Goal: Task Accomplishment & Management: Manage account settings

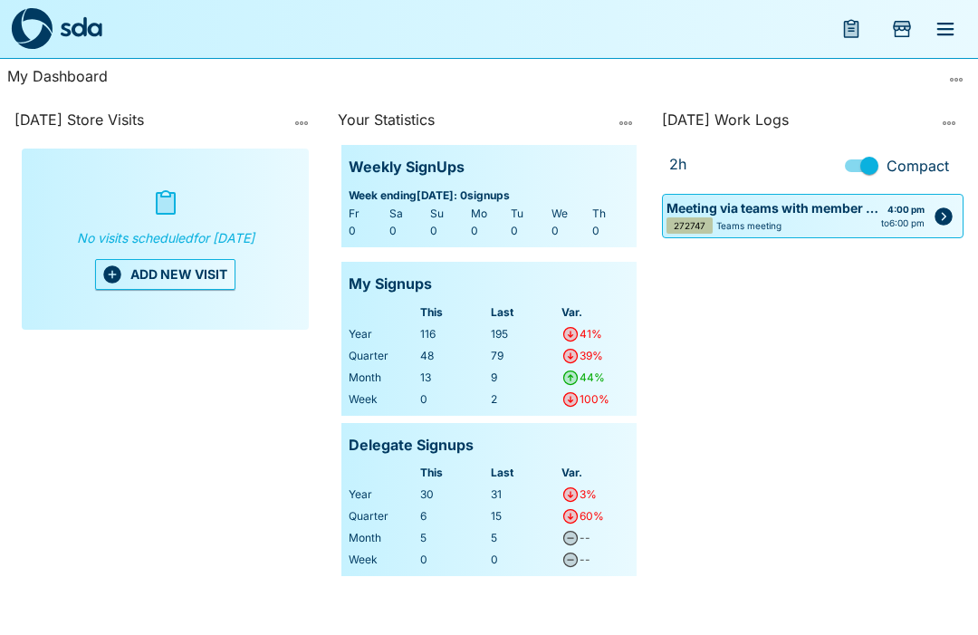
click at [912, 26] on icon "Add Store Visit" at bounding box center [902, 29] width 22 height 22
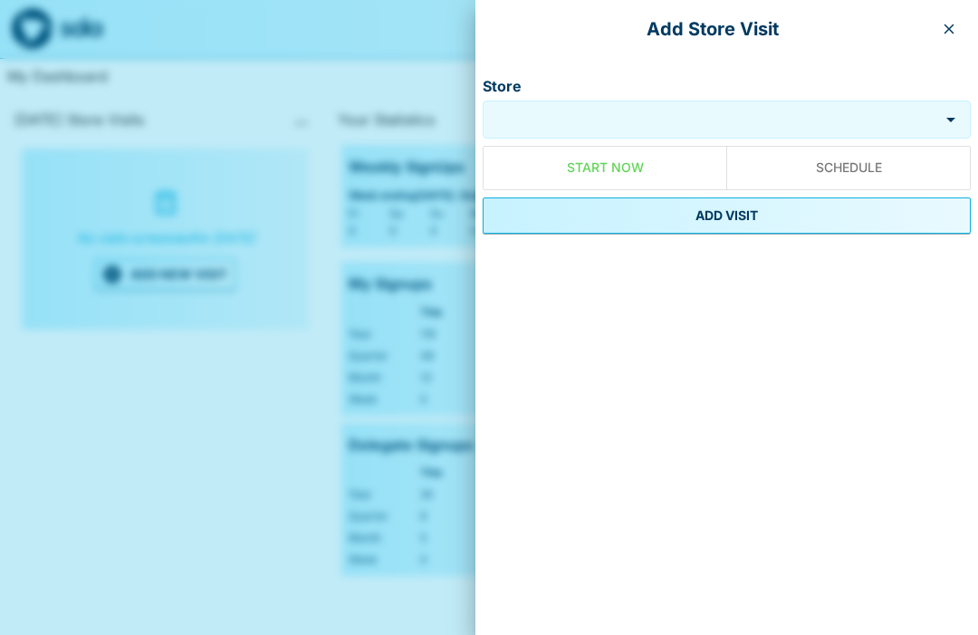
click at [970, 27] on div "Add Store Visit" at bounding box center [726, 29] width 503 height 58
click at [945, 35] on icon "button" at bounding box center [949, 29] width 14 height 14
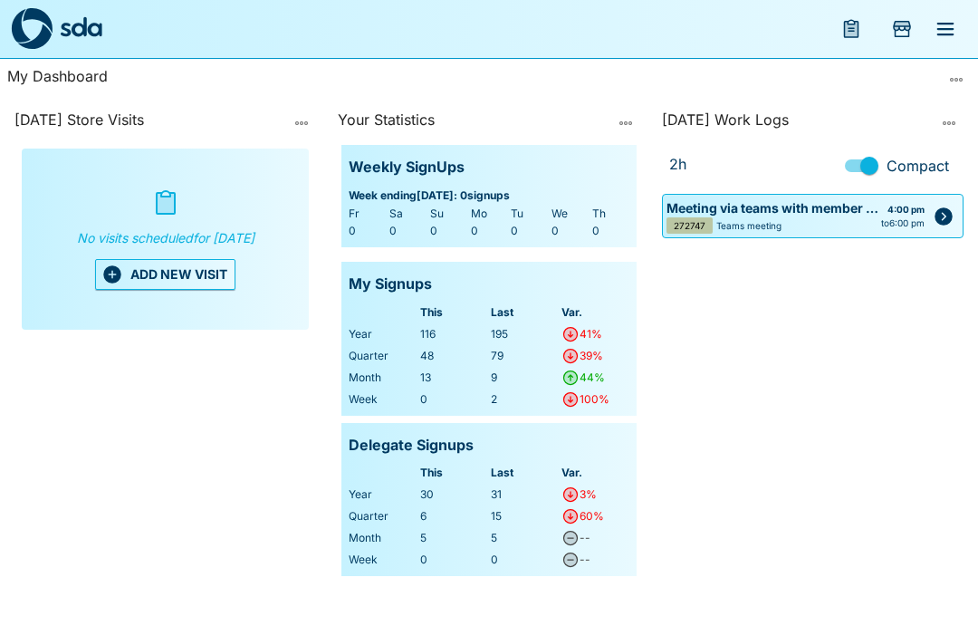
click at [943, 26] on icon "menu" at bounding box center [946, 29] width 22 height 22
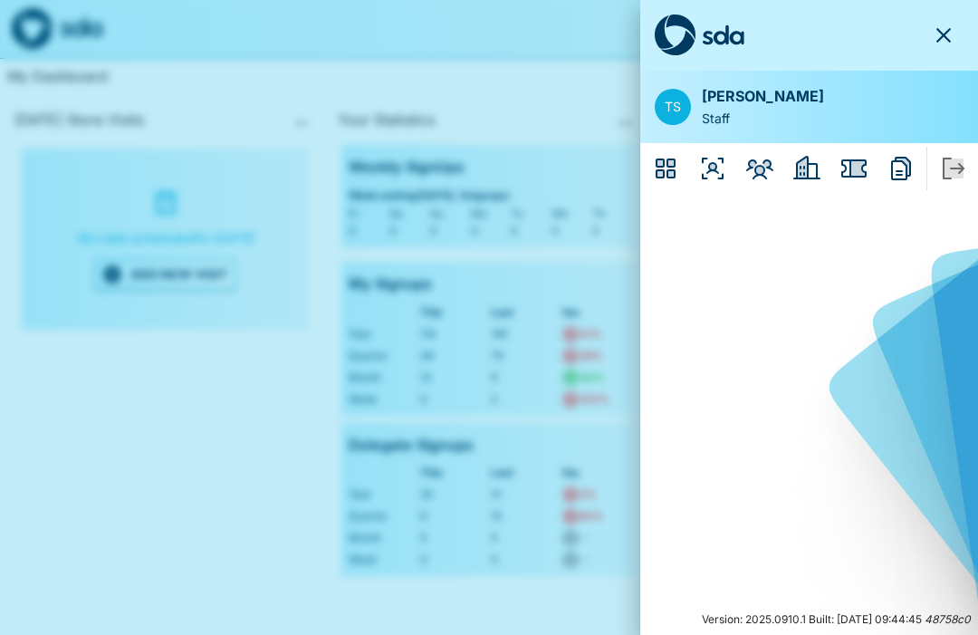
click at [961, 32] on button "button" at bounding box center [949, 35] width 29 height 22
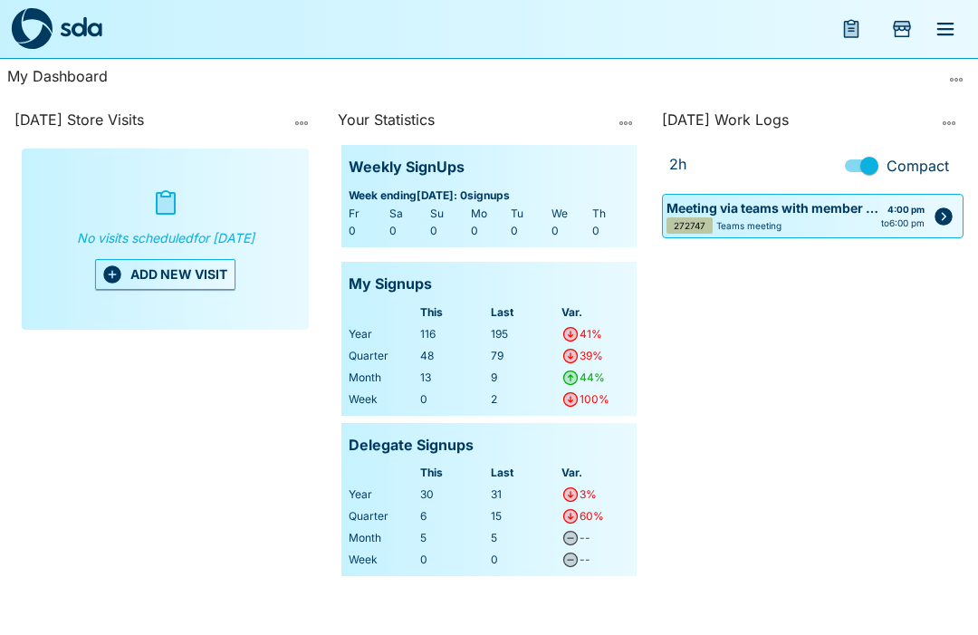
click at [861, 28] on icon "menu" at bounding box center [851, 29] width 22 height 22
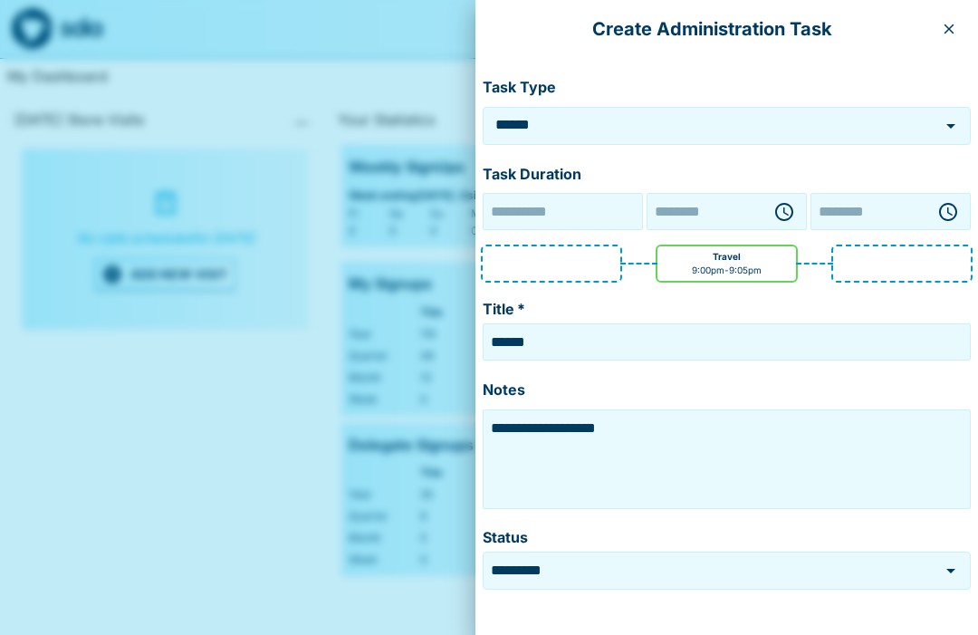
type input "**********"
type input "********"
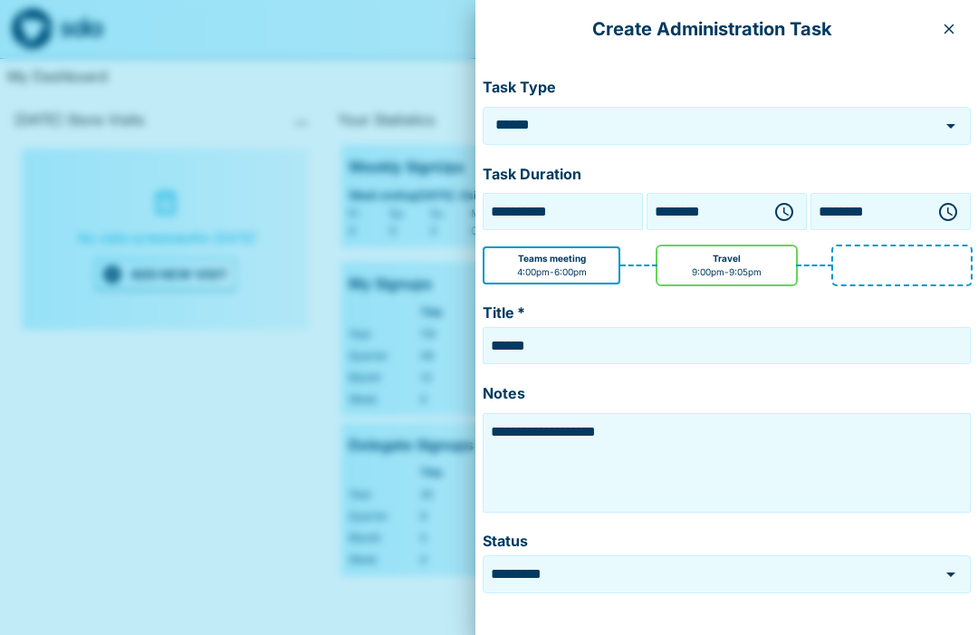
click at [952, 127] on icon "Open" at bounding box center [950, 126] width 9 height 5
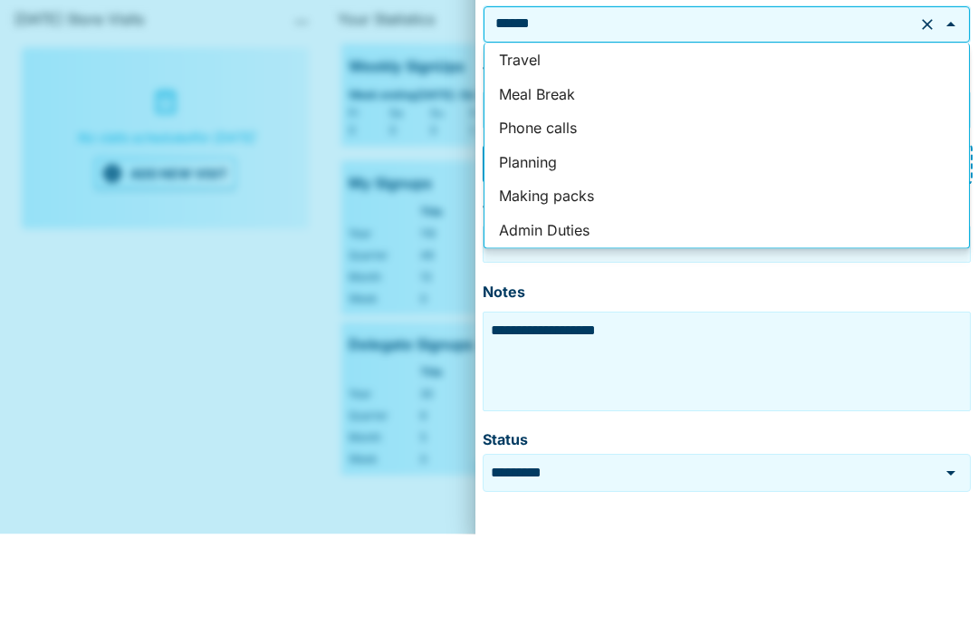
click at [583, 280] on li "Making packs" at bounding box center [727, 297] width 485 height 34
type input "**********"
type textarea "**********"
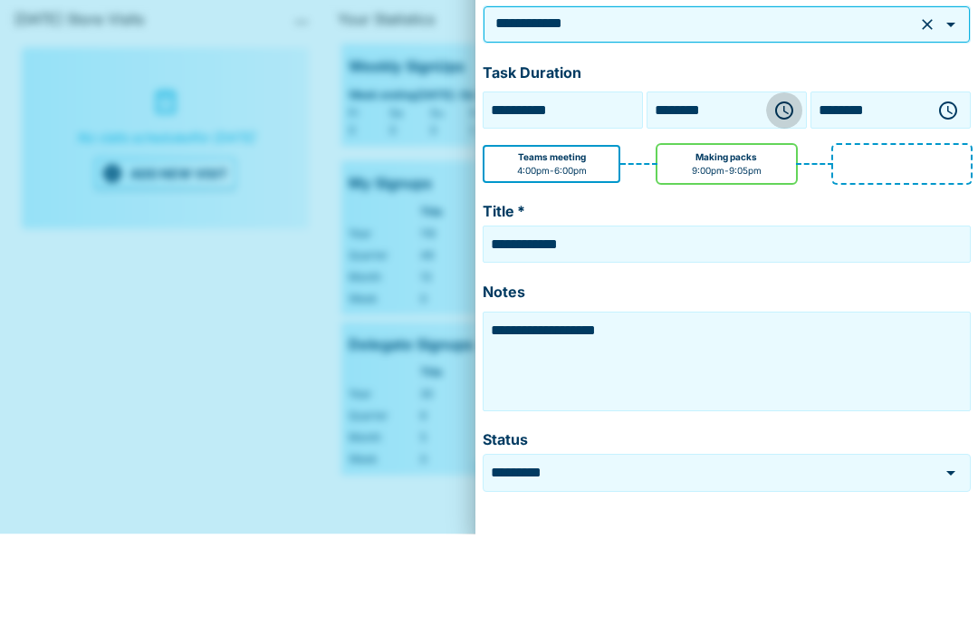
click at [791, 201] on icon "button" at bounding box center [784, 212] width 22 height 22
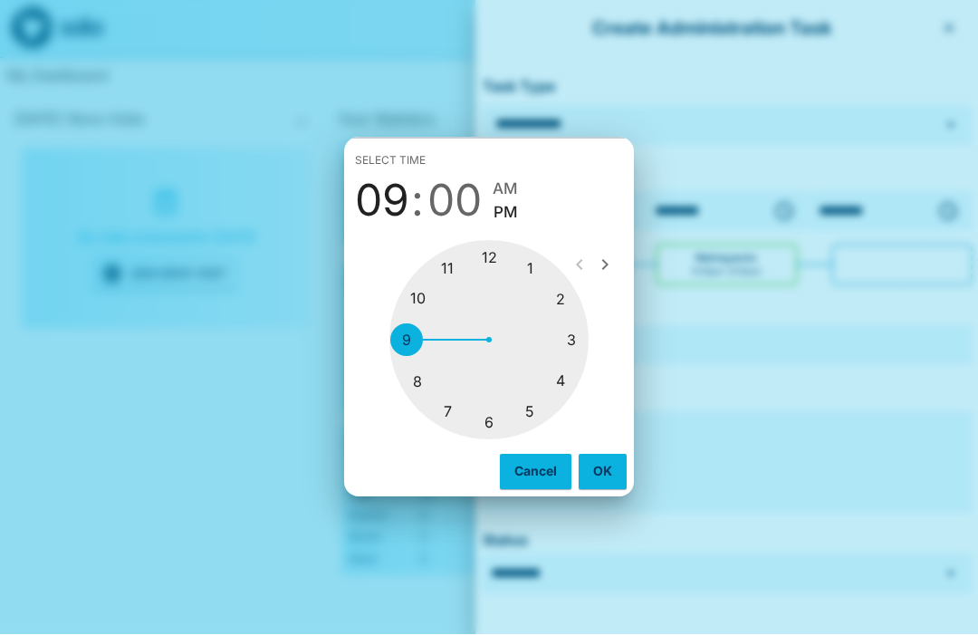
click at [418, 374] on div at bounding box center [488, 340] width 199 height 199
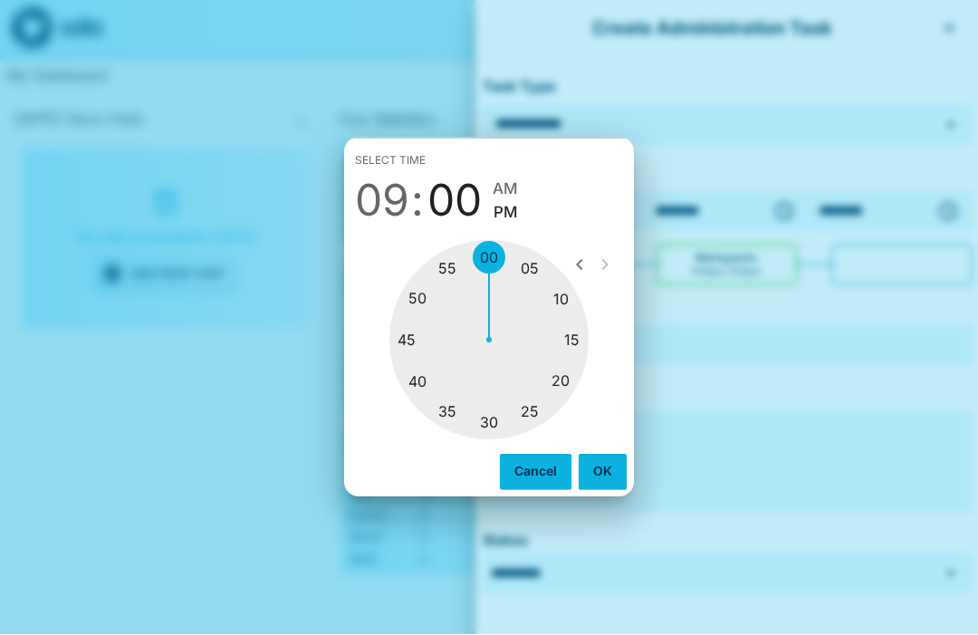
click at [626, 486] on button "OK" at bounding box center [603, 472] width 48 height 34
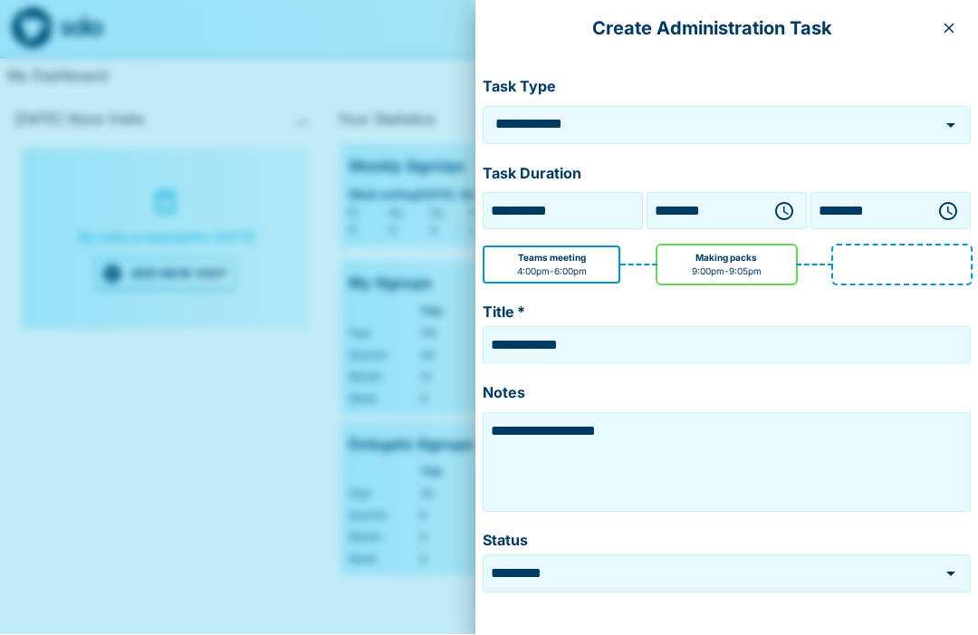
click at [783, 216] on icon "button" at bounding box center [784, 212] width 22 height 22
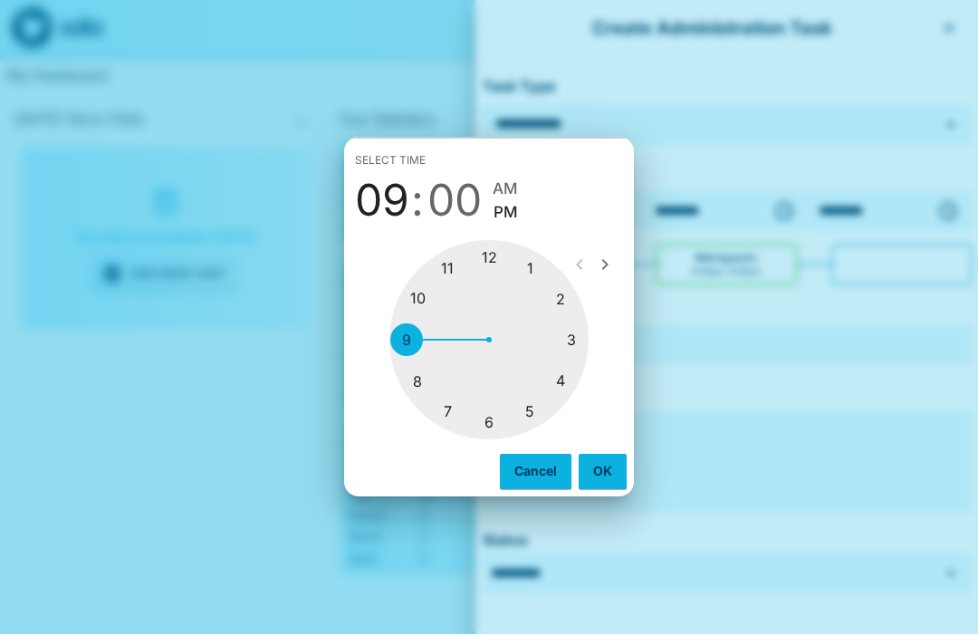
click at [512, 202] on span "AM" at bounding box center [505, 190] width 25 height 24
type input "********"
click at [610, 489] on button "OK" at bounding box center [603, 472] width 48 height 34
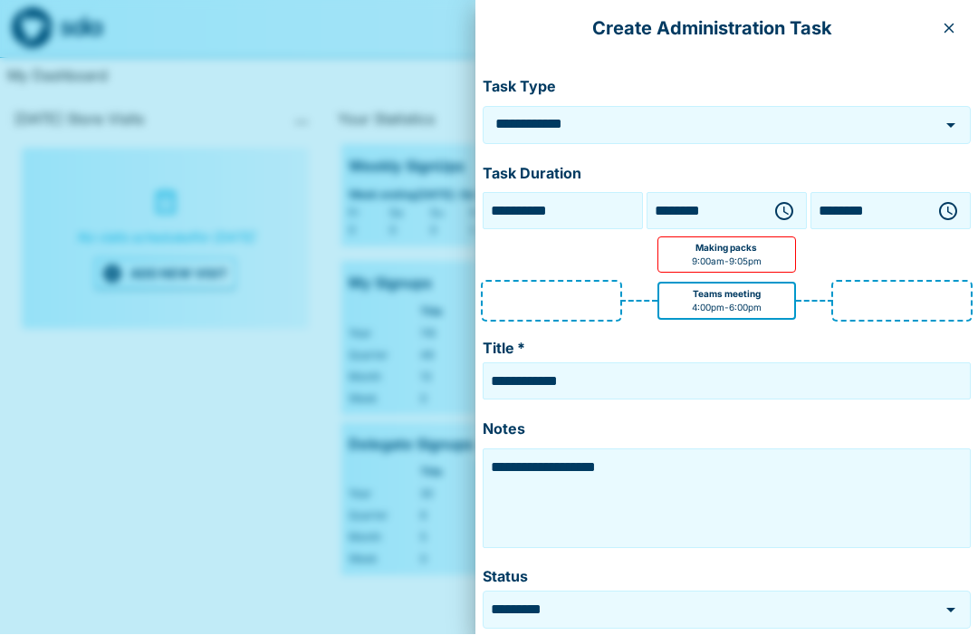
click at [950, 215] on icon "button" at bounding box center [948, 212] width 22 height 22
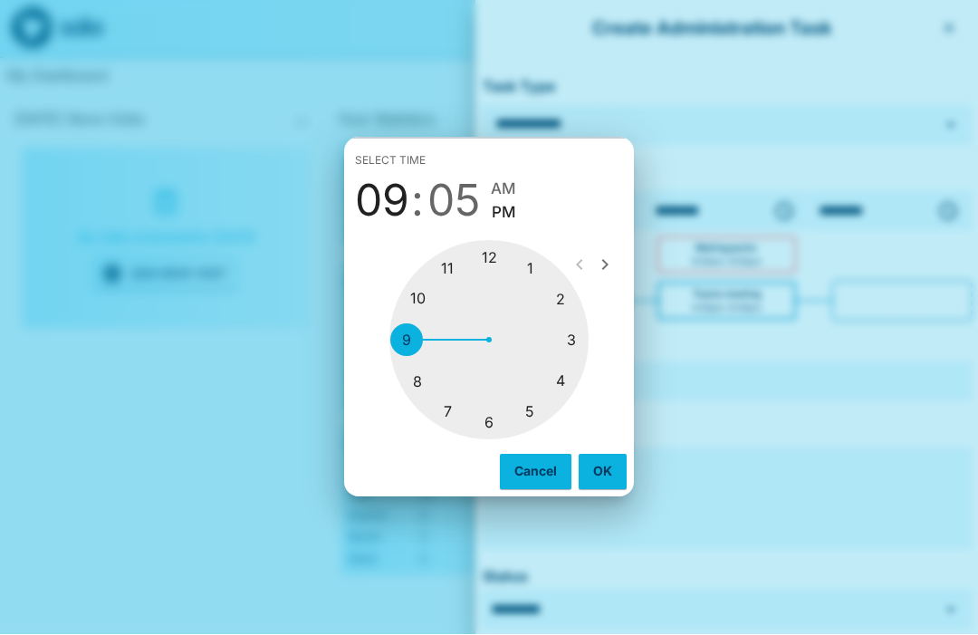
click at [423, 374] on div at bounding box center [488, 340] width 199 height 199
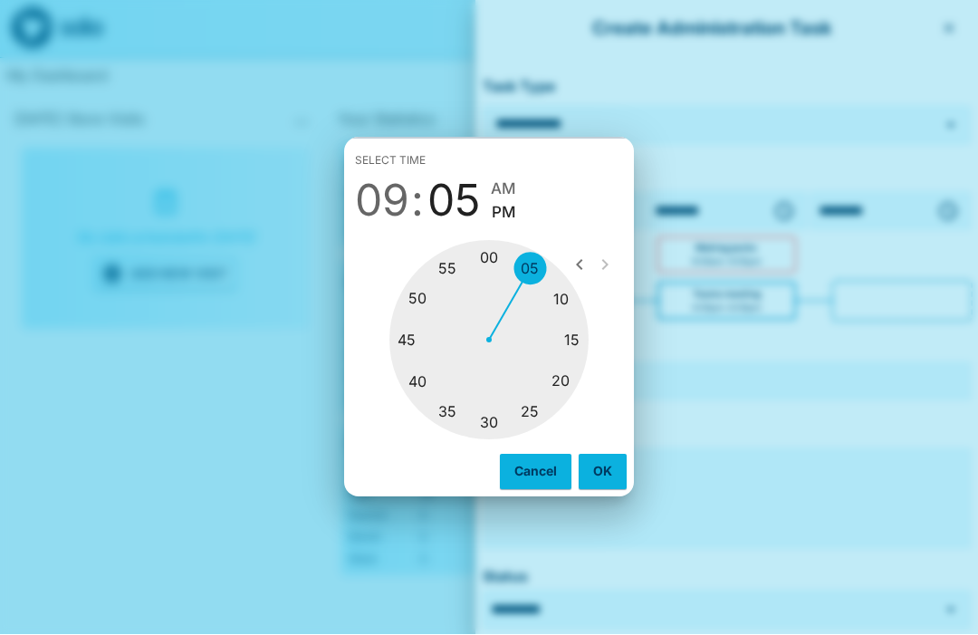
click at [418, 376] on div at bounding box center [488, 340] width 199 height 199
click at [514, 202] on span "AM" at bounding box center [504, 190] width 25 height 24
type input "********"
click at [608, 489] on button "OK" at bounding box center [603, 472] width 48 height 34
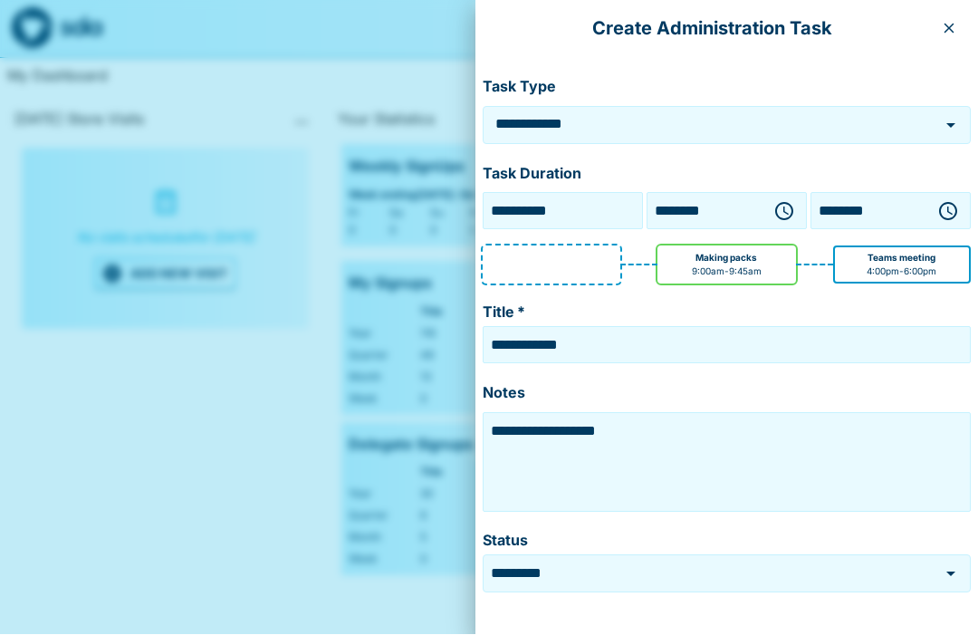
click at [696, 431] on textarea "**********" at bounding box center [726, 463] width 479 height 91
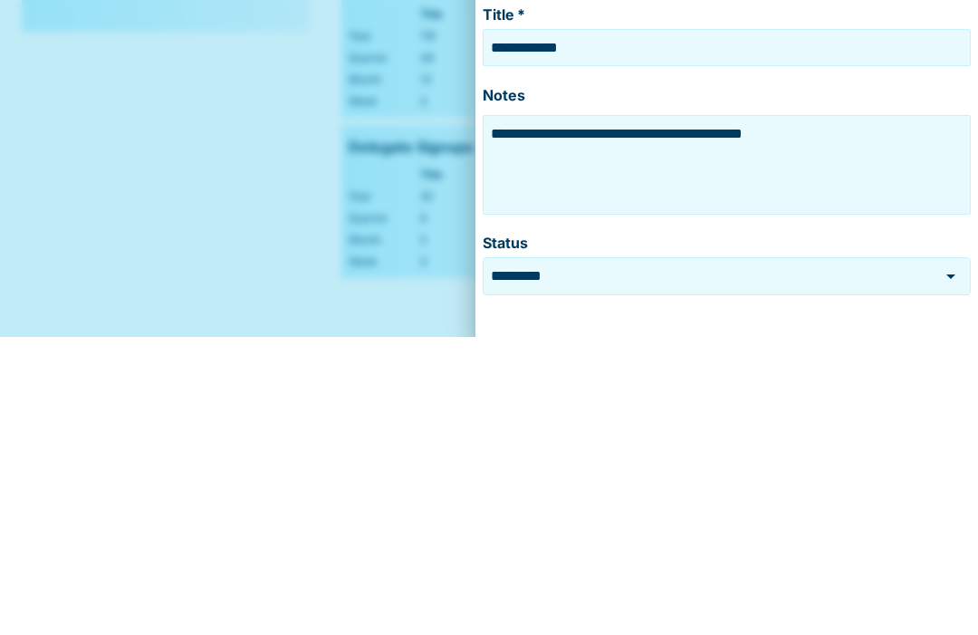
type textarea "**********"
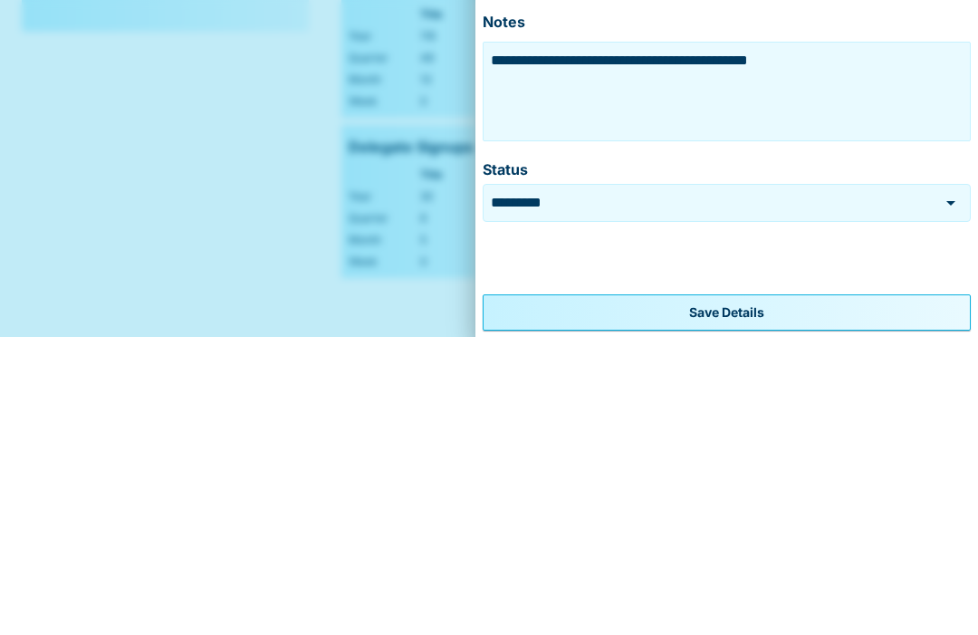
scroll to position [72, 0]
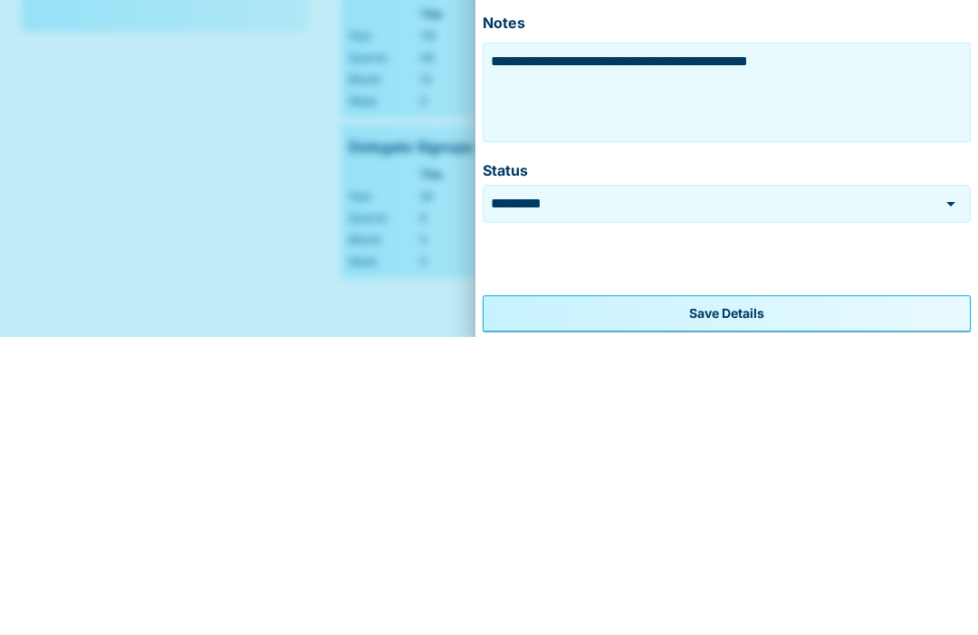
click at [794, 593] on button "Save Details" at bounding box center [727, 611] width 488 height 36
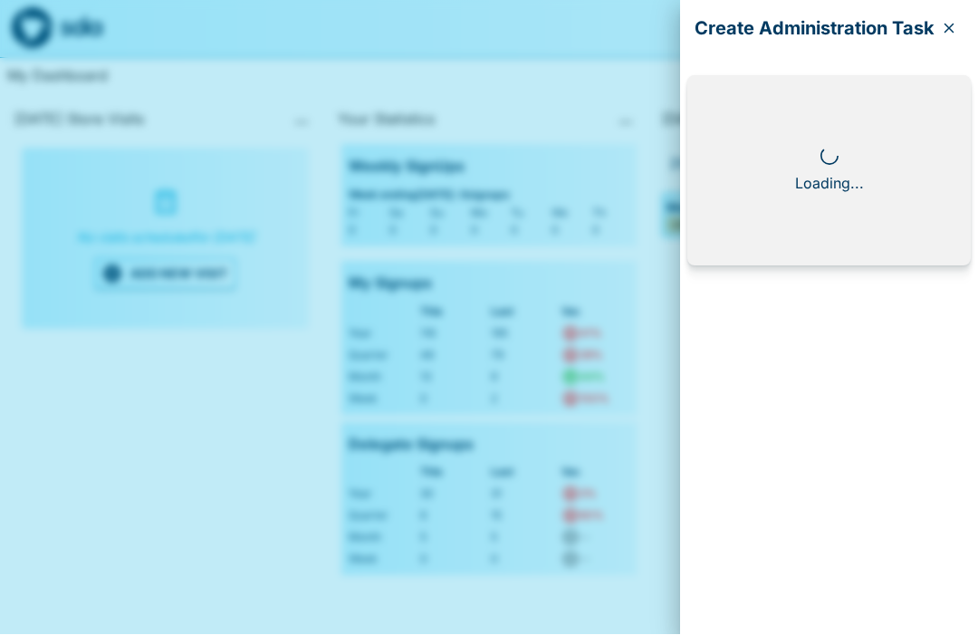
scroll to position [0, 0]
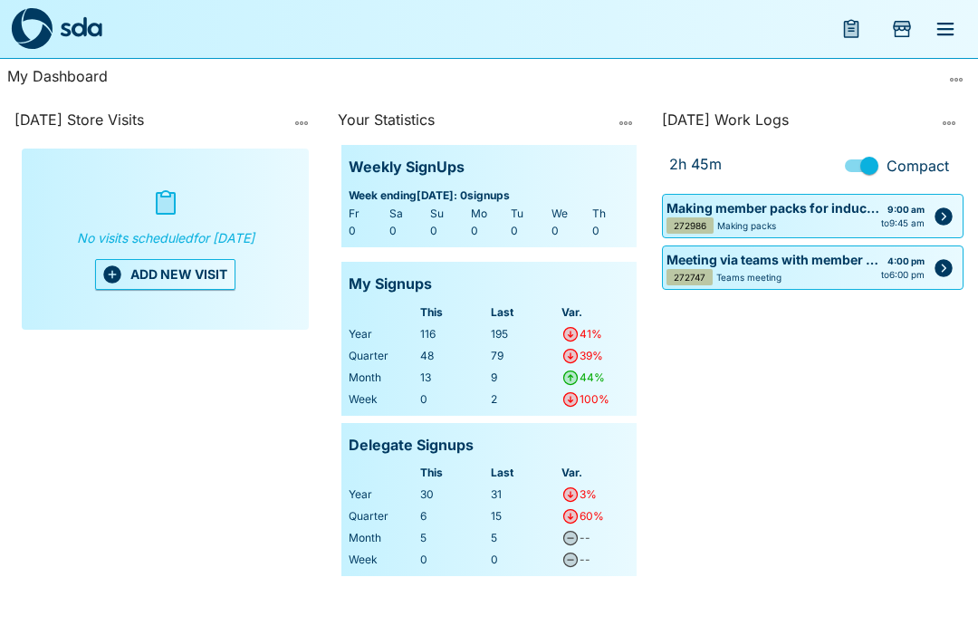
click at [190, 290] on button "ADD NEW VISIT" at bounding box center [165, 274] width 140 height 31
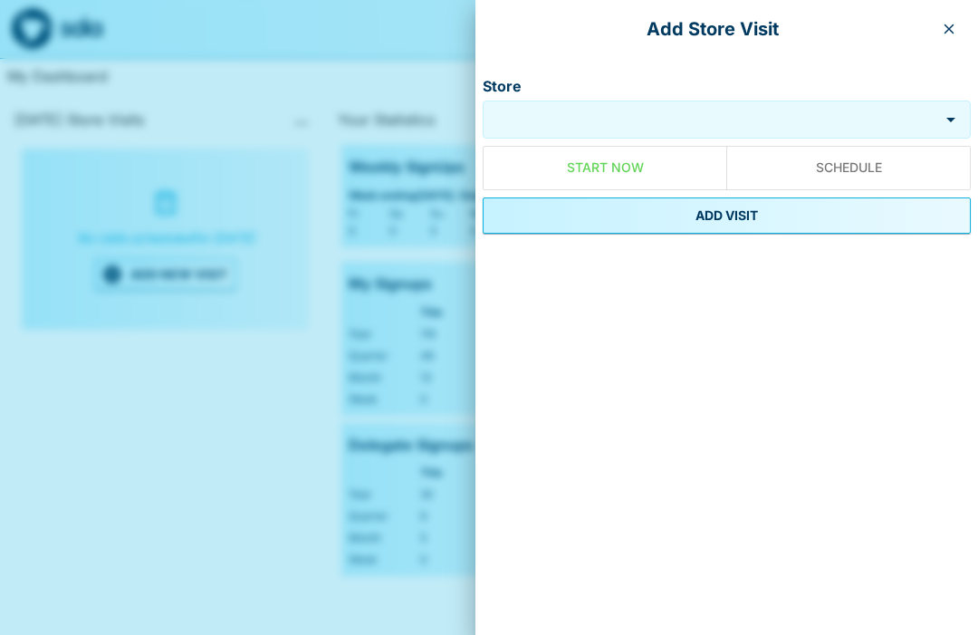
click at [715, 120] on input "Store" at bounding box center [710, 120] width 447 height 21
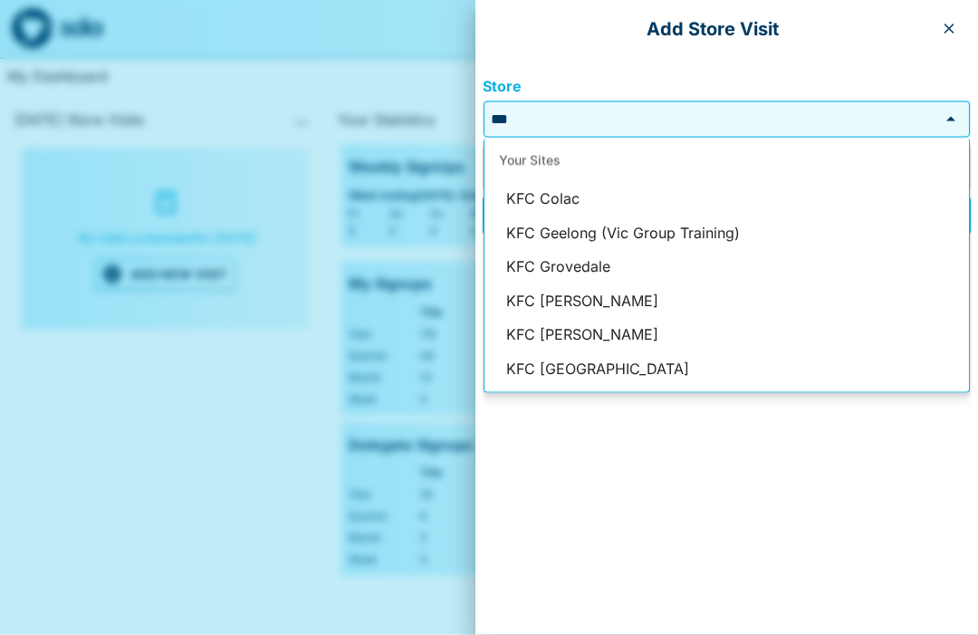
click at [575, 198] on li "KFC Colac" at bounding box center [727, 199] width 485 height 34
type input "*********"
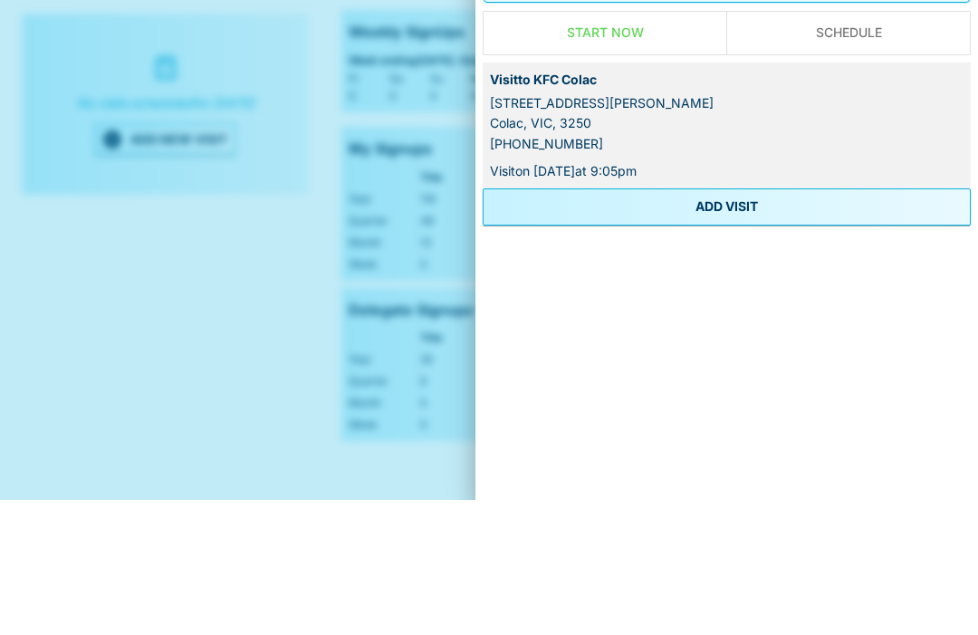
click at [773, 323] on button "ADD VISIT" at bounding box center [727, 341] width 488 height 36
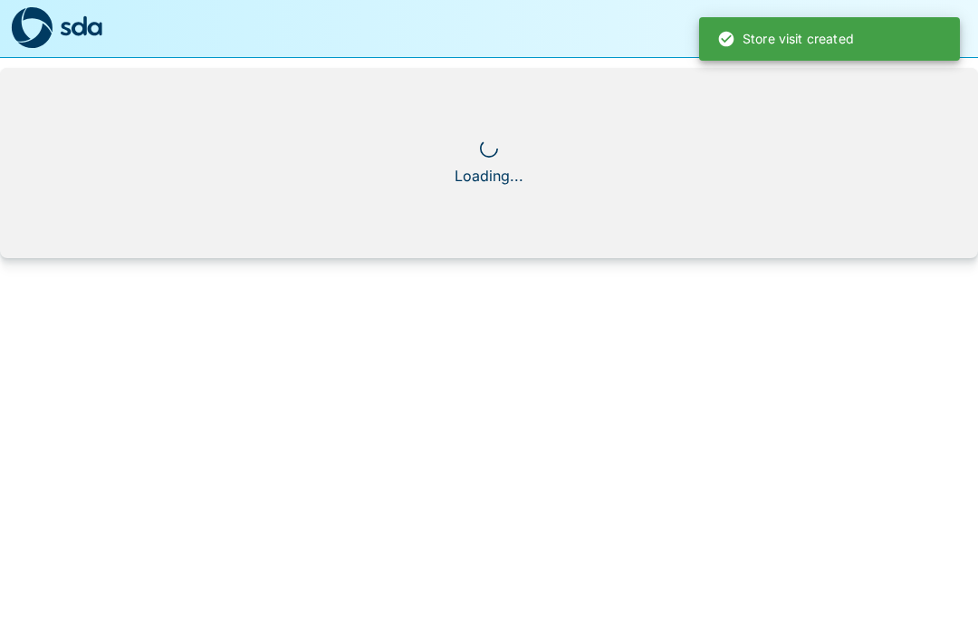
scroll to position [1, 0]
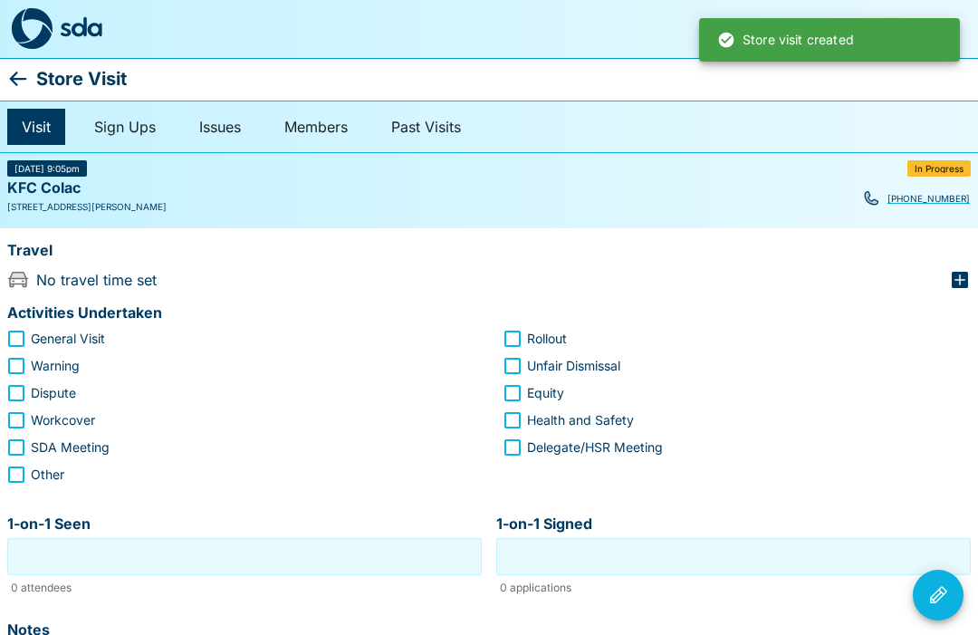
click at [968, 280] on icon "button" at bounding box center [960, 280] width 16 height 16
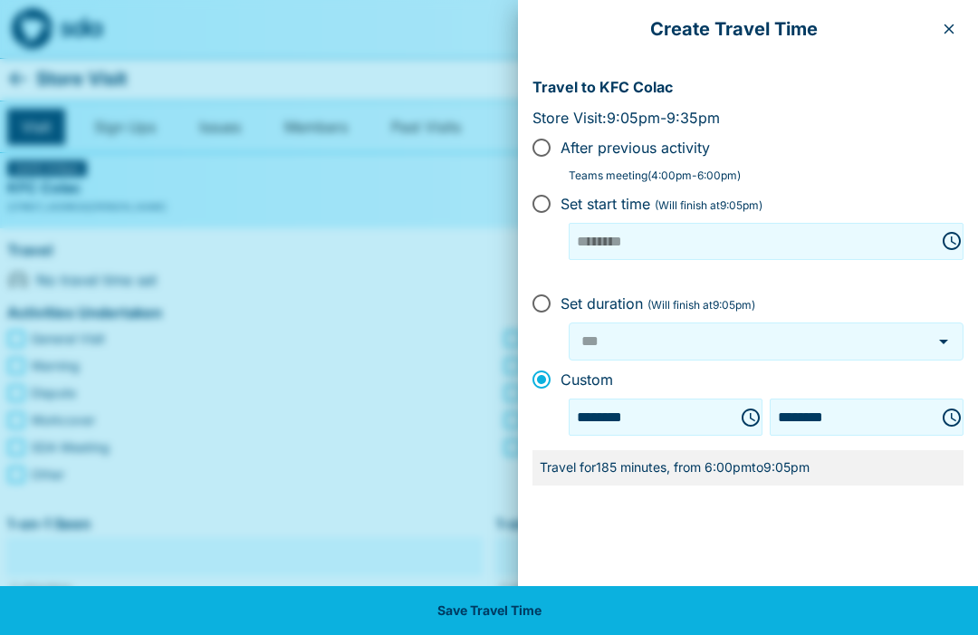
click at [740, 418] on icon "Choose time, selected time is 6:00 PM" at bounding box center [751, 418] width 22 height 22
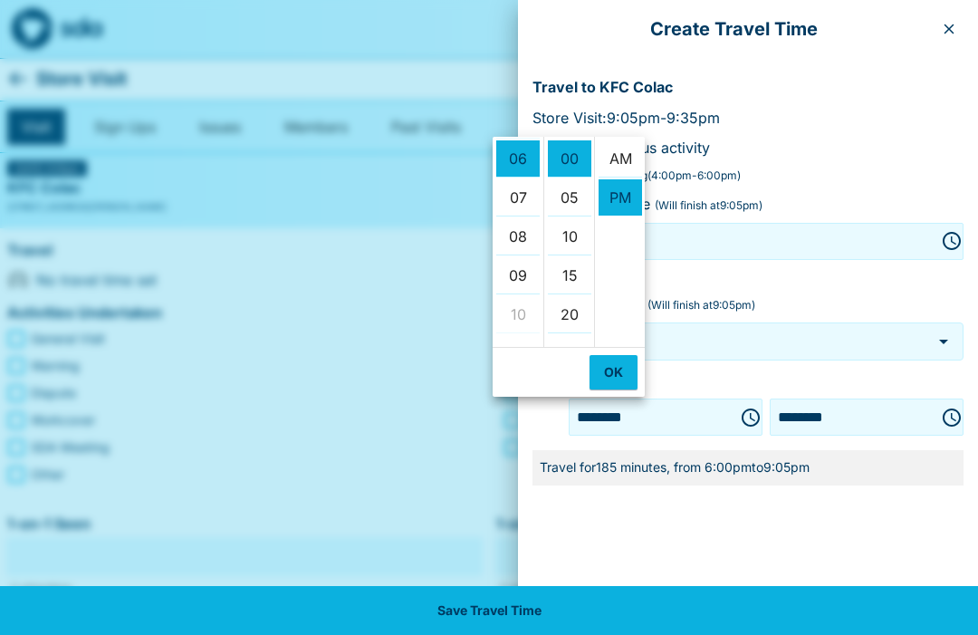
scroll to position [0, 0]
click at [631, 159] on li "AM" at bounding box center [620, 158] width 43 height 37
type input "********"
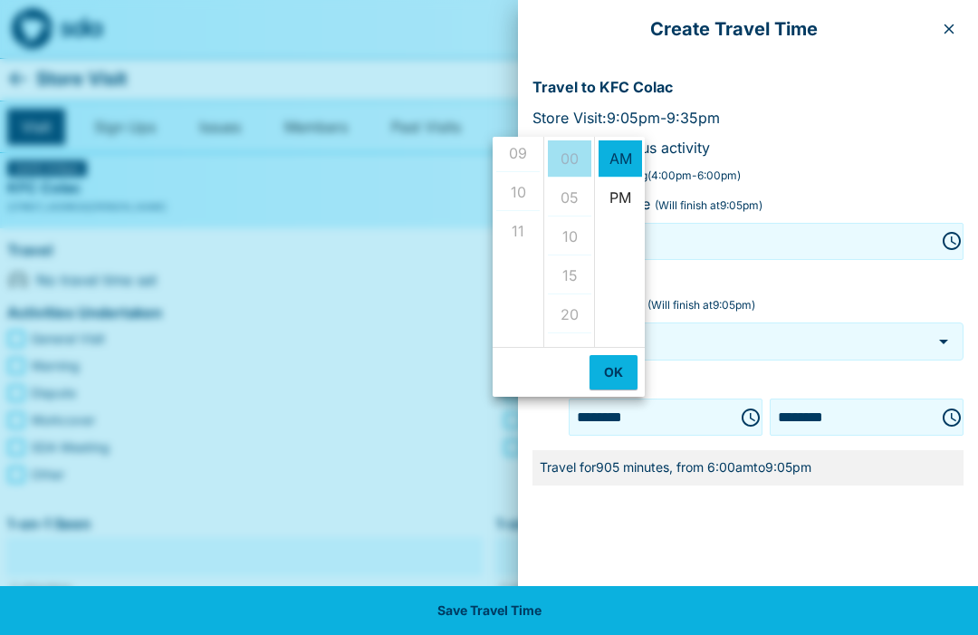
scroll to position [355, 0]
click at [595, 377] on button "OK" at bounding box center [614, 372] width 48 height 34
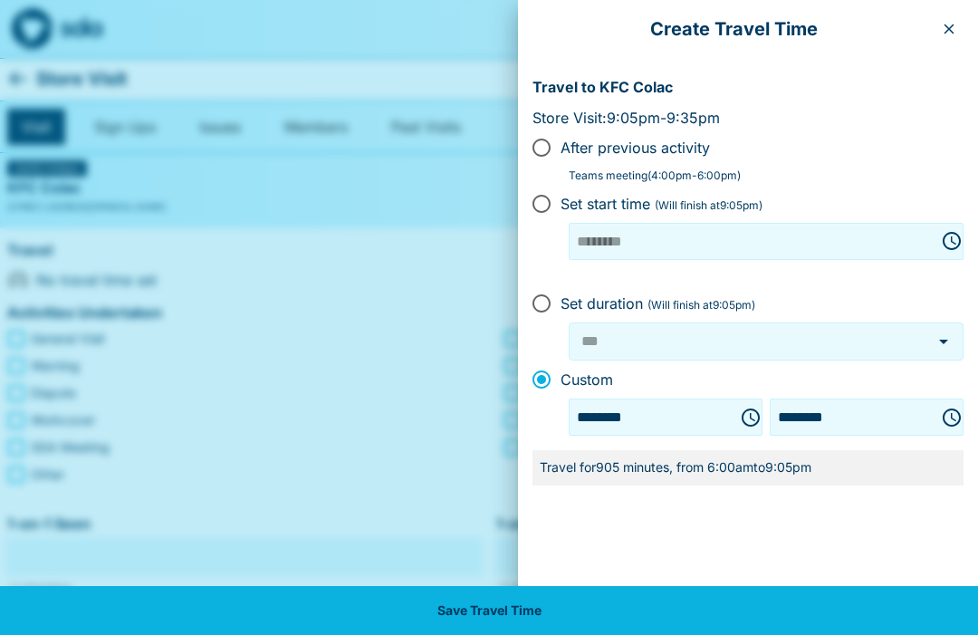
scroll to position [0, 0]
click at [740, 418] on icon "Choose time, selected time is 6:00 AM" at bounding box center [751, 418] width 22 height 22
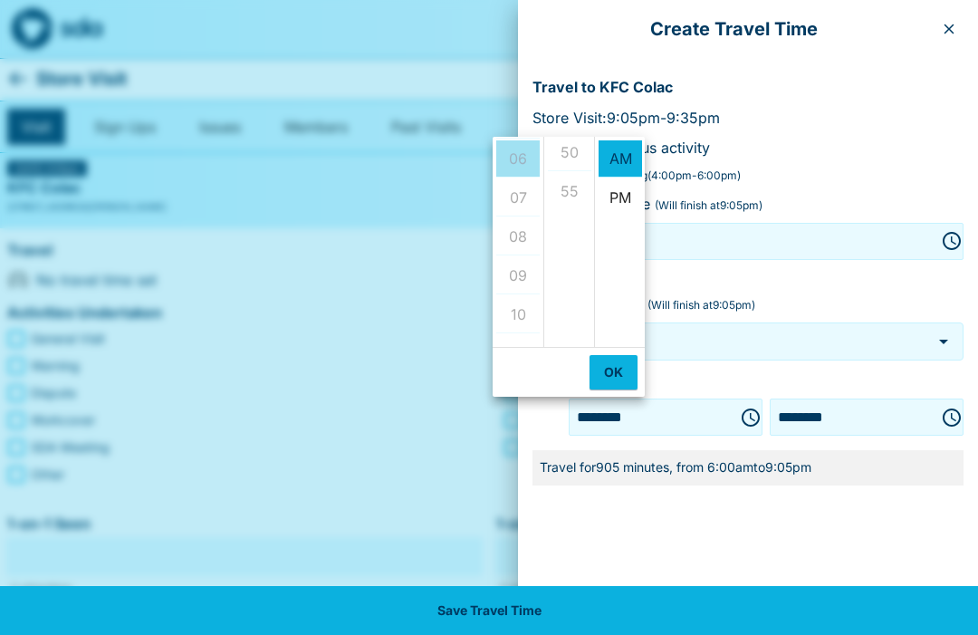
scroll to position [398, 0]
click at [722, 547] on div "Create Travel Time Travel to KFC Colac Store Visit: 9:05pm - 9:35pm After previ…" at bounding box center [748, 317] width 460 height 635
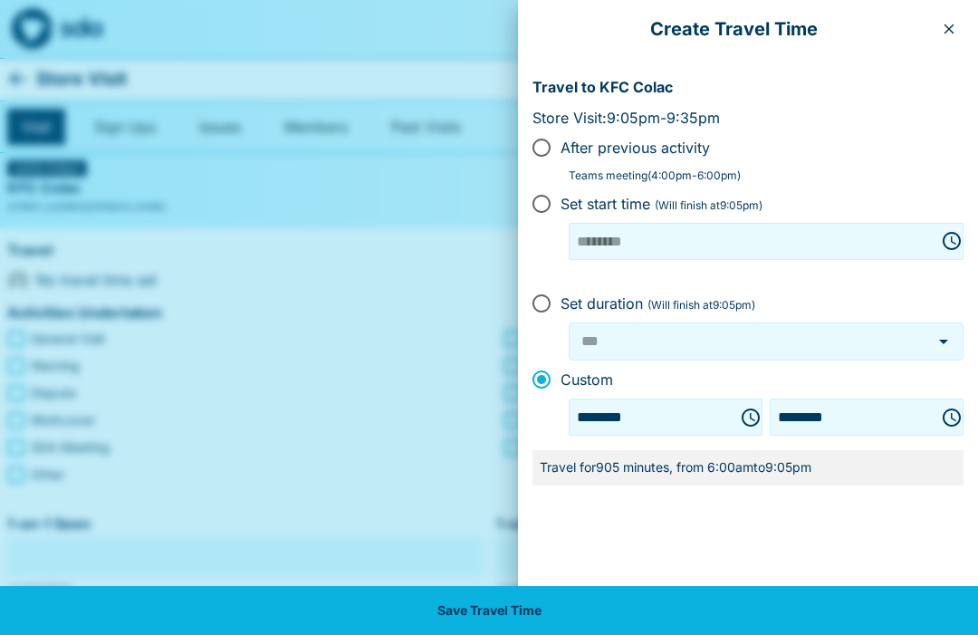
click at [967, 414] on button "Choose time, selected time is 9:05 PM" at bounding box center [952, 417] width 36 height 36
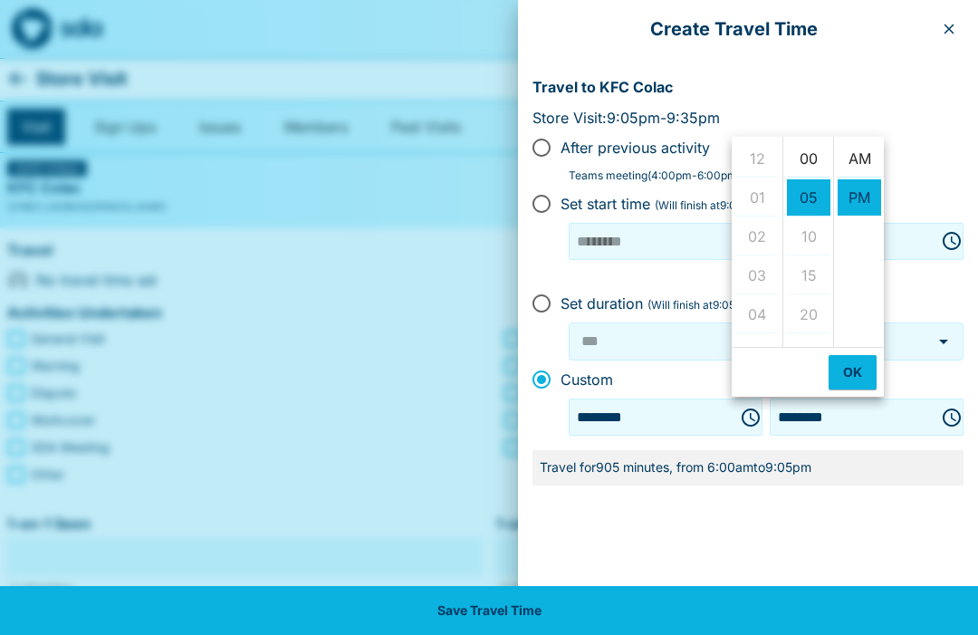
scroll to position [39, 0]
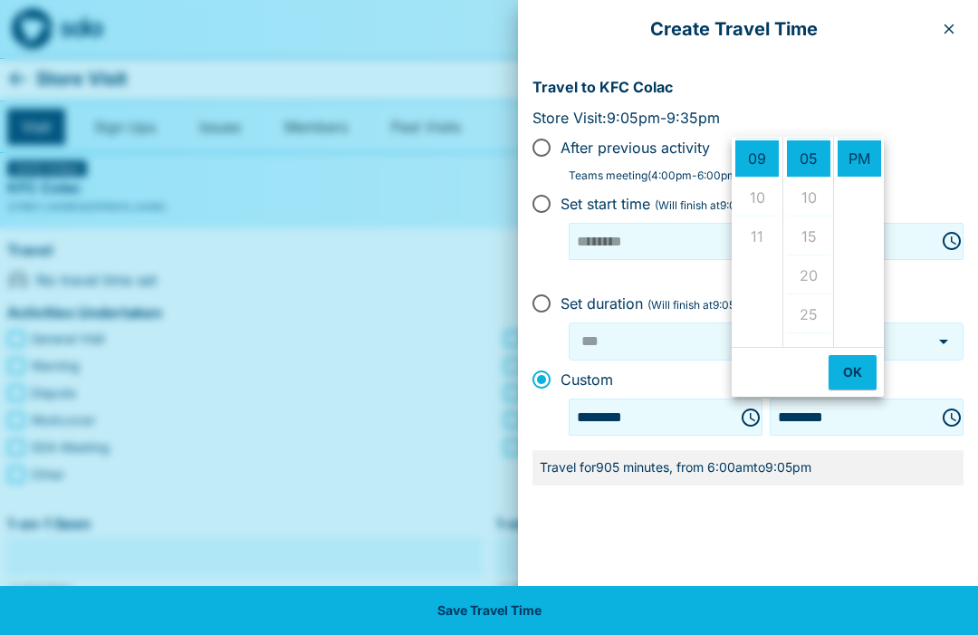
click at [740, 416] on icon "Choose time, selected time is 6:00 AM" at bounding box center [751, 418] width 22 height 22
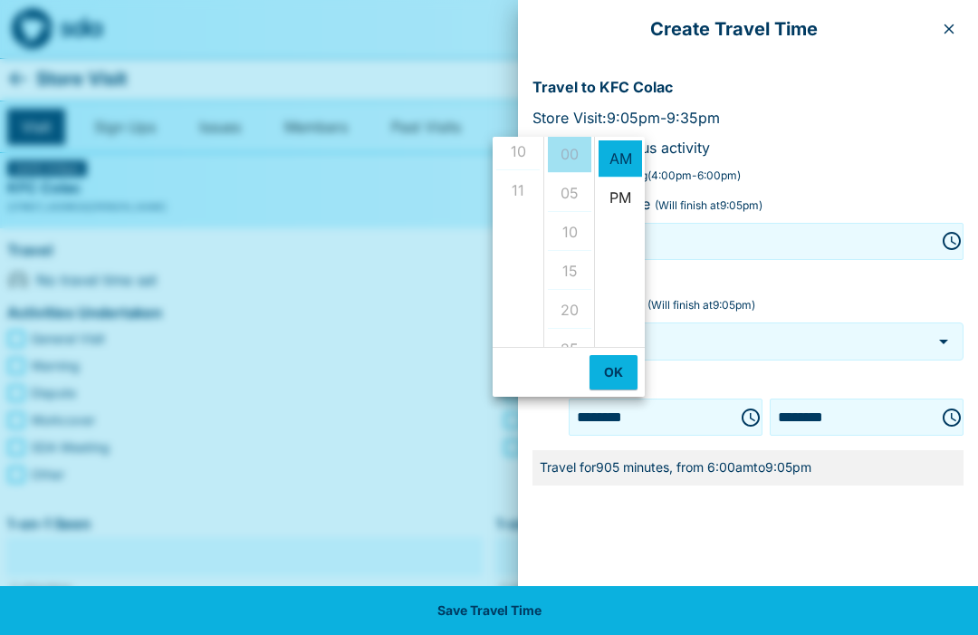
scroll to position [396, 0]
click at [797, 533] on div "Create Travel Time Travel to KFC Colac Store Visit: 9:05pm - 9:35pm After previ…" at bounding box center [748, 317] width 460 height 635
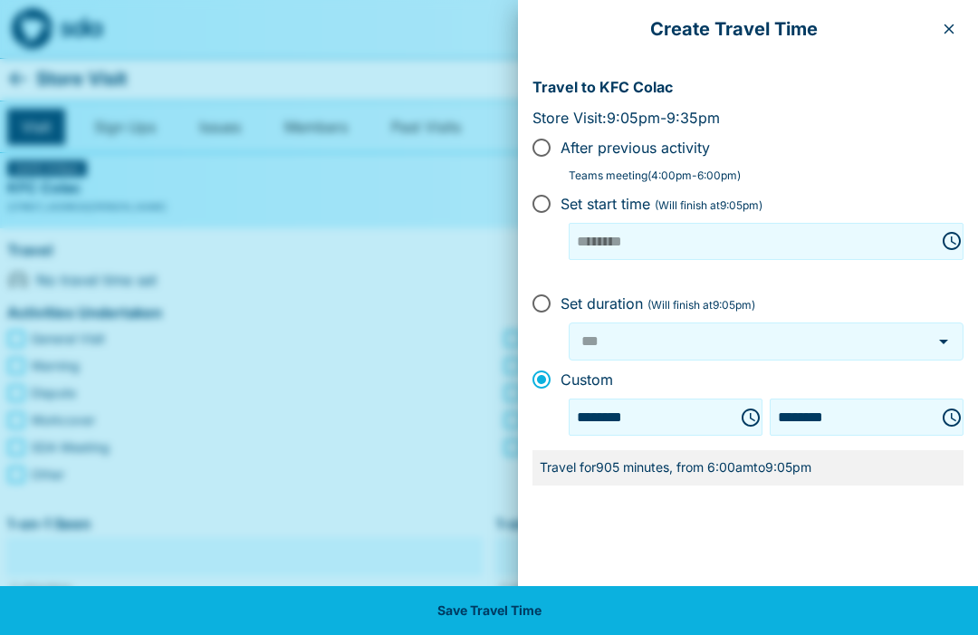
scroll to position [0, 0]
click at [967, 413] on button "Choose time, selected time is 9:05 PM" at bounding box center [952, 417] width 36 height 36
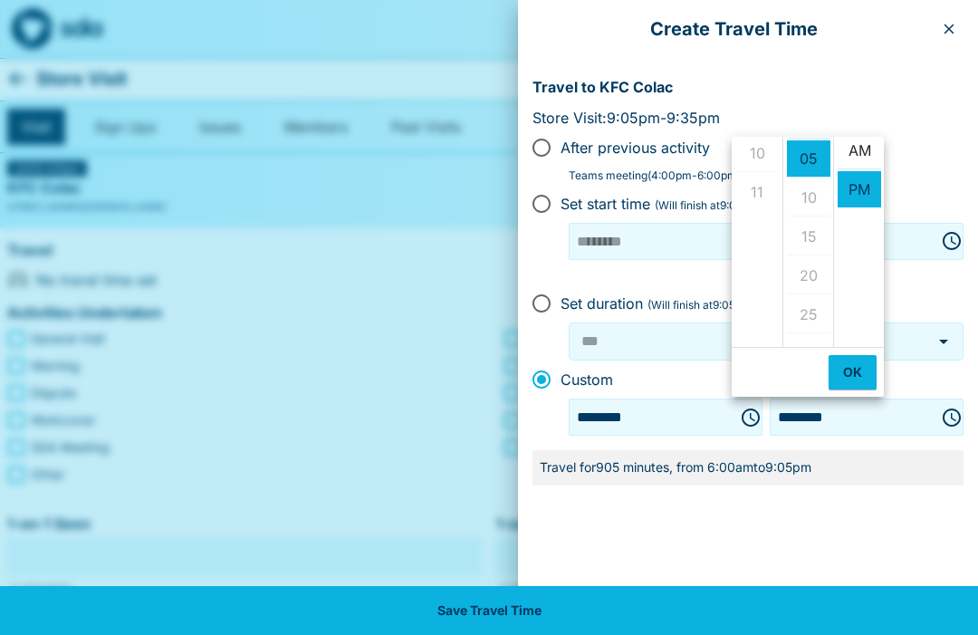
click at [772, 164] on ul "12 01 02 03 04 05 06 07 08 09 10 11" at bounding box center [757, 242] width 51 height 210
click at [865, 156] on li "AM" at bounding box center [859, 150] width 43 height 37
type input "********"
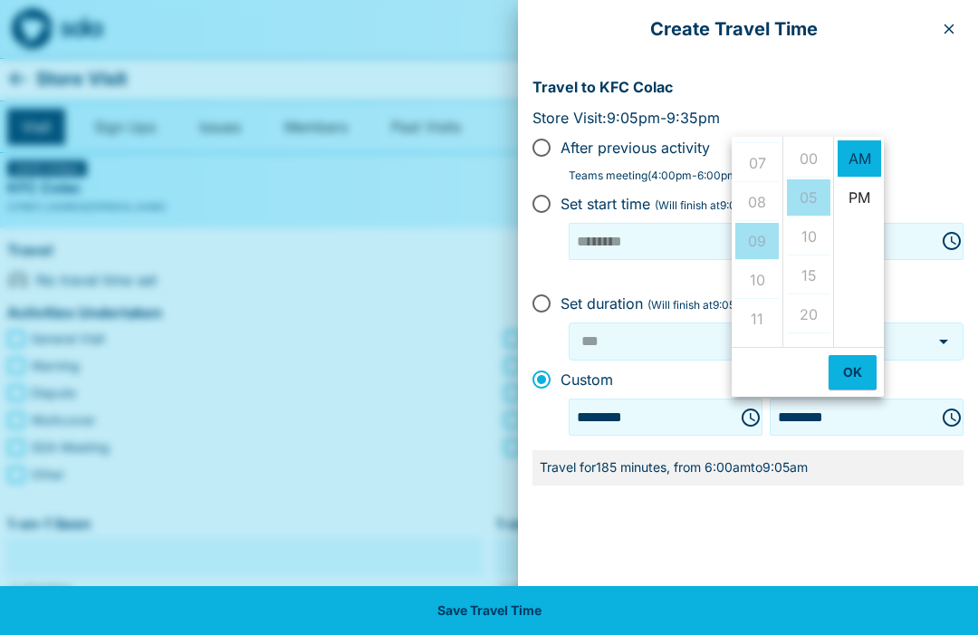
click at [818, 158] on ul "00 05 10 15 20 25 30 35 40 45 50 55" at bounding box center [807, 242] width 51 height 210
click at [779, 169] on ul "12 01 02 03 04 05 06 07 08 09 10 11" at bounding box center [757, 242] width 51 height 210
click at [867, 374] on button "OK" at bounding box center [853, 372] width 48 height 34
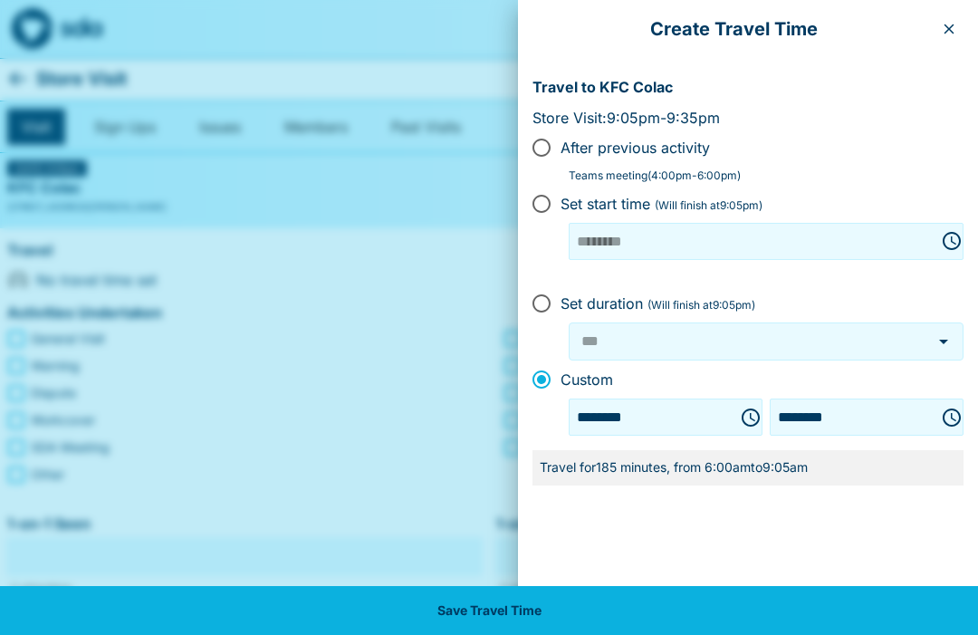
click at [740, 419] on icon "Choose time, selected time is 6:00 AM" at bounding box center [751, 418] width 22 height 22
click at [722, 542] on div "Create Travel Time Travel to KFC Colac Store Visit: 9:05pm - 9:35pm After previ…" at bounding box center [748, 317] width 460 height 635
click at [948, 34] on icon "button" at bounding box center [949, 29] width 14 height 14
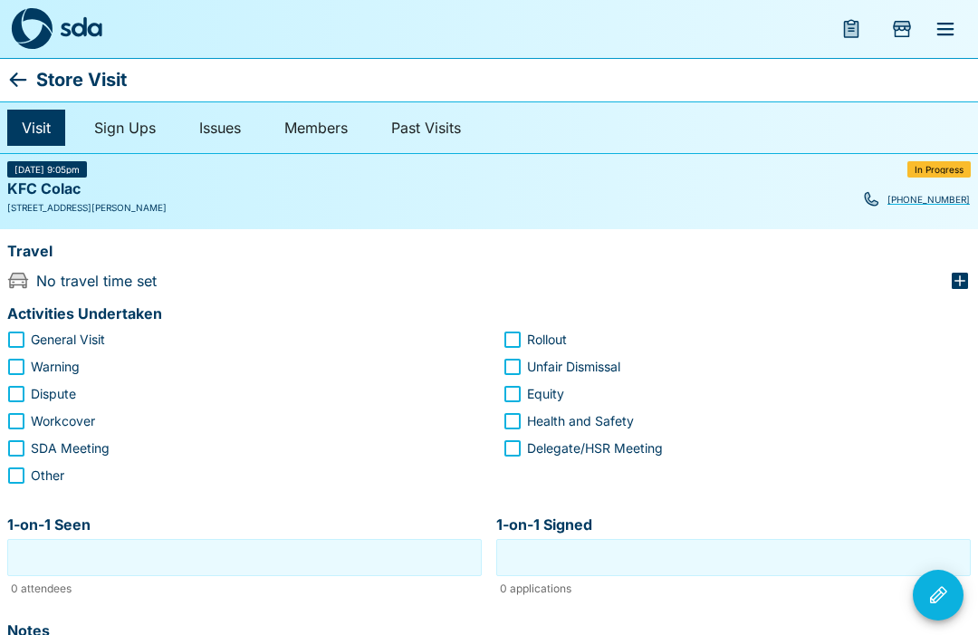
click at [27, 72] on icon at bounding box center [18, 80] width 22 height 22
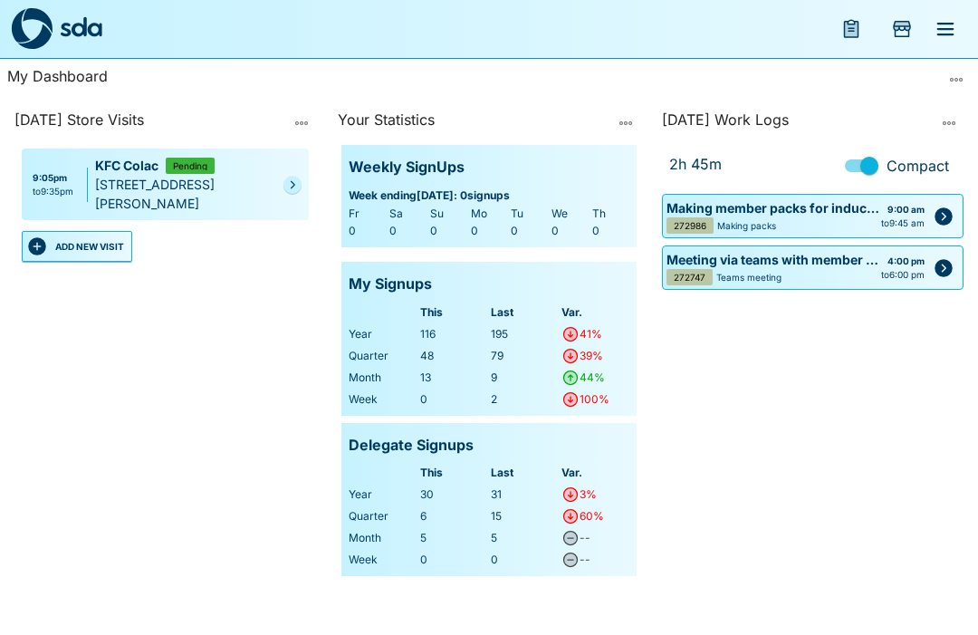
click at [302, 189] on link at bounding box center [292, 185] width 18 height 18
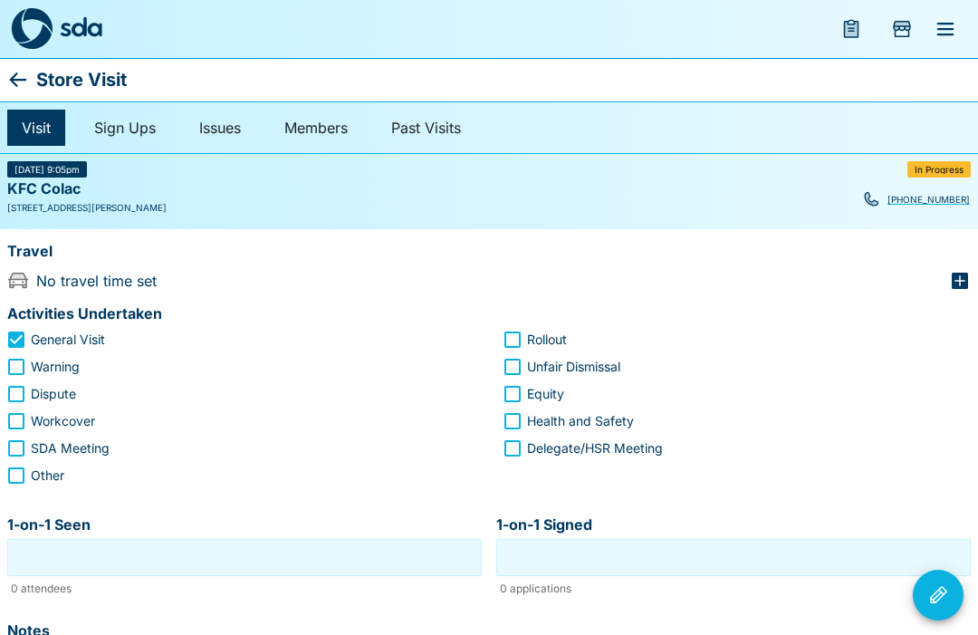
click at [965, 278] on icon "button" at bounding box center [960, 281] width 16 height 16
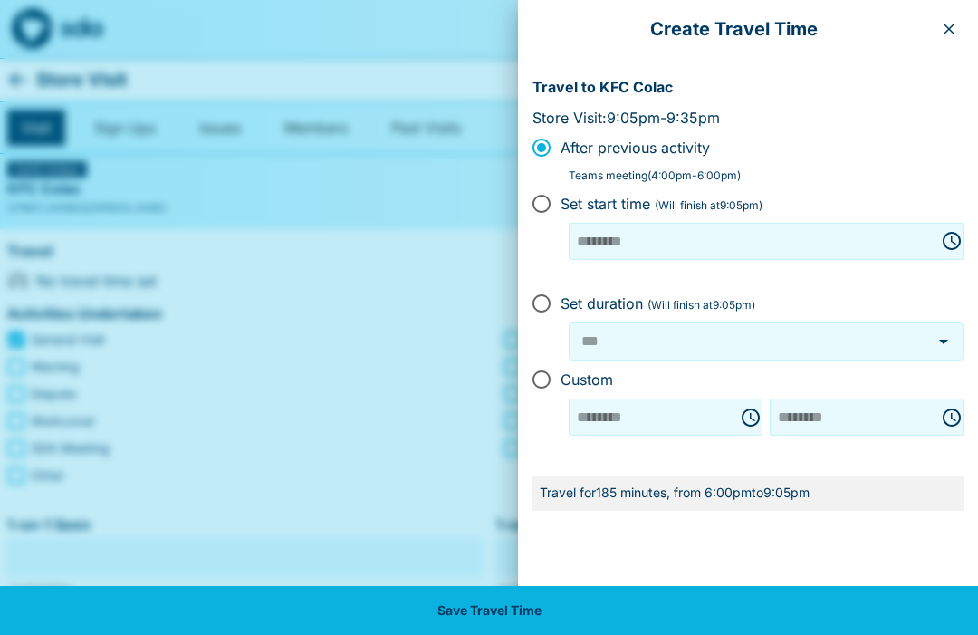
click at [707, 416] on div "******** ​" at bounding box center [666, 416] width 194 height 37
click at [714, 412] on div "******** ​" at bounding box center [666, 416] width 194 height 37
click at [715, 414] on div "******** ​" at bounding box center [666, 416] width 194 height 37
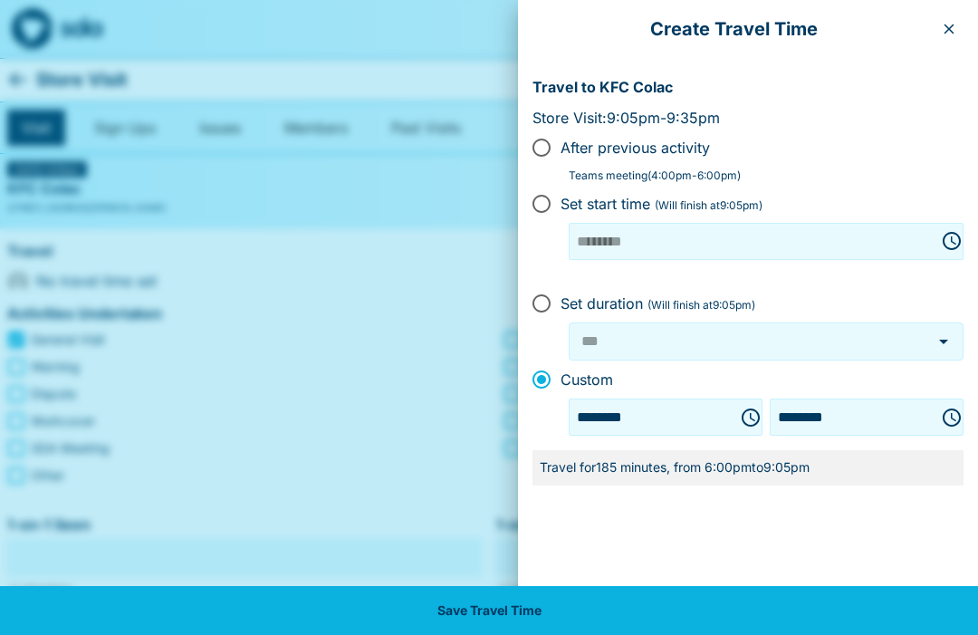
click at [740, 417] on icon "Choose time, selected time is 6:00 PM" at bounding box center [751, 418] width 22 height 22
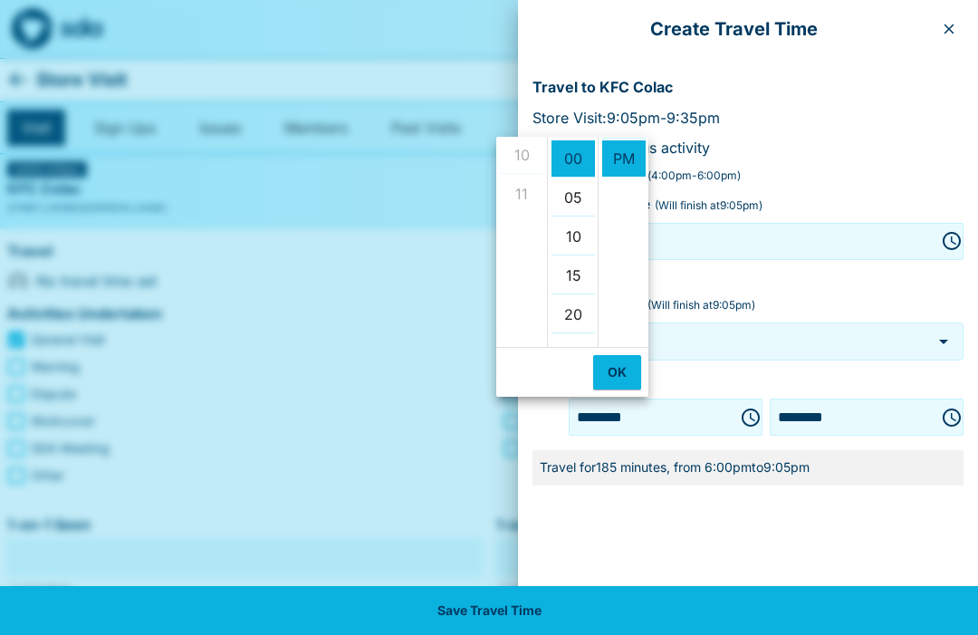
scroll to position [394, 0]
click at [533, 153] on ul "12 01 02 03 04 05 06 07 08 09 10 11" at bounding box center [521, 242] width 51 height 210
click at [628, 143] on li "AM" at bounding box center [623, 149] width 43 height 37
type input "********"
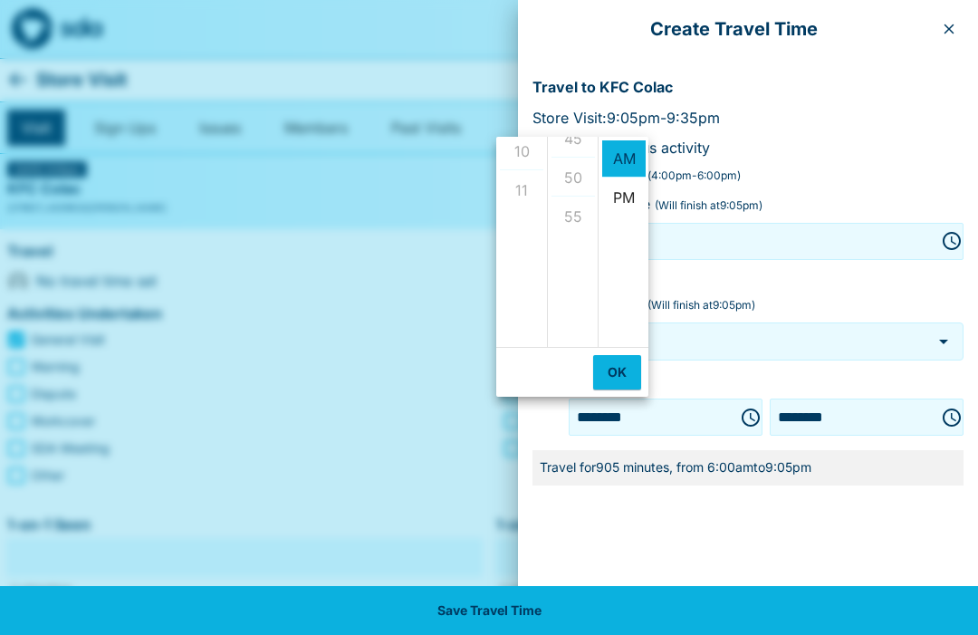
scroll to position [397, 0]
click at [533, 155] on ul "12 01 02 03 04 05 06 07 08 09 10 11" at bounding box center [521, 242] width 51 height 210
click at [581, 166] on ul "00 05 10 15 20 25 30 35 40 45 50 55" at bounding box center [572, 242] width 51 height 210
click at [633, 384] on button "OK" at bounding box center [617, 372] width 48 height 34
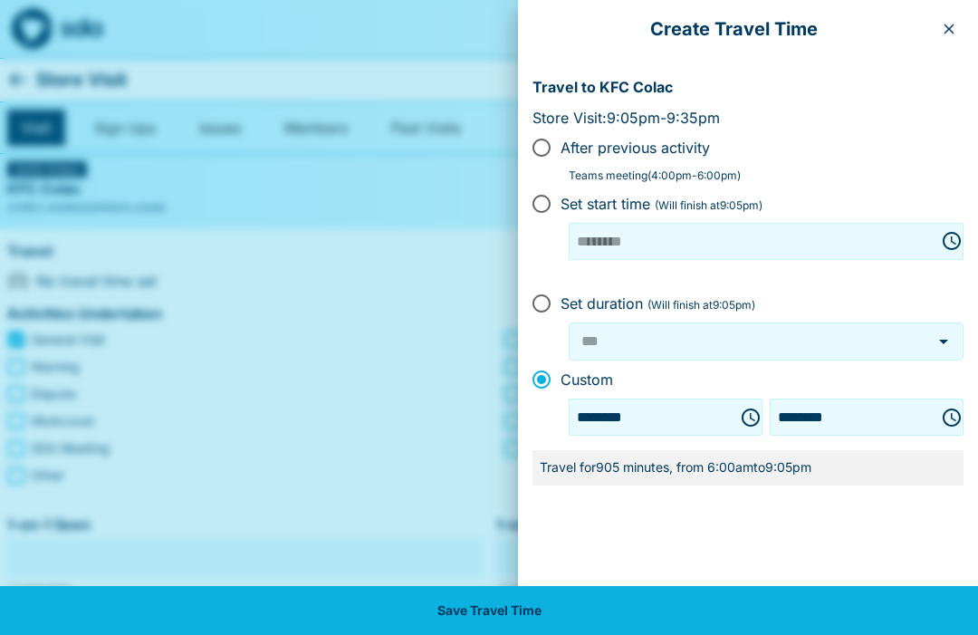
click at [949, 419] on icon "Choose time, selected time is 9:05 PM" at bounding box center [952, 418] width 22 height 22
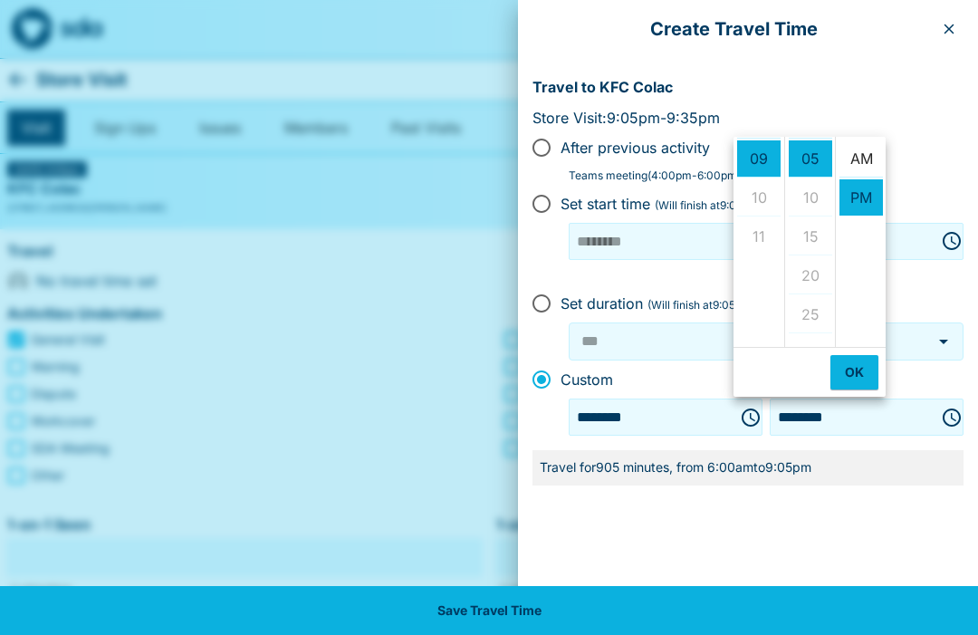
click at [871, 150] on li "AM" at bounding box center [861, 158] width 43 height 37
type input "********"
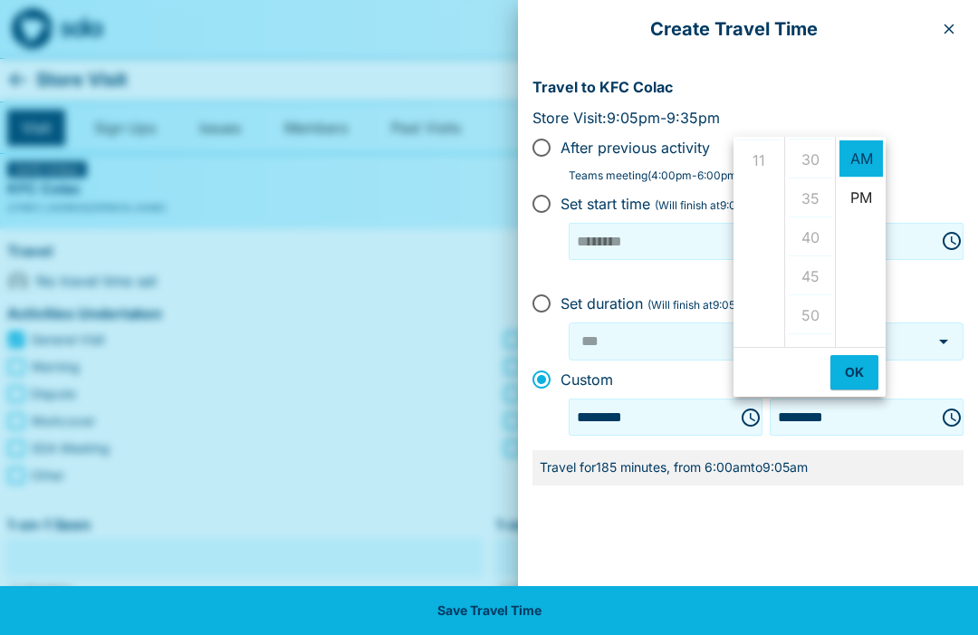
scroll to position [226, 0]
click at [816, 169] on ul "00 05 10 15 20 25 30 35 40 45 50 55" at bounding box center [809, 242] width 51 height 210
click at [772, 163] on ul "12 01 02 03 04 05 06 07 08 09 10 11" at bounding box center [759, 242] width 51 height 210
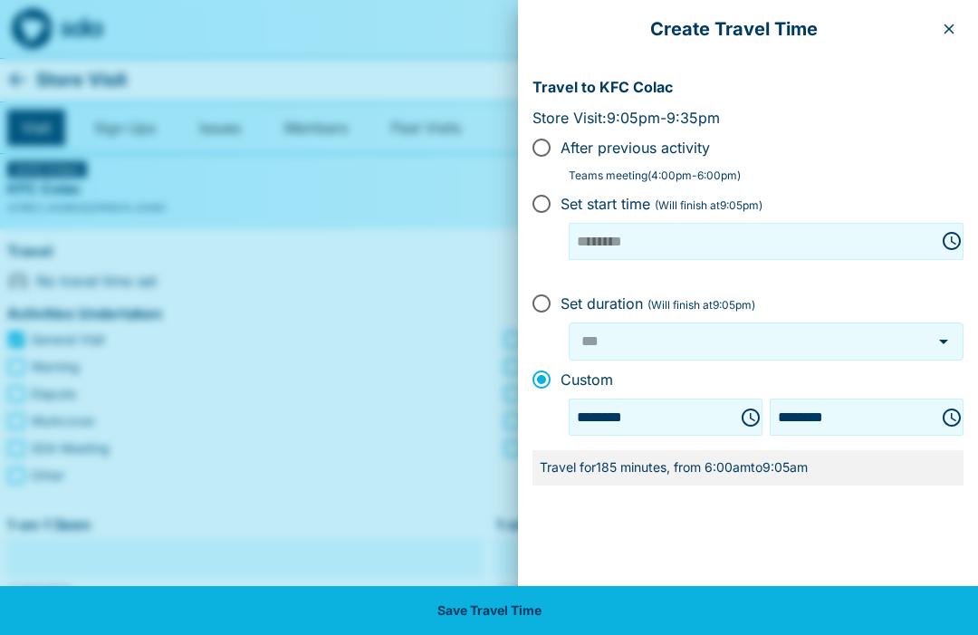
scroll to position [0, 0]
click at [962, 26] on button "button" at bounding box center [949, 28] width 29 height 29
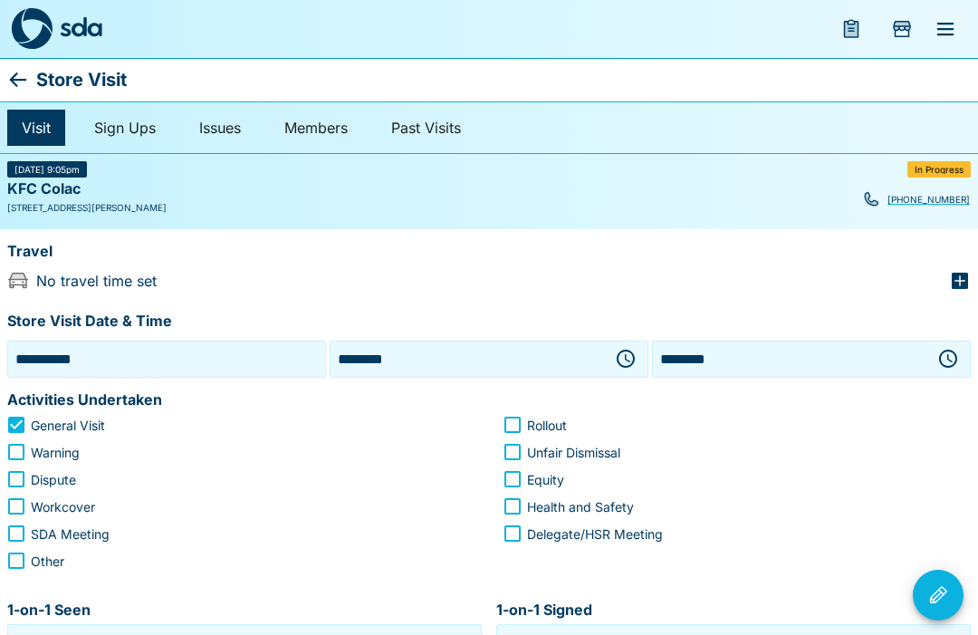
click at [629, 365] on icon "button" at bounding box center [626, 359] width 18 height 18
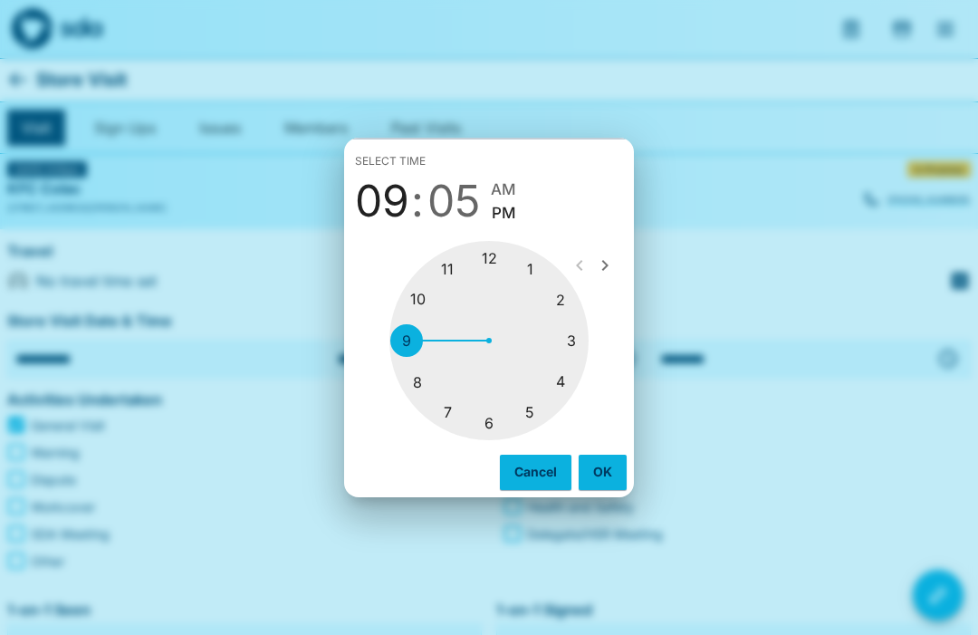
click at [458, 268] on div at bounding box center [488, 340] width 199 height 199
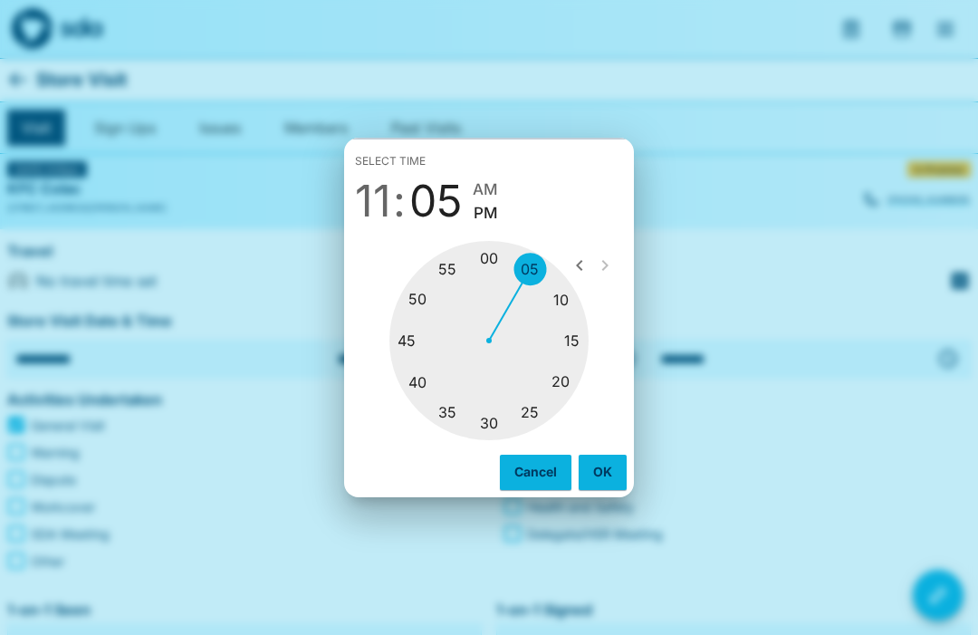
click at [509, 427] on div at bounding box center [488, 340] width 199 height 199
click at [498, 181] on span "AM" at bounding box center [487, 190] width 25 height 24
type input "********"
click at [617, 470] on button "OK" at bounding box center [603, 472] width 48 height 34
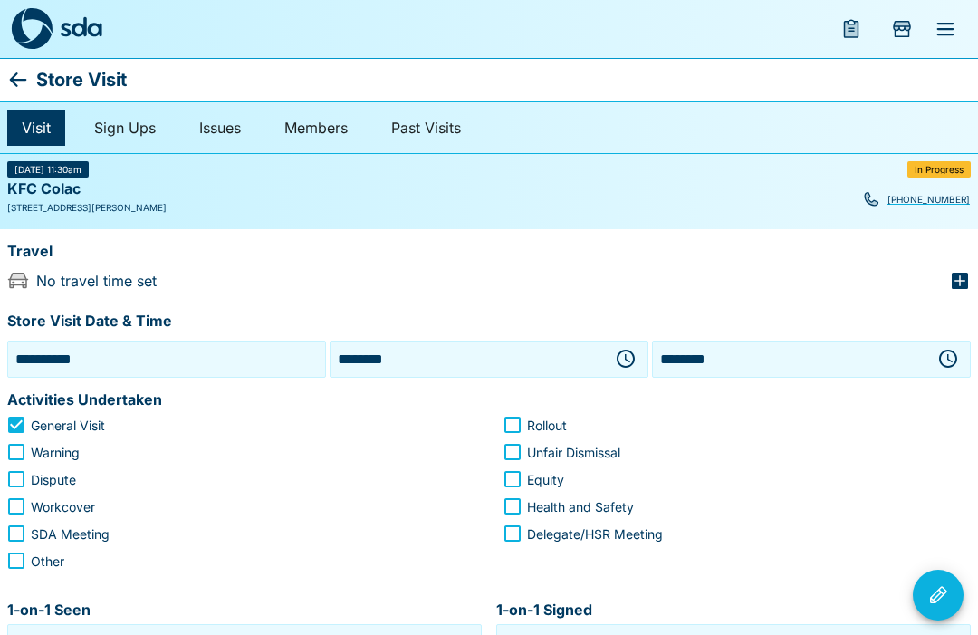
click at [951, 360] on icon "button" at bounding box center [949, 358] width 5 height 8
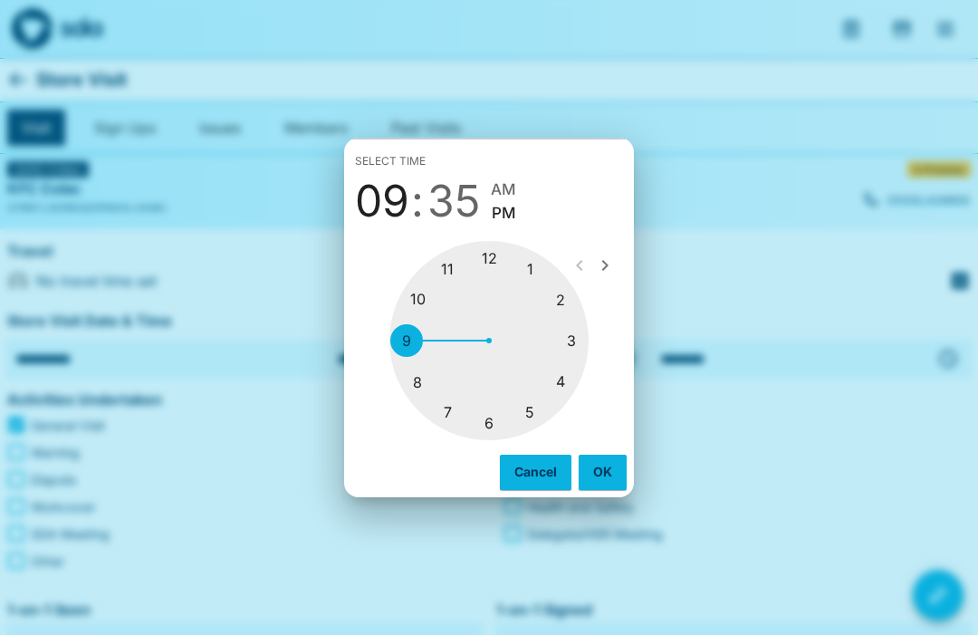
click at [508, 255] on div at bounding box center [488, 340] width 199 height 199
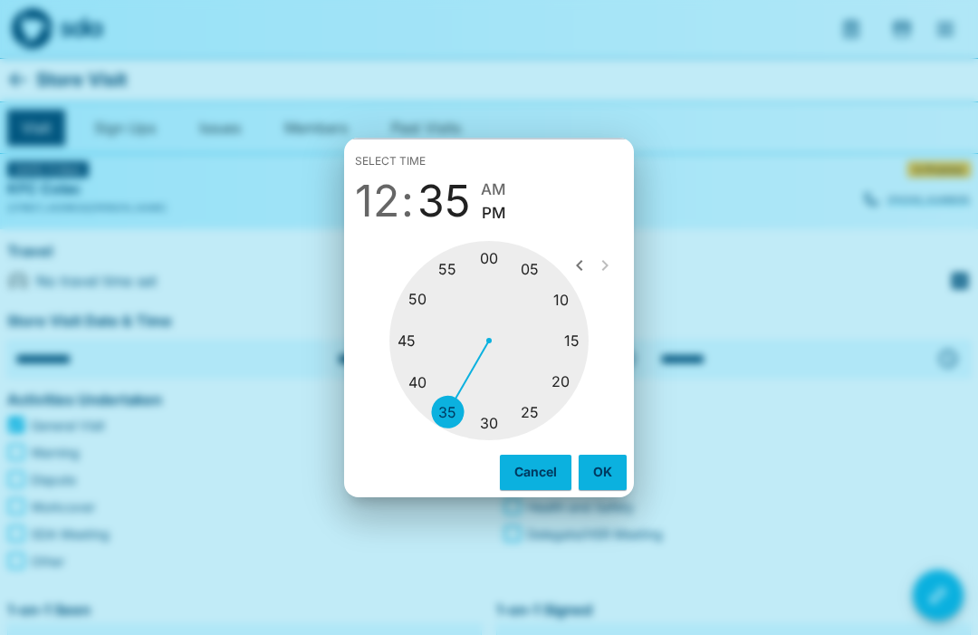
click at [498, 427] on div at bounding box center [488, 340] width 199 height 199
type input "********"
click at [601, 472] on button "OK" at bounding box center [603, 472] width 48 height 34
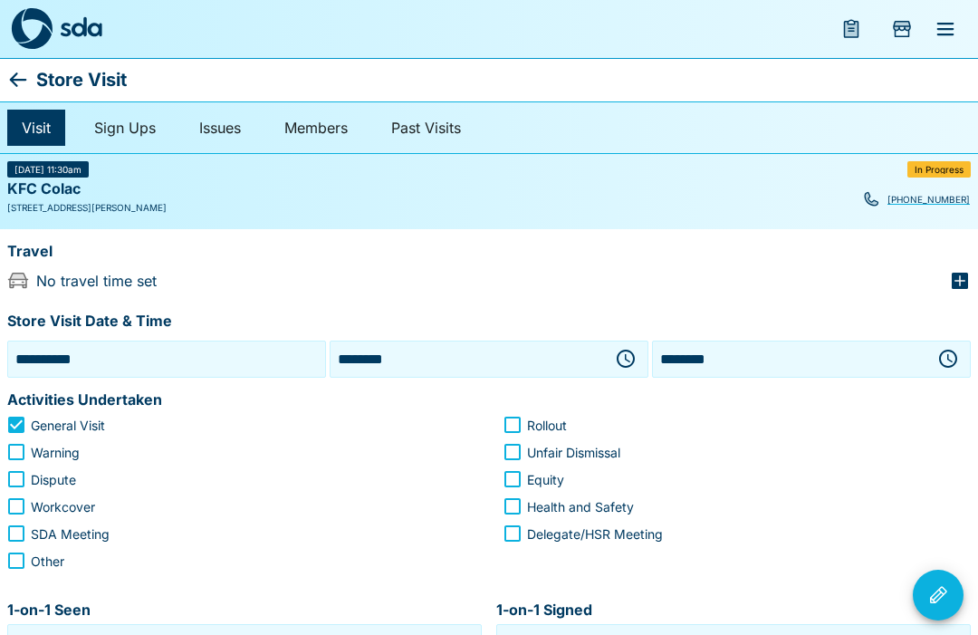
click at [965, 275] on icon "button" at bounding box center [960, 281] width 16 height 16
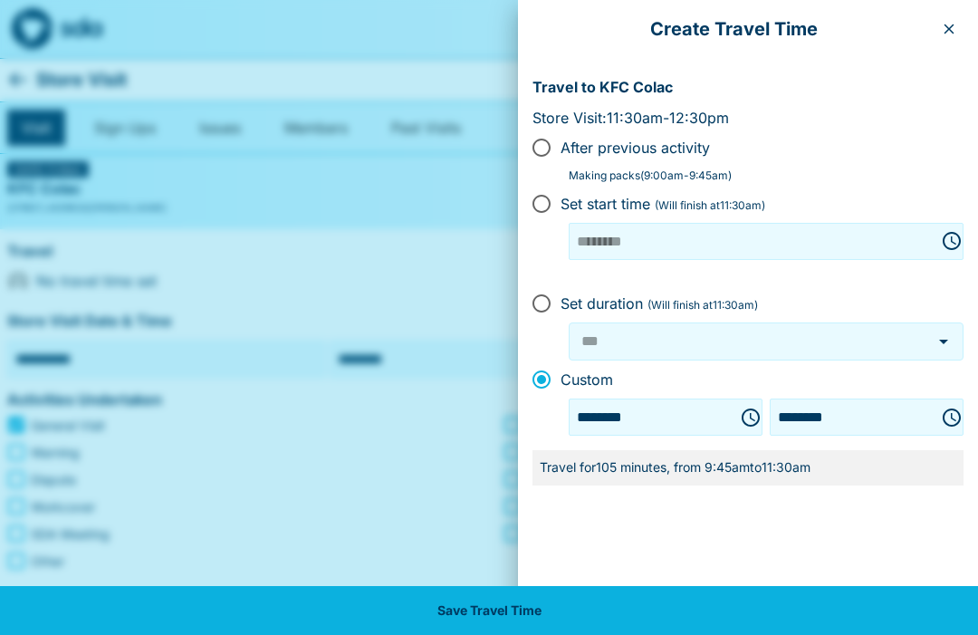
click at [740, 418] on icon "Choose time, selected time is 9:45 AM" at bounding box center [751, 418] width 22 height 22
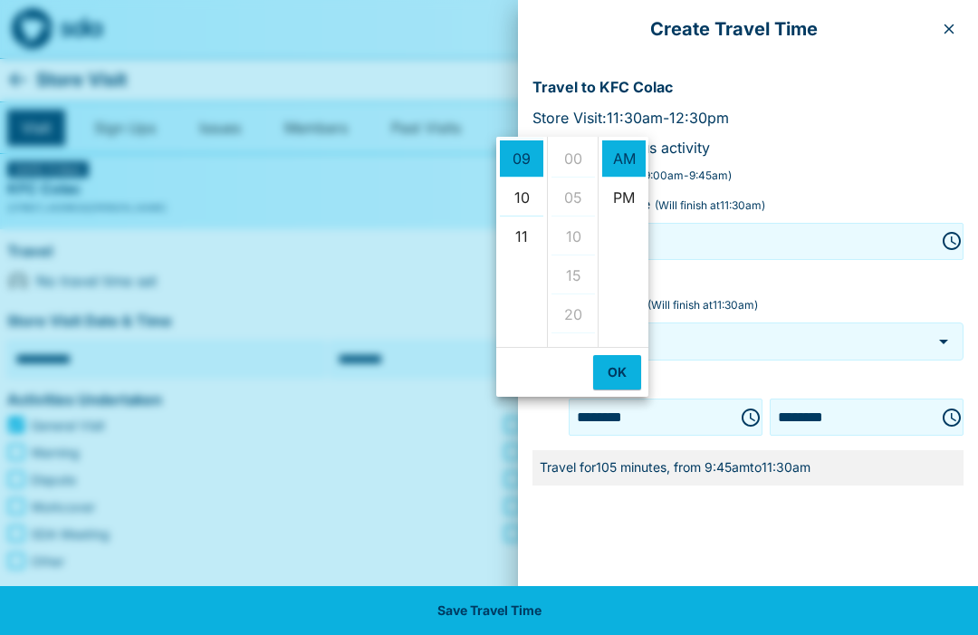
scroll to position [350, 0]
click at [527, 143] on li "10" at bounding box center [521, 147] width 43 height 37
click at [584, 155] on li "00" at bounding box center [573, 149] width 43 height 37
type input "********"
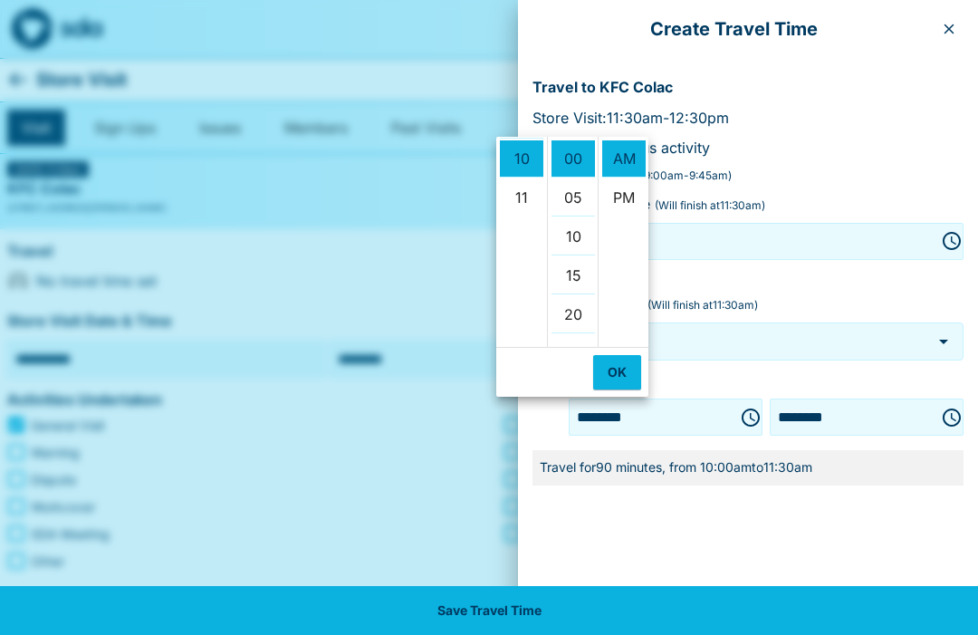
scroll to position [0, 0]
click at [626, 378] on button "OK" at bounding box center [617, 372] width 48 height 34
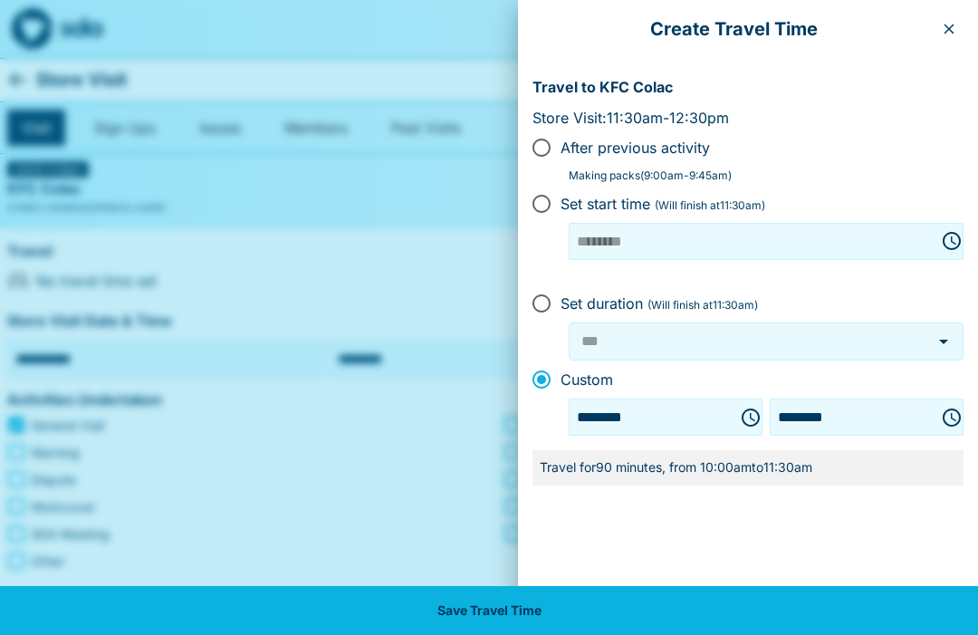
click at [540, 619] on button "Save Travel Time" at bounding box center [489, 610] width 978 height 49
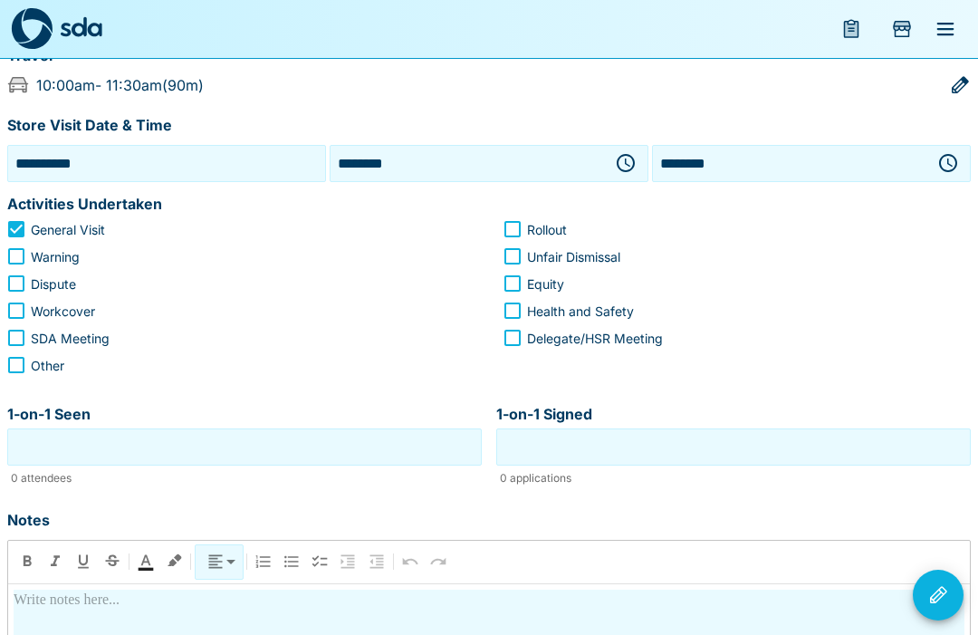
scroll to position [194, 0]
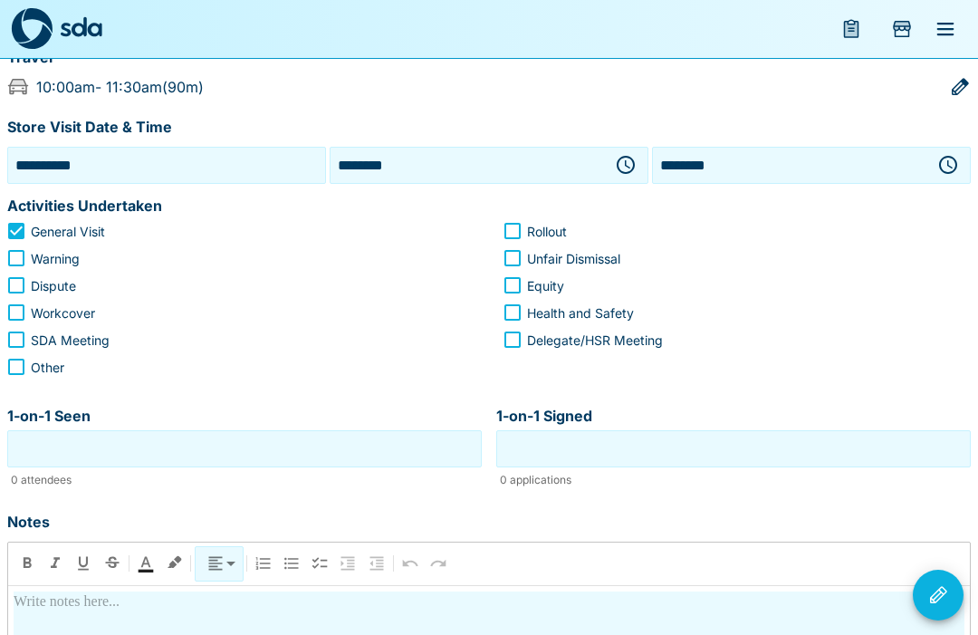
click at [374, 453] on input "1-on-1 Seen" at bounding box center [245, 449] width 466 height 28
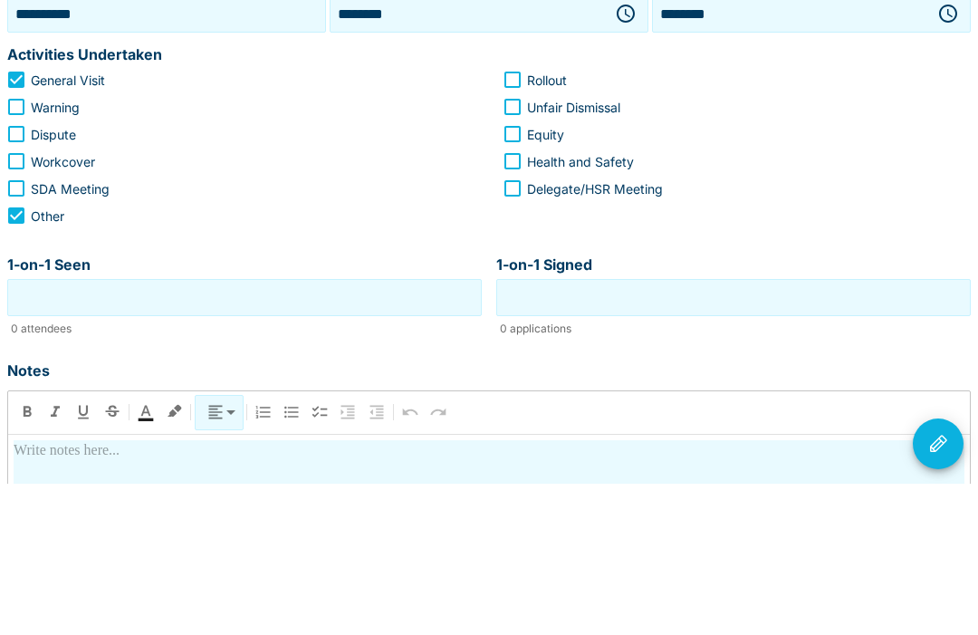
scroll to position [345, 0]
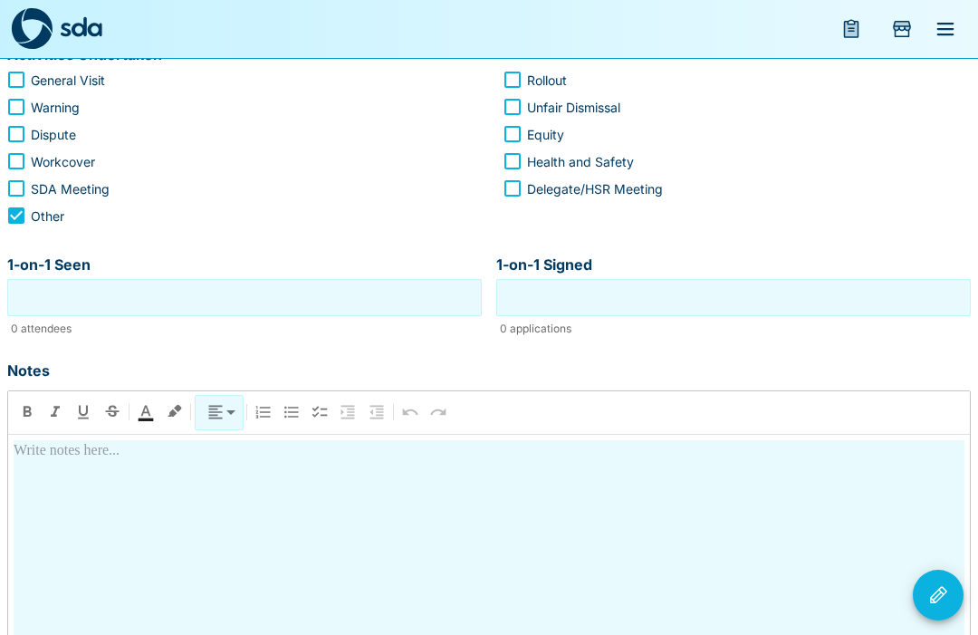
click at [307, 301] on input "1-on-1 Seen" at bounding box center [245, 297] width 466 height 28
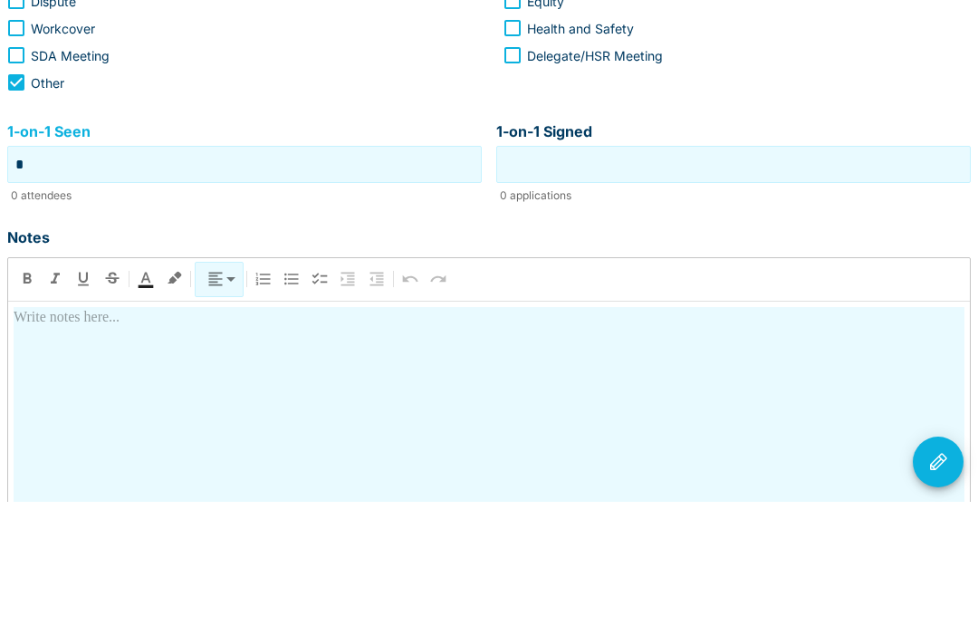
type input "*"
click at [720, 283] on input "1-on-1 Signed" at bounding box center [734, 297] width 466 height 28
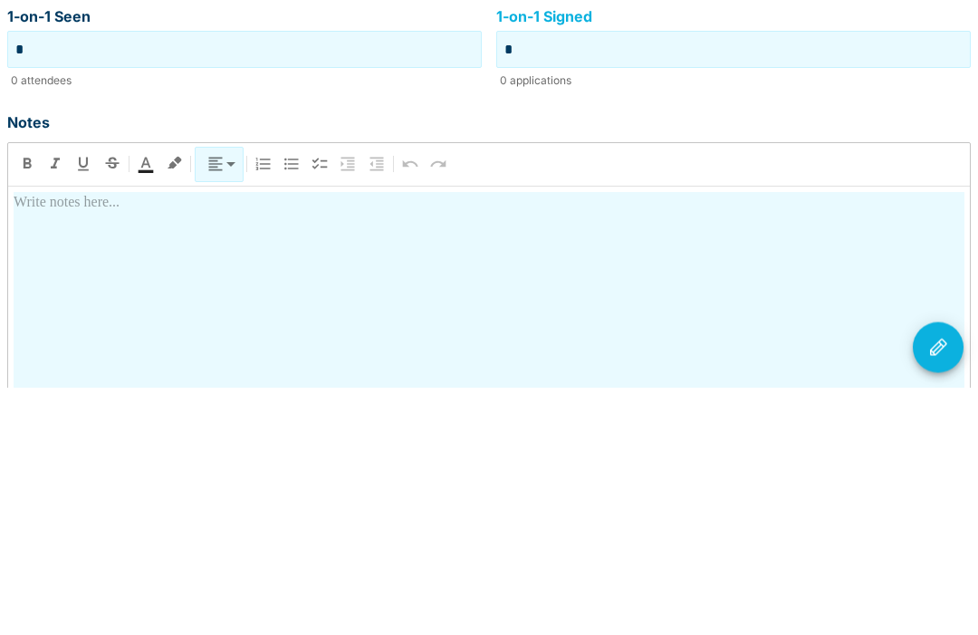
type input "*"
click at [112, 440] on div at bounding box center [489, 599] width 951 height 318
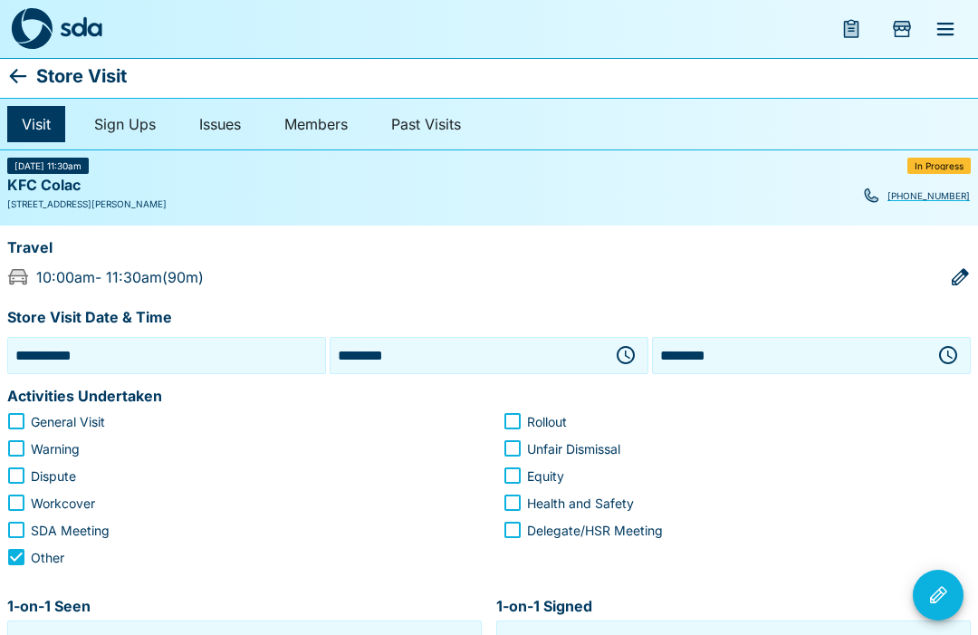
scroll to position [0, 0]
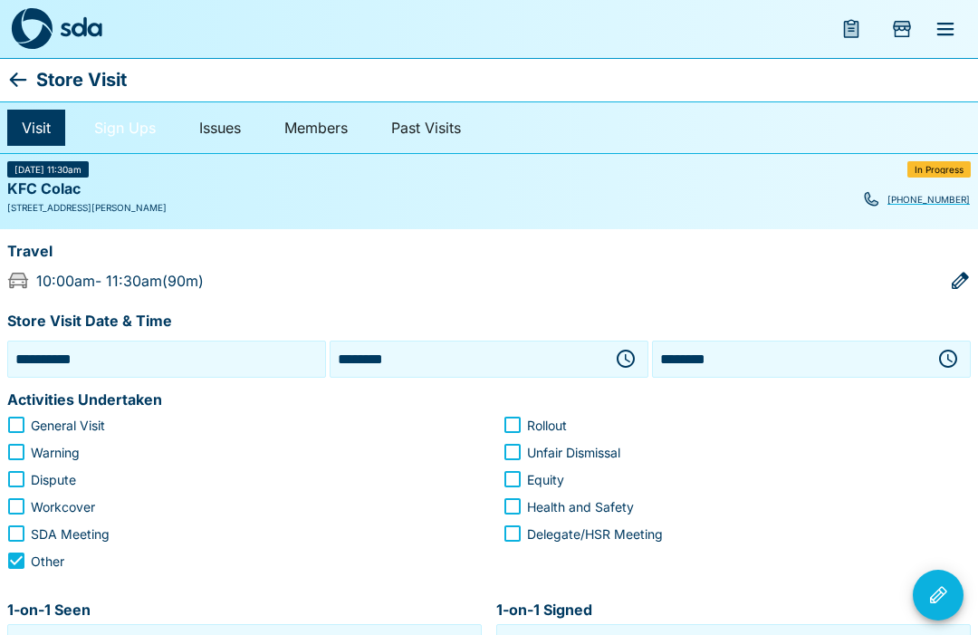
click at [141, 133] on link "Sign Ups" at bounding box center [125, 128] width 91 height 36
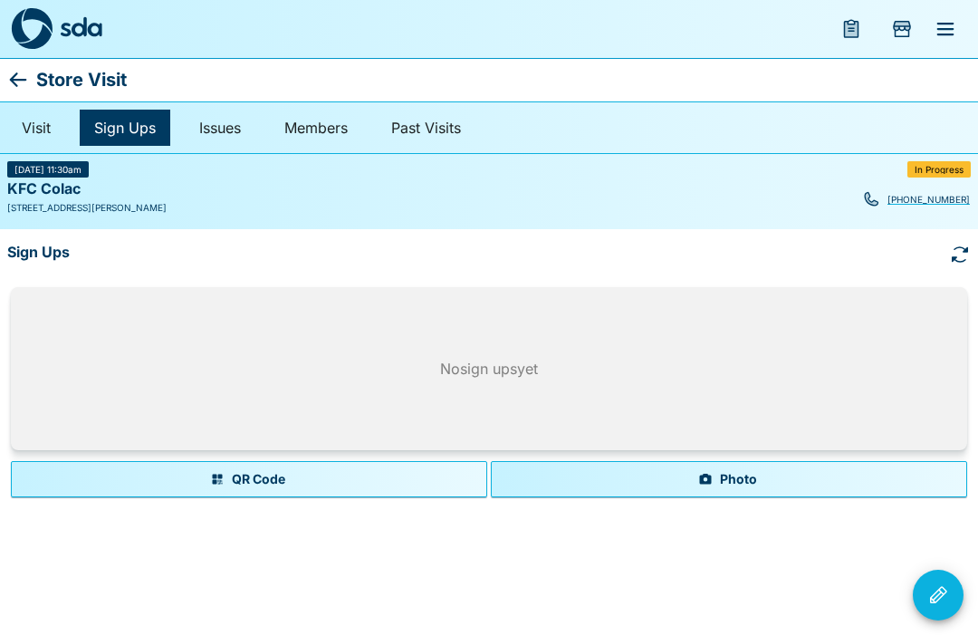
click at [728, 477] on button "Photo" at bounding box center [729, 479] width 476 height 36
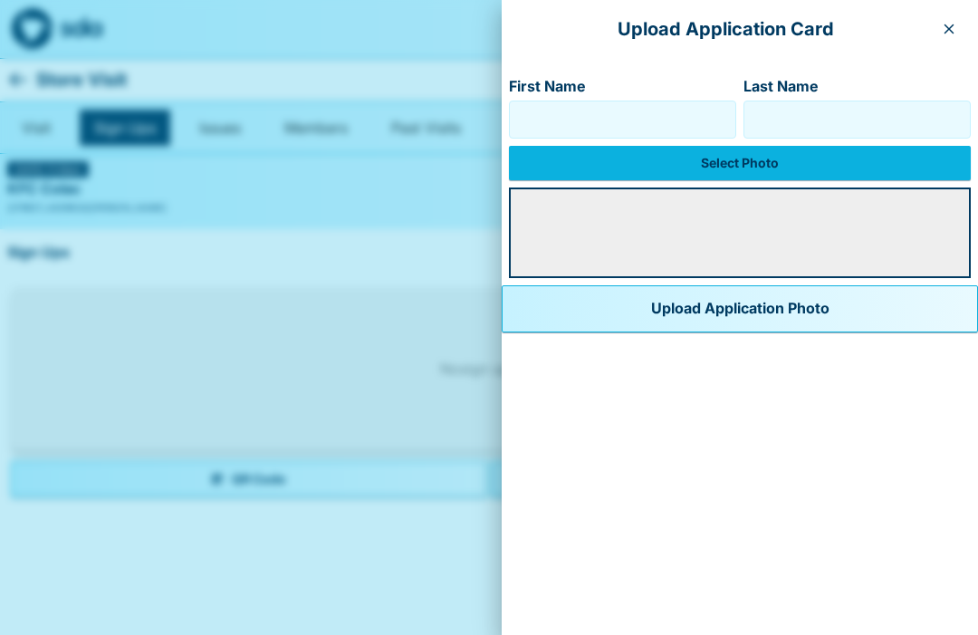
click at [595, 126] on input "First Name" at bounding box center [622, 119] width 211 height 29
type input "*"
type input "*****"
click at [822, 121] on input "Last Name" at bounding box center [857, 119] width 211 height 29
type input "******"
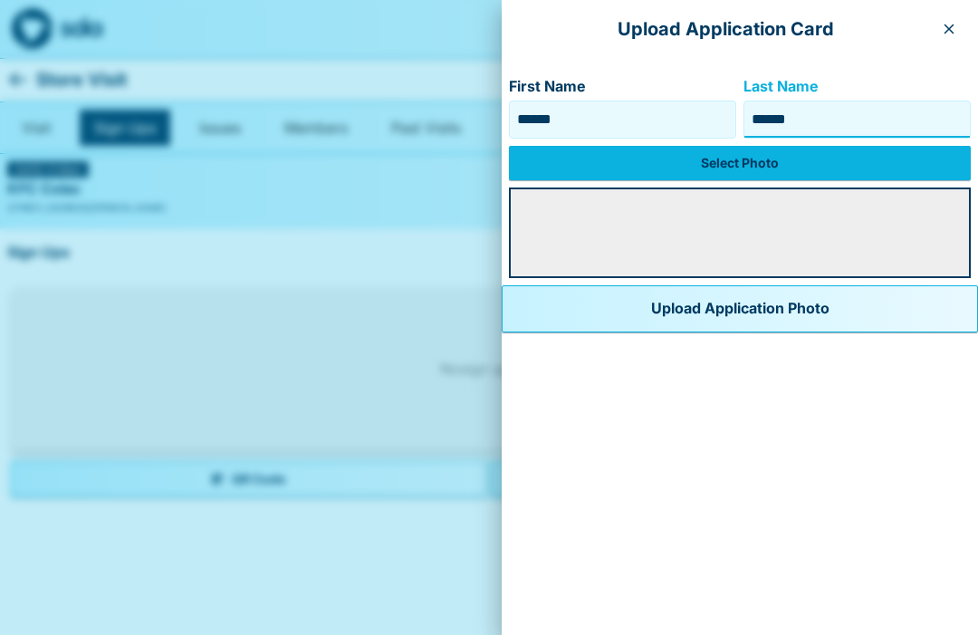
click at [694, 165] on label "Select Photo" at bounding box center [740, 163] width 462 height 34
click at [0, 0] on input "Select Photo" at bounding box center [0, 0] width 0 height 0
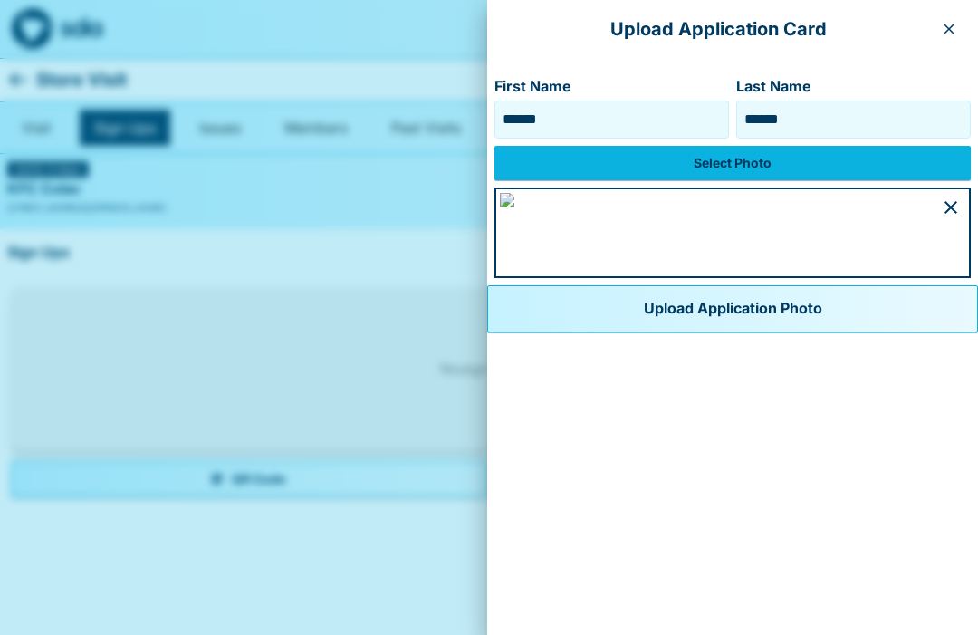
scroll to position [942, 0]
click at [542, 332] on button "Upload Application Photo" at bounding box center [732, 308] width 491 height 47
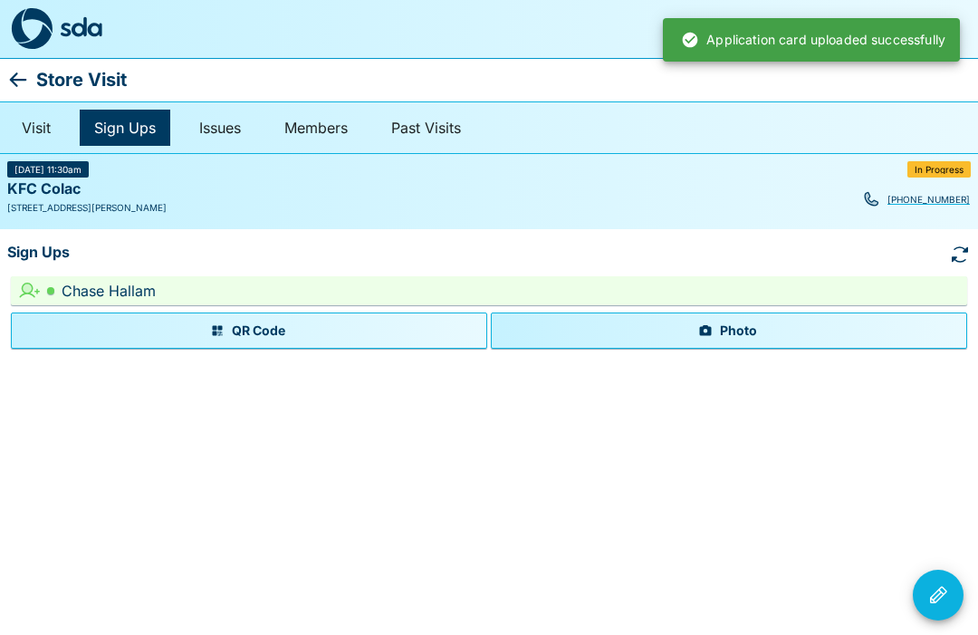
click at [725, 336] on button "Photo" at bounding box center [729, 330] width 476 height 36
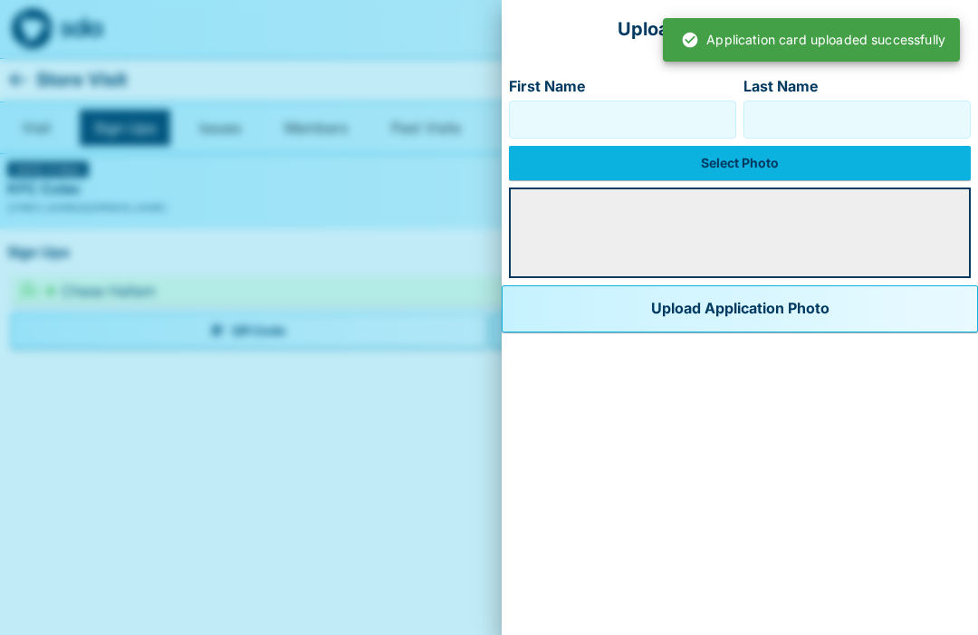
click at [596, 120] on input "First Name" at bounding box center [622, 119] width 211 height 29
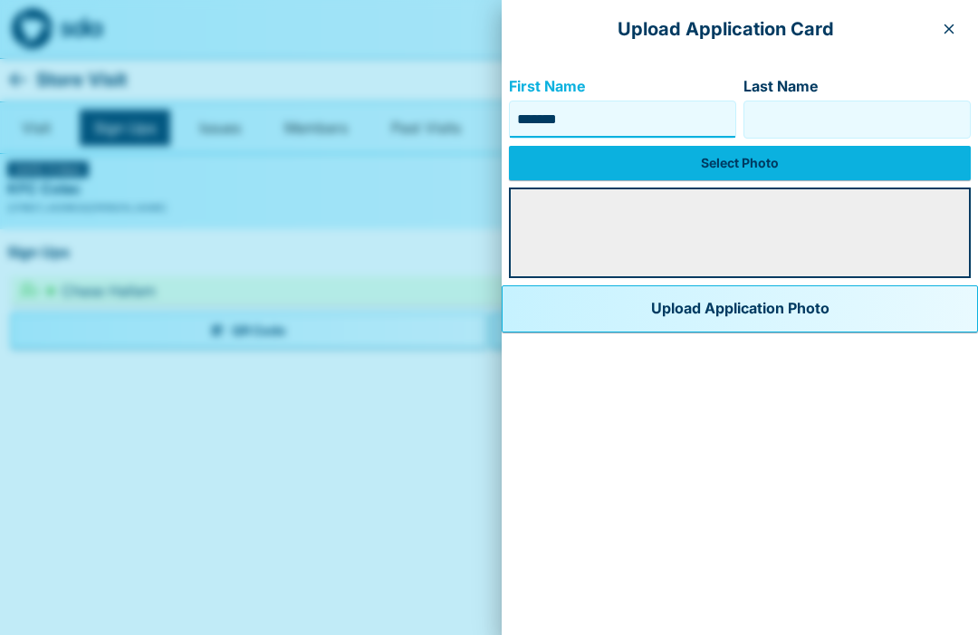
type input "******"
click at [824, 120] on input "Last Name" at bounding box center [857, 119] width 211 height 29
type input "******"
click at [709, 163] on label "Select Photo" at bounding box center [740, 163] width 462 height 34
click at [0, 0] on input "Select Photo" at bounding box center [0, 0] width 0 height 0
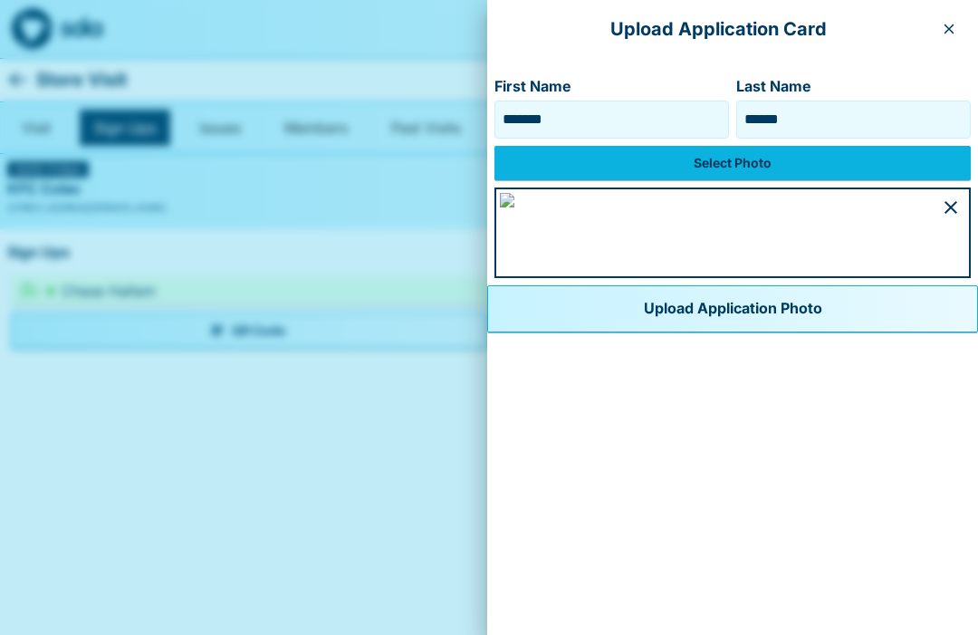
scroll to position [1006, 0]
click at [565, 332] on button "Upload Application Photo" at bounding box center [732, 308] width 491 height 47
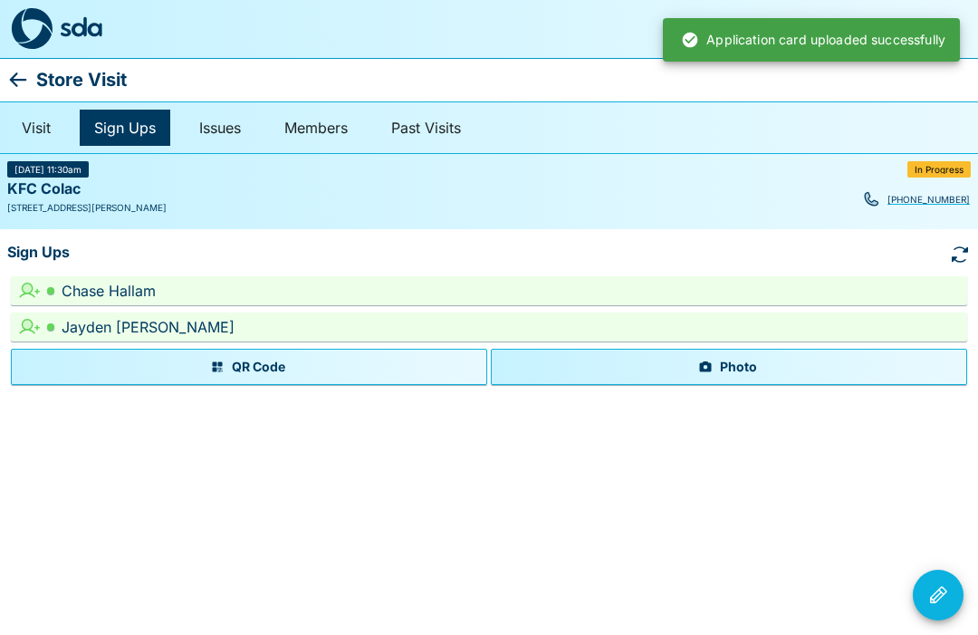
click at [938, 592] on icon "Visit Actions" at bounding box center [938, 595] width 22 height 22
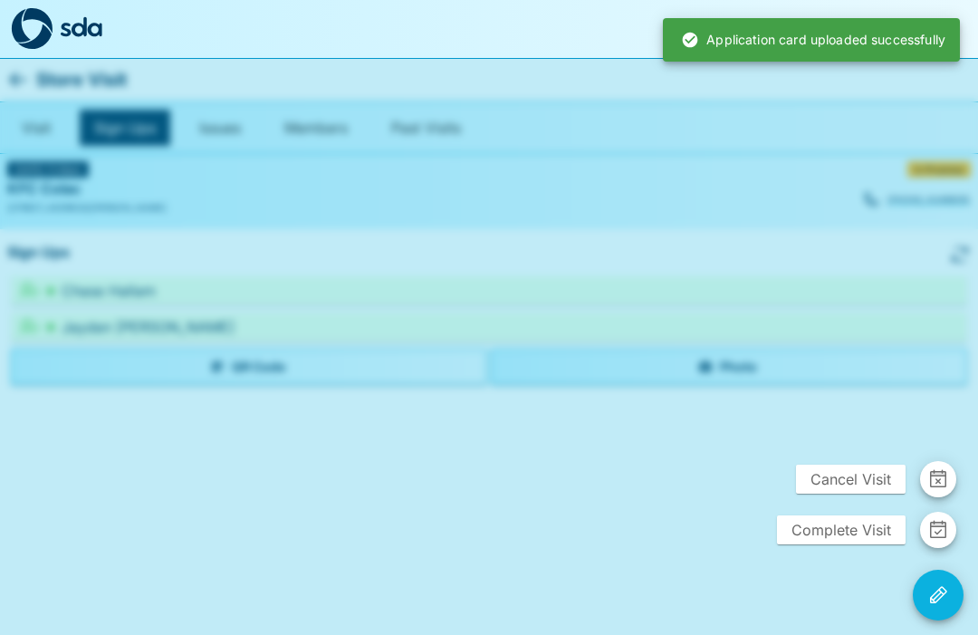
click at [850, 532] on span "Complete Visit" at bounding box center [841, 529] width 129 height 29
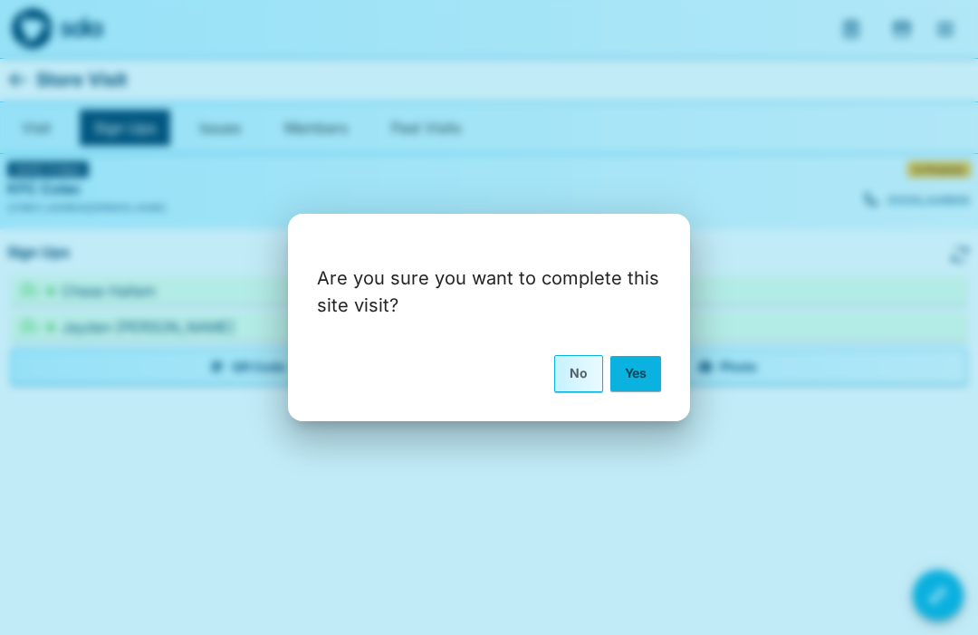
click at [641, 378] on button "Yes" at bounding box center [635, 373] width 51 height 34
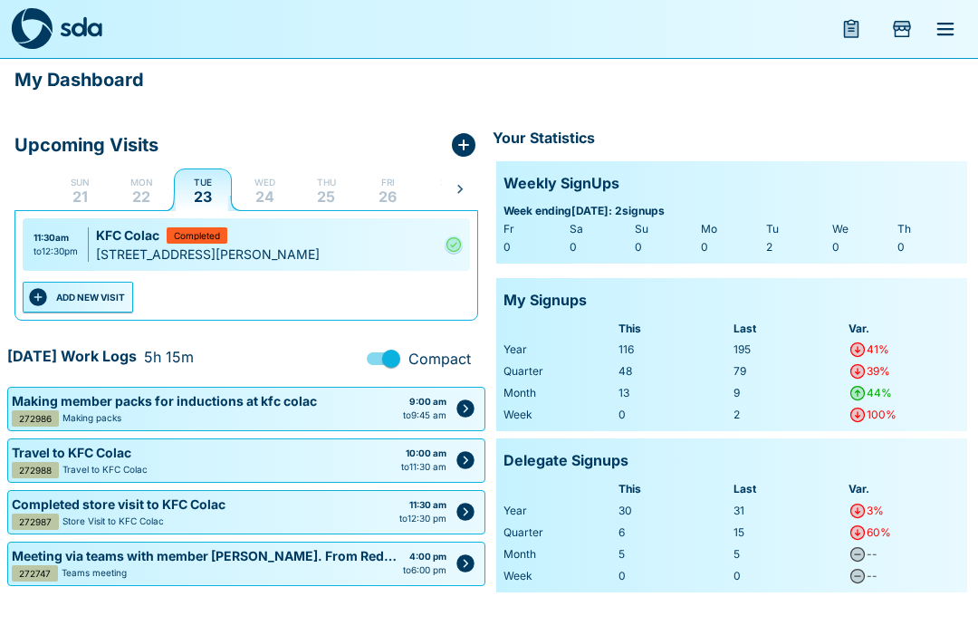
click at [108, 300] on button "ADD NEW VISIT" at bounding box center [78, 297] width 110 height 31
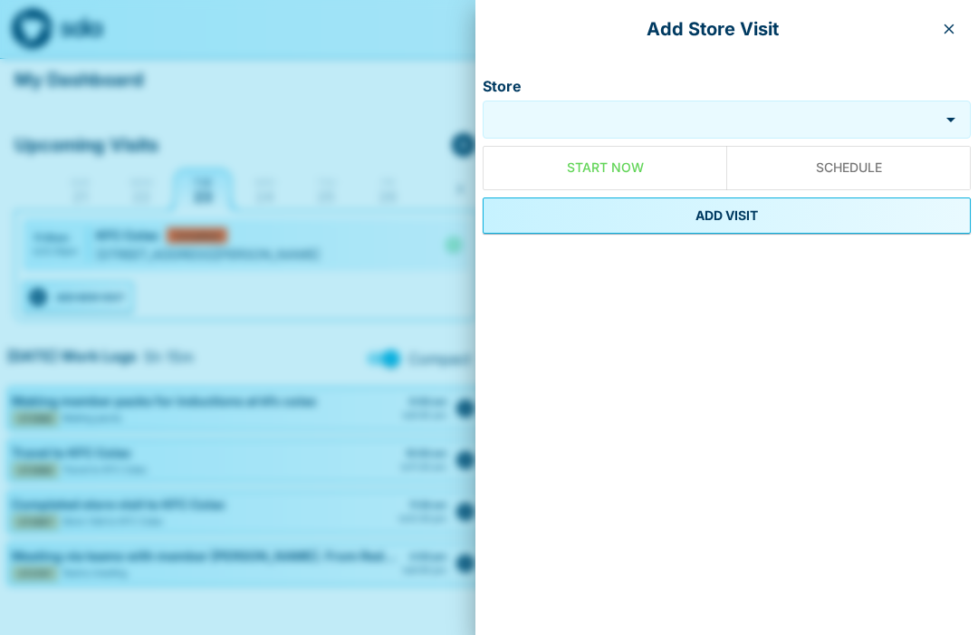
click at [964, 18] on div "Add Store Visit" at bounding box center [726, 29] width 503 height 58
click at [942, 30] on icon "button" at bounding box center [949, 29] width 14 height 14
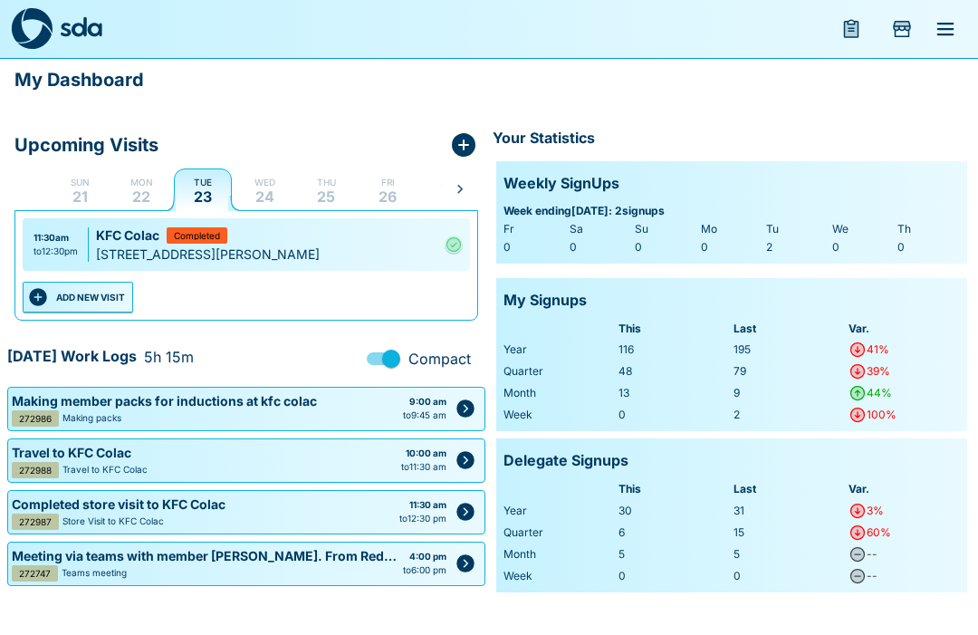
click at [104, 302] on button "ADD NEW VISIT" at bounding box center [78, 297] width 110 height 31
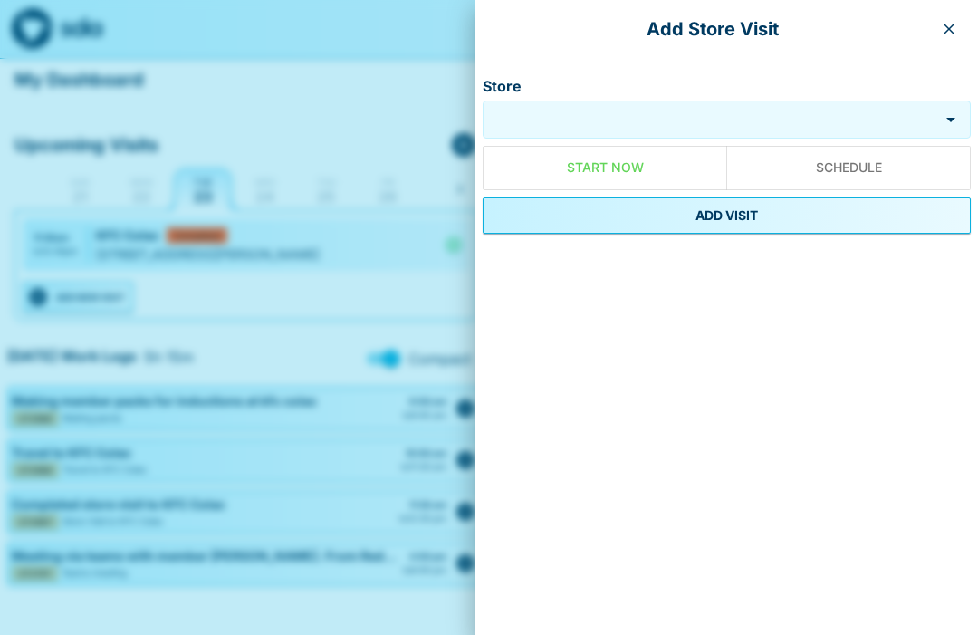
click at [697, 124] on input "Store" at bounding box center [710, 120] width 447 height 21
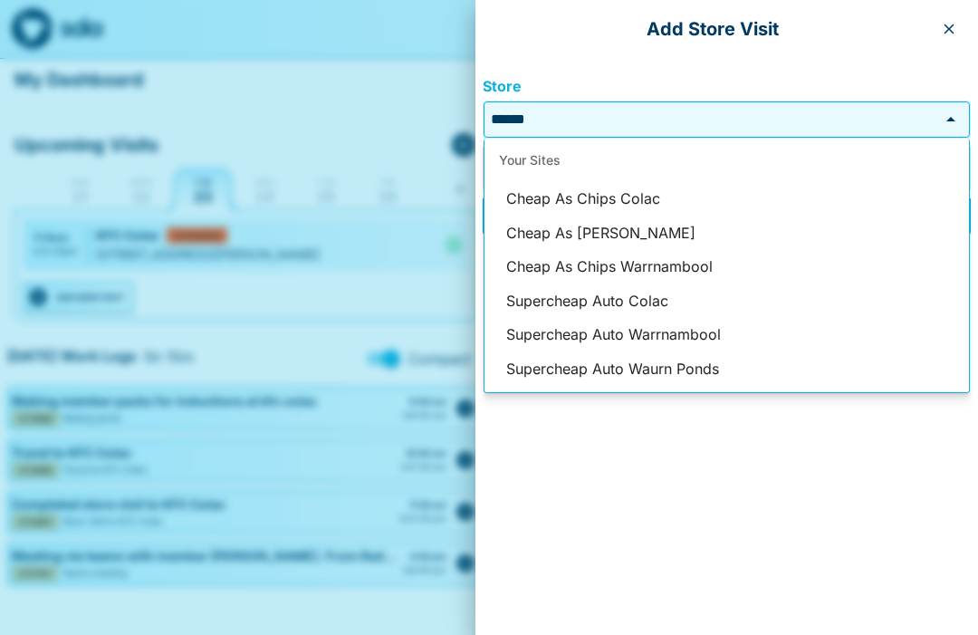
click at [644, 197] on li "Cheap As Chips Colac" at bounding box center [727, 199] width 485 height 34
type input "**********"
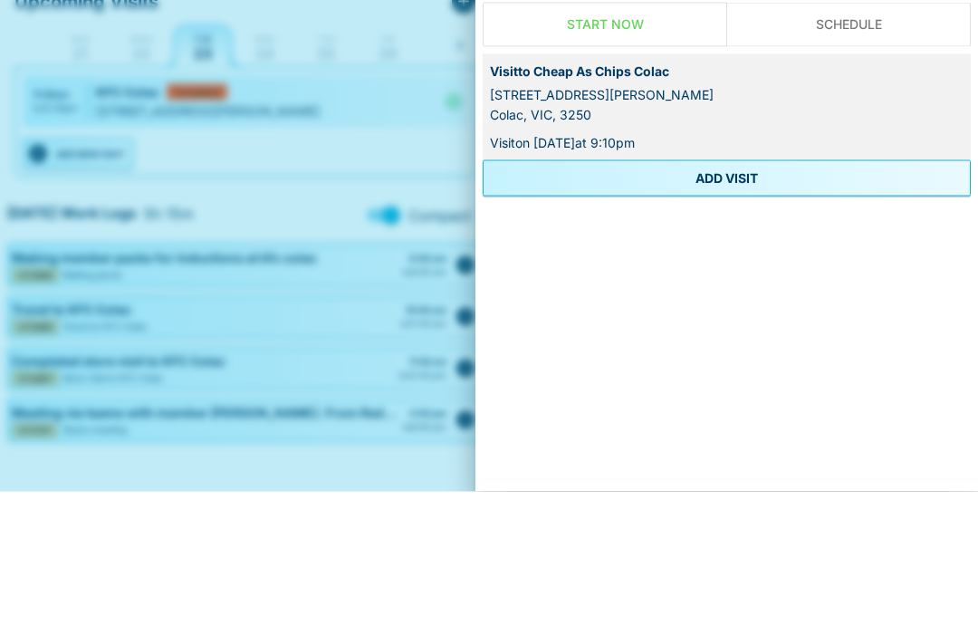
click at [745, 303] on button "ADD VISIT" at bounding box center [727, 321] width 488 height 36
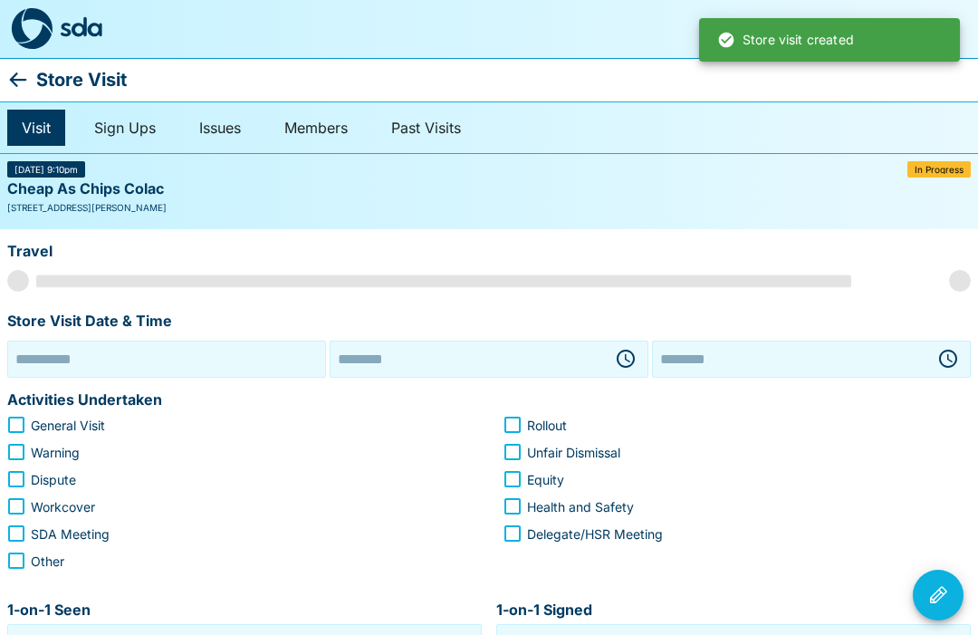
type input "**********"
type input "********"
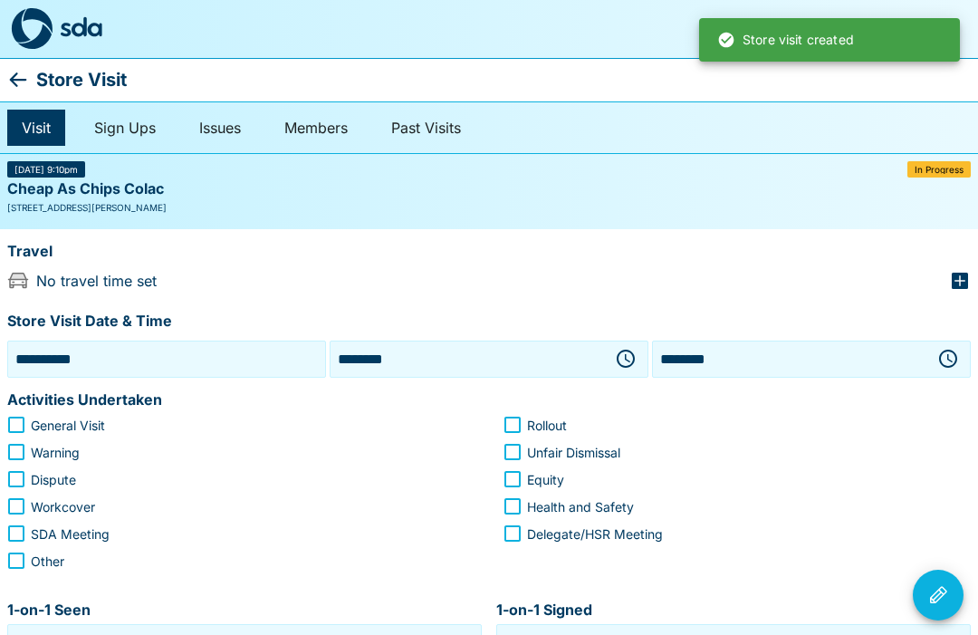
click at [631, 363] on icon "button" at bounding box center [626, 359] width 18 height 18
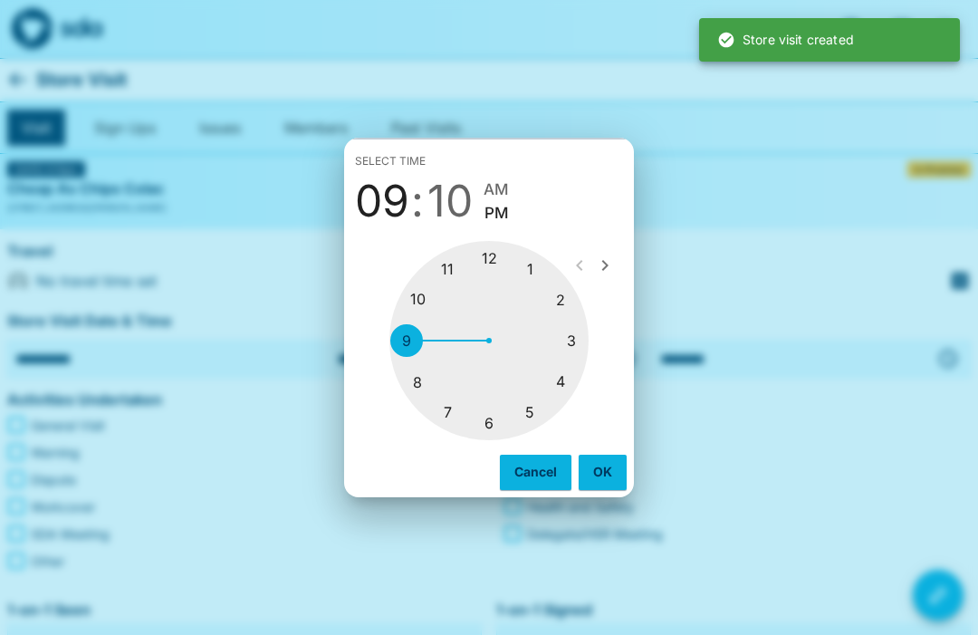
click at [504, 264] on div at bounding box center [488, 340] width 199 height 199
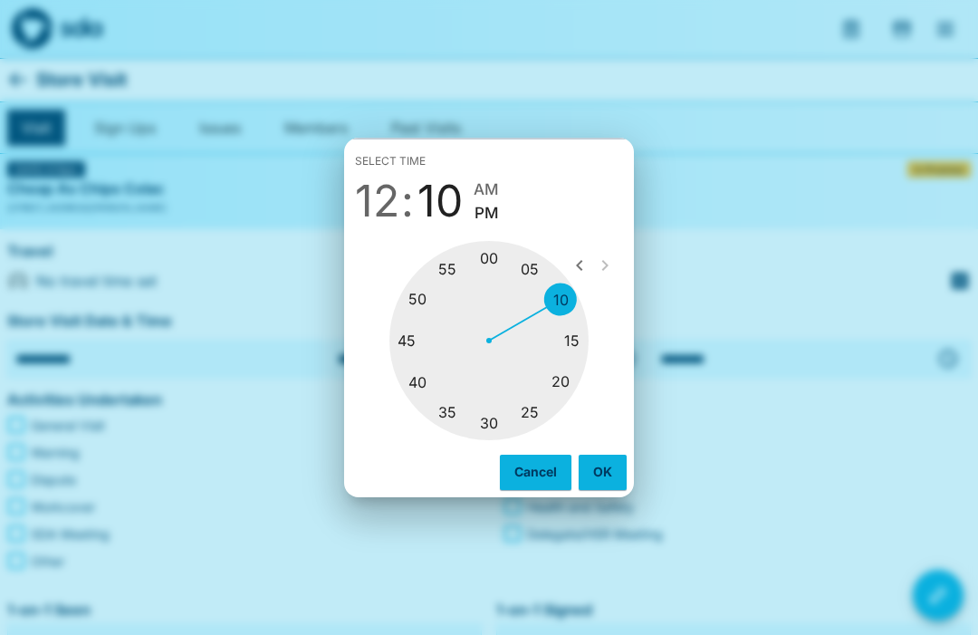
click at [420, 338] on div at bounding box center [488, 340] width 199 height 199
type input "********"
click at [601, 481] on button "OK" at bounding box center [603, 472] width 48 height 34
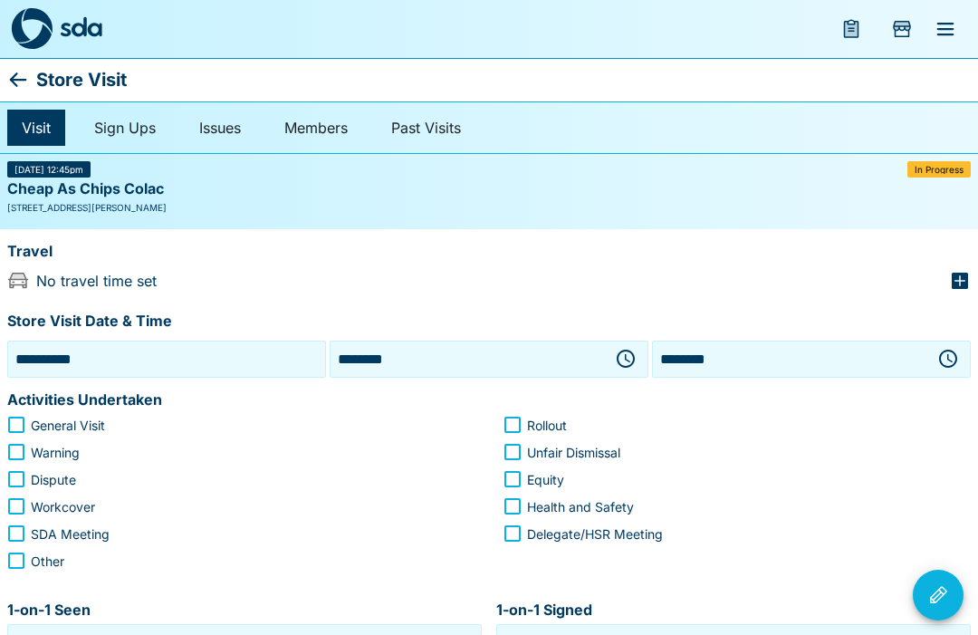
click at [946, 348] on icon "button" at bounding box center [948, 359] width 22 height 22
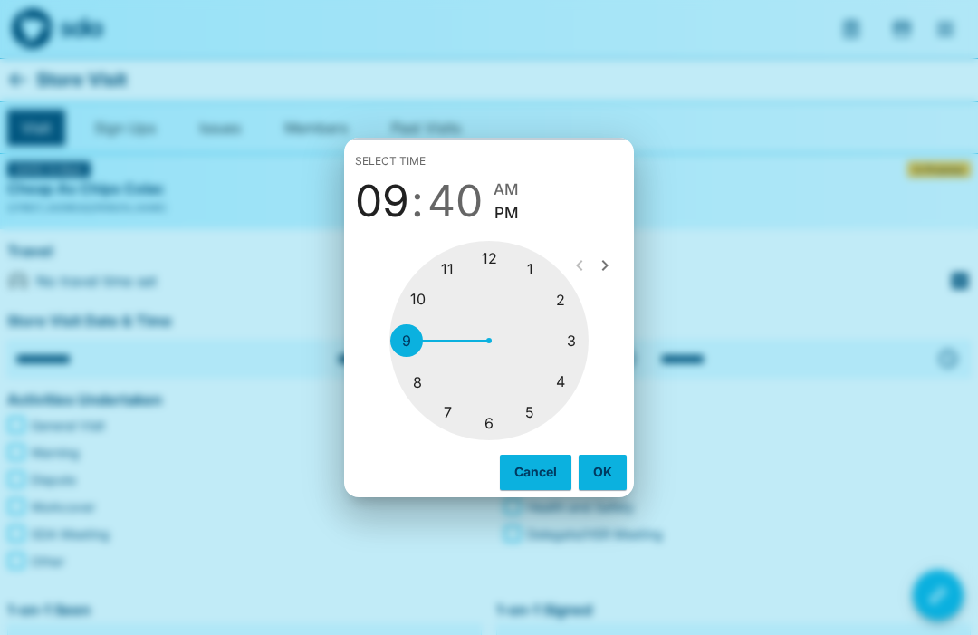
click at [542, 268] on div at bounding box center [488, 340] width 199 height 199
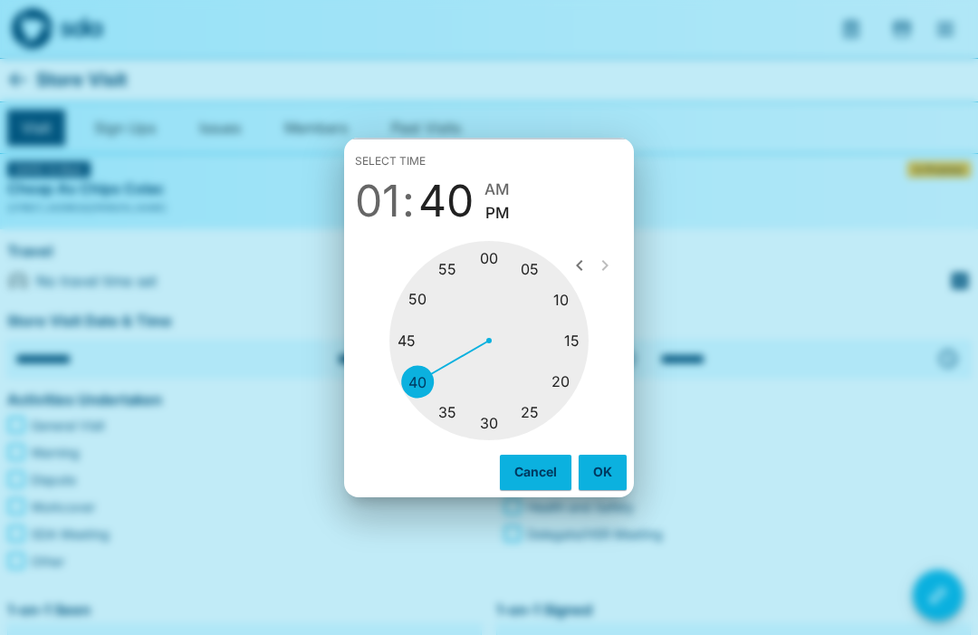
click at [499, 428] on div at bounding box center [488, 340] width 199 height 199
type input "********"
click at [600, 476] on button "OK" at bounding box center [603, 472] width 48 height 34
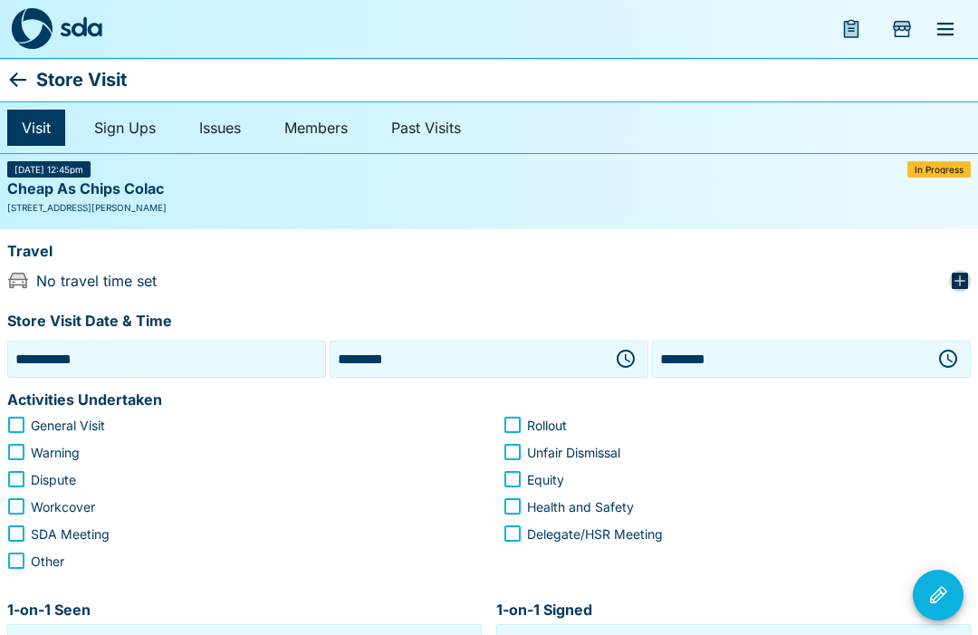
click at [970, 273] on icon "button" at bounding box center [960, 281] width 22 height 22
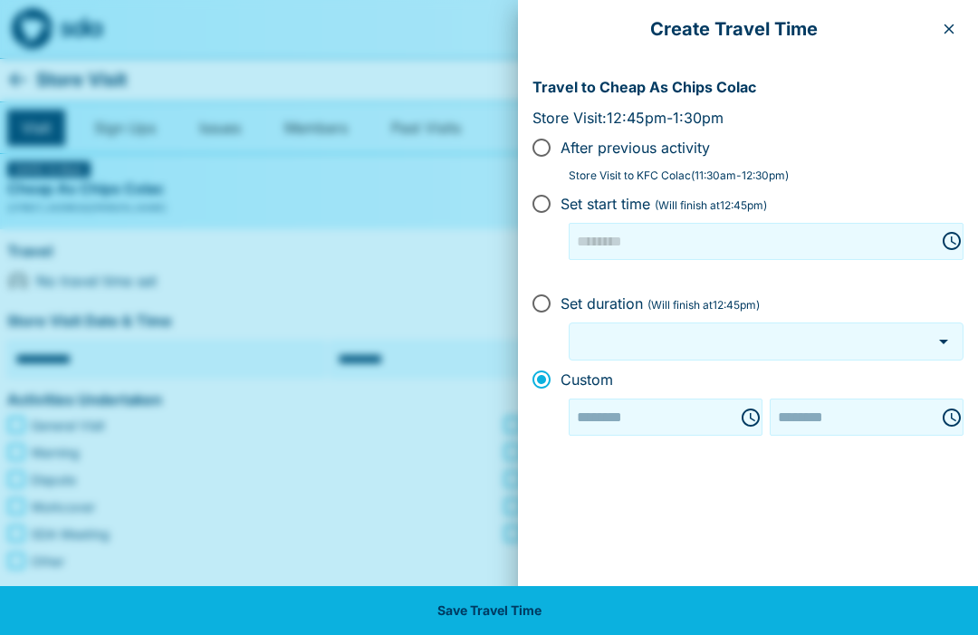
type input "********"
type input "***"
type input "********"
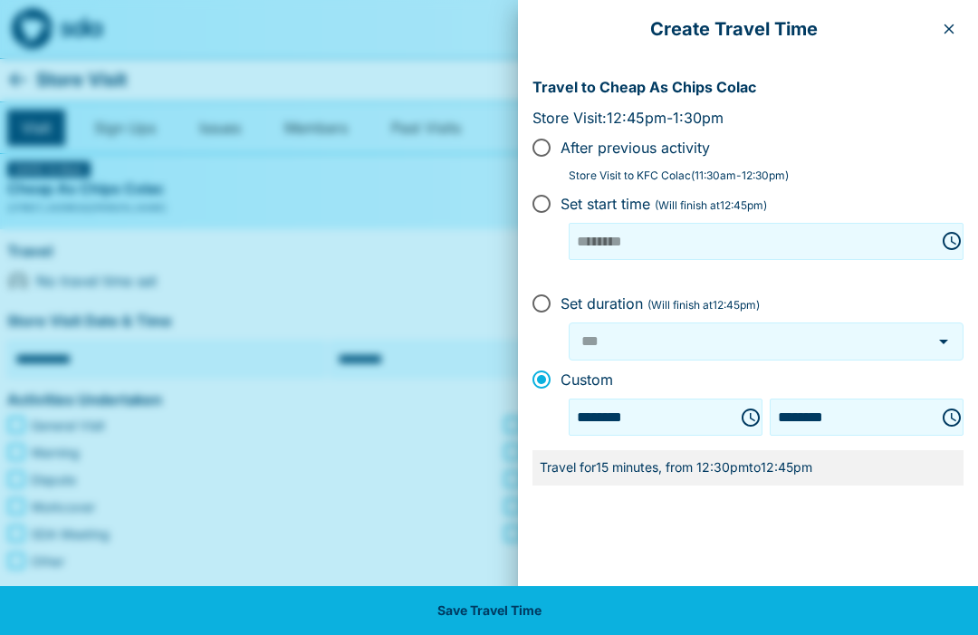
click at [569, 617] on button "Save Travel Time" at bounding box center [489, 610] width 978 height 49
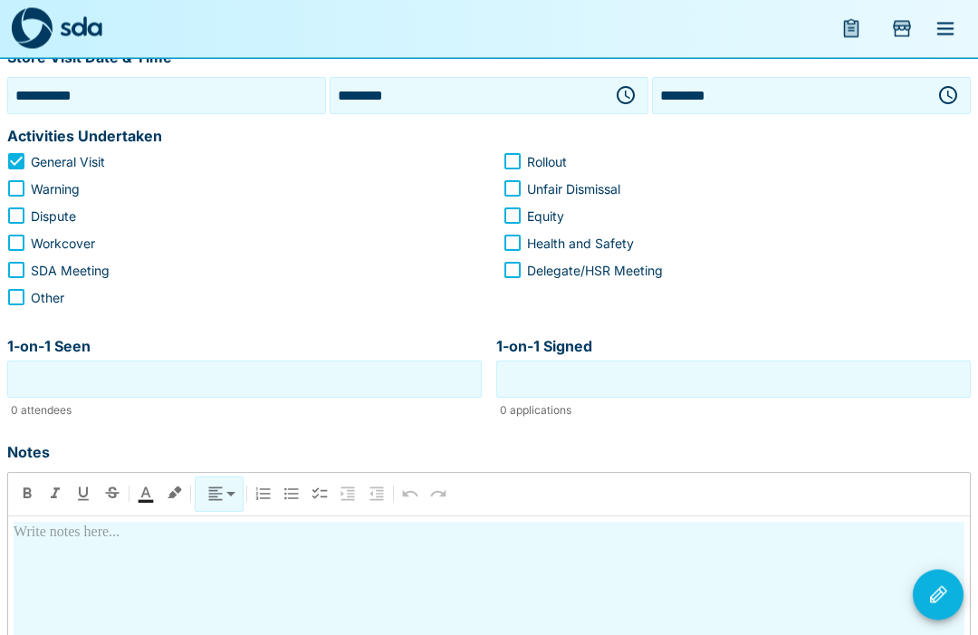
scroll to position [267, 0]
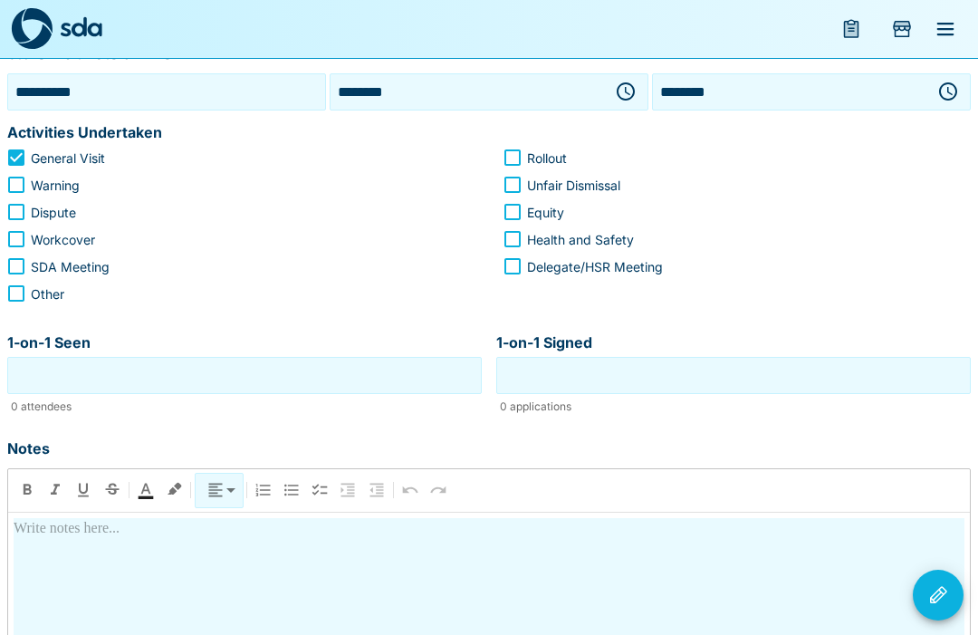
click at [316, 385] on input "1-on-1 Seen" at bounding box center [245, 375] width 466 height 28
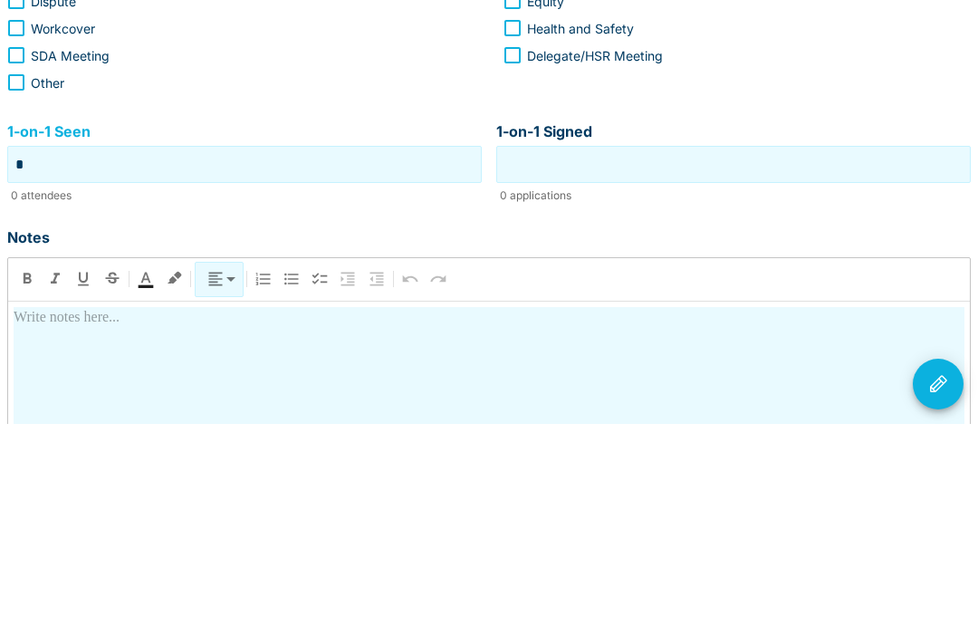
type input "*"
click at [715, 361] on input "1-on-1 Signed" at bounding box center [734, 375] width 466 height 28
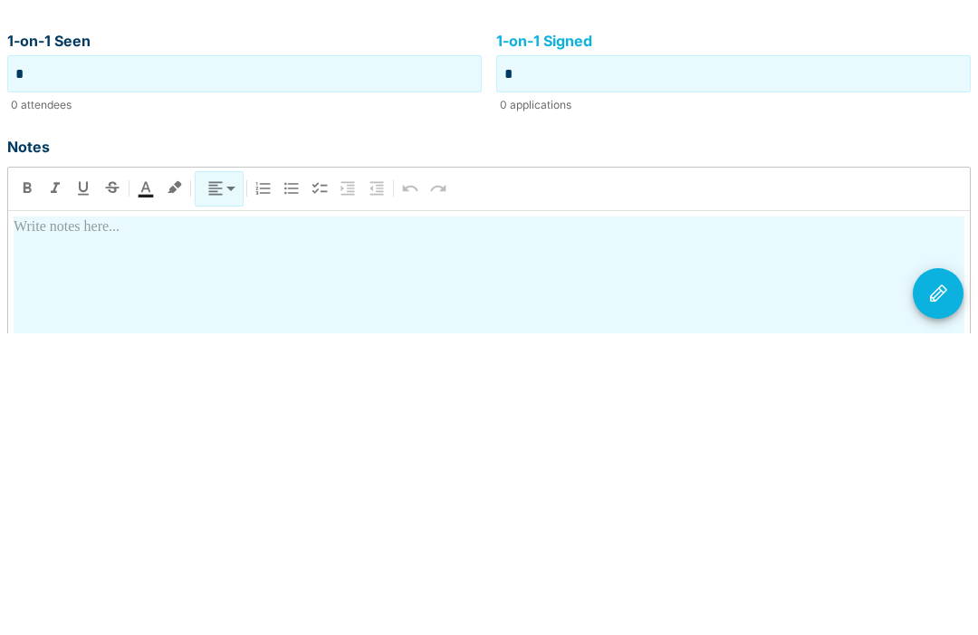
type input "*"
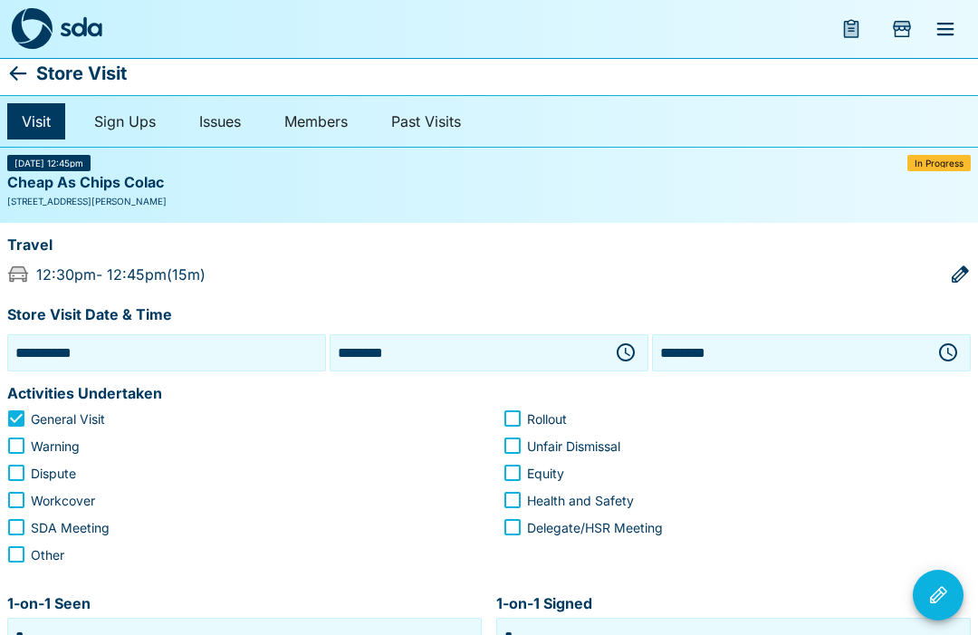
scroll to position [1, 0]
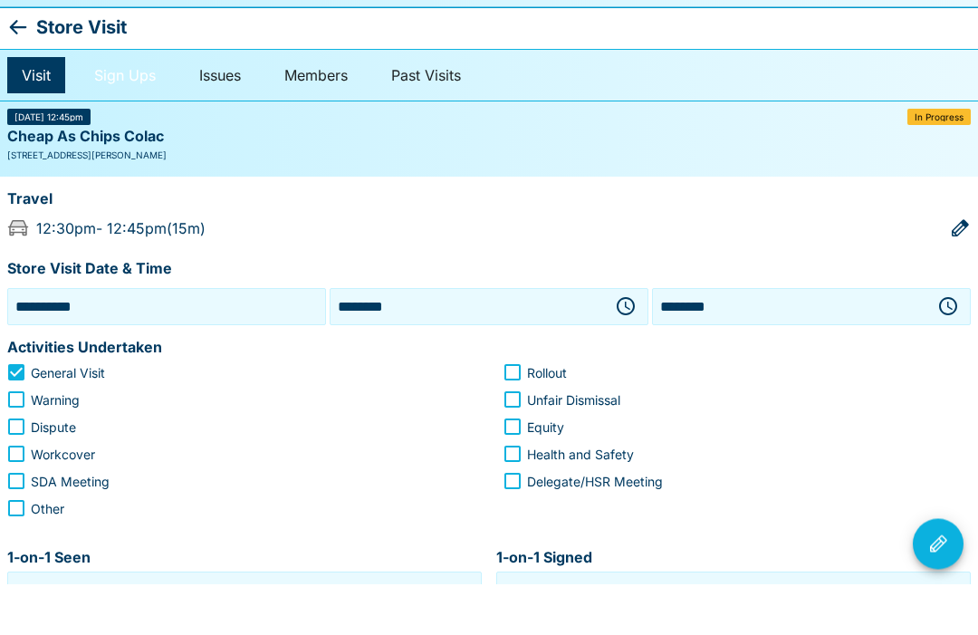
click at [130, 109] on link "Sign Ups" at bounding box center [125, 127] width 91 height 36
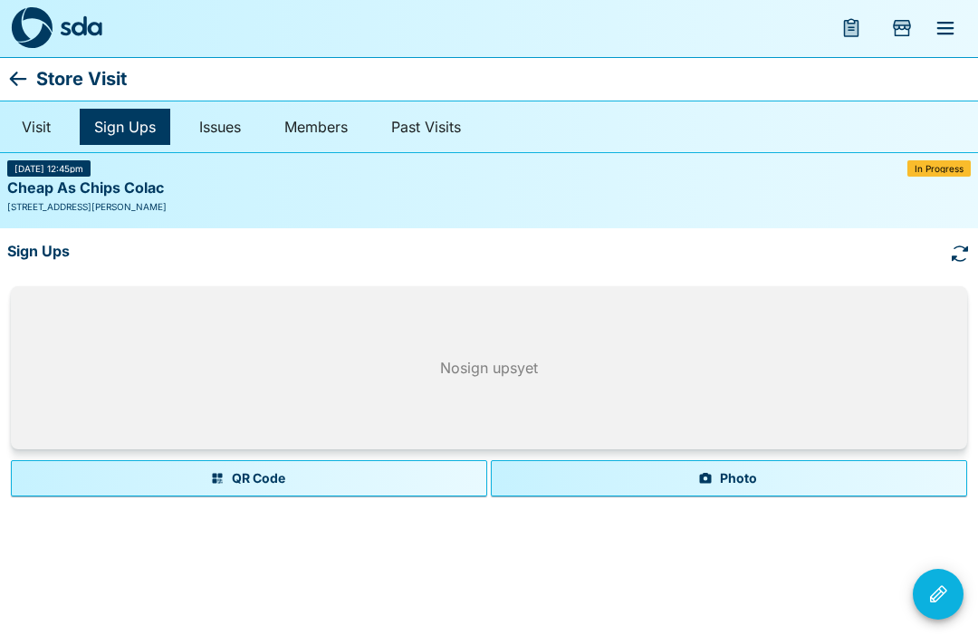
click at [734, 473] on button "Photo" at bounding box center [729, 479] width 476 height 36
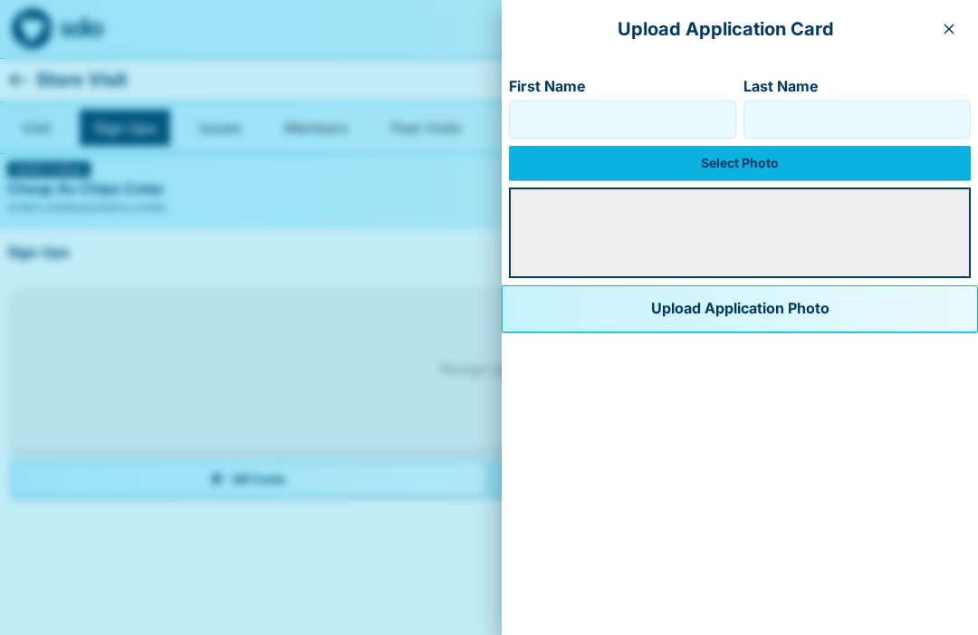
click at [589, 120] on input "First Name" at bounding box center [622, 119] width 211 height 29
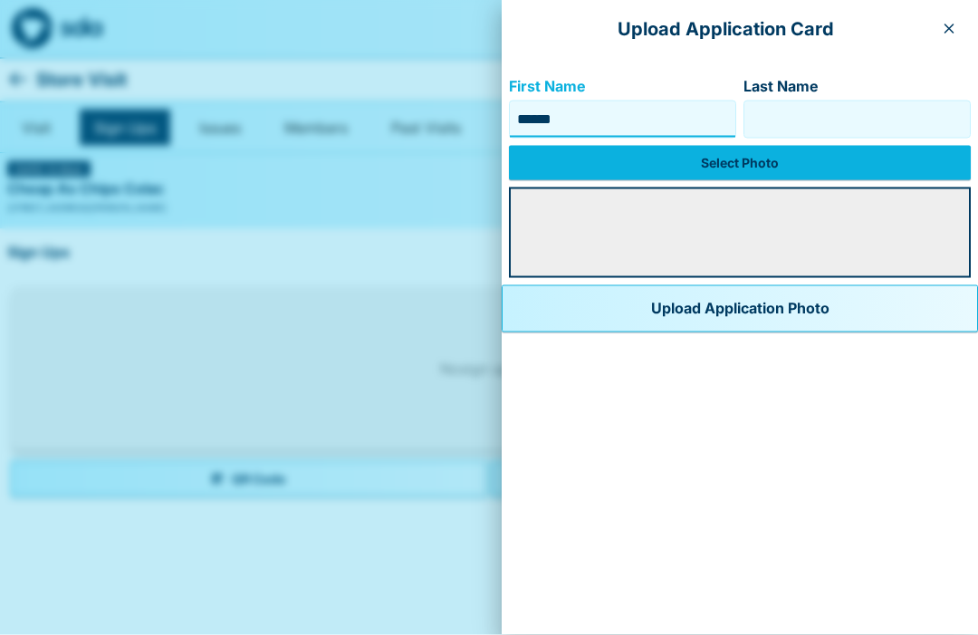
type input "******"
click at [830, 123] on input "Last Name" at bounding box center [857, 119] width 211 height 29
type input "******"
click at [712, 160] on label "Select Photo" at bounding box center [740, 163] width 462 height 34
click at [0, 0] on input "Select Photo" at bounding box center [0, 0] width 0 height 0
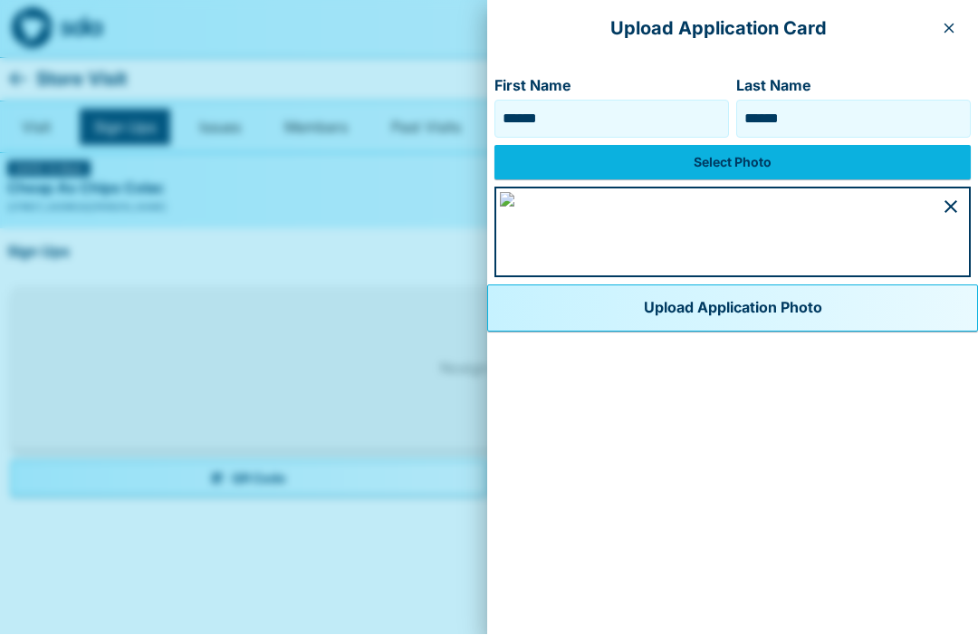
scroll to position [918, 0]
click at [522, 332] on button "Upload Application Photo" at bounding box center [732, 308] width 491 height 47
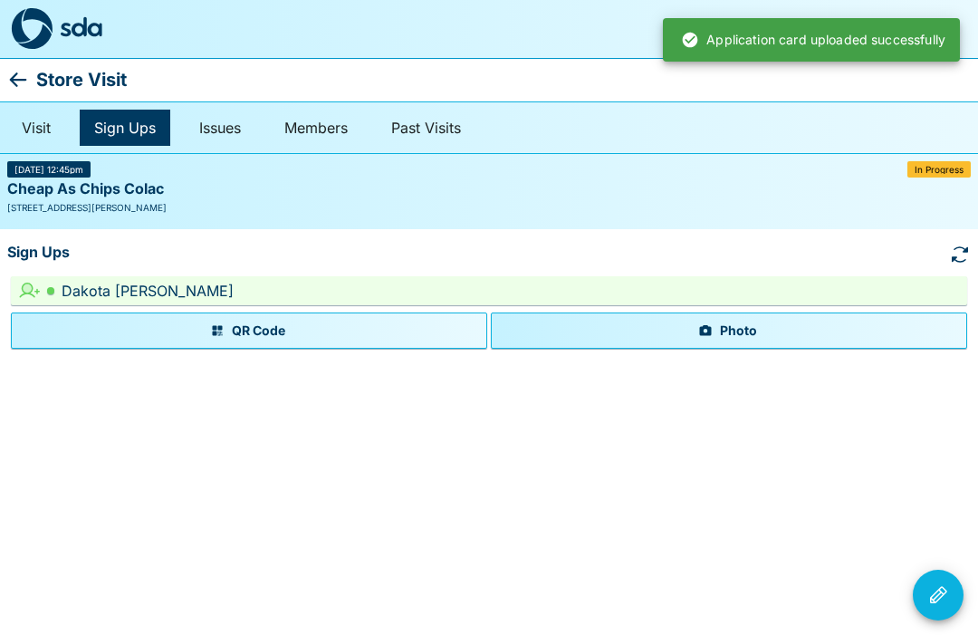
click at [941, 589] on icon "Visit Actions" at bounding box center [938, 595] width 22 height 22
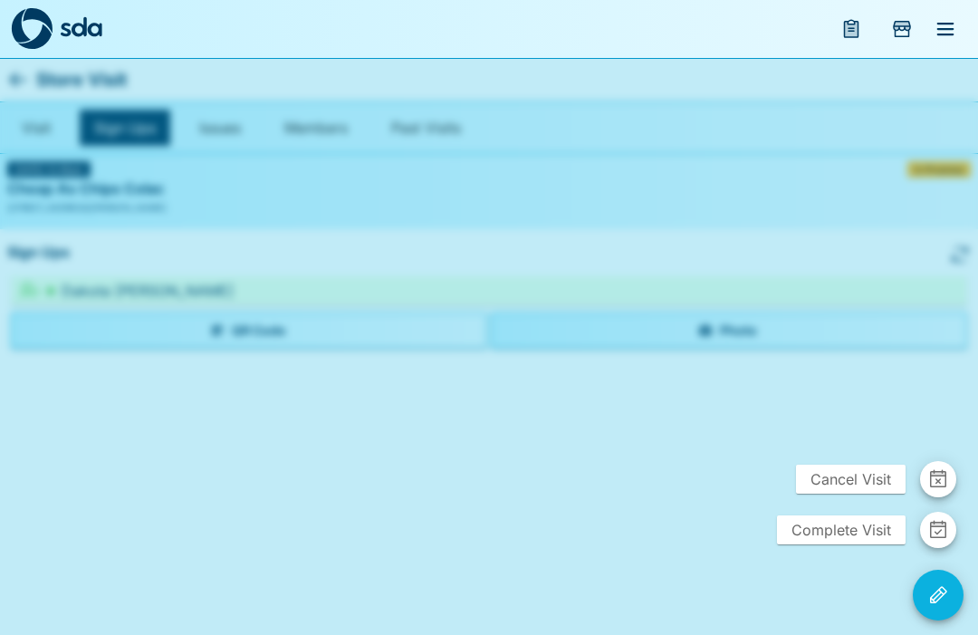
click at [845, 532] on span "Complete Visit" at bounding box center [841, 529] width 129 height 29
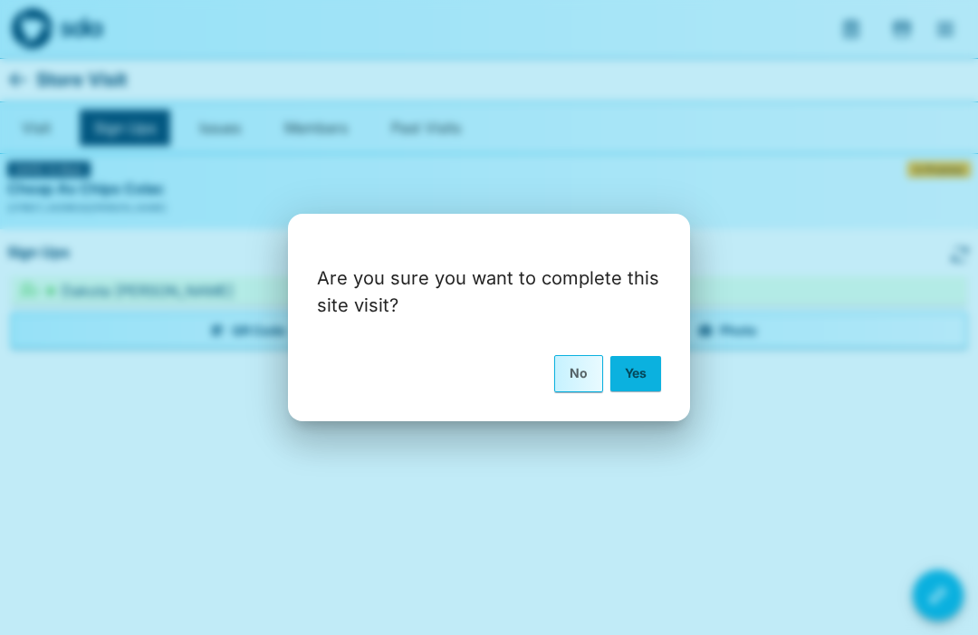
click at [647, 372] on button "Yes" at bounding box center [635, 373] width 51 height 34
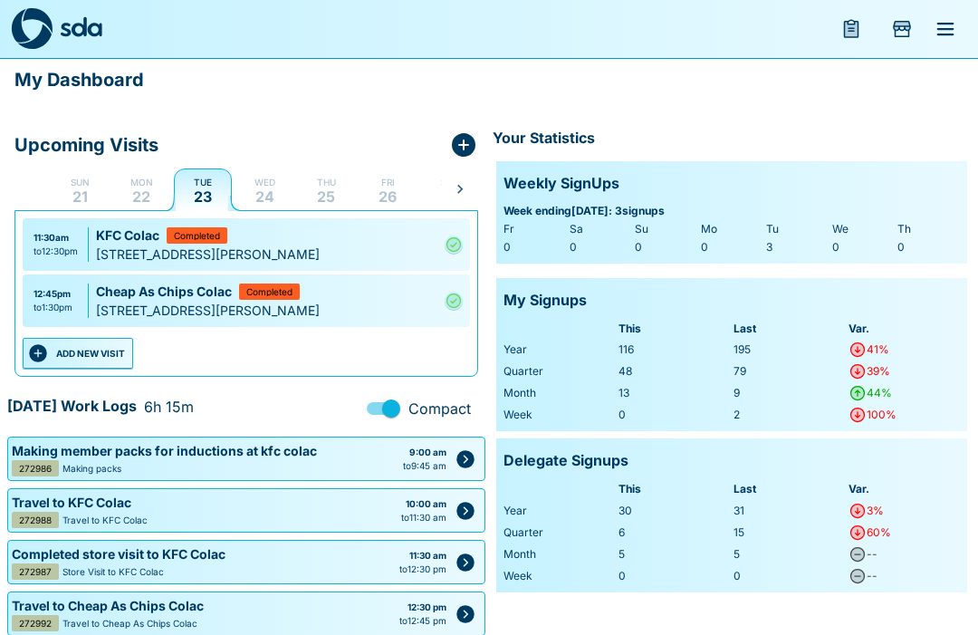
click at [59, 357] on button "ADD NEW VISIT" at bounding box center [78, 353] width 110 height 31
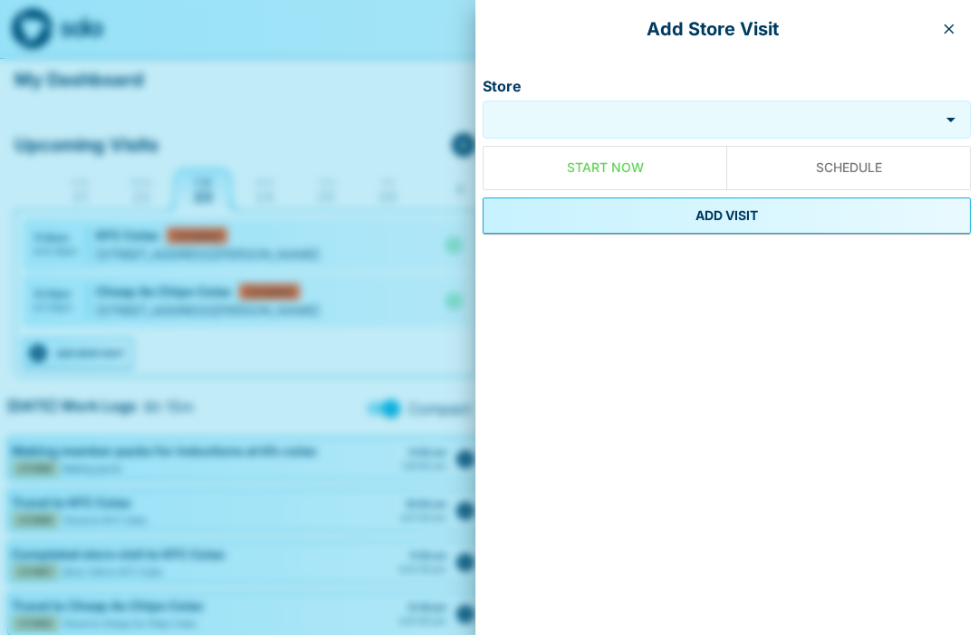
click at [629, 105] on div "Store" at bounding box center [727, 120] width 488 height 38
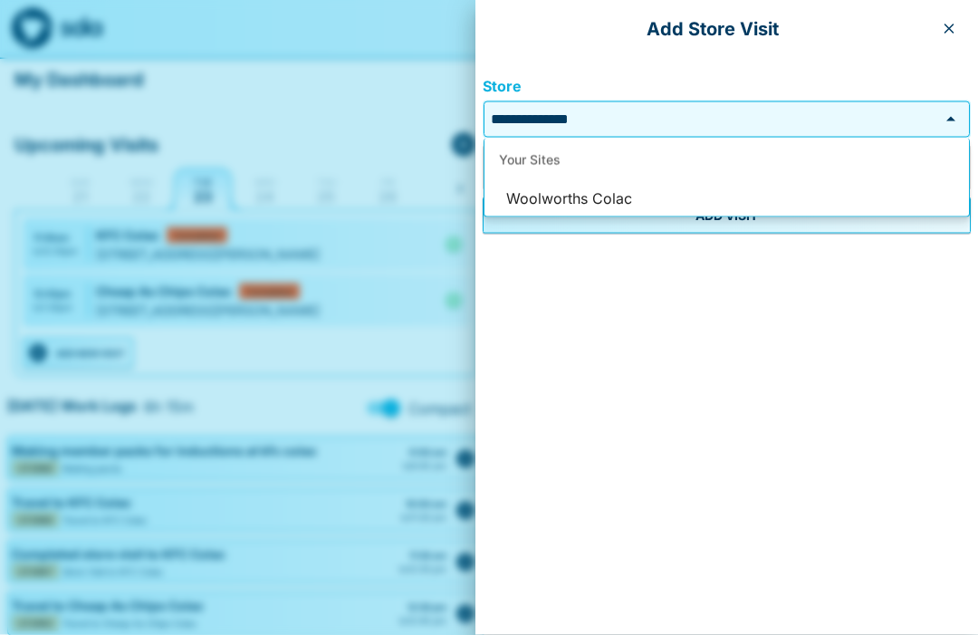
click at [615, 209] on li "Woolworths Colac" at bounding box center [727, 199] width 485 height 34
type input "**********"
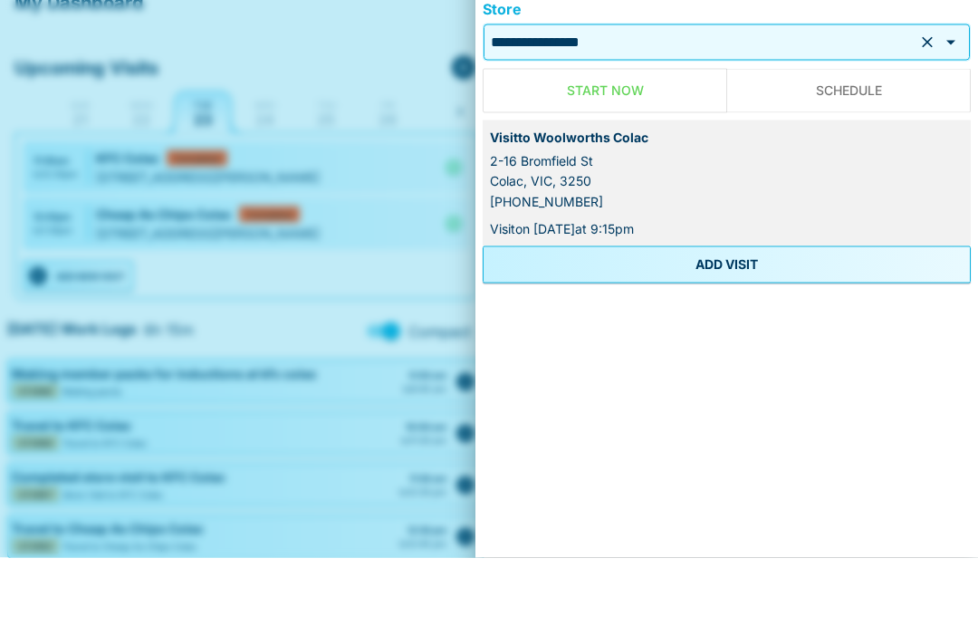
click at [740, 323] on button "ADD VISIT" at bounding box center [727, 341] width 488 height 36
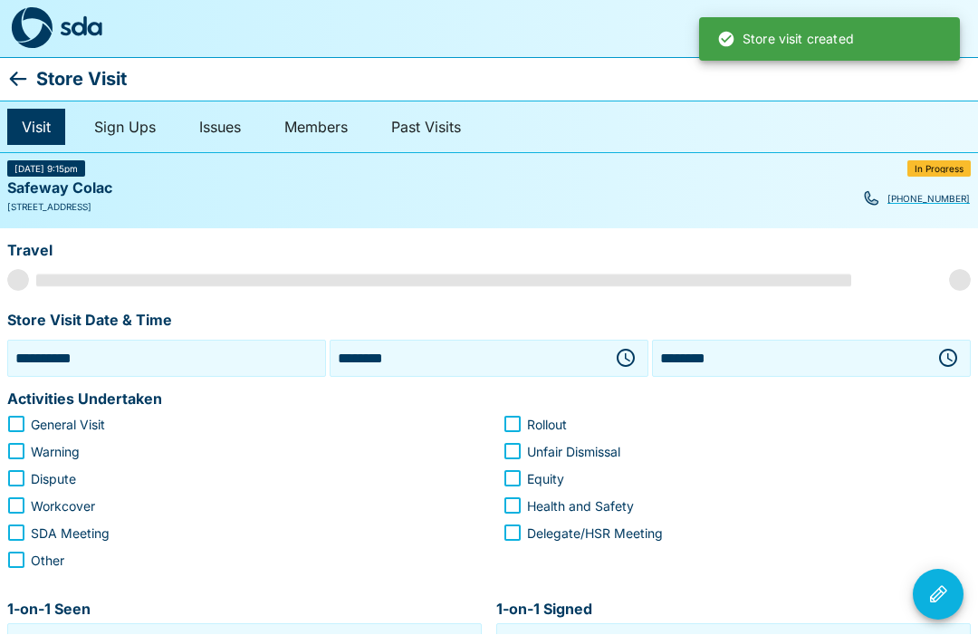
scroll to position [1, 0]
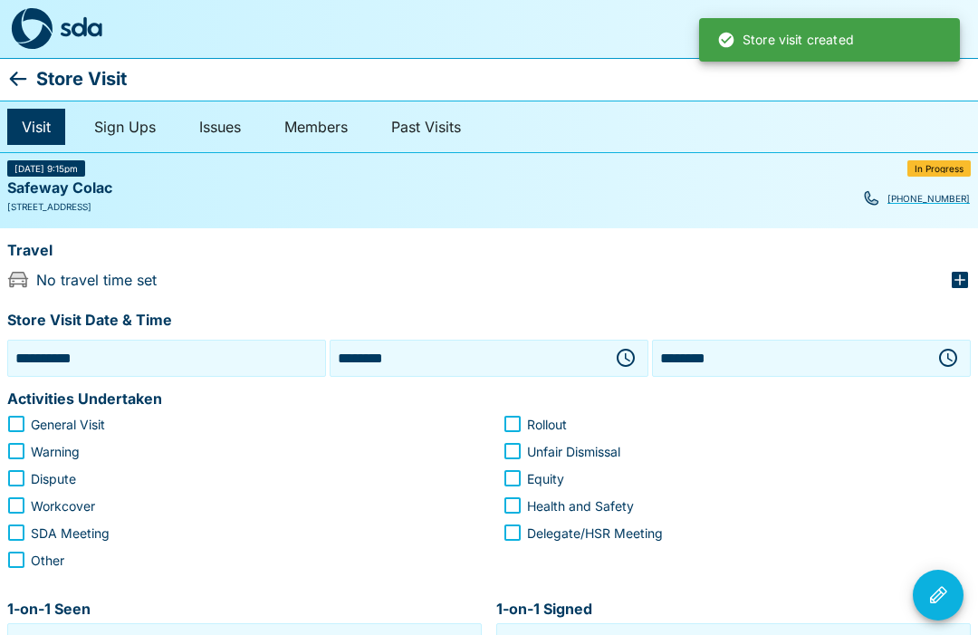
click at [637, 355] on button "button" at bounding box center [626, 358] width 36 height 36
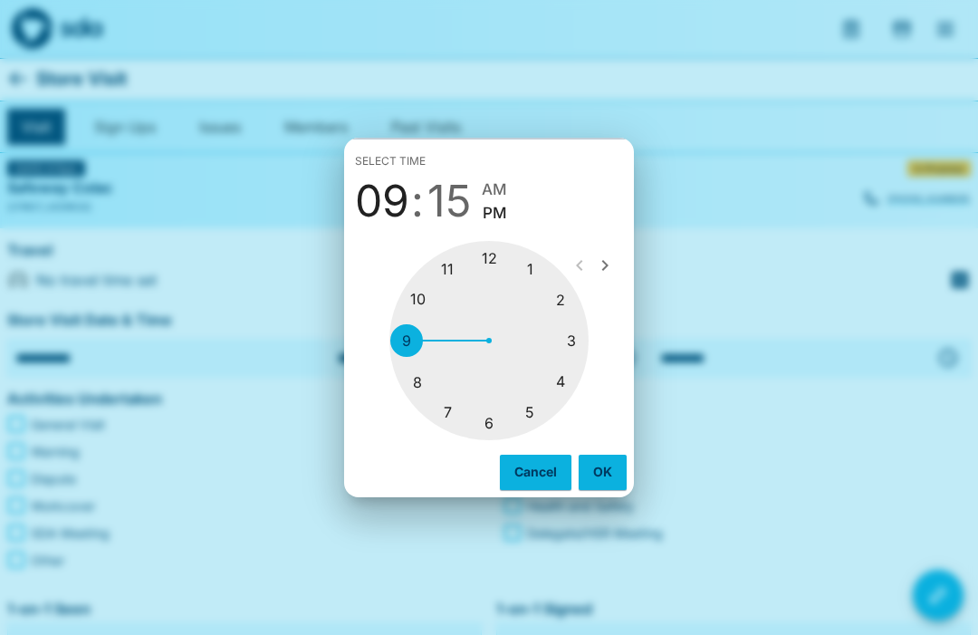
click at [536, 271] on div at bounding box center [488, 340] width 199 height 199
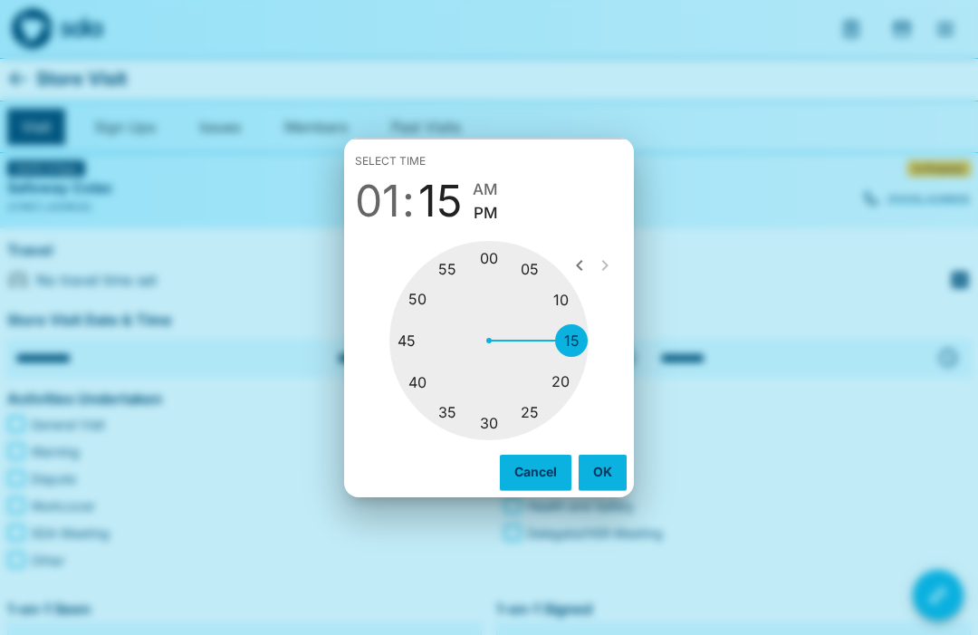
click at [421, 337] on div at bounding box center [488, 340] width 199 height 199
type input "********"
click at [616, 468] on button "OK" at bounding box center [603, 472] width 48 height 34
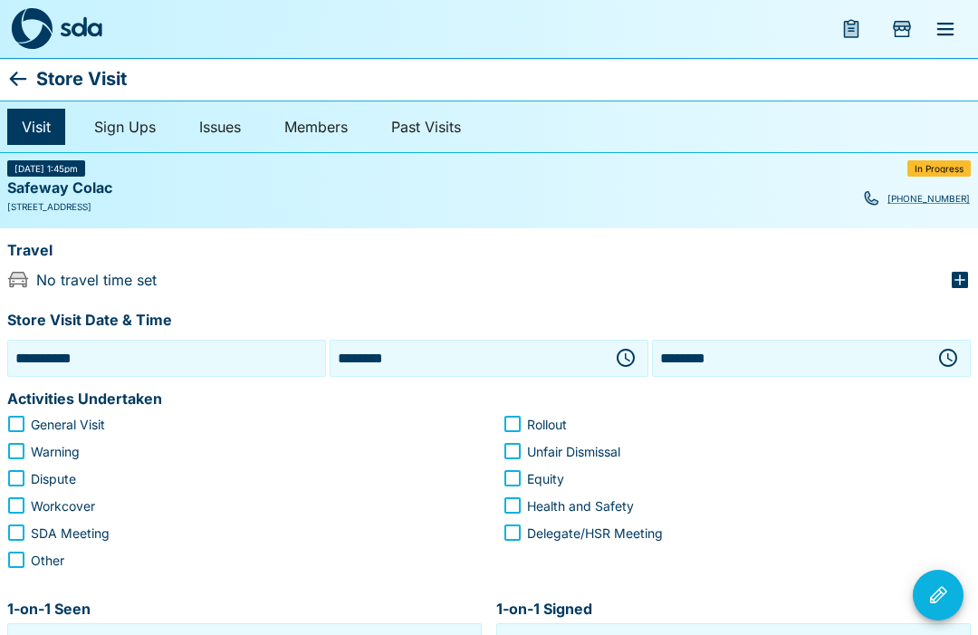
click at [954, 342] on button "button" at bounding box center [948, 358] width 36 height 36
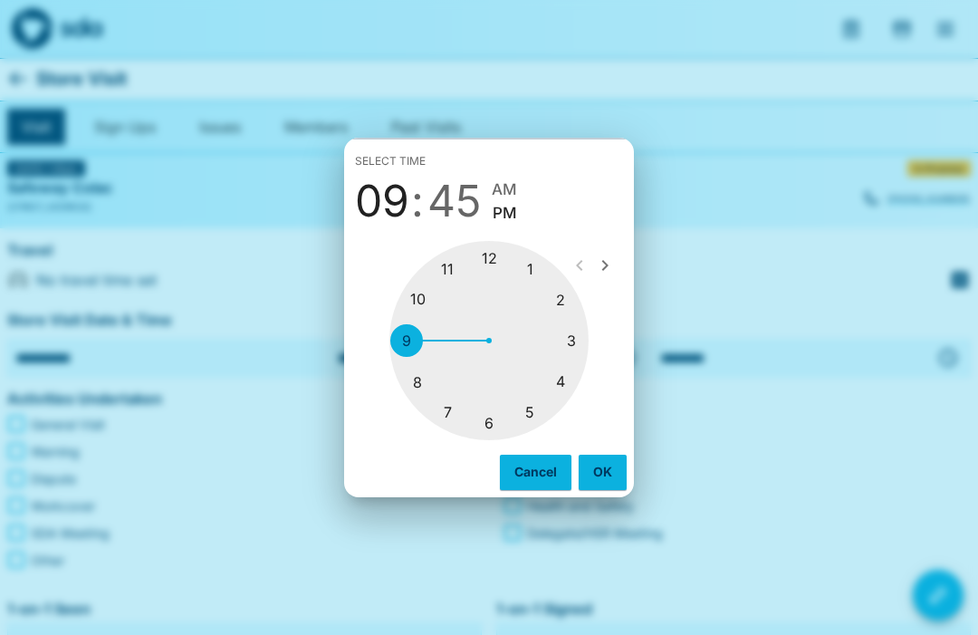
click at [573, 296] on div at bounding box center [488, 340] width 199 height 199
click at [503, 418] on div at bounding box center [488, 340] width 199 height 199
type input "********"
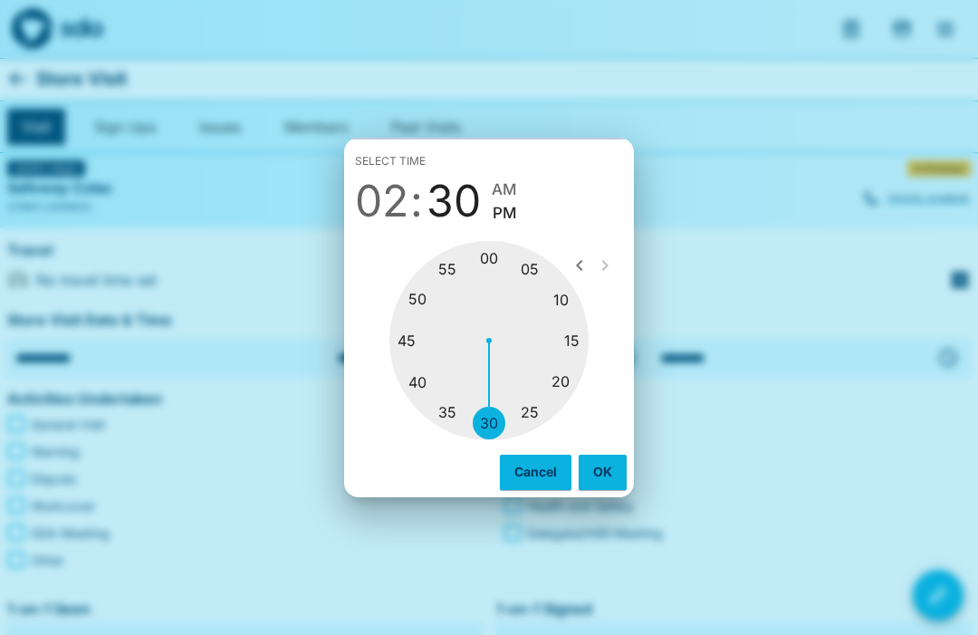
click at [617, 466] on button "OK" at bounding box center [603, 472] width 48 height 34
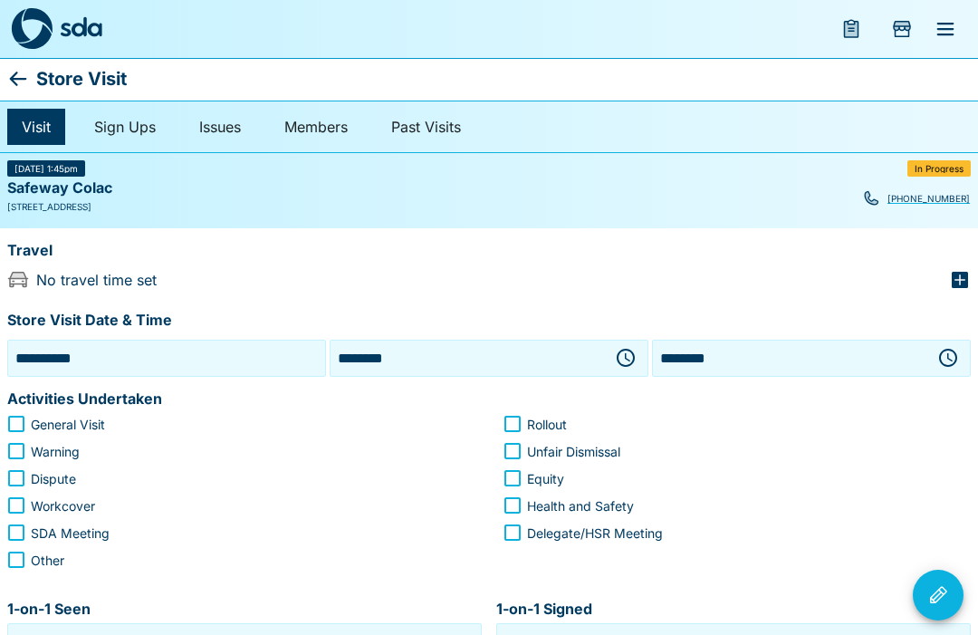
click at [971, 265] on div "Travel No travel time set" at bounding box center [489, 263] width 978 height 71
click at [965, 280] on icon "button" at bounding box center [960, 280] width 16 height 16
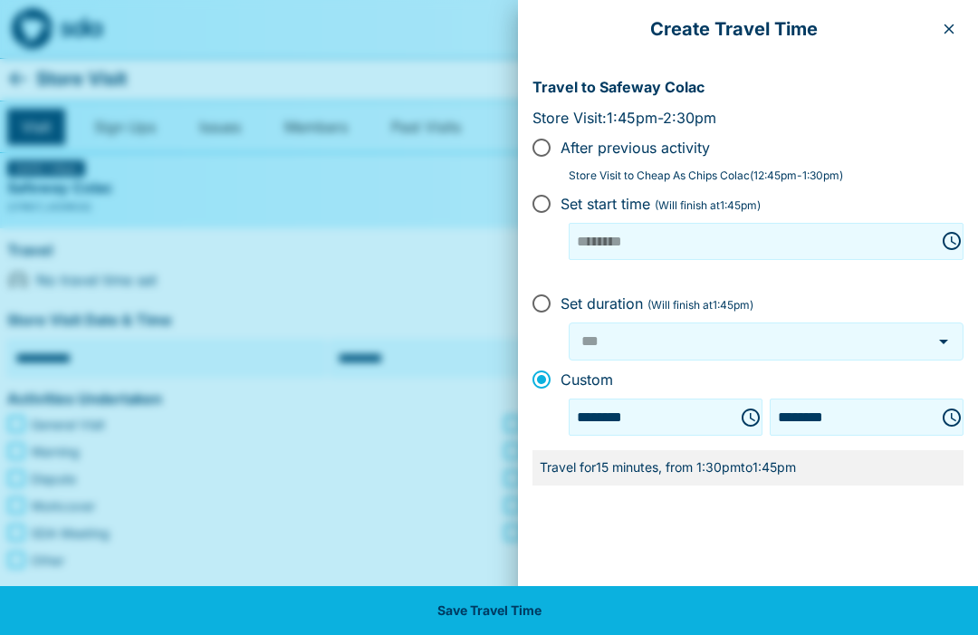
click at [542, 609] on button "Save Travel Time" at bounding box center [489, 610] width 978 height 49
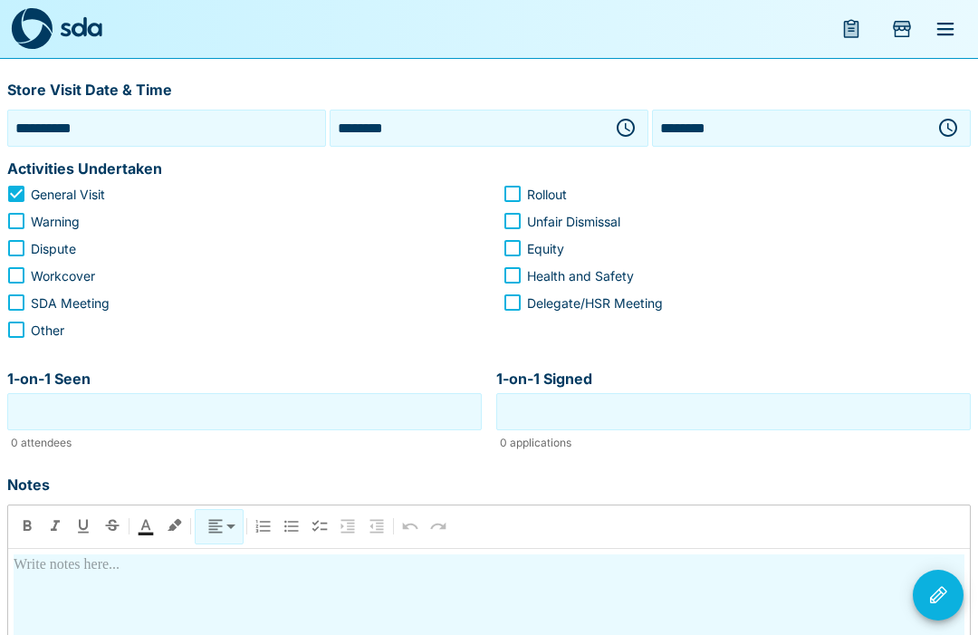
scroll to position [232, 0]
click at [351, 406] on input "1-on-1 Seen" at bounding box center [245, 411] width 466 height 28
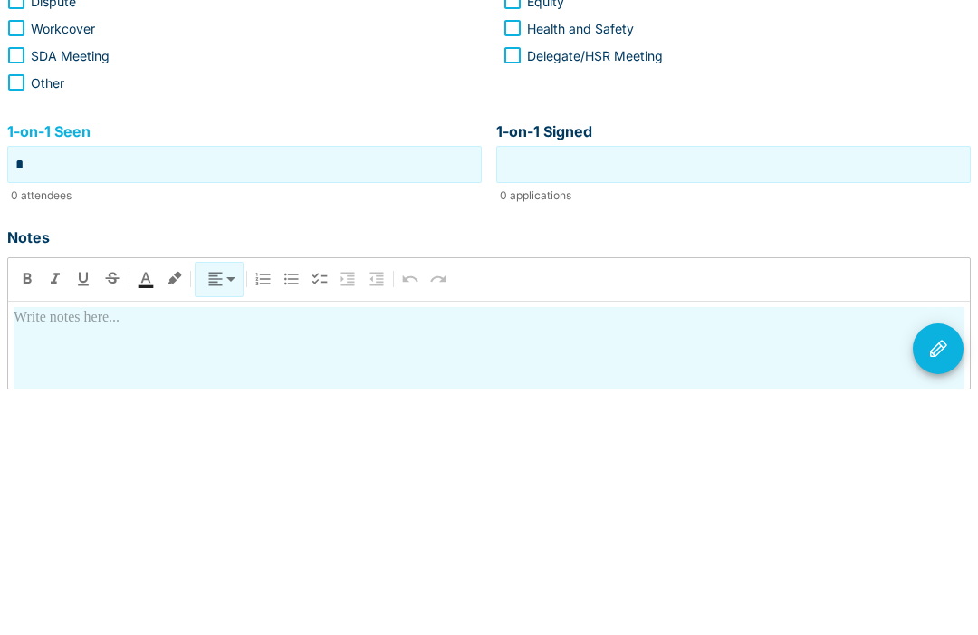
type input "*"
click at [763, 397] on input "1-on-1 Signed" at bounding box center [734, 411] width 466 height 28
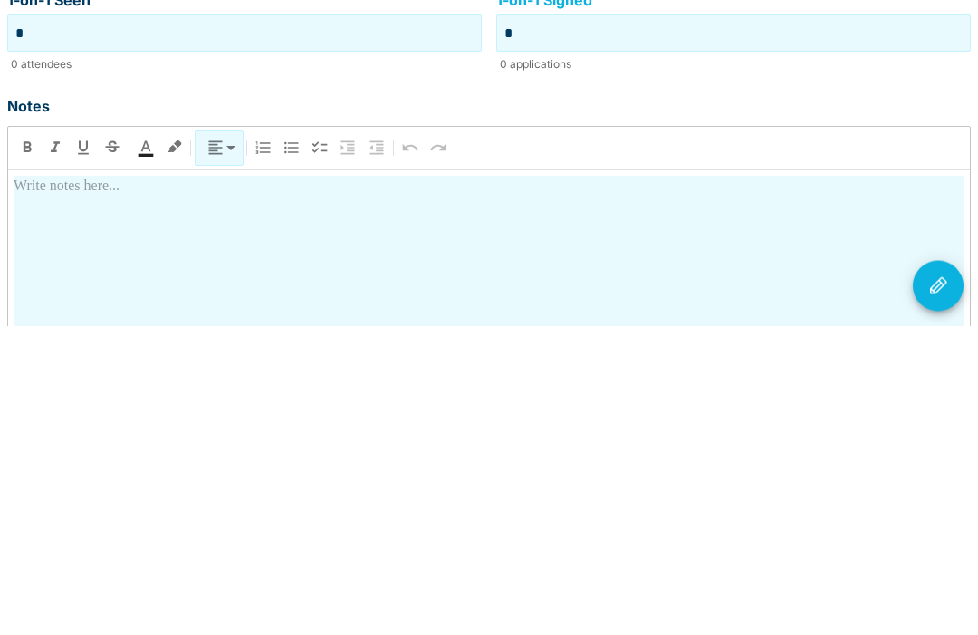
scroll to position [305, 0]
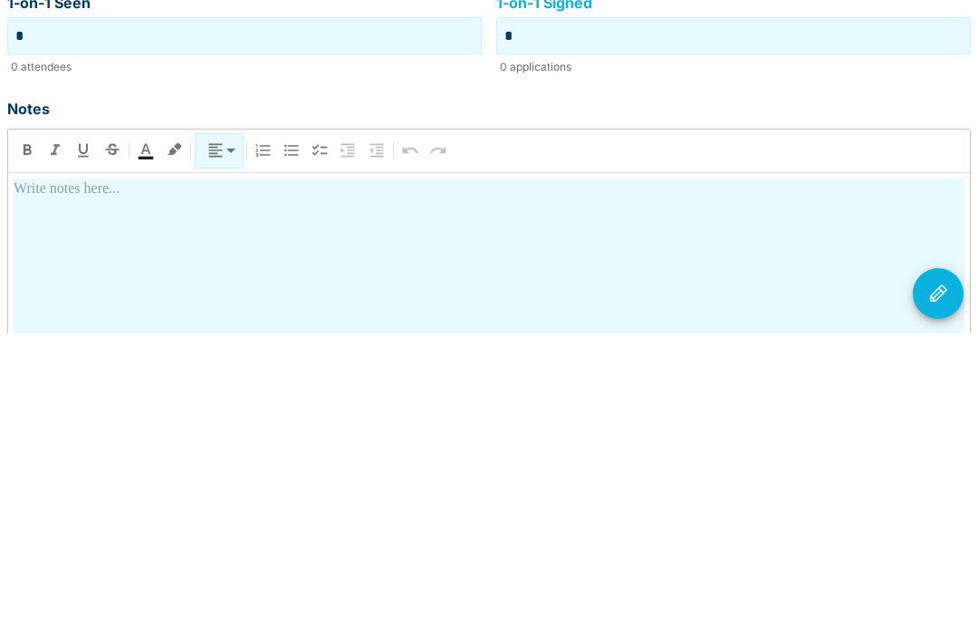
type input "*"
click at [209, 480] on div at bounding box center [489, 639] width 951 height 318
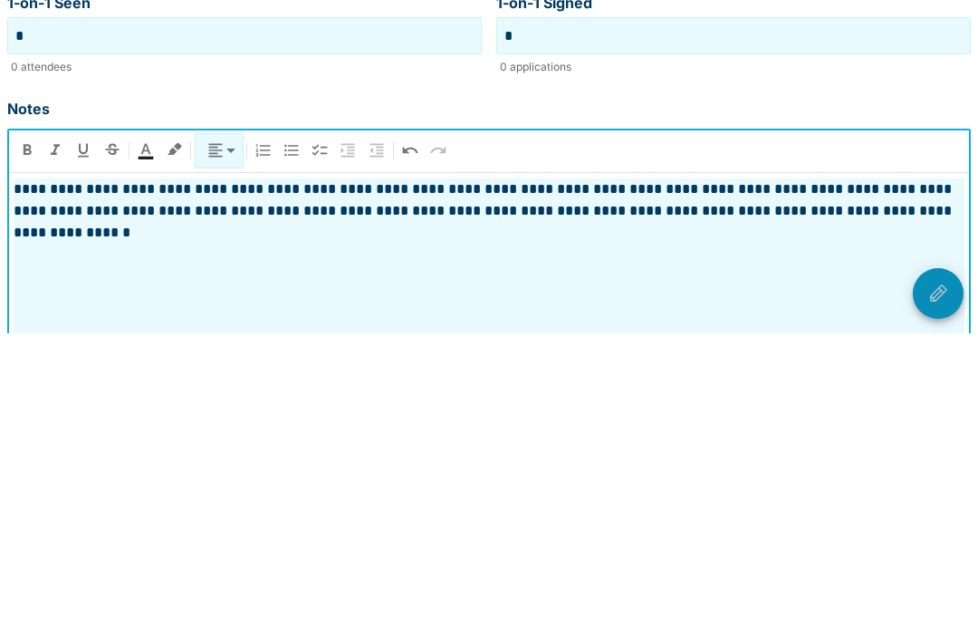
click at [946, 584] on icon "Visit Actions" at bounding box center [938, 595] width 22 height 22
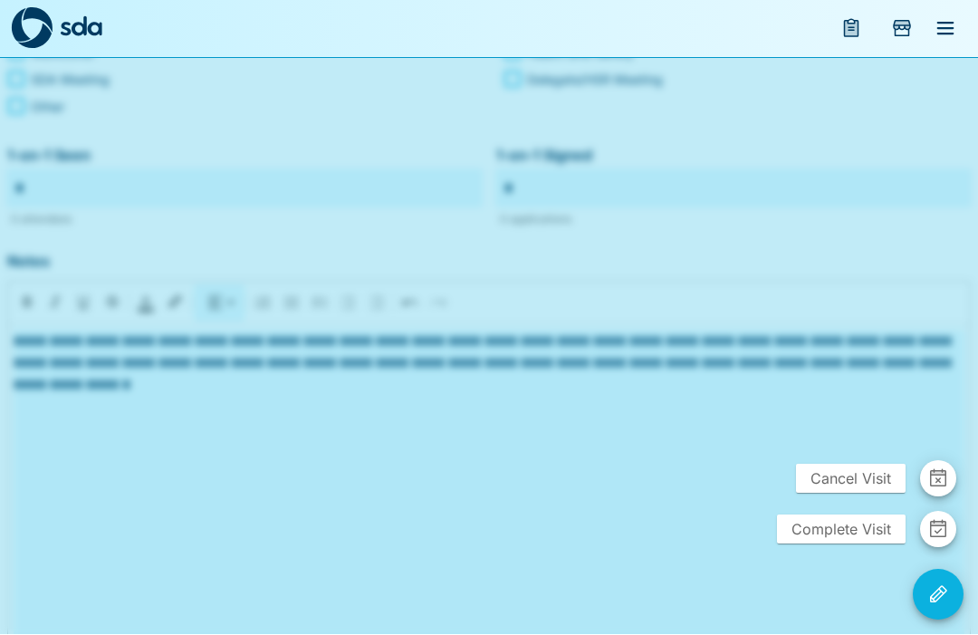
click at [851, 544] on span "Complete Visit" at bounding box center [841, 529] width 129 height 29
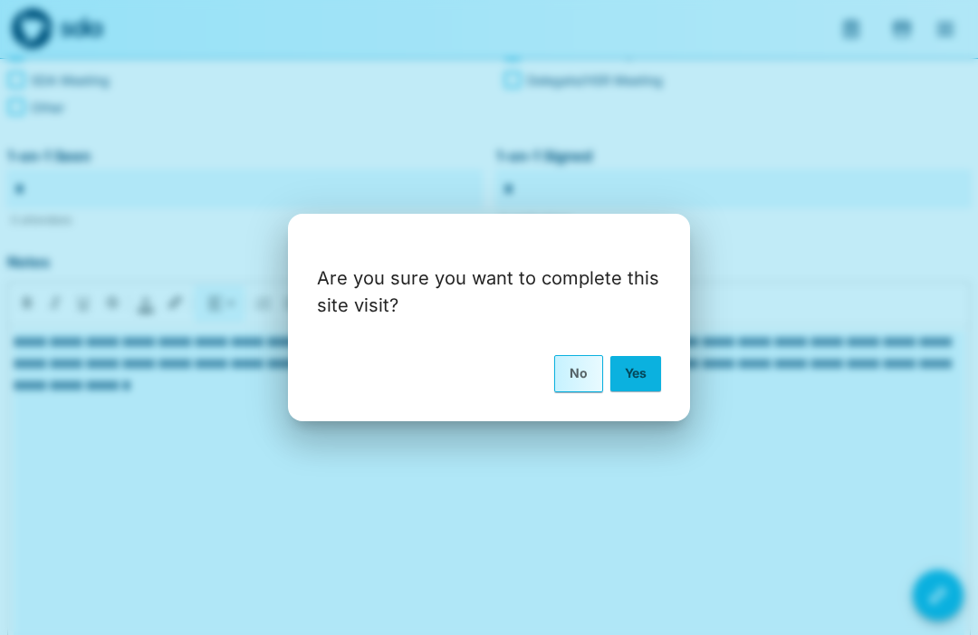
click at [640, 390] on button "Yes" at bounding box center [635, 373] width 51 height 34
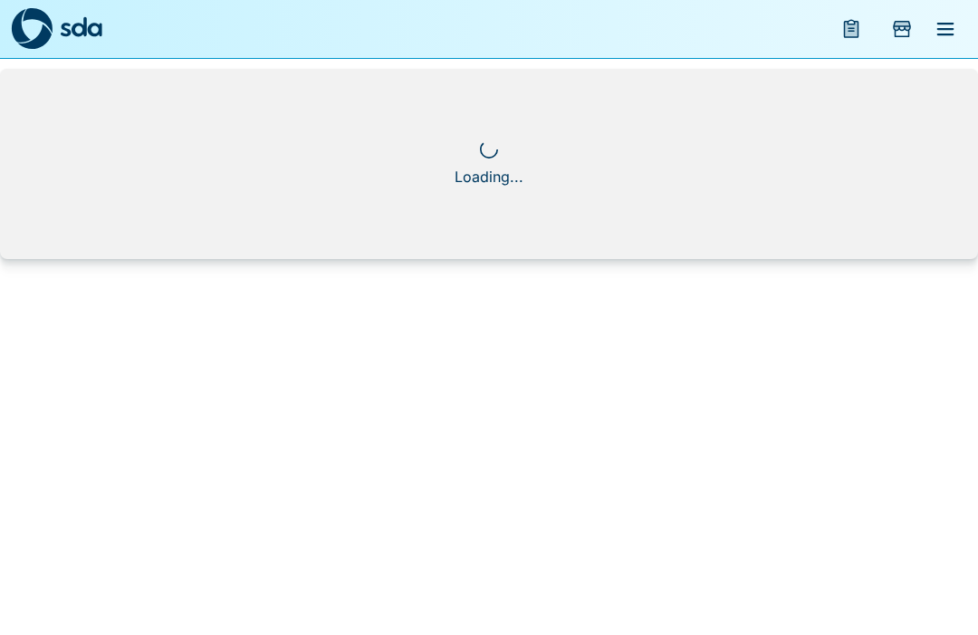
scroll to position [0, 0]
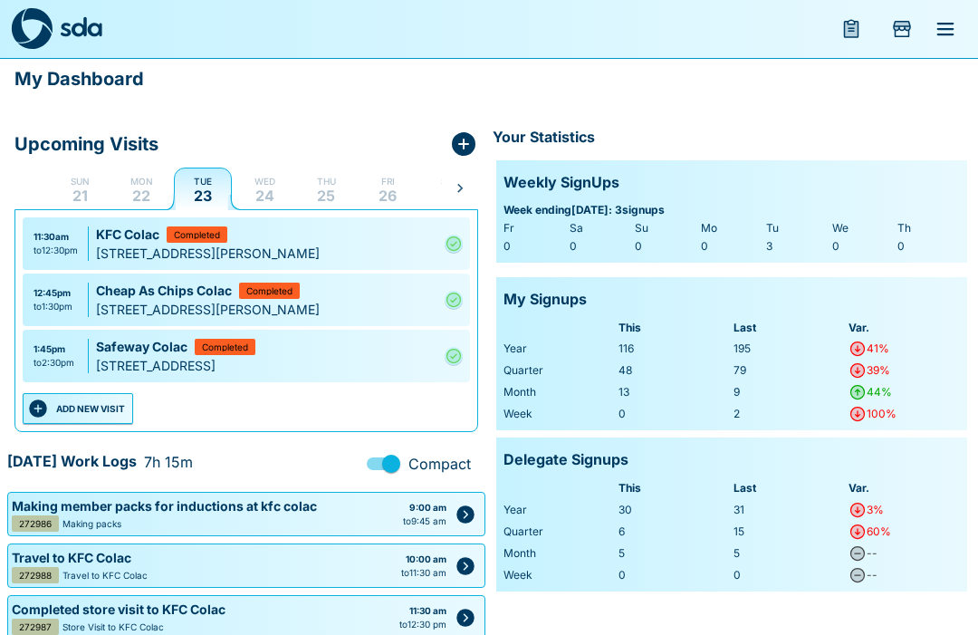
click at [66, 417] on button "ADD NEW VISIT" at bounding box center [78, 408] width 110 height 31
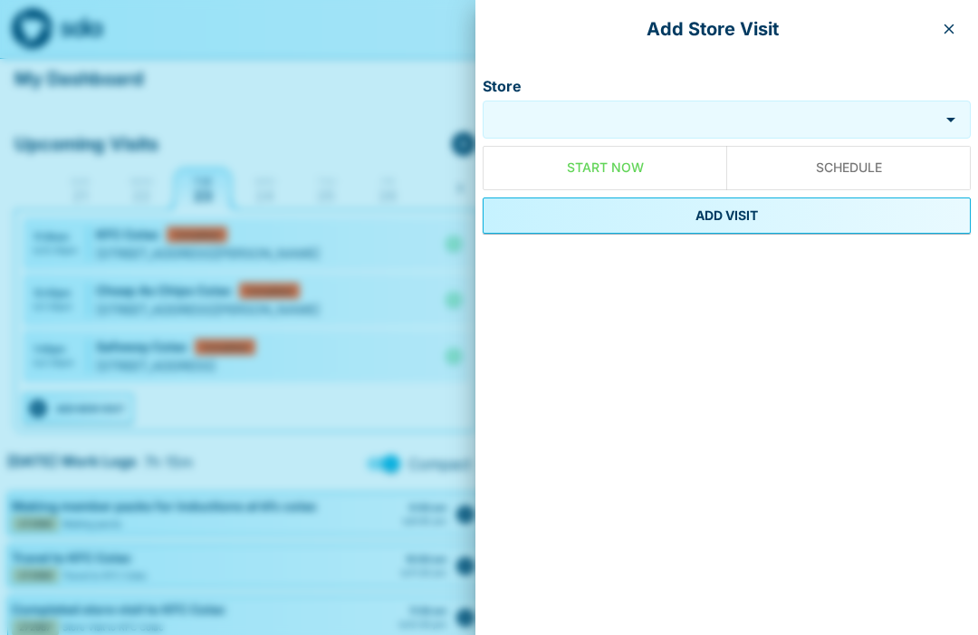
click at [640, 120] on input "Store" at bounding box center [710, 120] width 447 height 21
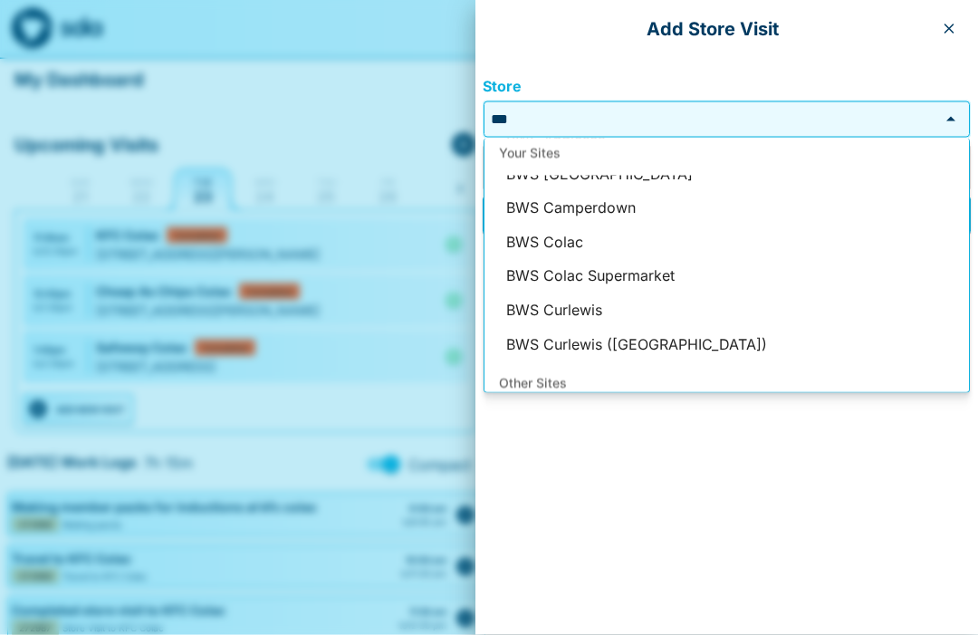
scroll to position [57, 0]
click at [575, 247] on li "BWS Colac" at bounding box center [727, 244] width 485 height 34
type input "*********"
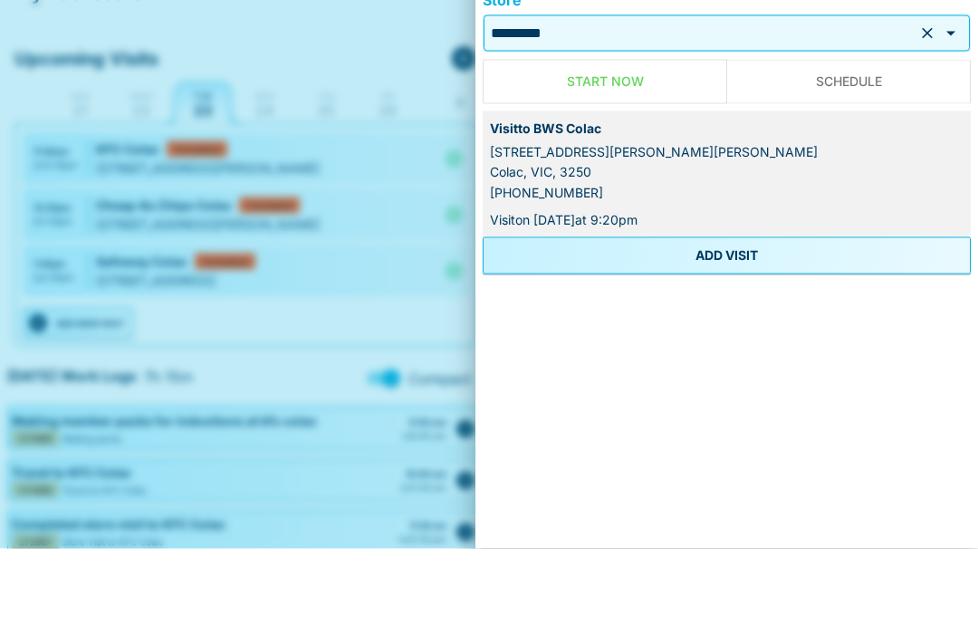
click at [754, 323] on button "ADD VISIT" at bounding box center [727, 341] width 488 height 36
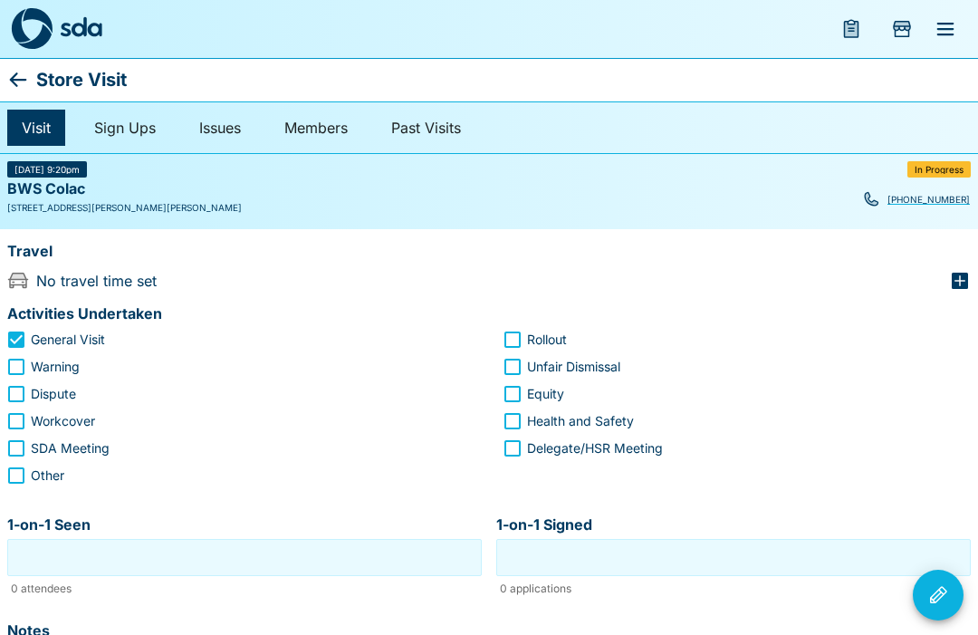
click at [963, 278] on icon "button" at bounding box center [960, 281] width 16 height 16
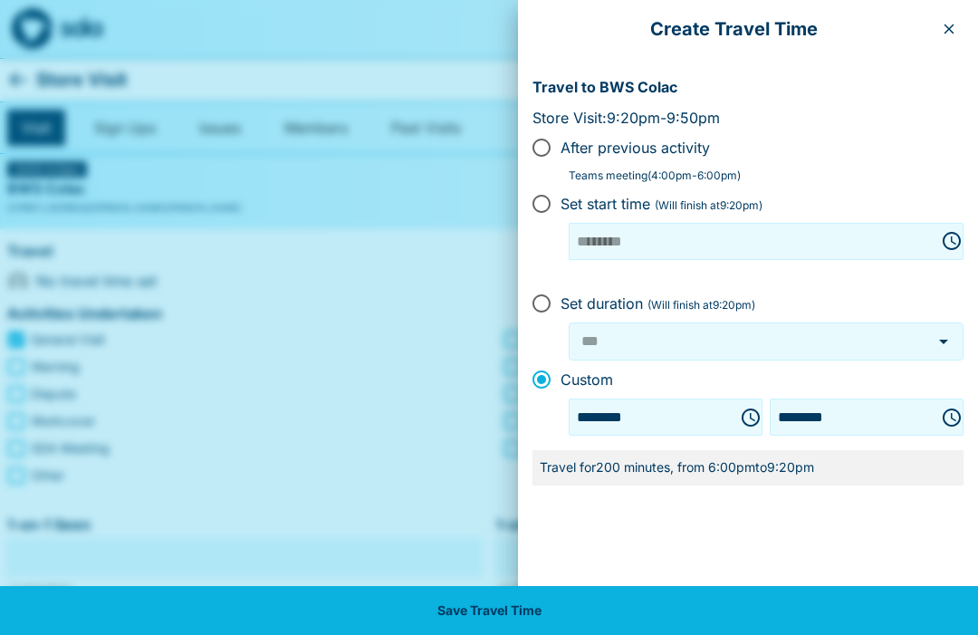
click at [740, 409] on icon "Choose time, selected time is 6:00 PM" at bounding box center [751, 418] width 22 height 22
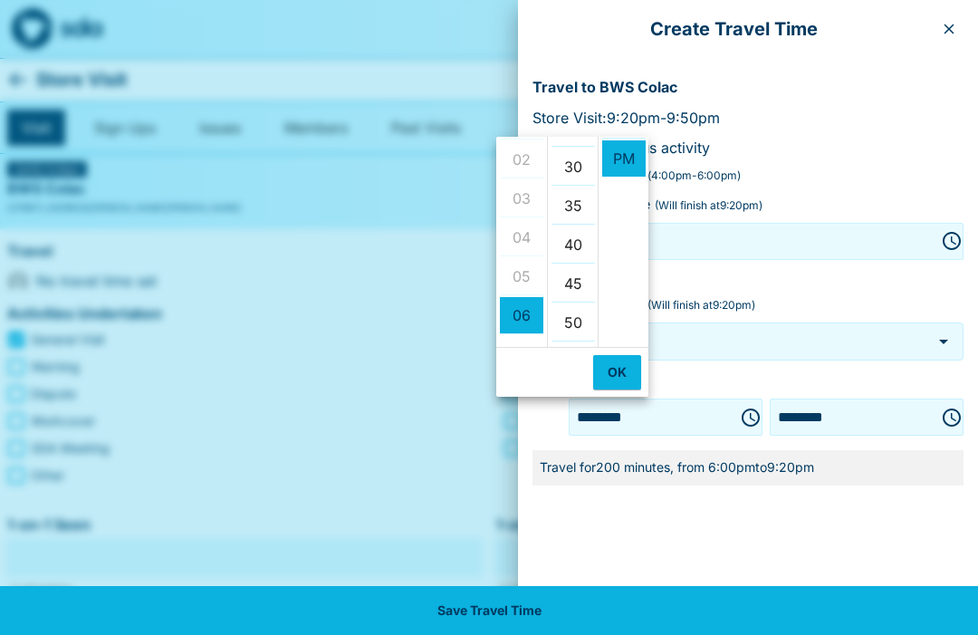
scroll to position [232, 0]
click at [592, 156] on li "30" at bounding box center [573, 160] width 43 height 37
type input "********"
click at [531, 167] on ul "12 01 02 03 04 05 06 07 08 09 10 11" at bounding box center [521, 242] width 51 height 210
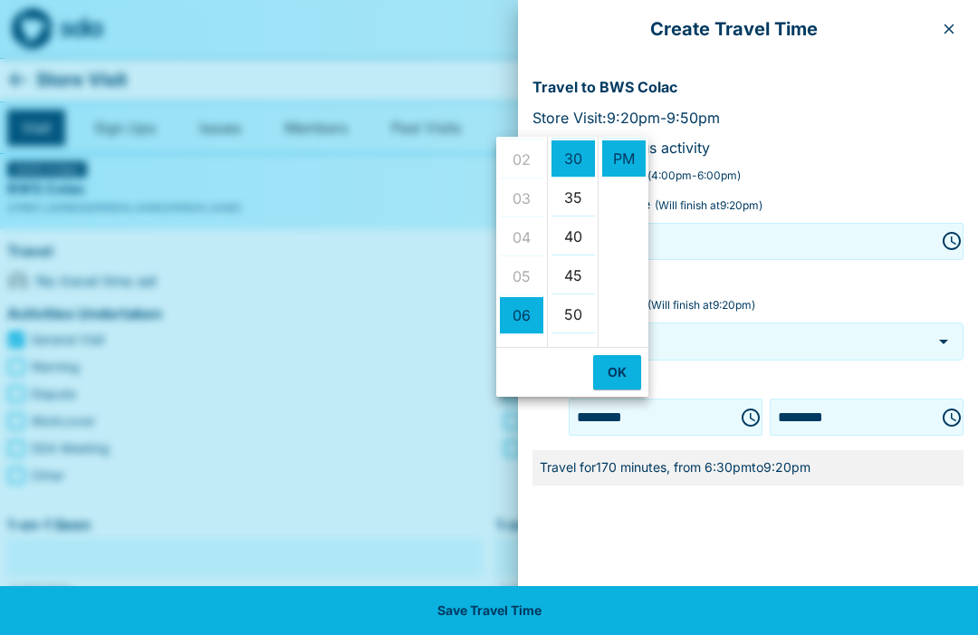
click at [543, 165] on ul "12 01 02 03 04 05 06 07 08 09 10 11" at bounding box center [521, 242] width 51 height 210
click at [742, 408] on icon "Choose time, selected time is 6:30 PM" at bounding box center [751, 417] width 18 height 18
click at [959, 19] on button "button" at bounding box center [949, 28] width 29 height 29
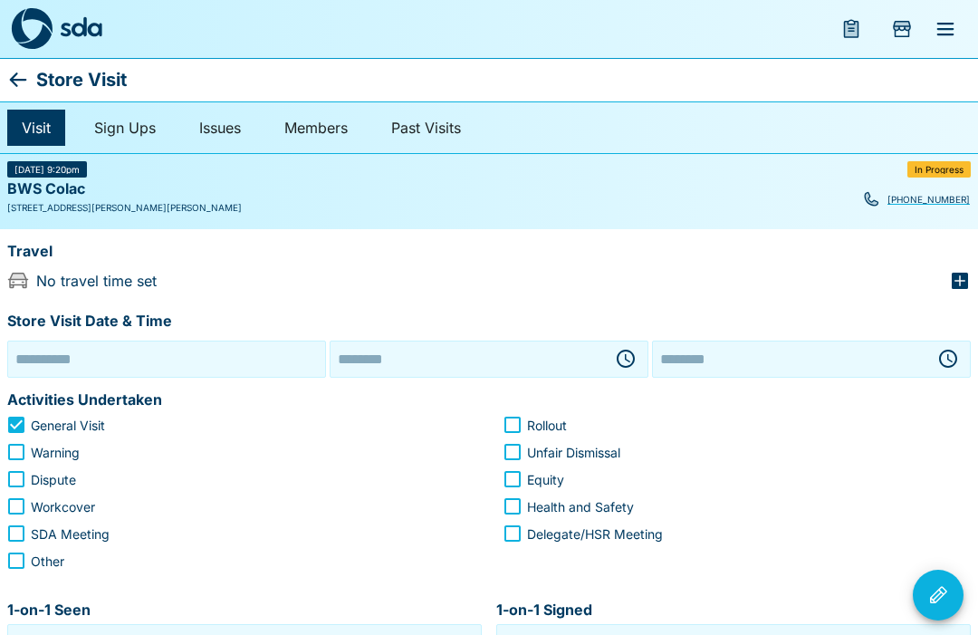
type input "**********"
type input "********"
click at [627, 360] on icon "button" at bounding box center [626, 359] width 22 height 22
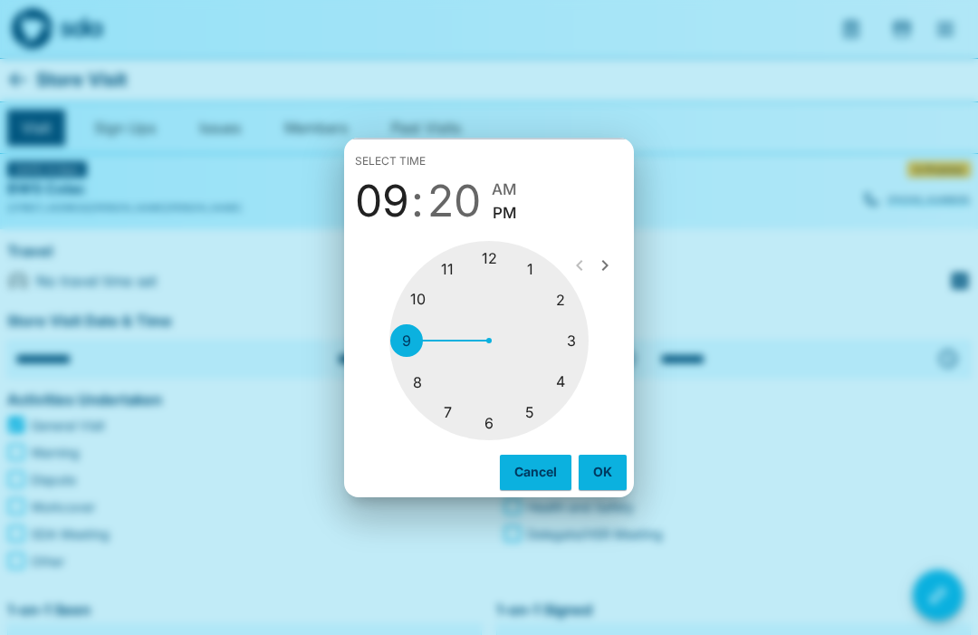
click at [570, 302] on div at bounding box center [488, 340] width 199 height 199
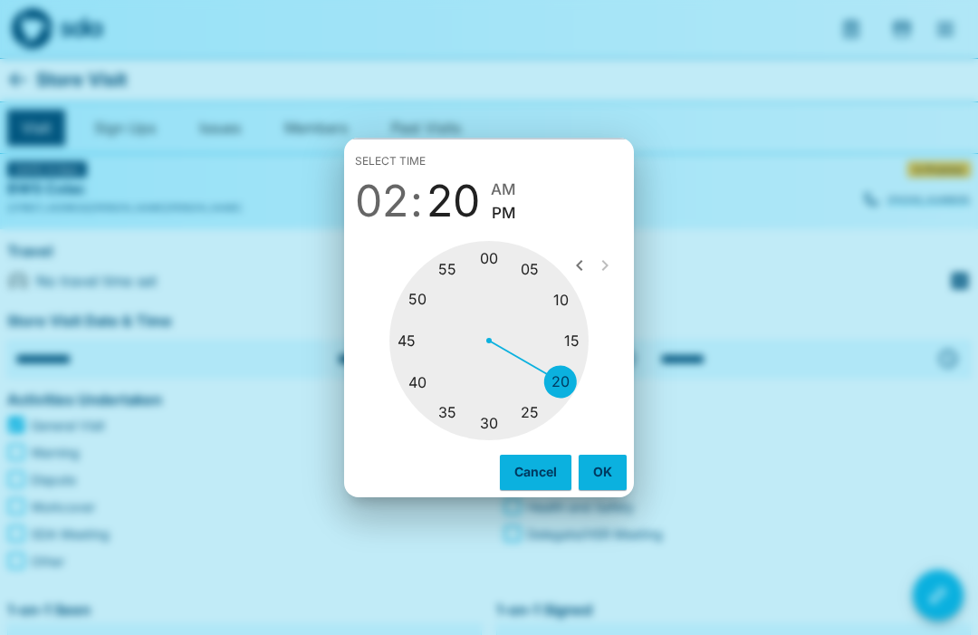
click at [426, 377] on div at bounding box center [488, 340] width 199 height 199
type input "********"
click at [606, 469] on button "OK" at bounding box center [603, 472] width 48 height 34
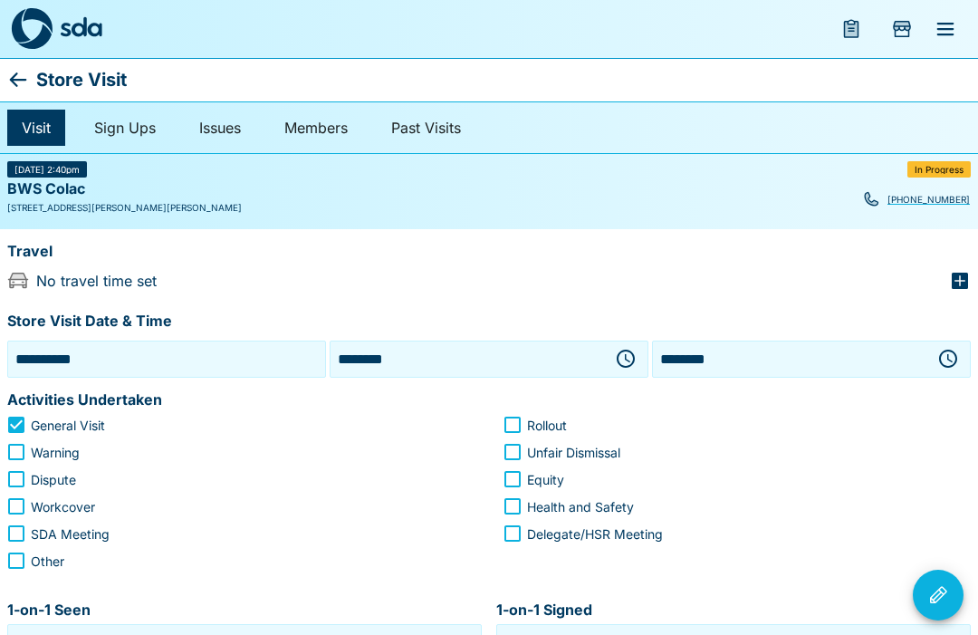
click at [952, 350] on icon "button" at bounding box center [948, 359] width 18 height 18
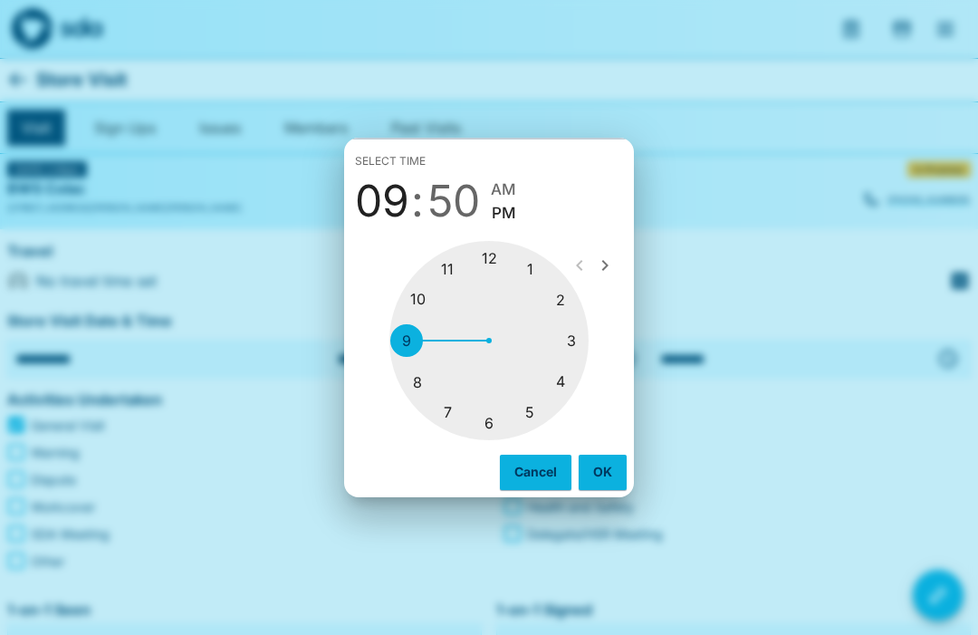
click at [580, 341] on div at bounding box center [488, 340] width 199 height 199
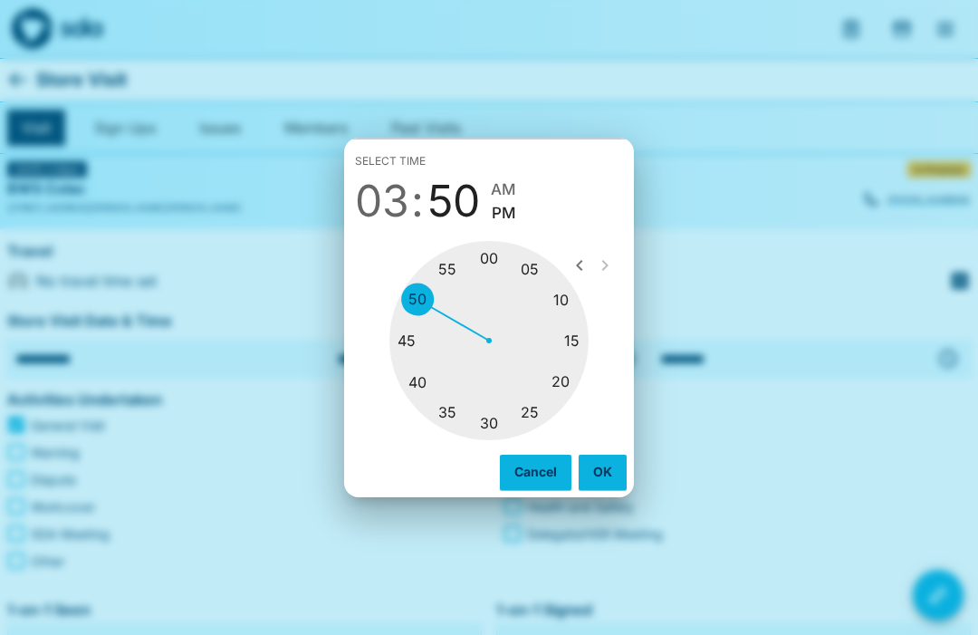
click at [502, 264] on div at bounding box center [488, 340] width 199 height 199
type input "********"
click at [607, 467] on button "OK" at bounding box center [603, 472] width 48 height 34
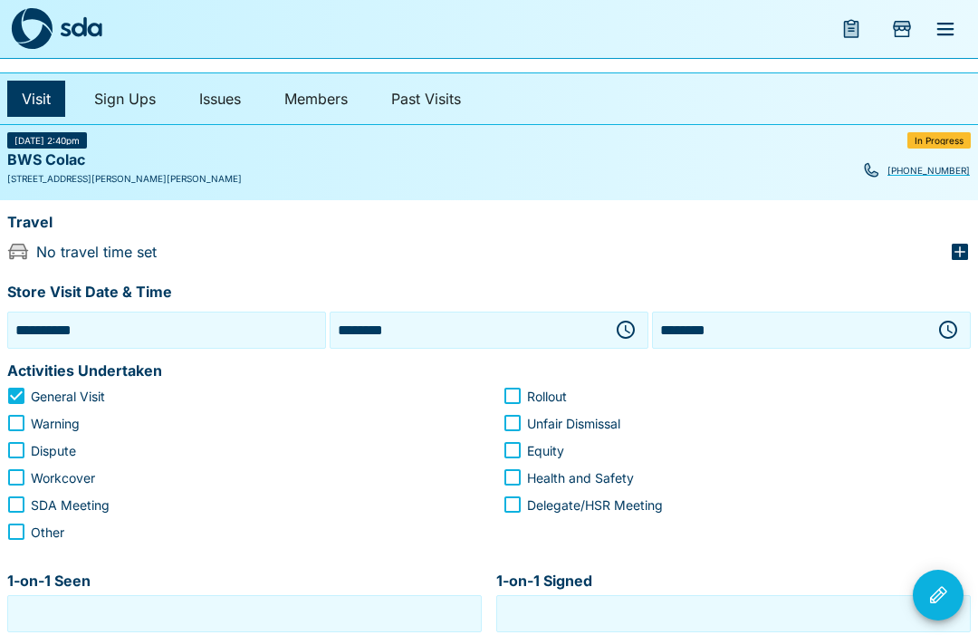
scroll to position [0, 0]
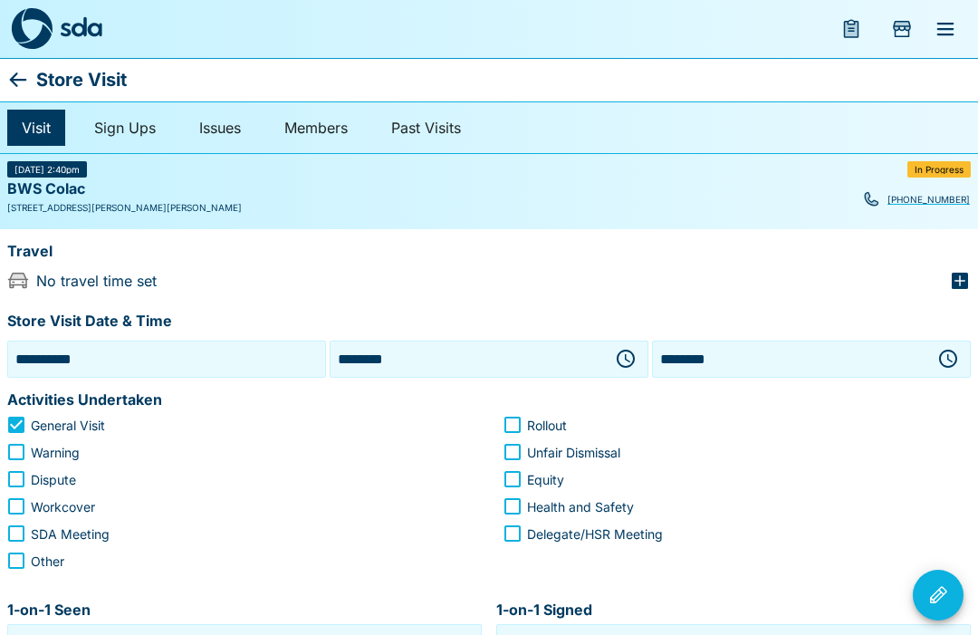
click at [87, 194] on div "BWS Colac" at bounding box center [489, 190] width 964 height 24
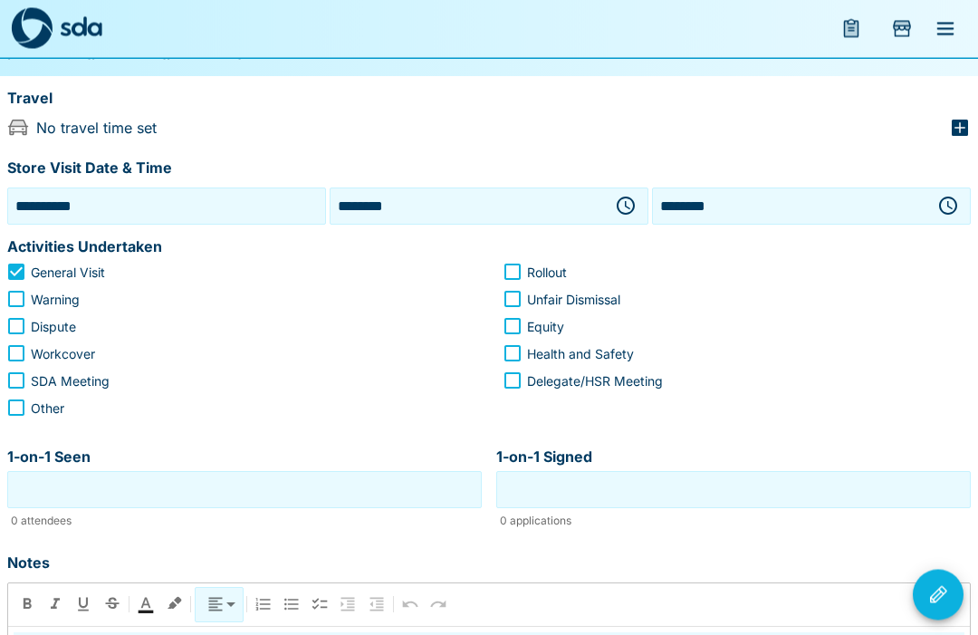
scroll to position [151, 0]
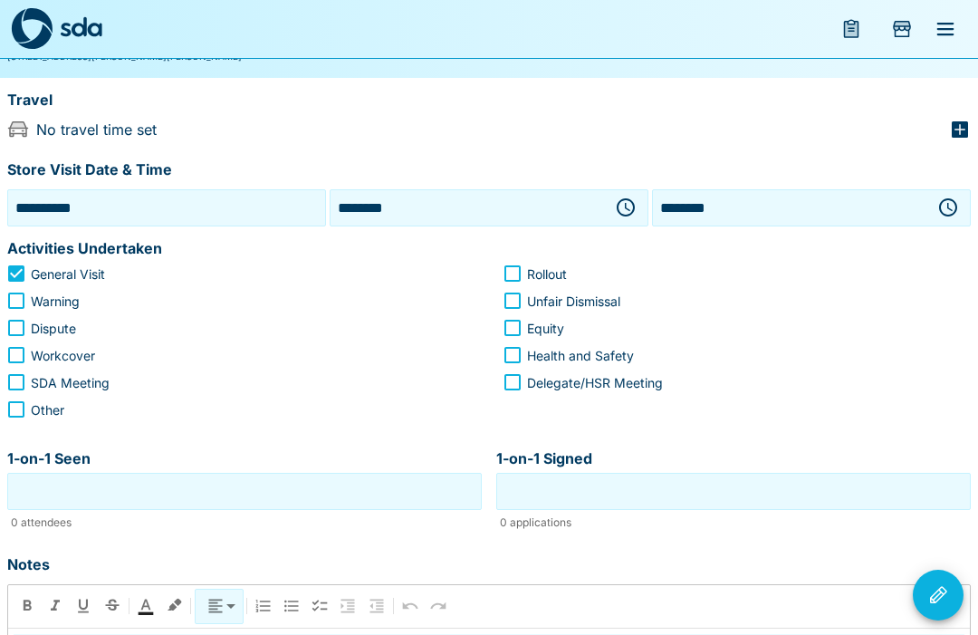
click at [385, 492] on input "1-on-1 Seen" at bounding box center [245, 491] width 466 height 28
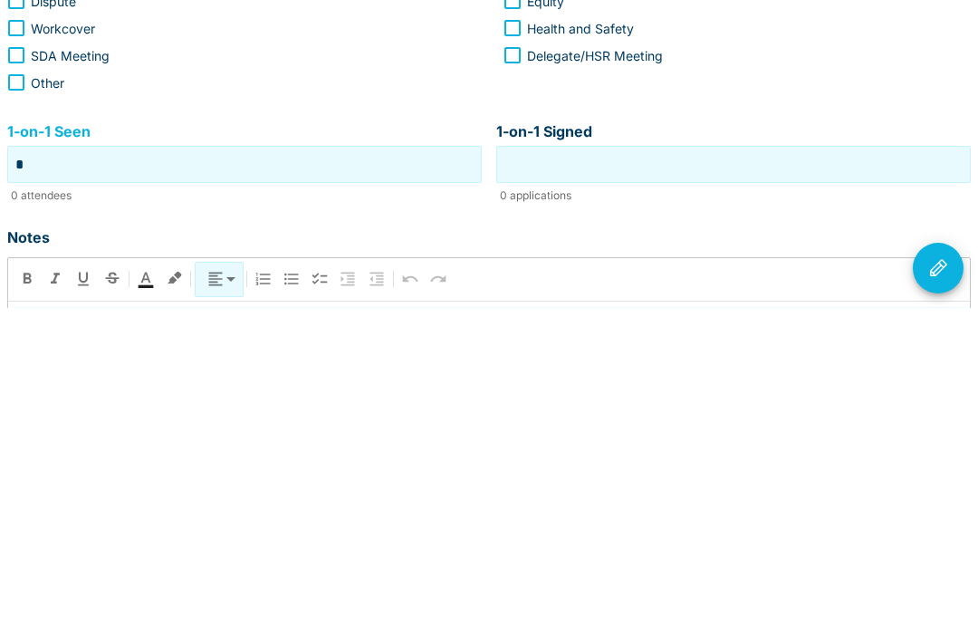
type input "*"
click at [792, 477] on input "1-on-1 Signed" at bounding box center [734, 491] width 466 height 28
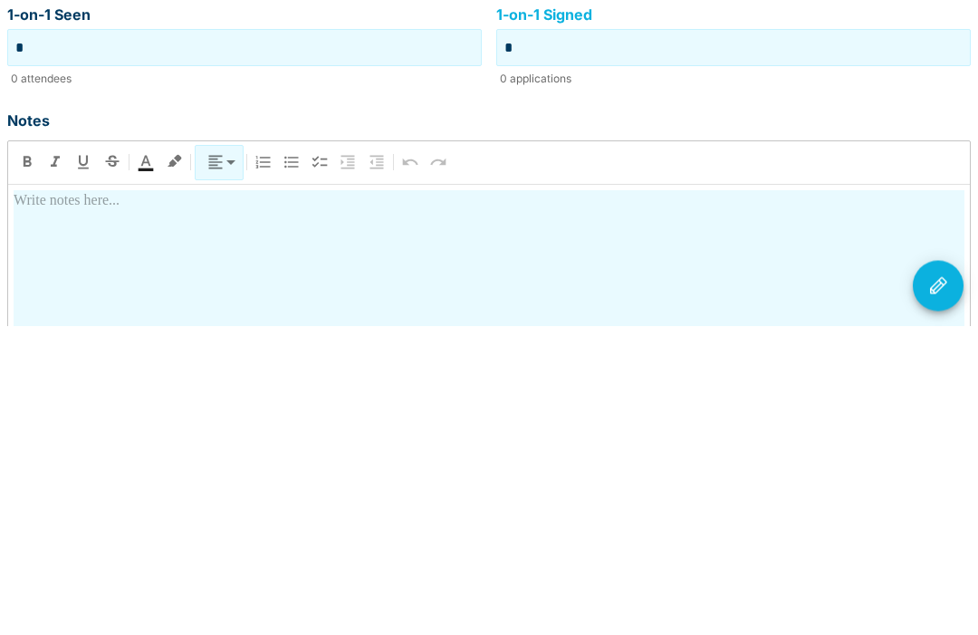
scroll to position [318, 0]
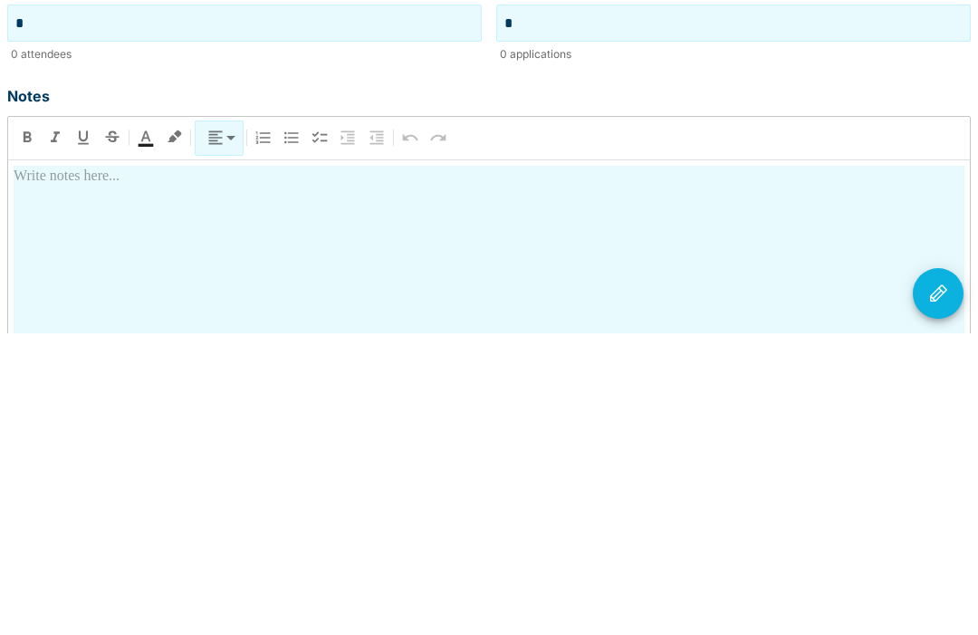
type input "*"
click at [429, 467] on div at bounding box center [489, 626] width 951 height 318
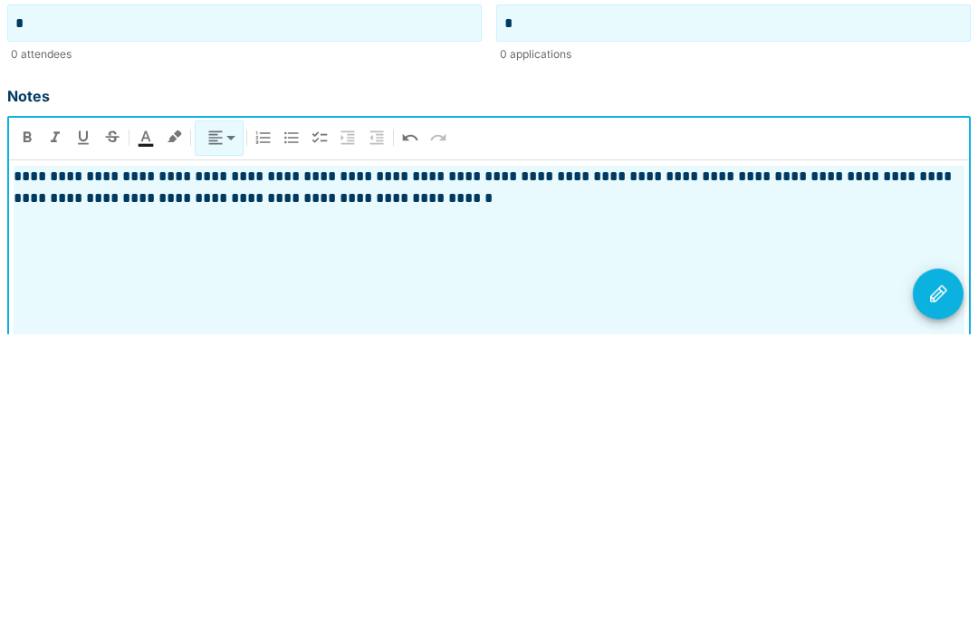
click at [945, 586] on icon "Visit Actions" at bounding box center [938, 594] width 17 height 17
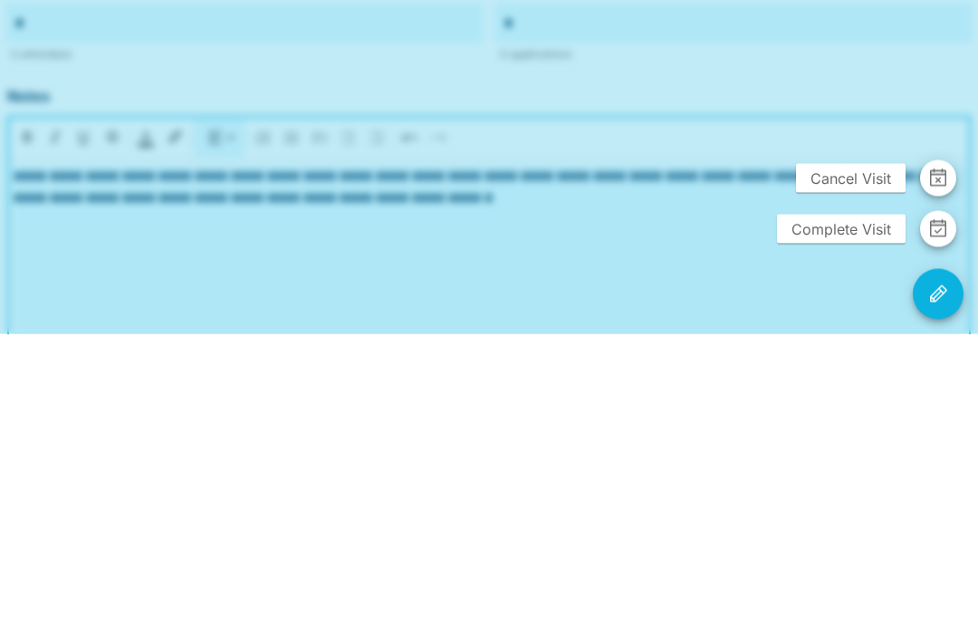
scroll to position [454, 0]
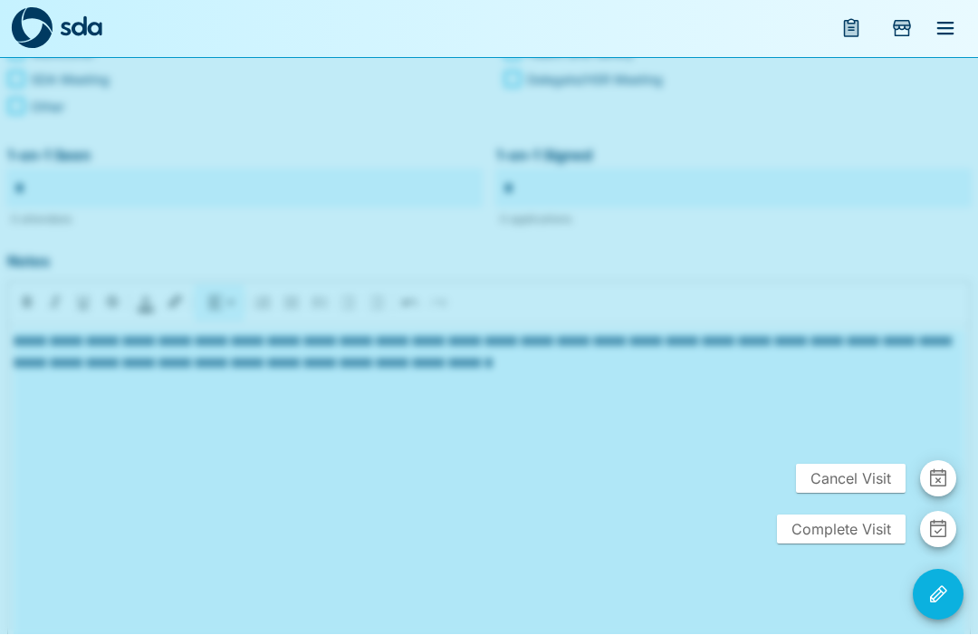
click at [859, 544] on span "Complete Visit" at bounding box center [841, 529] width 129 height 29
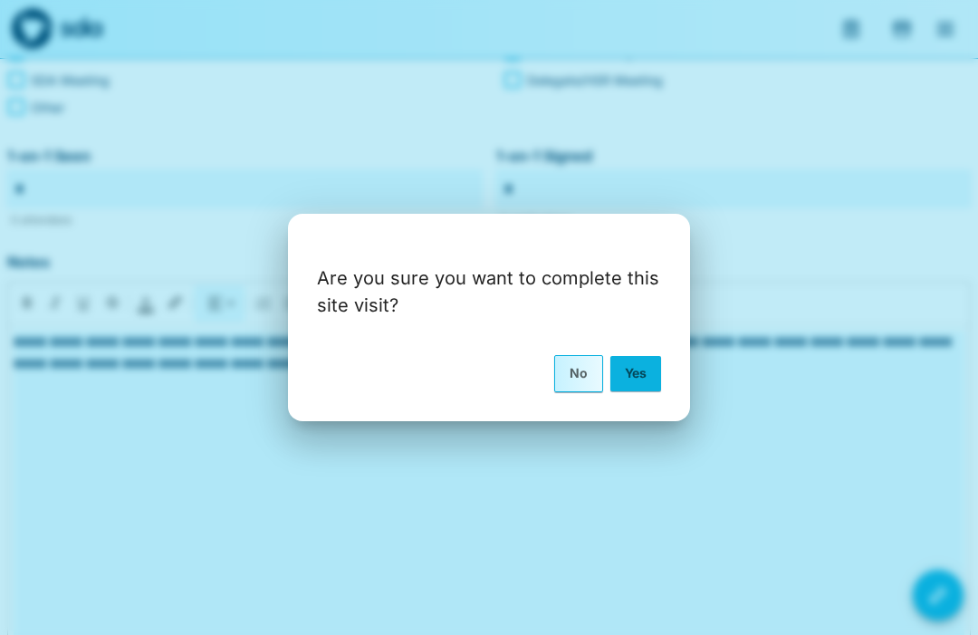
click at [632, 390] on button "Yes" at bounding box center [635, 373] width 51 height 34
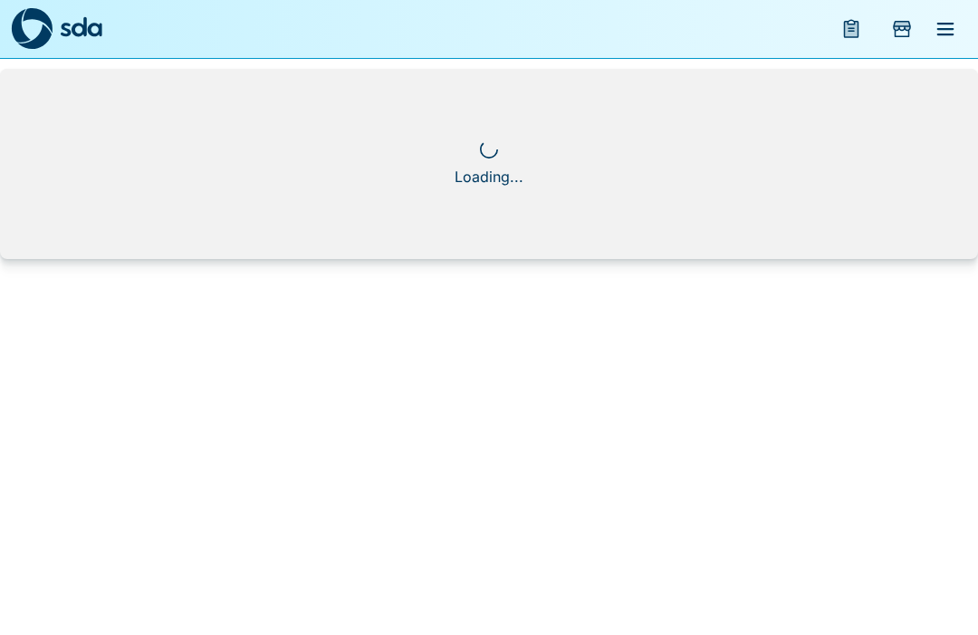
scroll to position [0, 0]
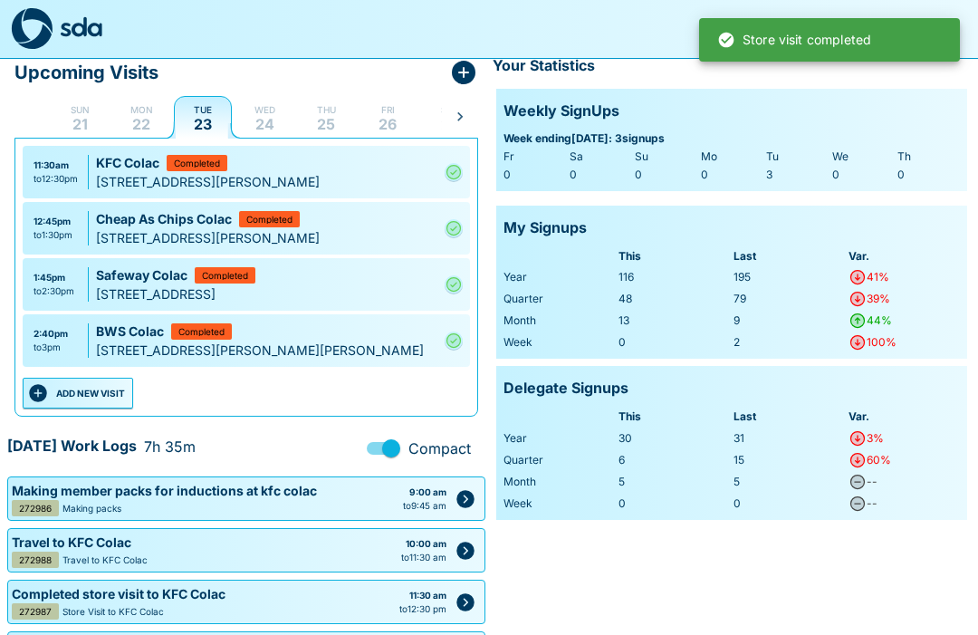
scroll to position [73, 0]
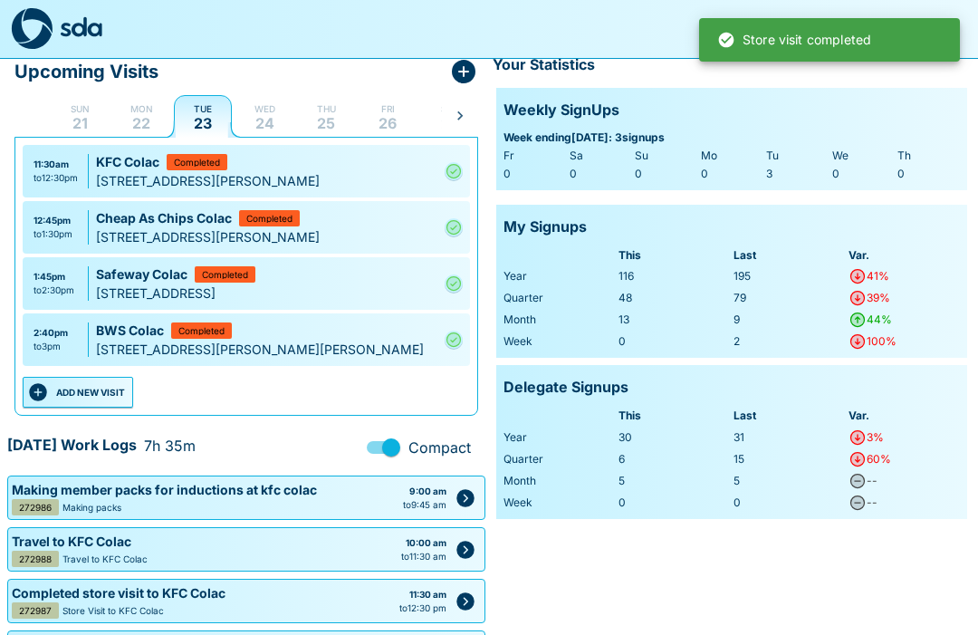
click at [109, 393] on button "ADD NEW VISIT" at bounding box center [78, 392] width 110 height 31
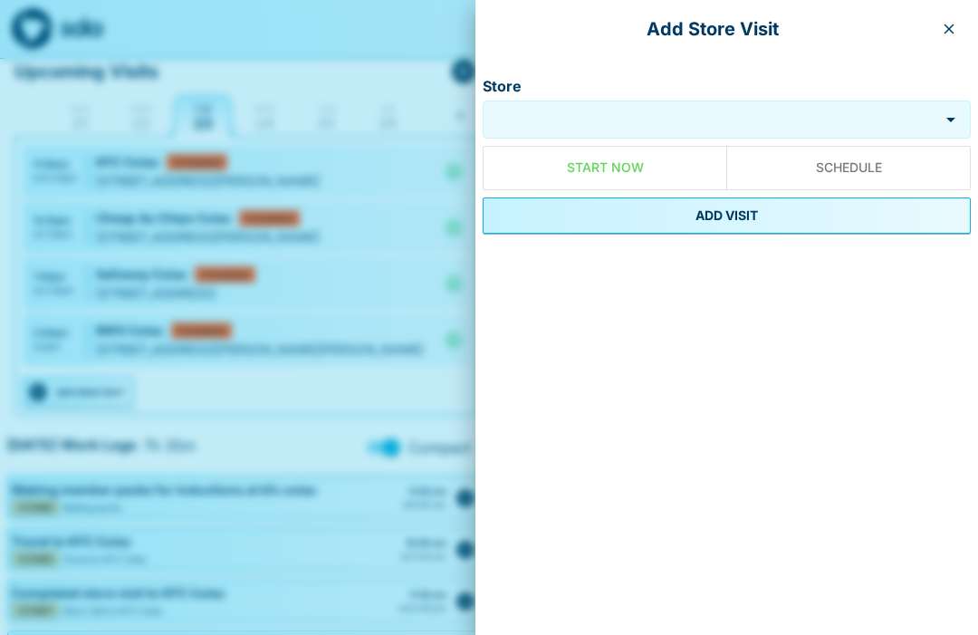
click at [962, 27] on button "button" at bounding box center [949, 28] width 29 height 29
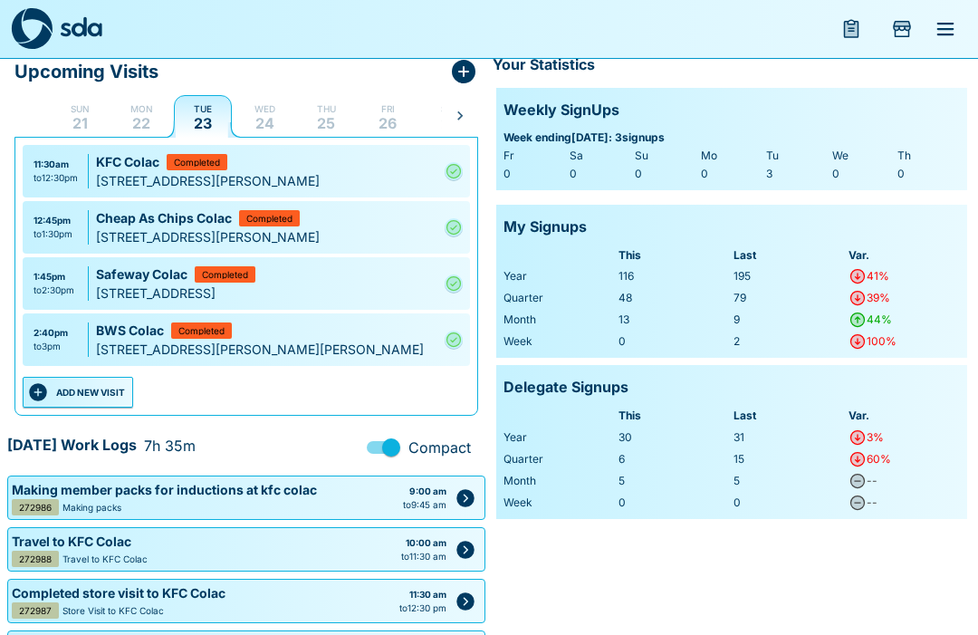
click at [110, 391] on button "ADD NEW VISIT" at bounding box center [78, 392] width 110 height 31
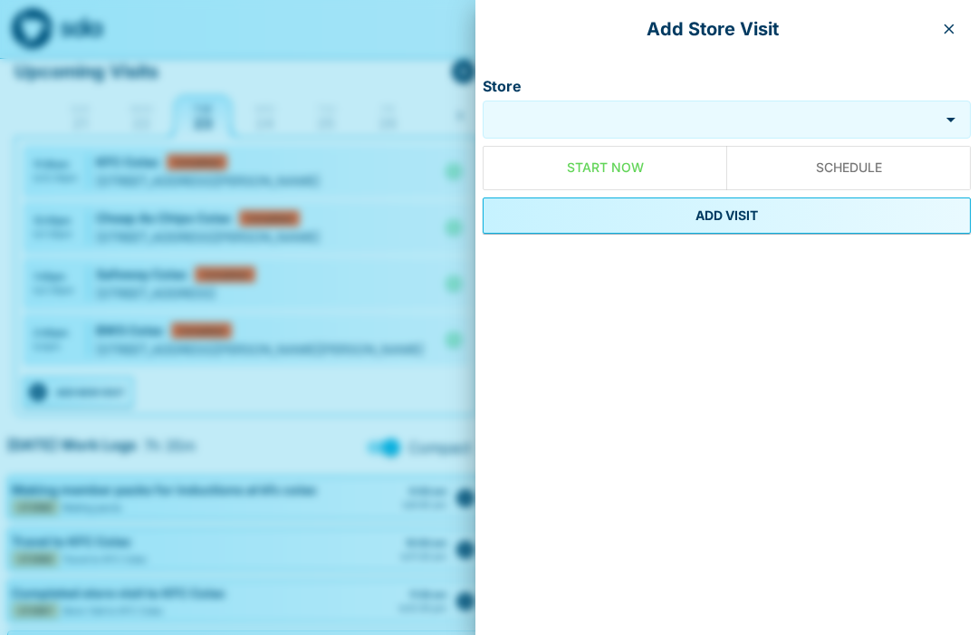
click at [948, 24] on icon "button" at bounding box center [949, 29] width 14 height 14
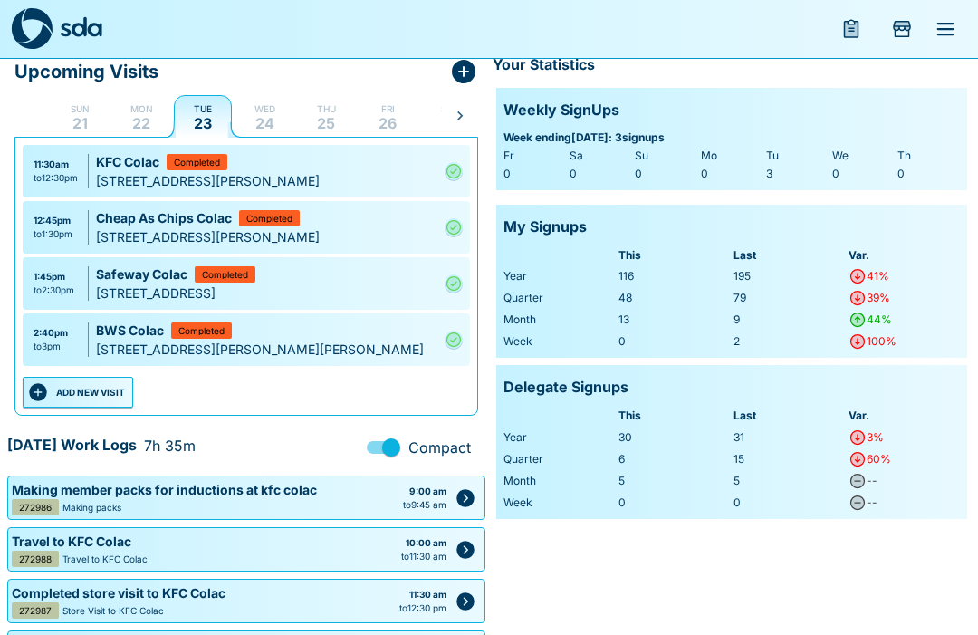
click at [909, 40] on button "Add Store Visit" at bounding box center [901, 28] width 43 height 43
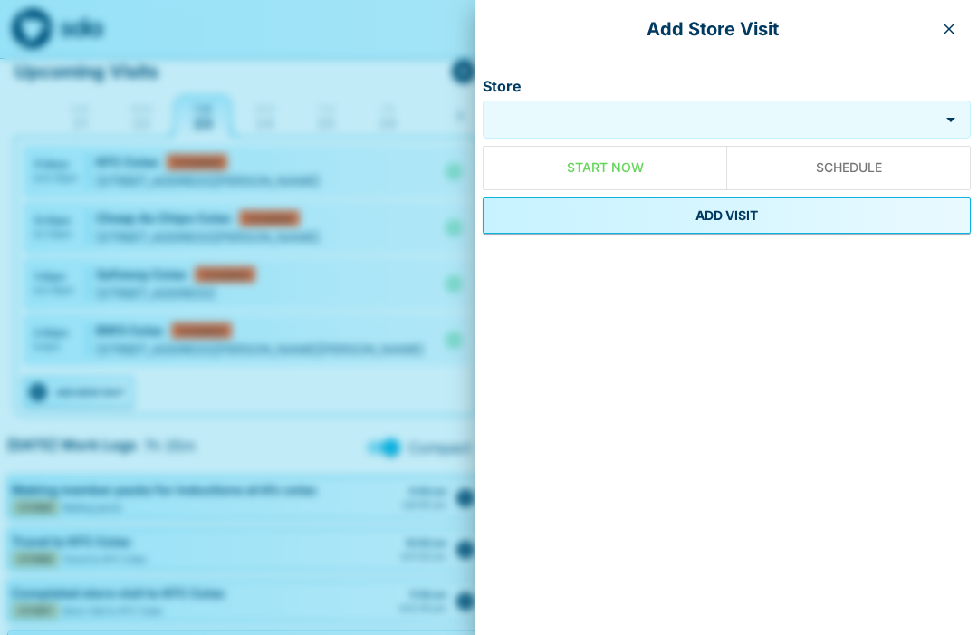
click at [955, 35] on icon "button" at bounding box center [949, 29] width 14 height 14
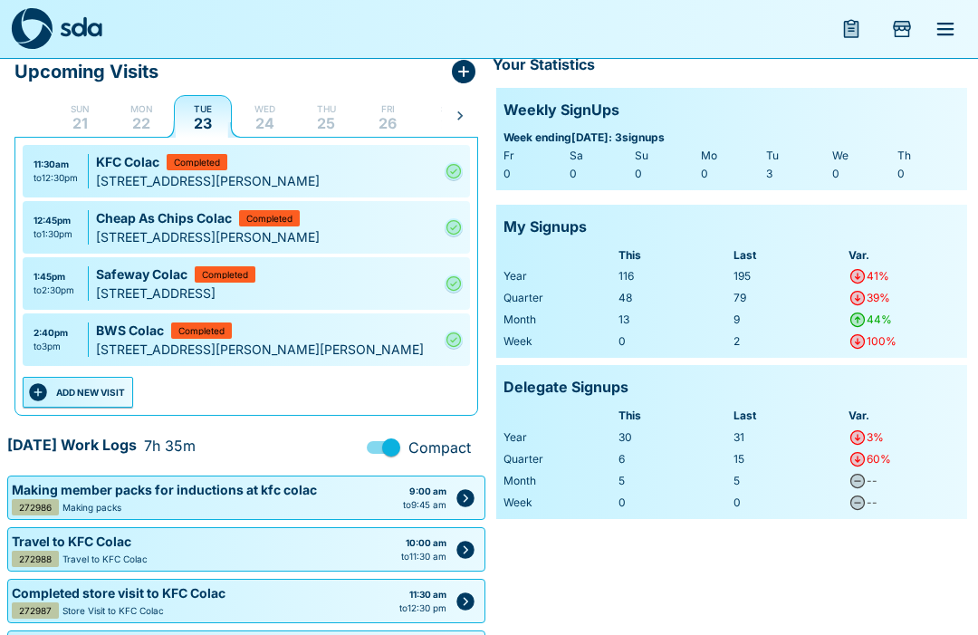
click at [862, 37] on button "menu" at bounding box center [851, 28] width 43 height 43
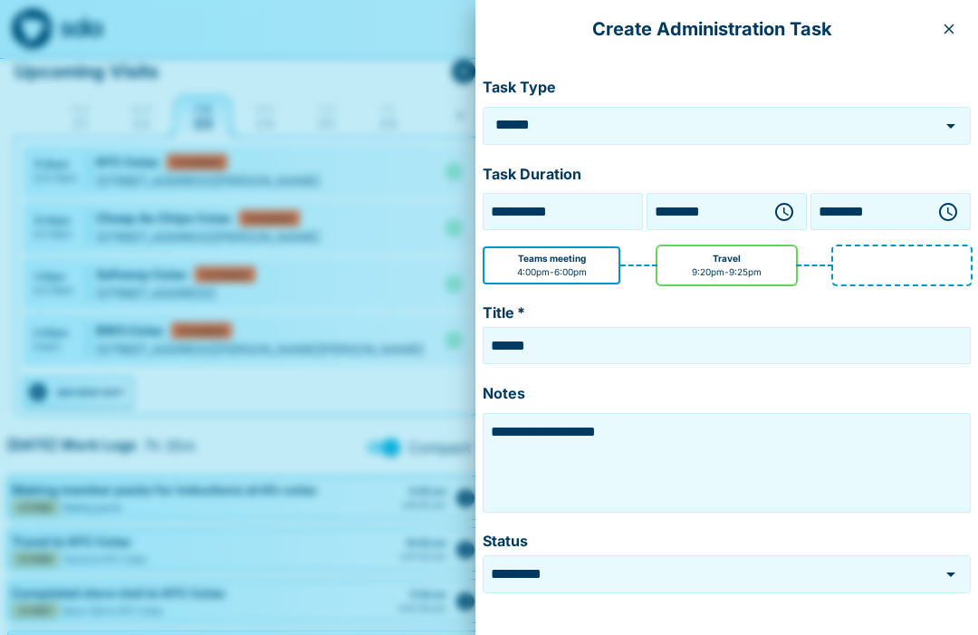
click at [696, 132] on input "******" at bounding box center [701, 125] width 419 height 21
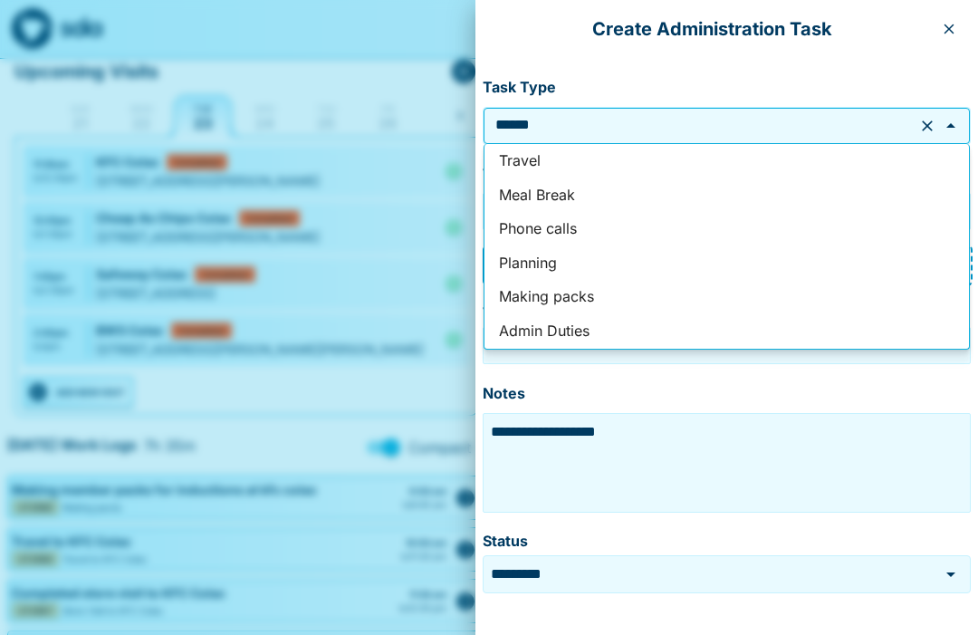
click at [570, 231] on li "Phone calls" at bounding box center [727, 229] width 485 height 34
type input "**********"
type textarea "**********"
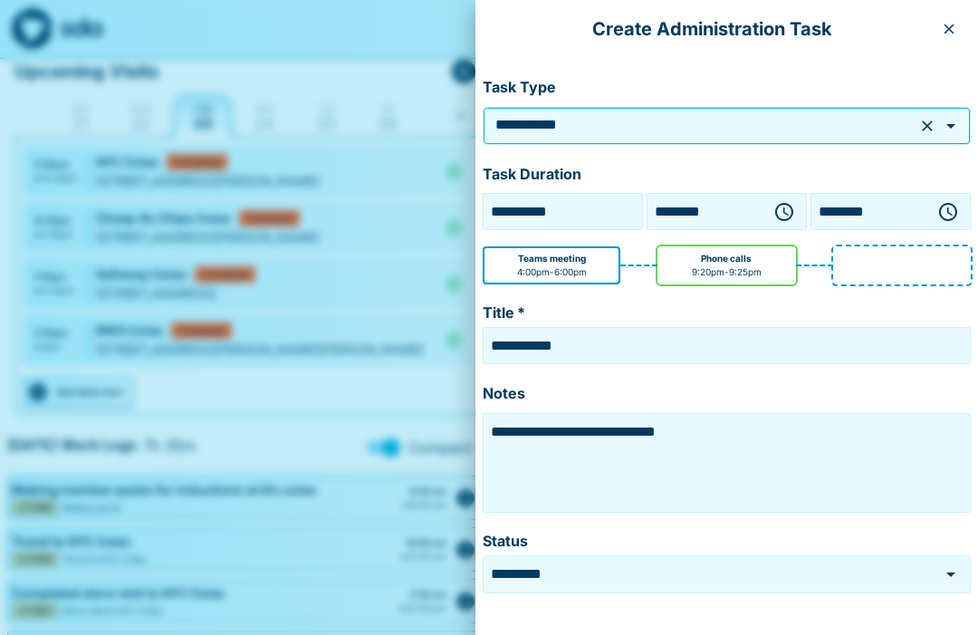
click at [792, 213] on icon "button" at bounding box center [784, 212] width 18 height 18
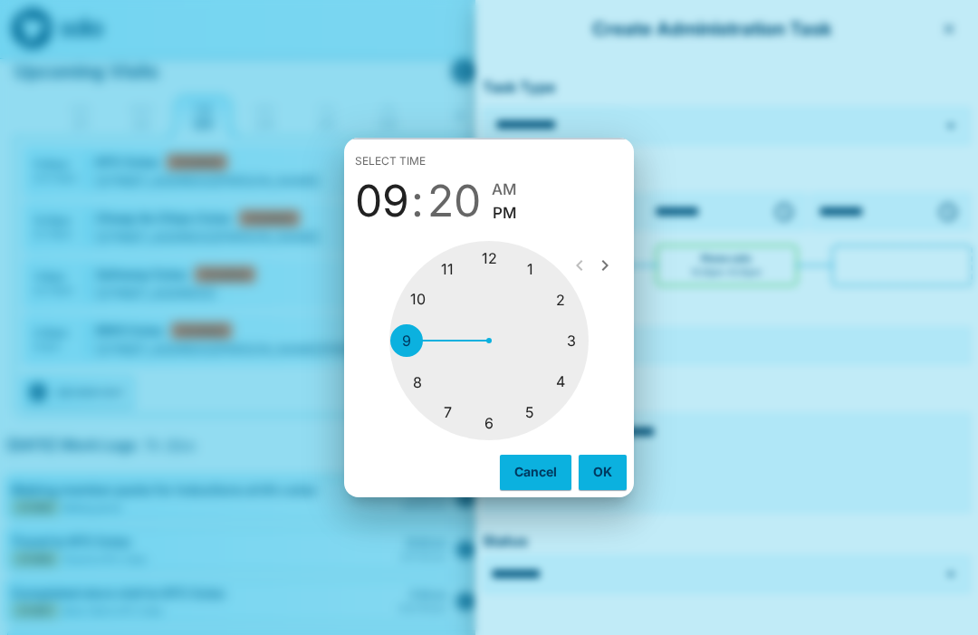
click at [582, 380] on div at bounding box center [488, 340] width 199 height 199
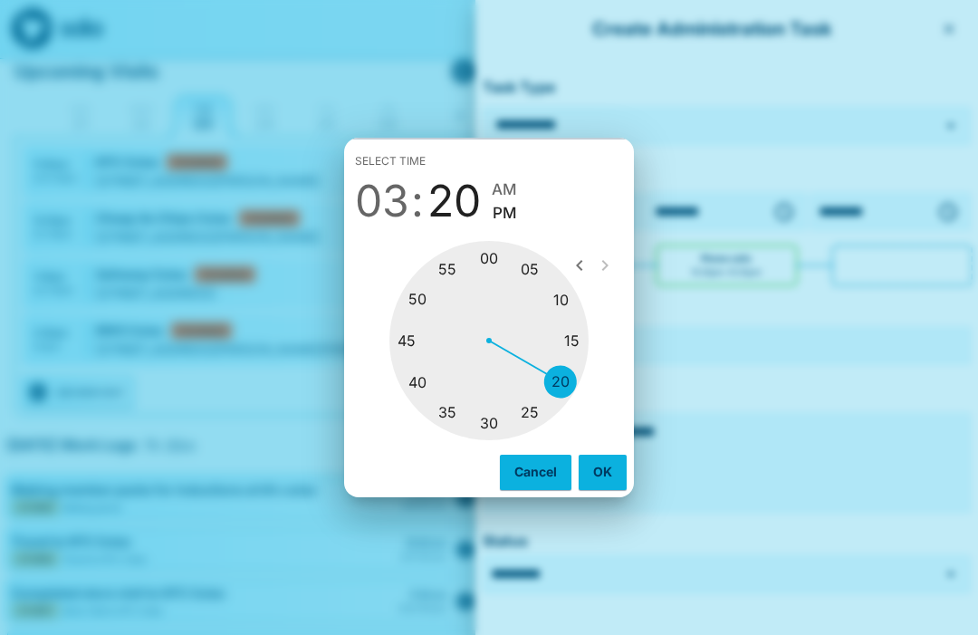
click at [569, 321] on div at bounding box center [488, 340] width 199 height 199
type input "********"
click at [603, 489] on button "OK" at bounding box center [603, 472] width 48 height 34
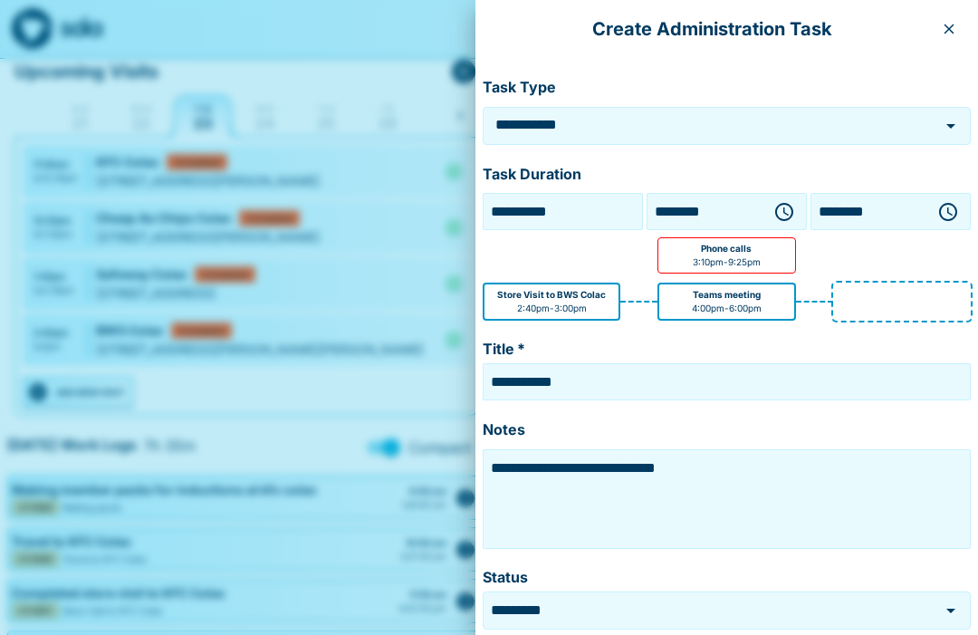
click at [951, 220] on icon "button" at bounding box center [948, 212] width 22 height 22
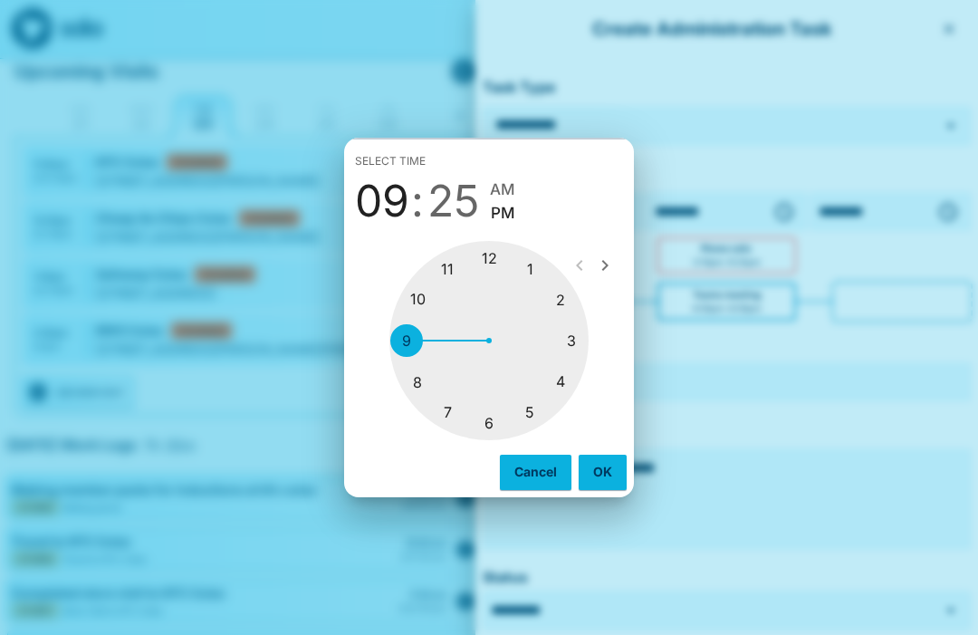
click at [581, 378] on div at bounding box center [488, 340] width 199 height 199
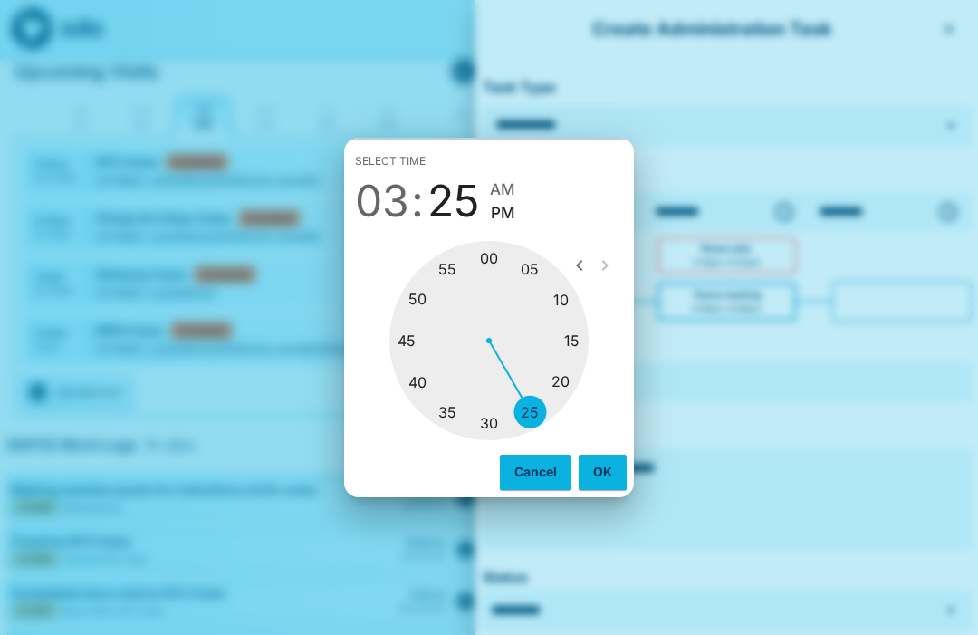
type input "********"
click at [539, 437] on div at bounding box center [488, 340] width 199 height 199
click at [617, 489] on button "OK" at bounding box center [603, 472] width 48 height 34
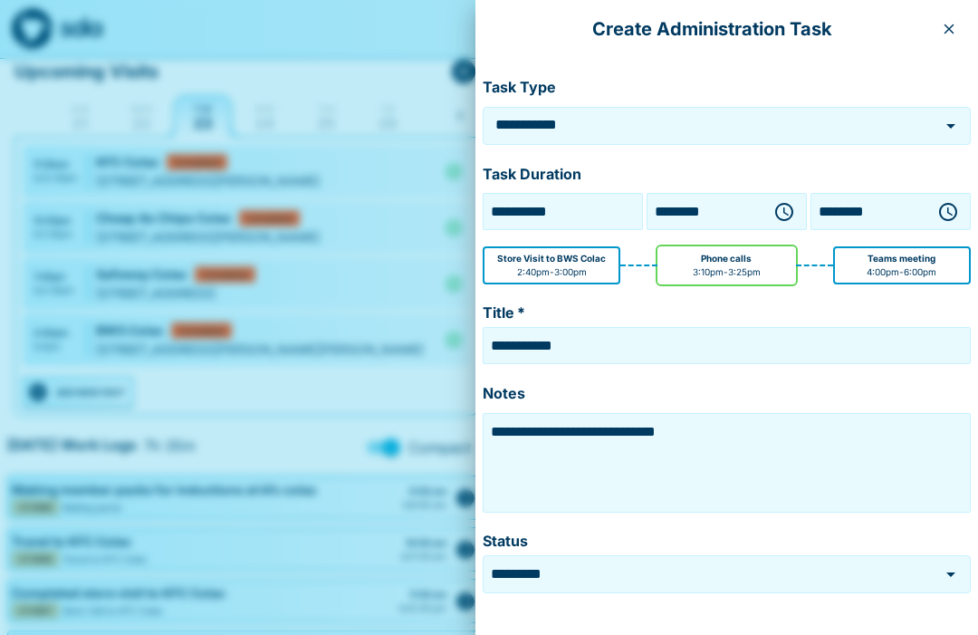
click at [749, 437] on textarea "**********" at bounding box center [726, 463] width 479 height 91
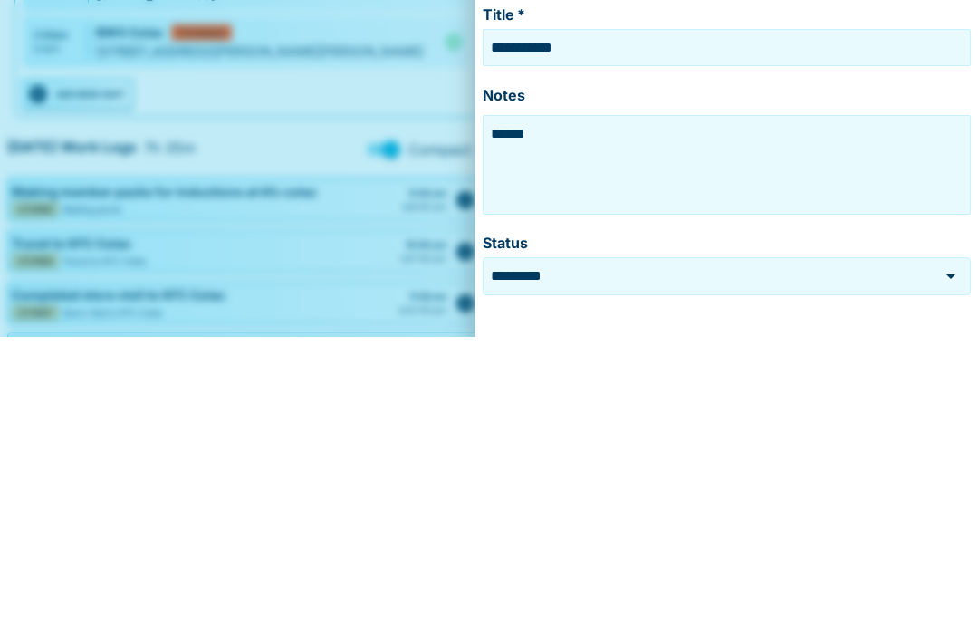
type textarea "***"
type textarea "**********"
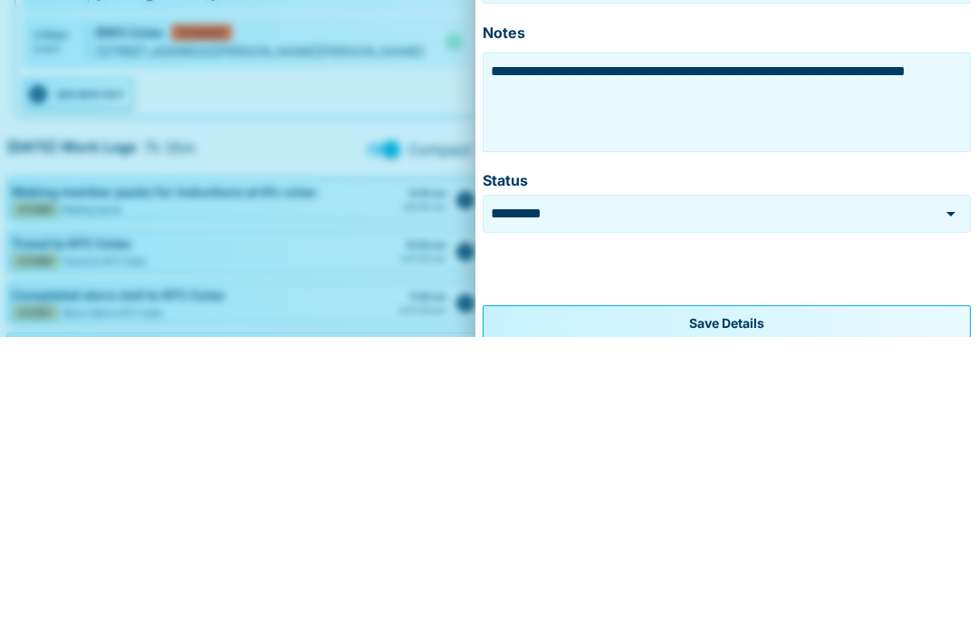
scroll to position [62, 0]
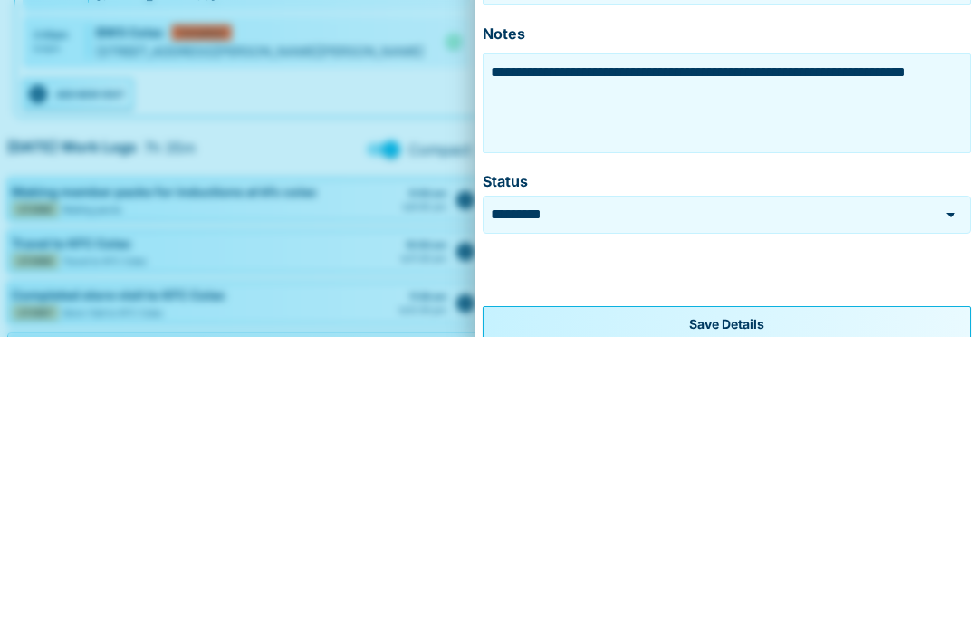
click at [849, 604] on button "Save Details" at bounding box center [727, 622] width 488 height 36
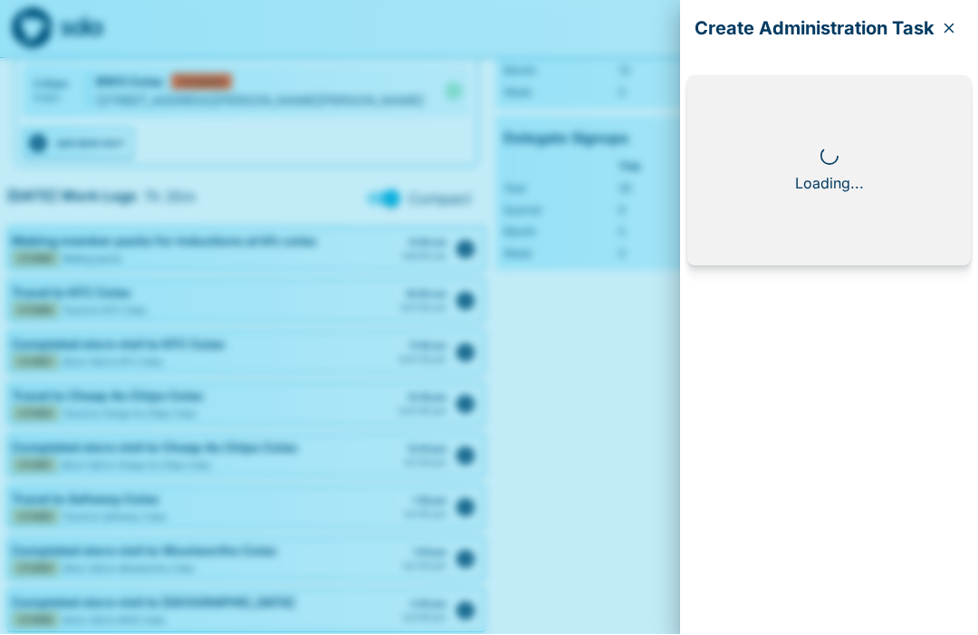
scroll to position [0, 0]
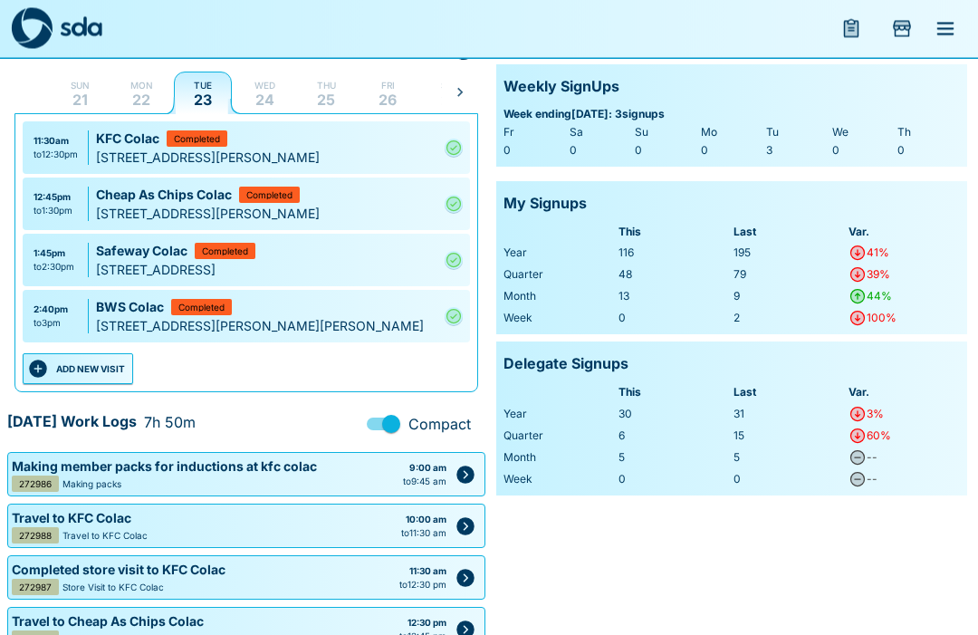
click at [110, 372] on button "ADD NEW VISIT" at bounding box center [78, 369] width 110 height 31
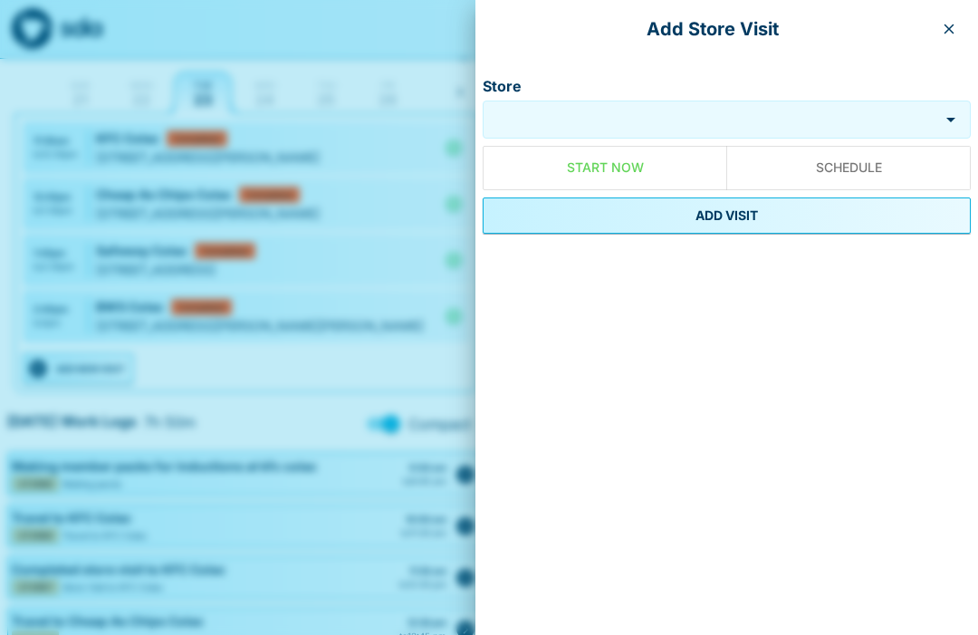
click at [587, 118] on input "Store" at bounding box center [710, 120] width 447 height 21
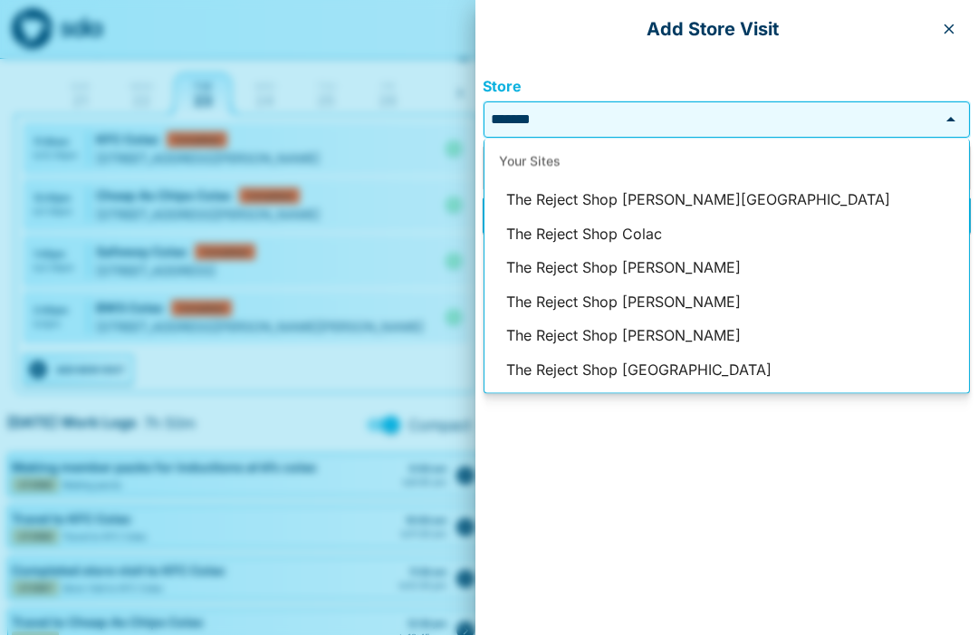
click at [641, 233] on li "The Reject Shop Colac" at bounding box center [727, 233] width 485 height 34
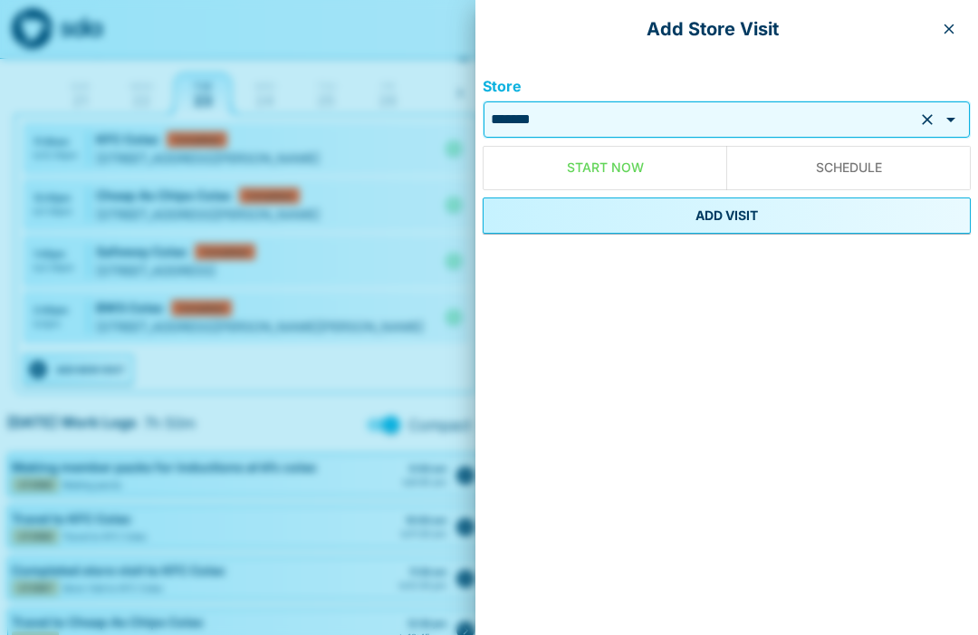
type input "**********"
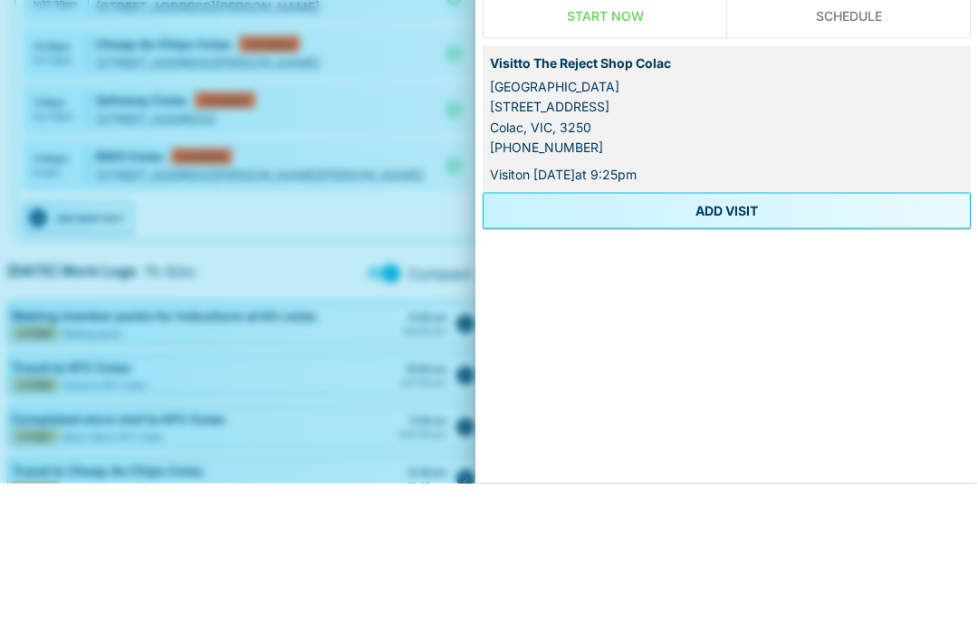
click at [762, 344] on button "ADD VISIT" at bounding box center [727, 362] width 488 height 36
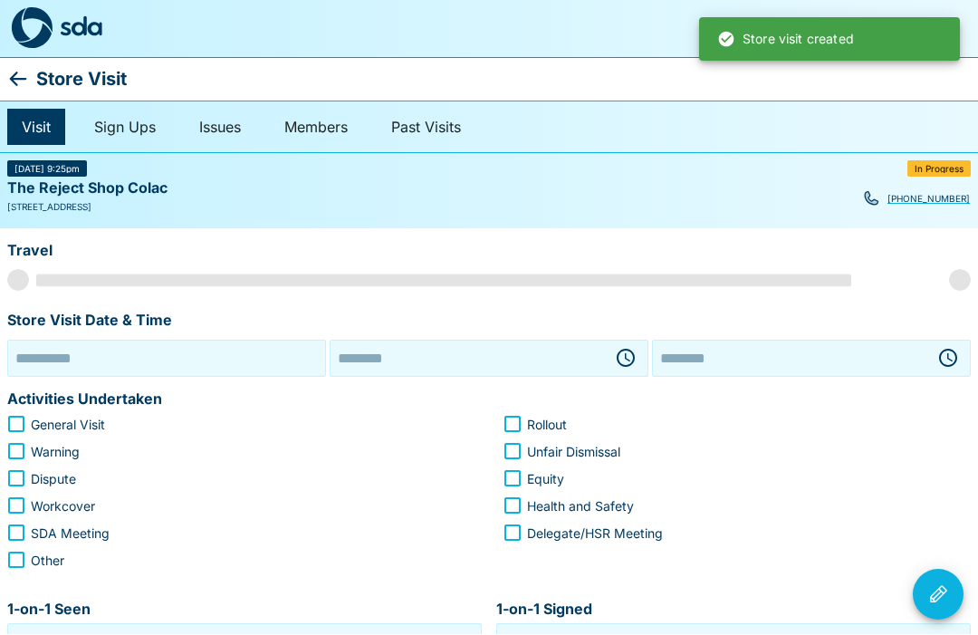
type input "**********"
type input "********"
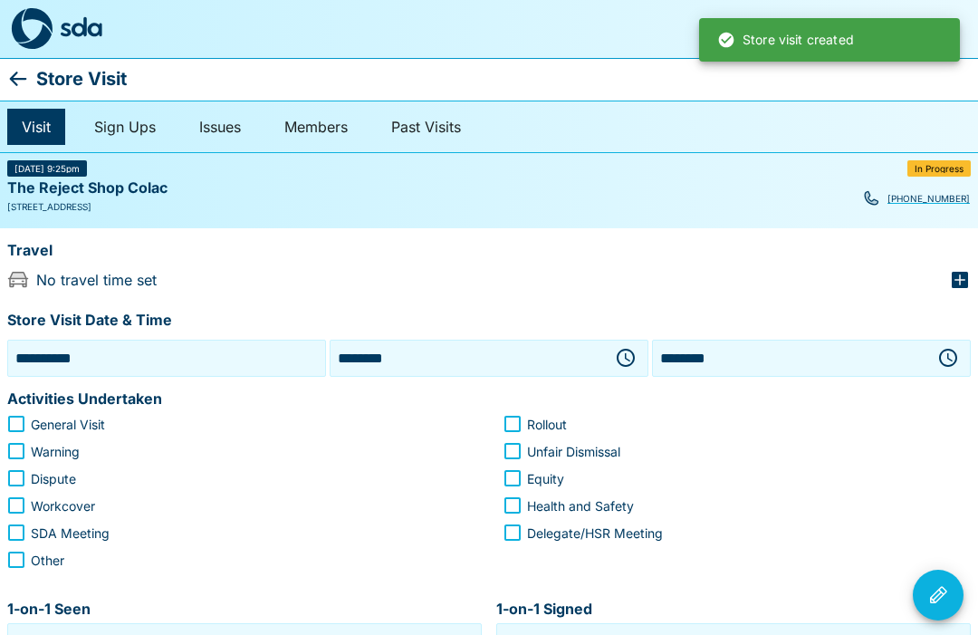
click at [628, 355] on icon "button" at bounding box center [626, 358] width 22 height 22
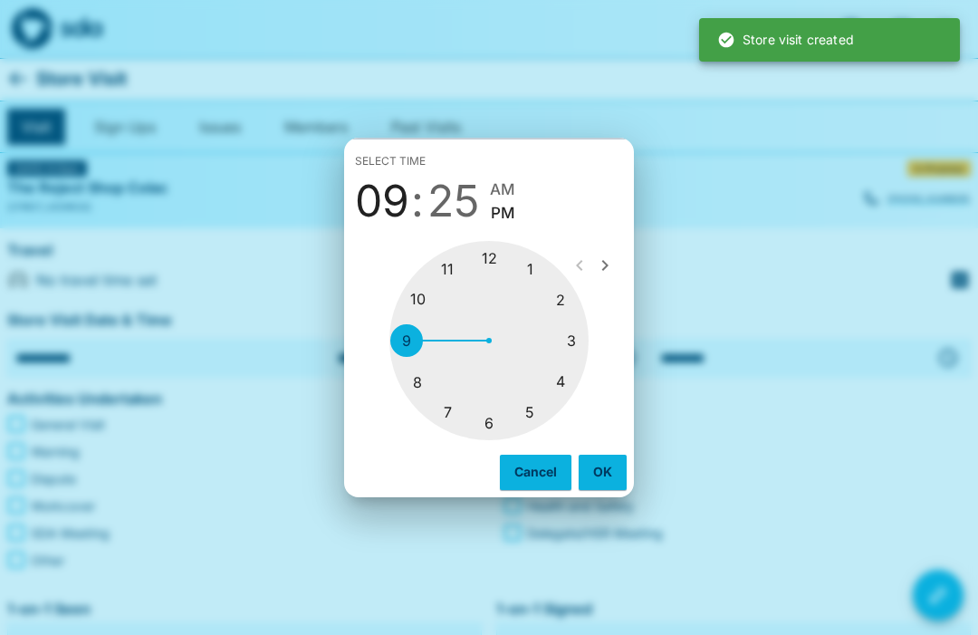
click at [579, 348] on div at bounding box center [488, 340] width 199 height 199
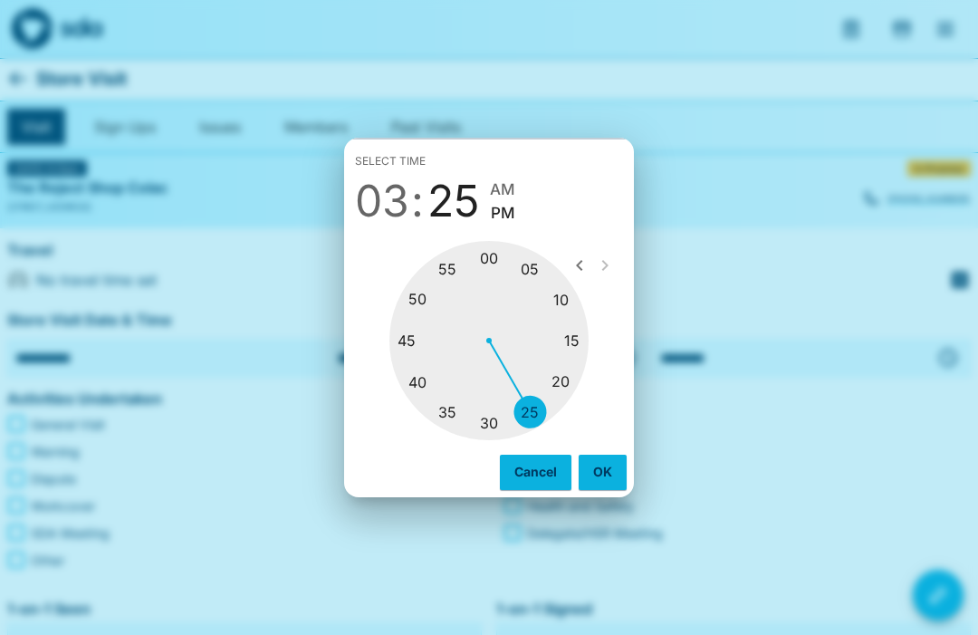
click at [431, 304] on div at bounding box center [488, 340] width 199 height 199
type input "********"
click at [617, 462] on button "OK" at bounding box center [603, 472] width 48 height 34
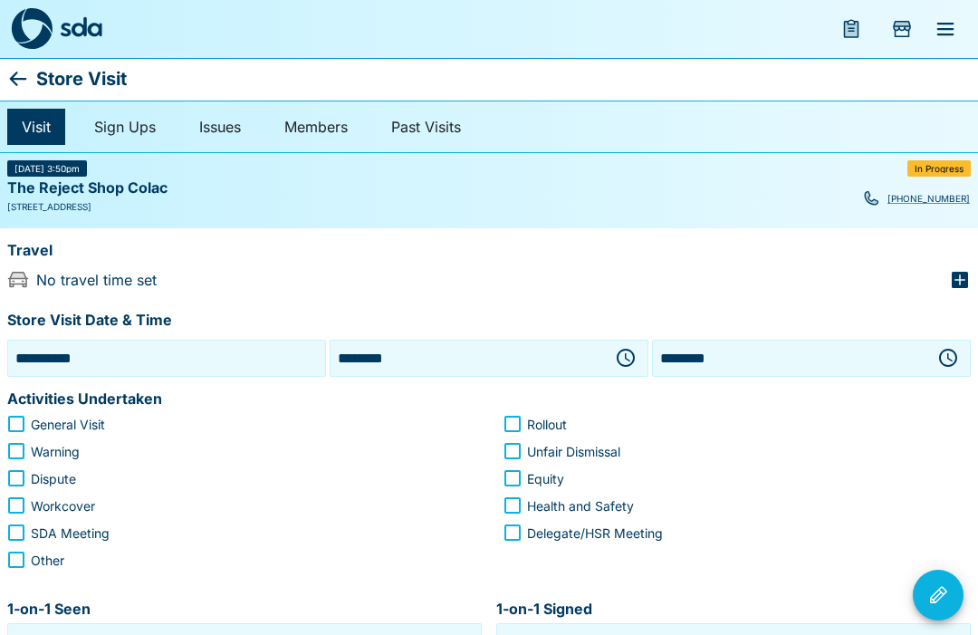
click at [935, 356] on button "button" at bounding box center [948, 358] width 36 height 36
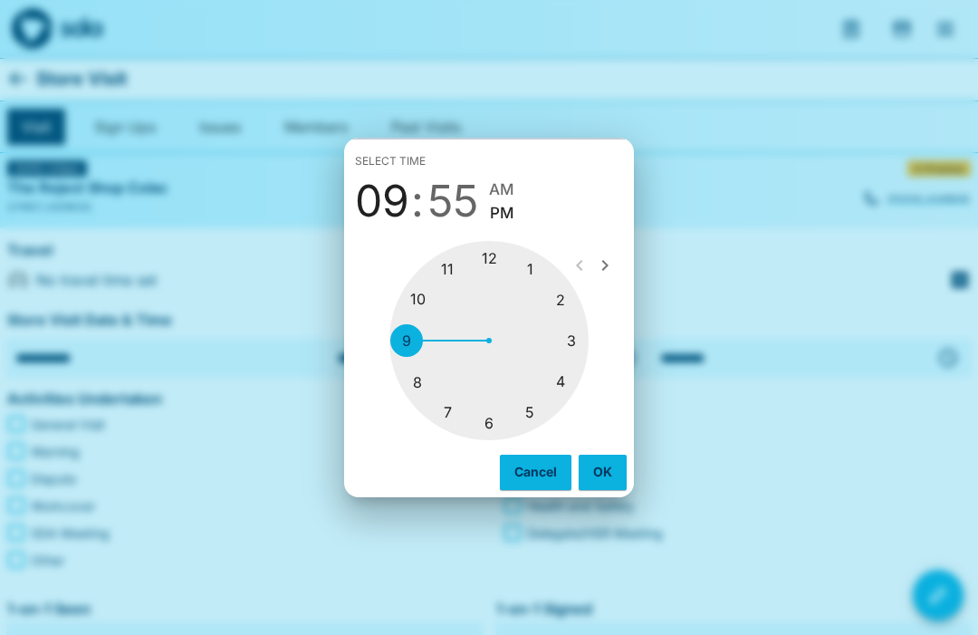
click at [575, 386] on div at bounding box center [488, 340] width 199 height 199
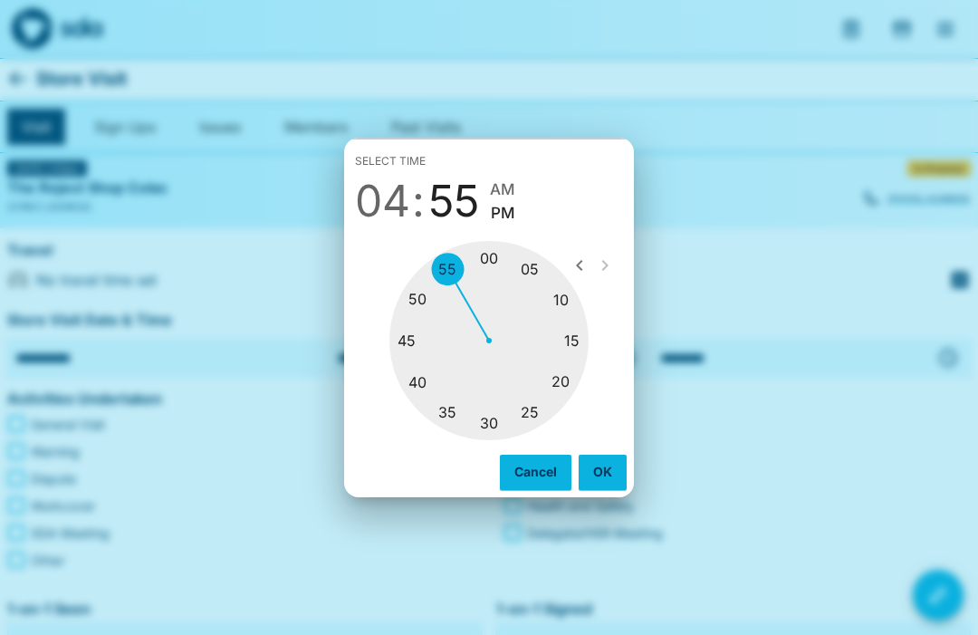
click at [504, 261] on div at bounding box center [488, 340] width 199 height 199
type input "********"
click at [609, 472] on button "OK" at bounding box center [603, 472] width 48 height 34
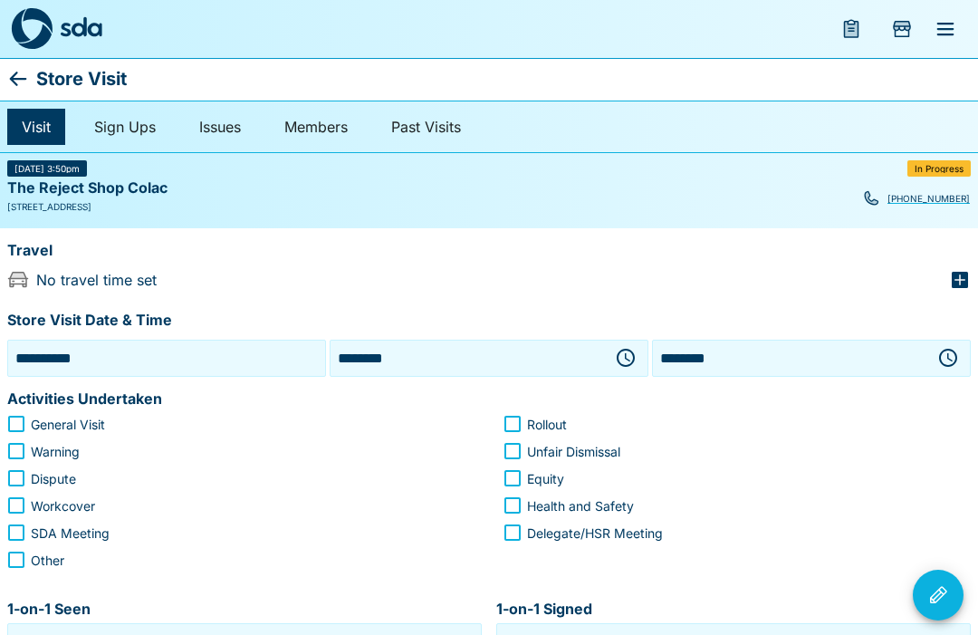
click at [969, 279] on icon "button" at bounding box center [960, 280] width 22 height 22
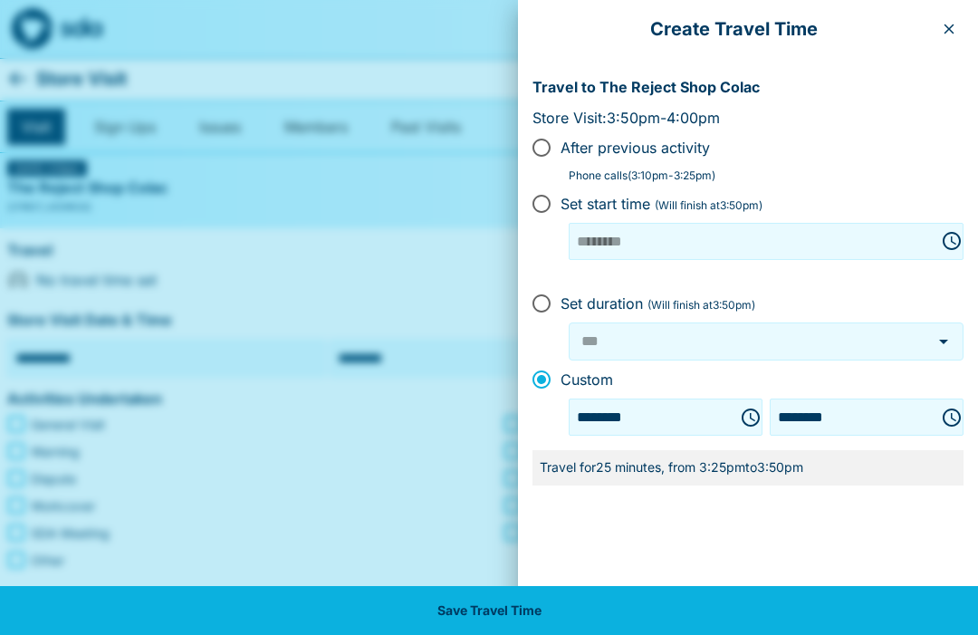
click at [740, 420] on icon "Choose time, selected time is 3:25 PM" at bounding box center [751, 418] width 22 height 22
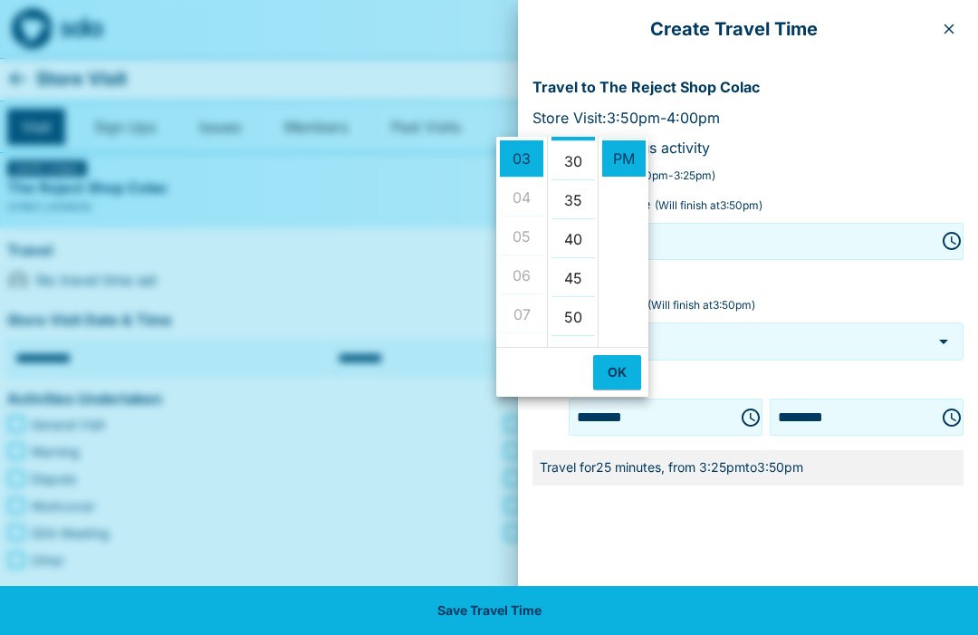
scroll to position [243, 0]
click at [578, 151] on li "30" at bounding box center [573, 149] width 43 height 37
type input "********"
click at [627, 385] on button "OK" at bounding box center [617, 372] width 48 height 34
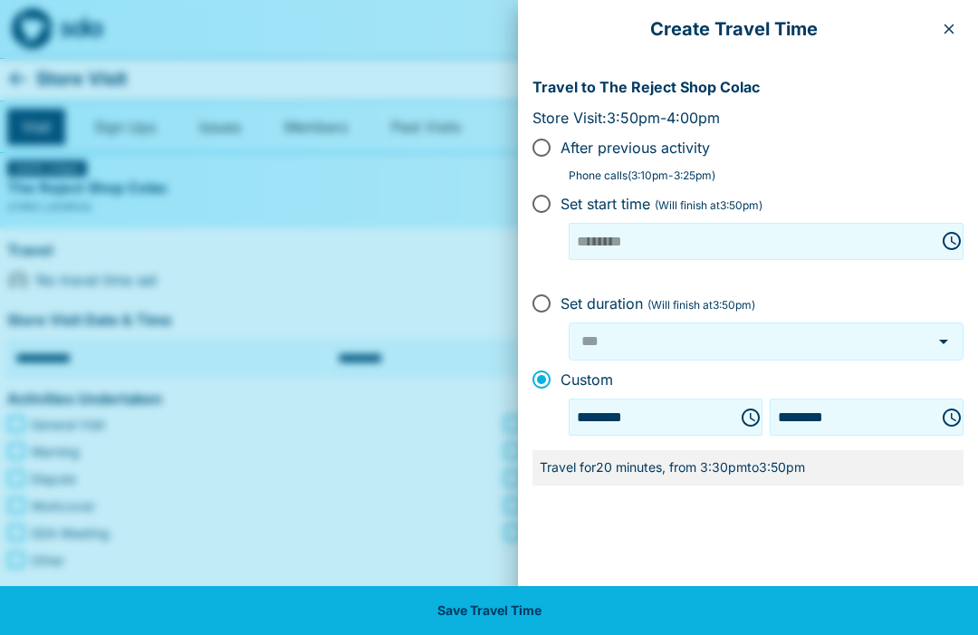
click at [558, 621] on button "Save Travel Time" at bounding box center [489, 610] width 978 height 49
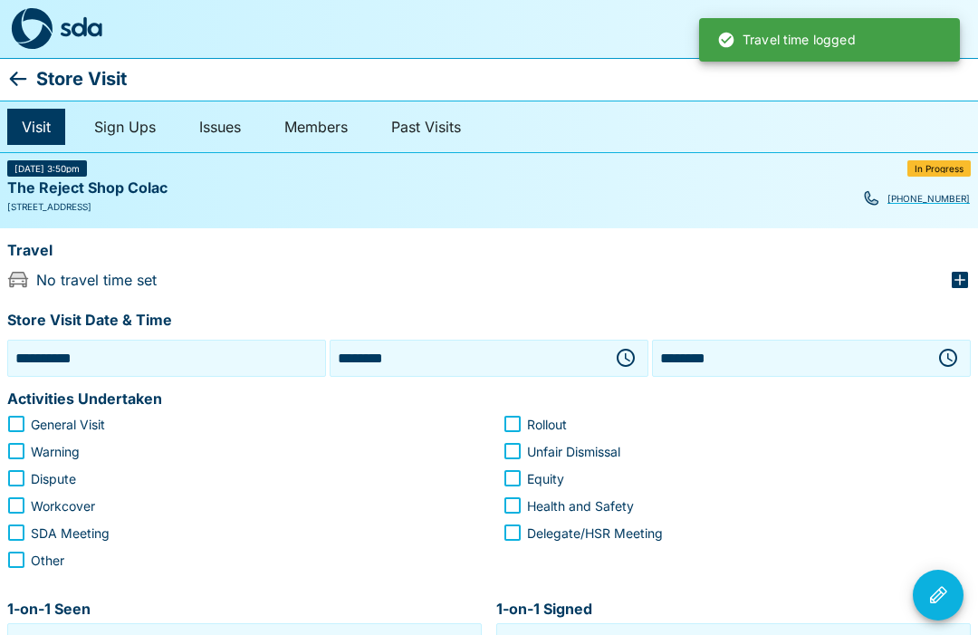
type input "***"
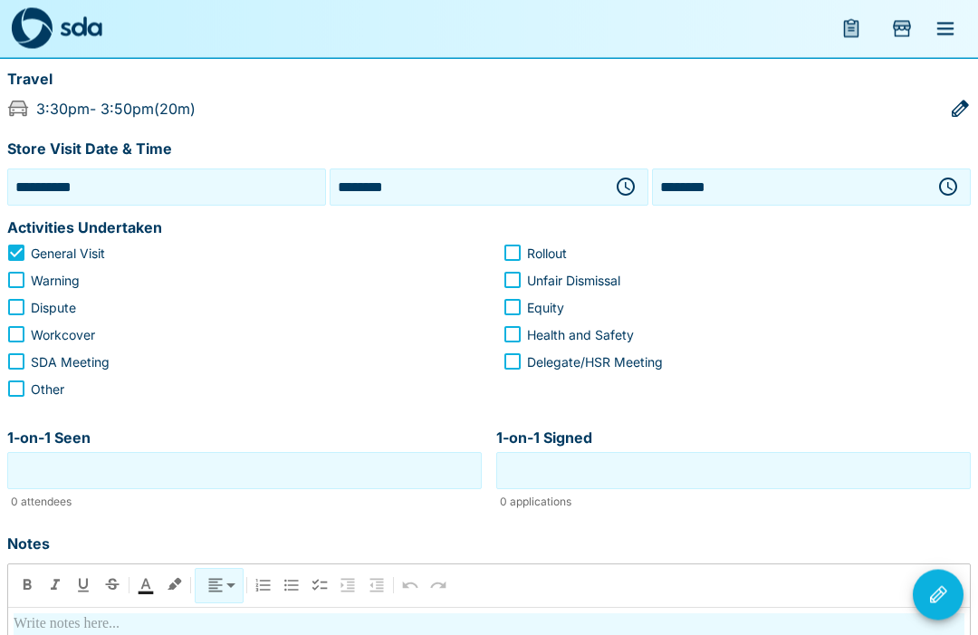
scroll to position [168, 0]
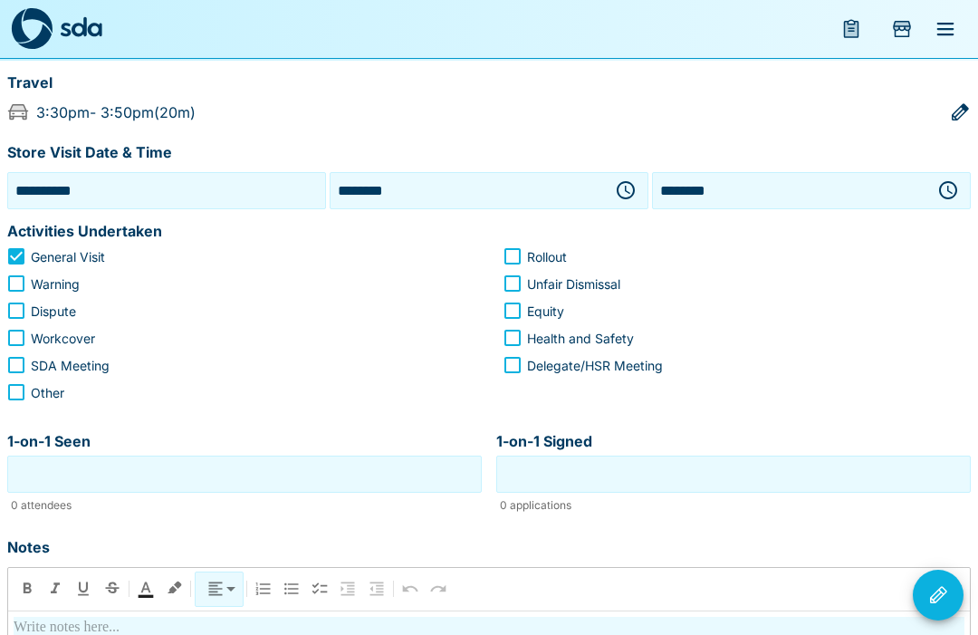
click at [385, 477] on input "1-on-1 Seen" at bounding box center [245, 474] width 466 height 28
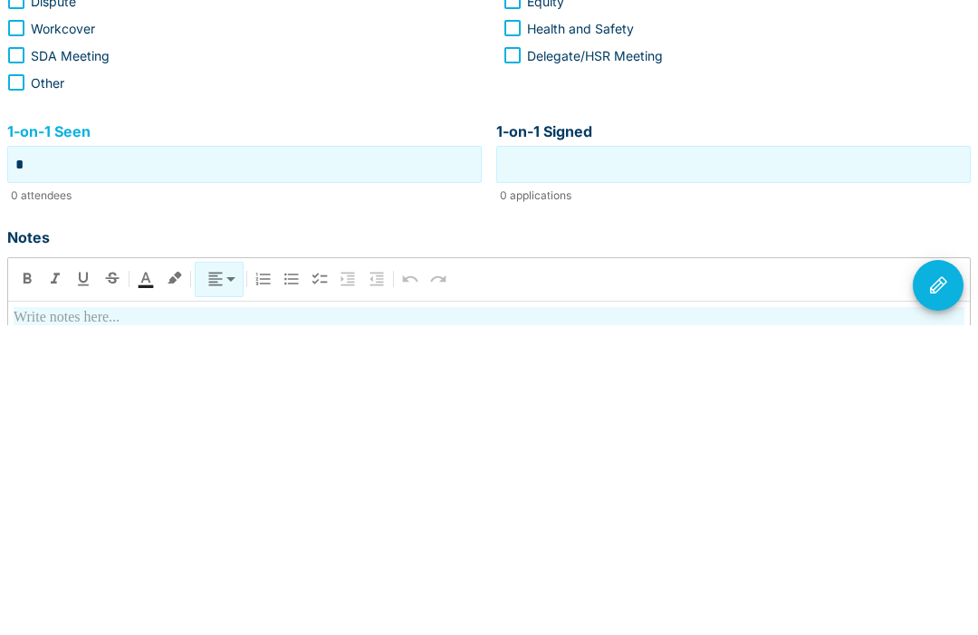
type input "*"
click at [755, 460] on input "1-on-1 Signed" at bounding box center [734, 474] width 466 height 28
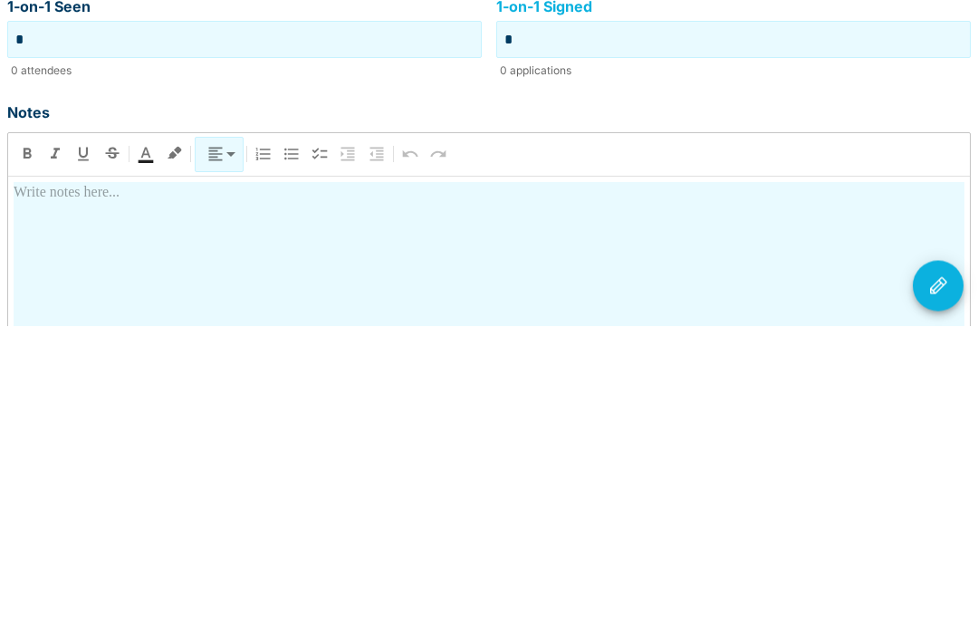
scroll to position [297, 0]
type input "*"
click at [338, 488] on div at bounding box center [489, 647] width 951 height 318
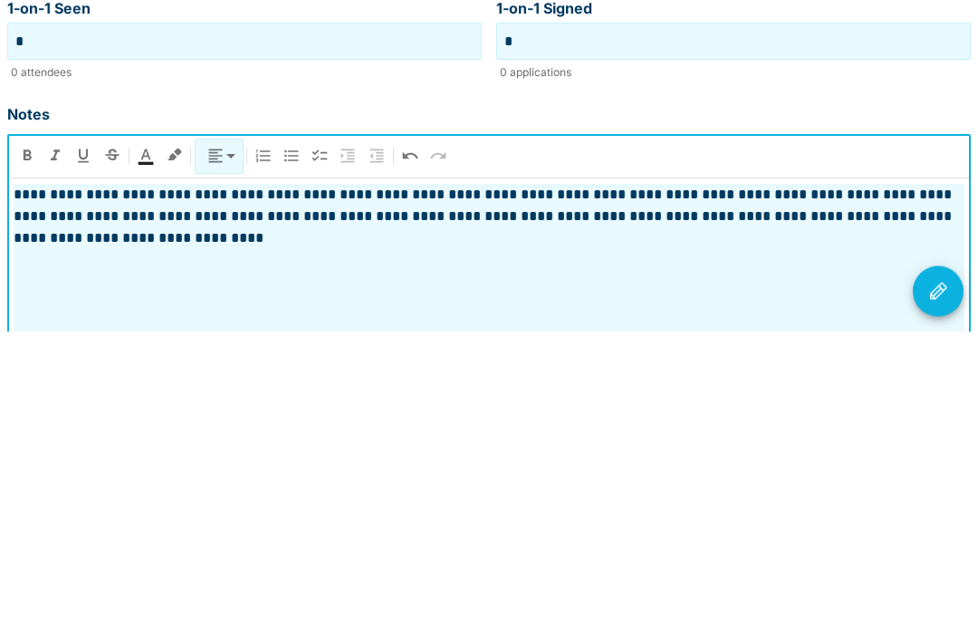
click at [947, 584] on icon "Visit Actions" at bounding box center [938, 595] width 22 height 22
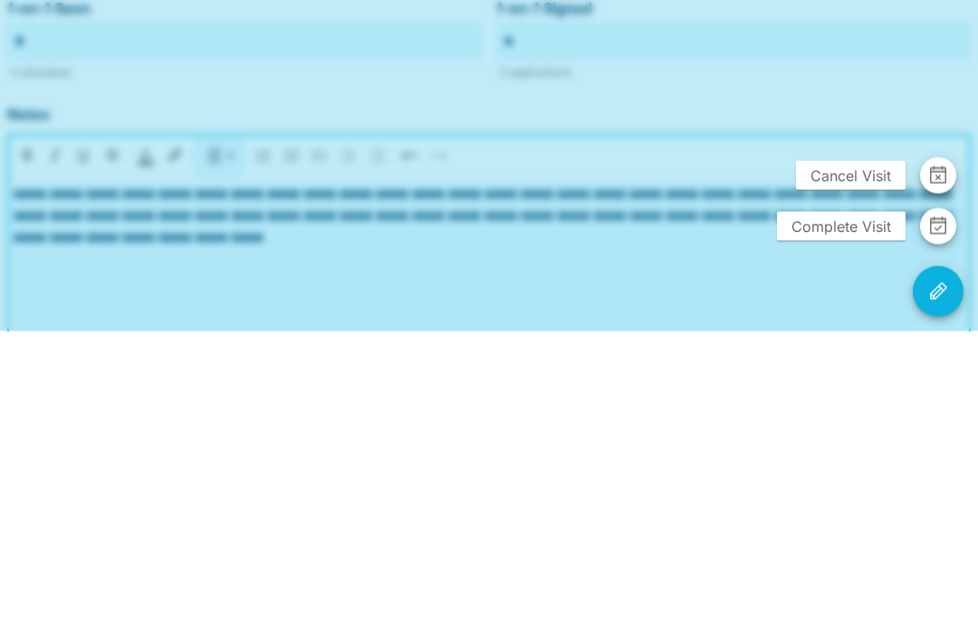
scroll to position [454, 0]
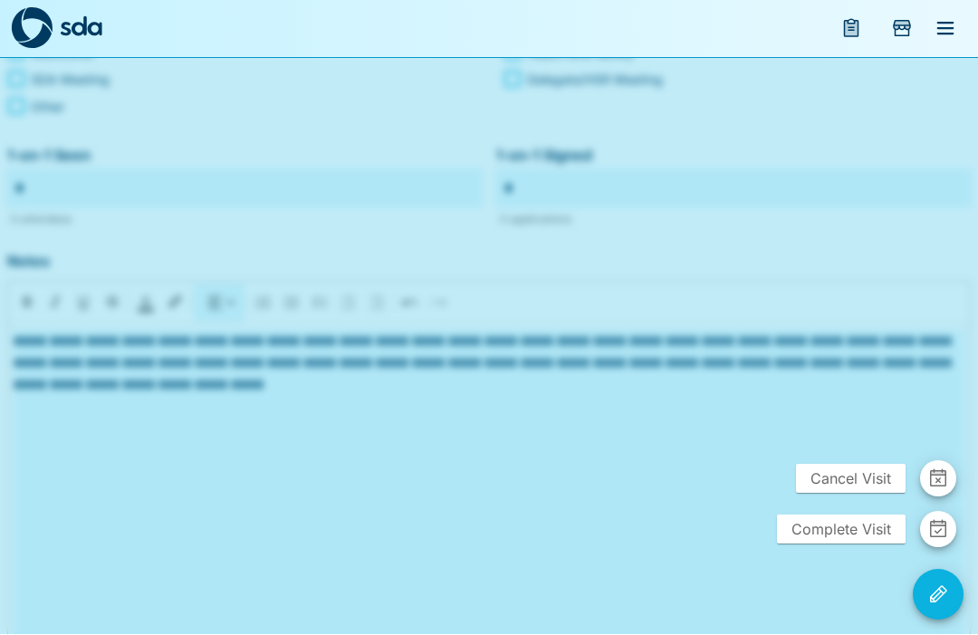
click at [821, 544] on span "Complete Visit" at bounding box center [841, 529] width 129 height 29
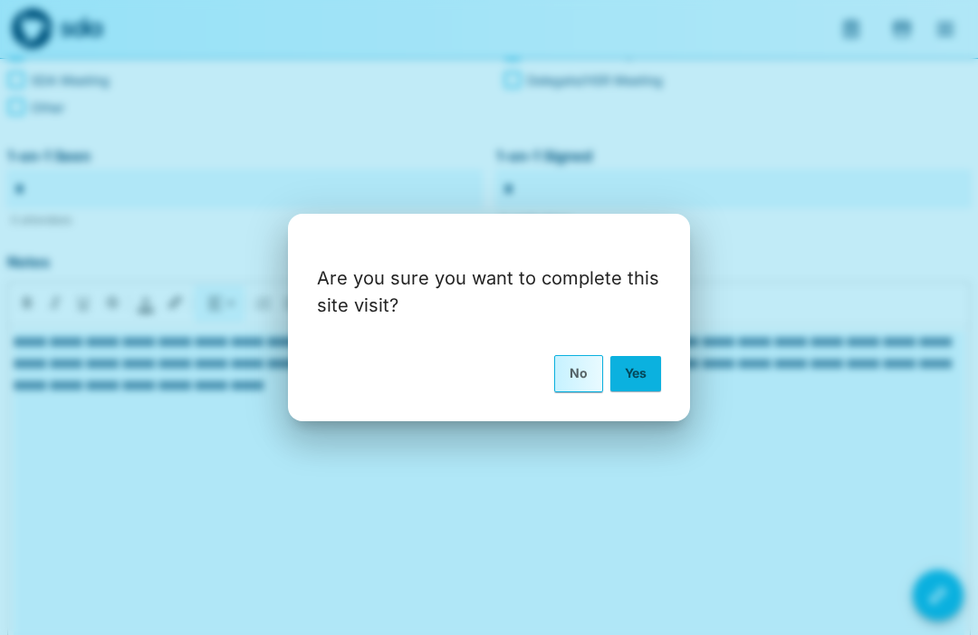
click at [639, 390] on button "Yes" at bounding box center [635, 373] width 51 height 34
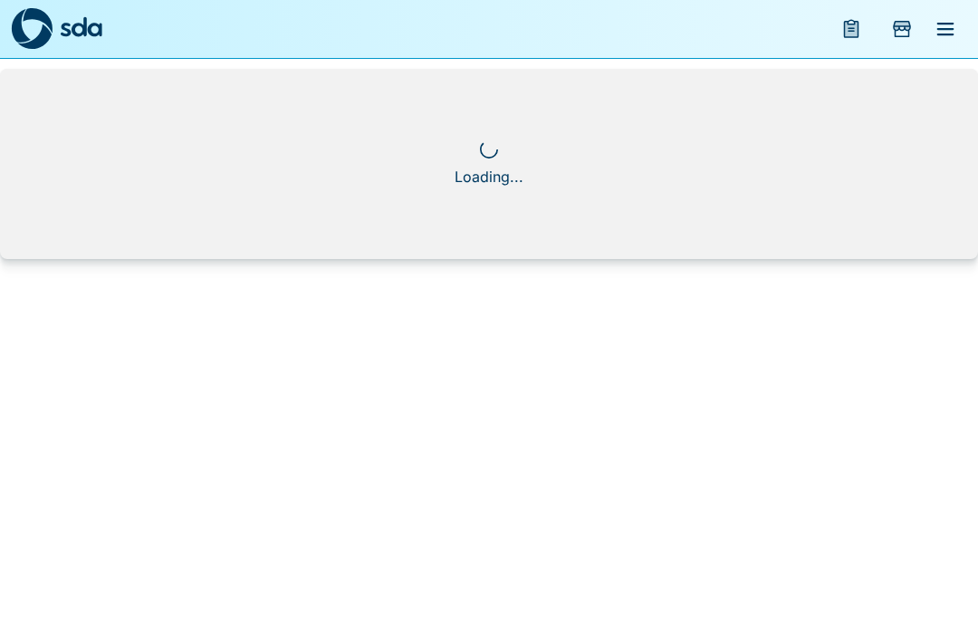
scroll to position [0, 0]
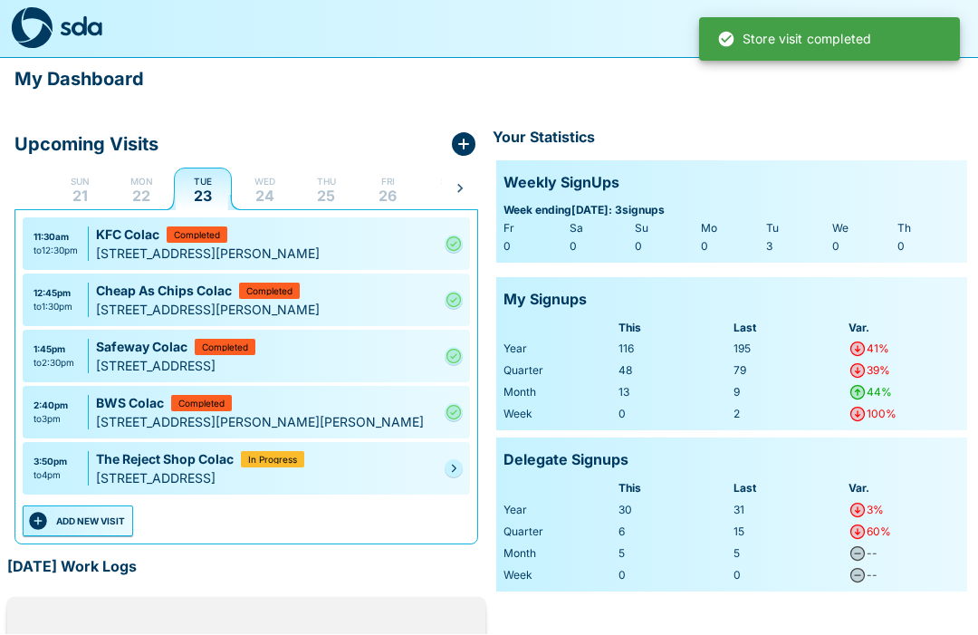
scroll to position [1, 0]
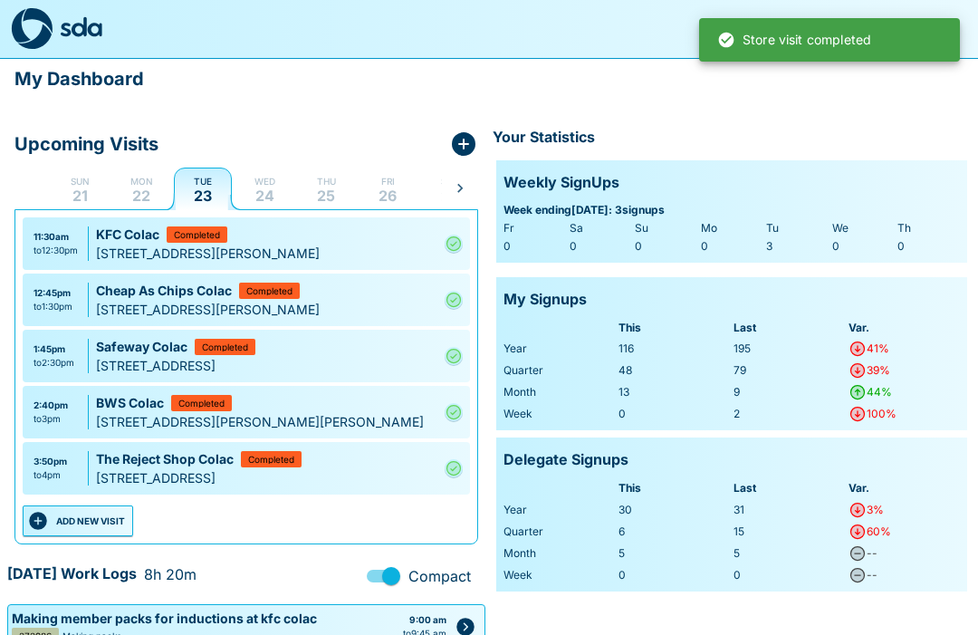
click at [109, 522] on button "ADD NEW VISIT" at bounding box center [78, 520] width 110 height 31
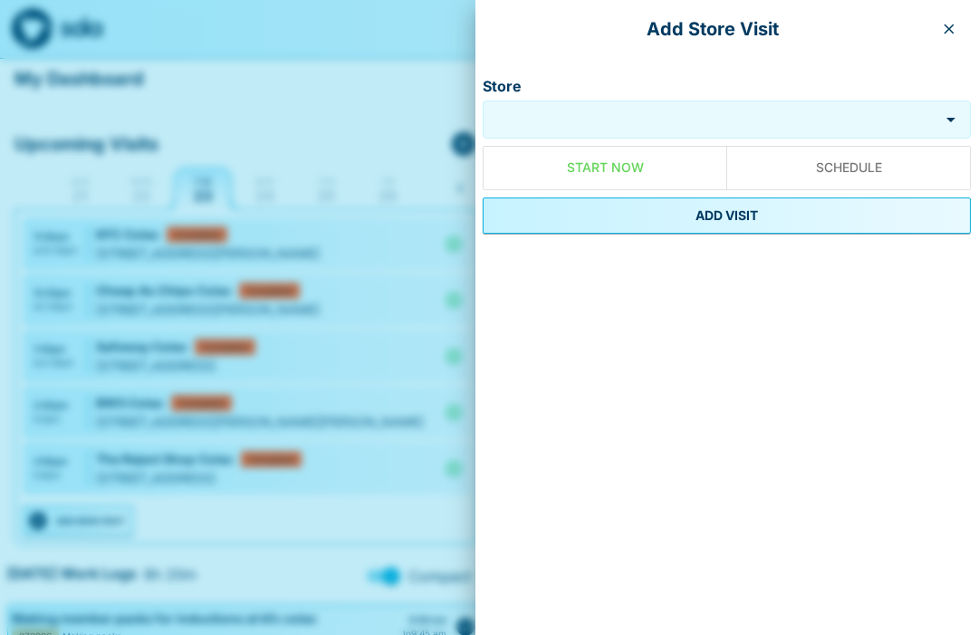
click at [946, 36] on button "button" at bounding box center [949, 28] width 29 height 29
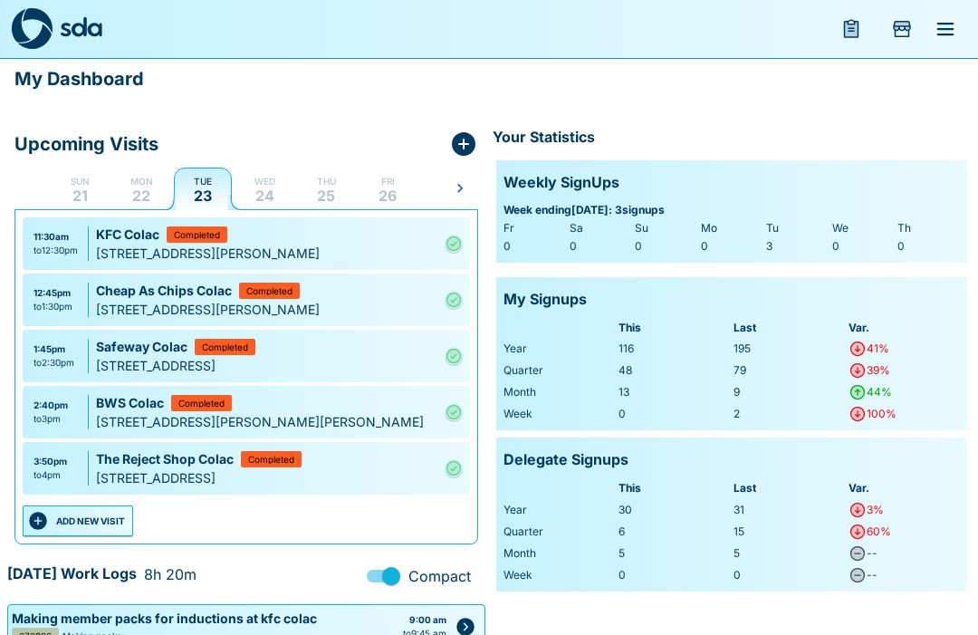
click at [106, 523] on button "ADD NEW VISIT" at bounding box center [78, 520] width 110 height 31
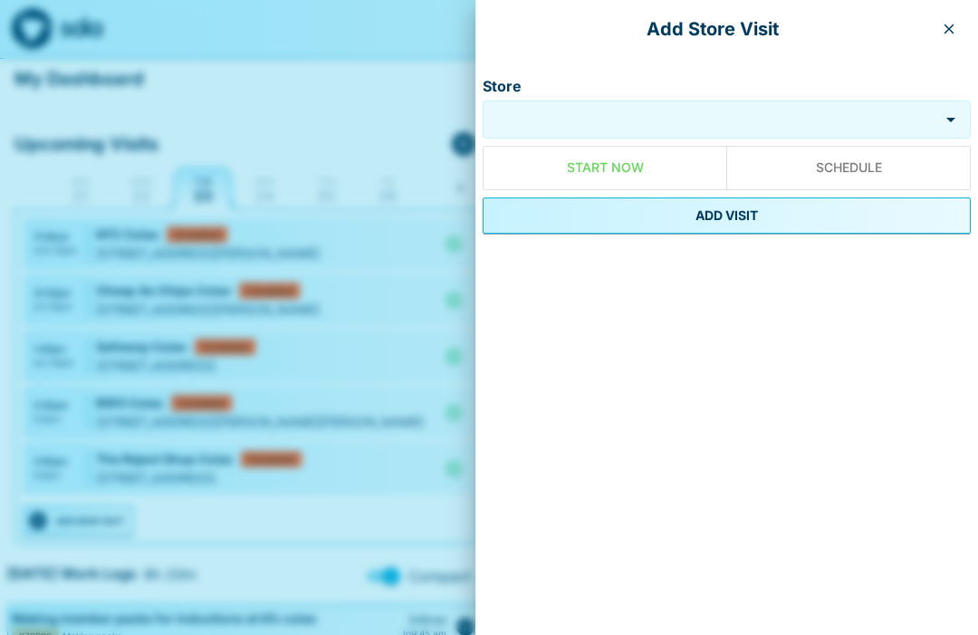
click at [671, 129] on input "Store" at bounding box center [710, 120] width 447 height 21
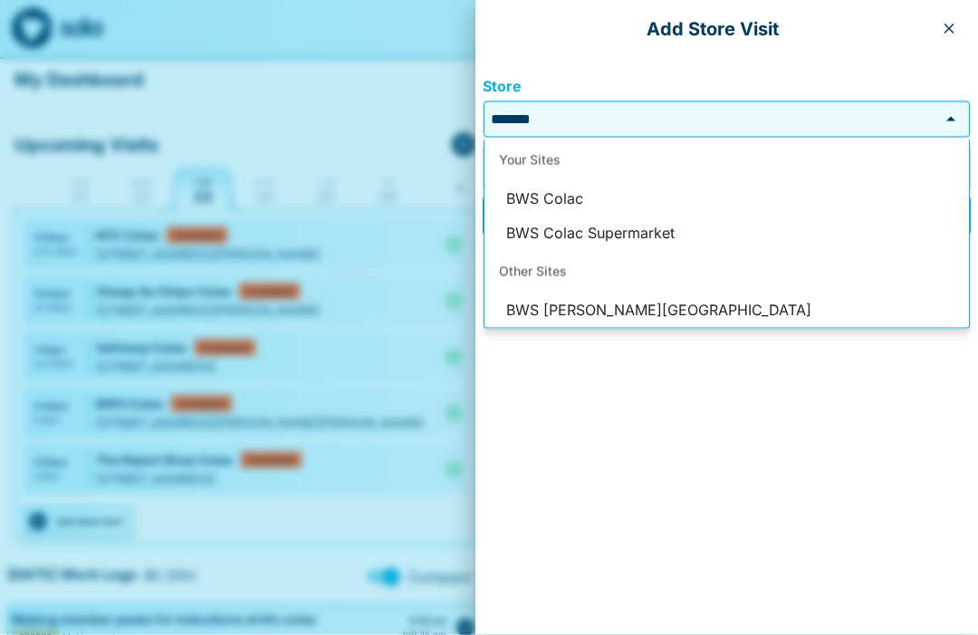
click at [573, 206] on li "BWS Colac" at bounding box center [727, 199] width 485 height 34
type input "*********"
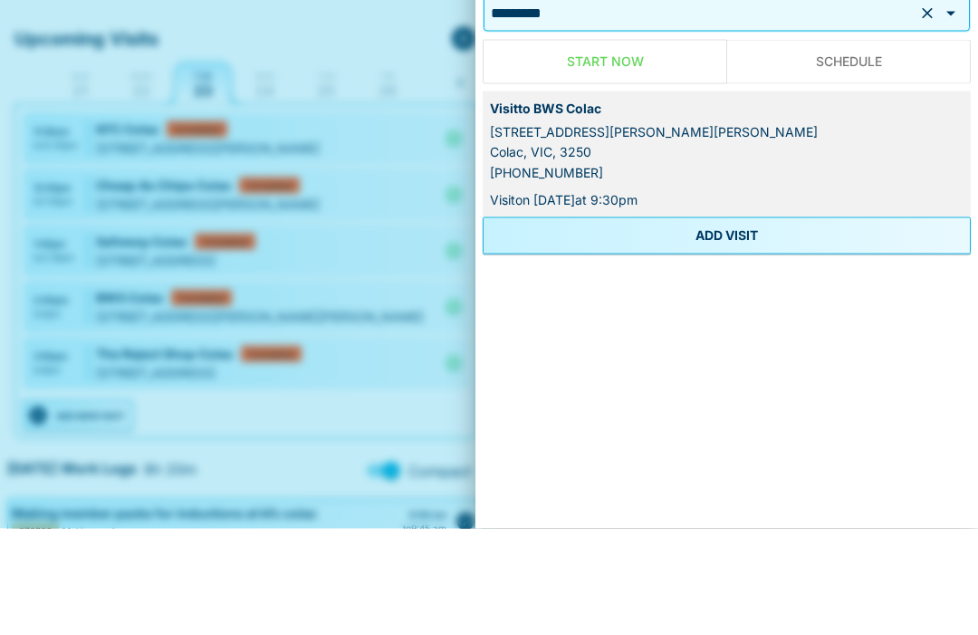
click at [738, 323] on button "ADD VISIT" at bounding box center [727, 341] width 488 height 36
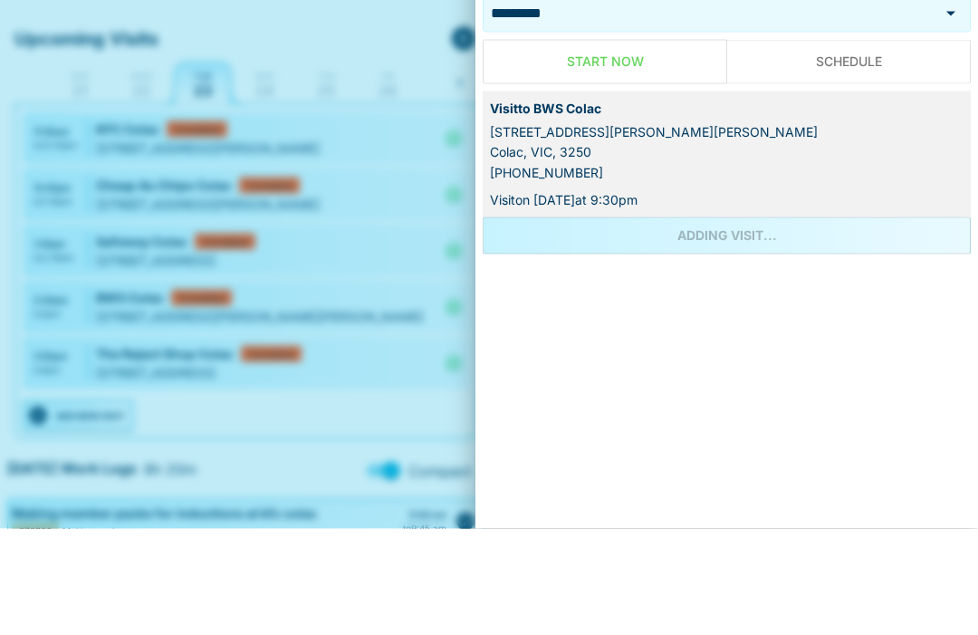
scroll to position [107, 0]
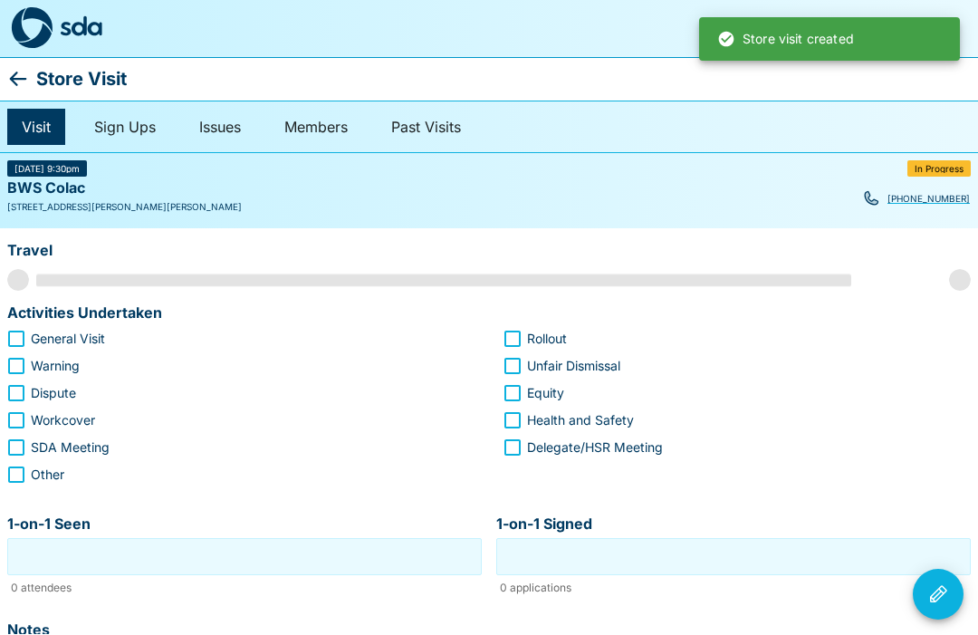
scroll to position [1, 0]
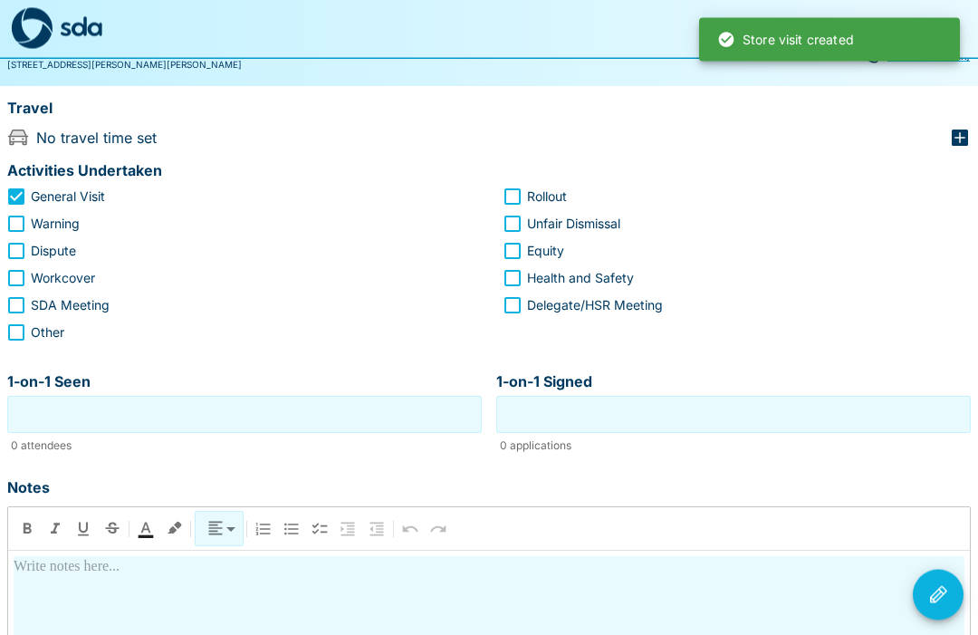
click at [339, 416] on input "1-on-1 Seen" at bounding box center [245, 415] width 466 height 28
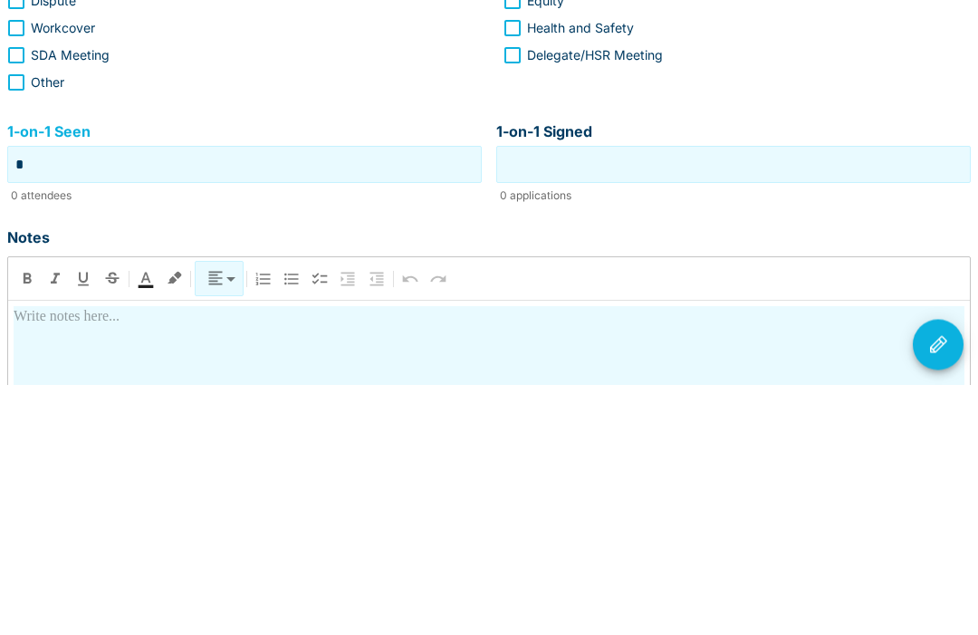
type input "*"
click at [744, 401] on input "1-on-1 Signed" at bounding box center [734, 415] width 466 height 28
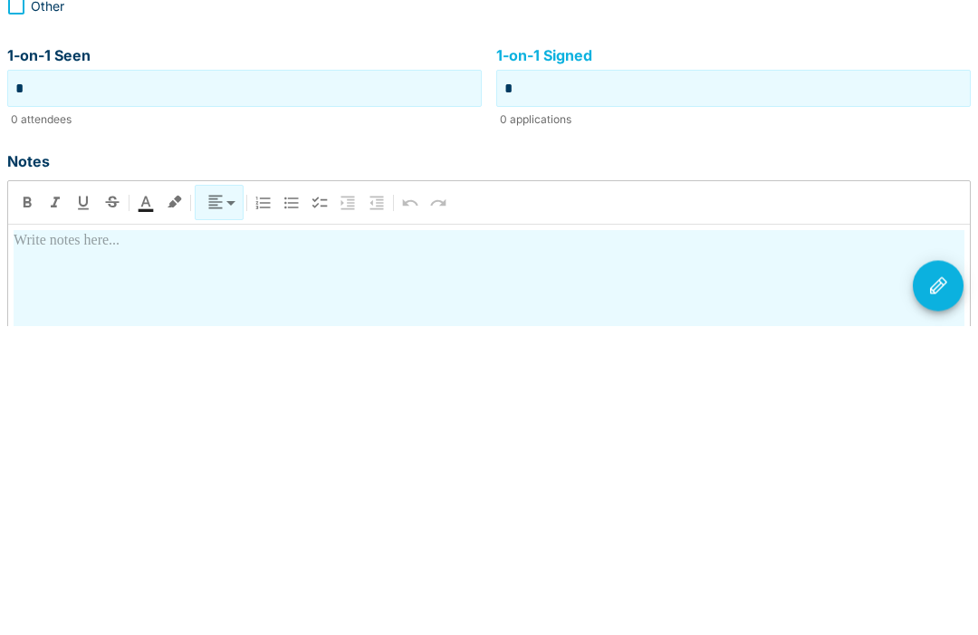
scroll to position [192, 0]
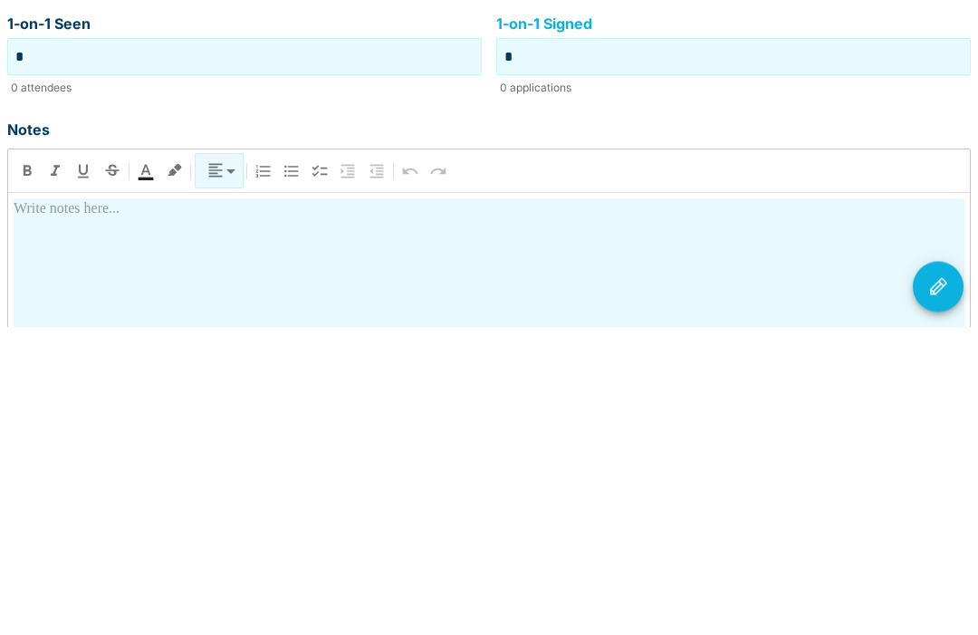
type input "*"
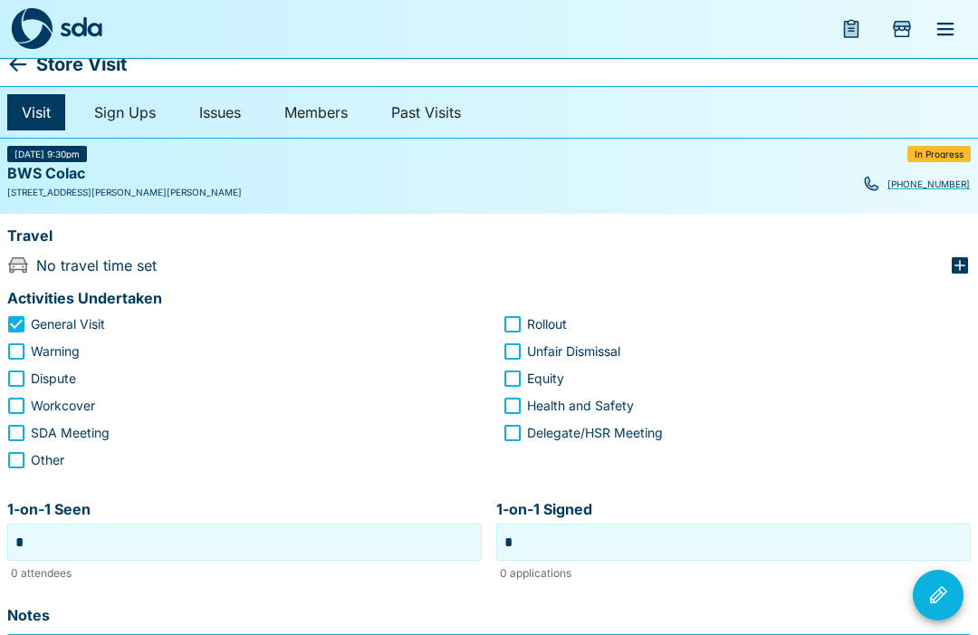
scroll to position [0, 0]
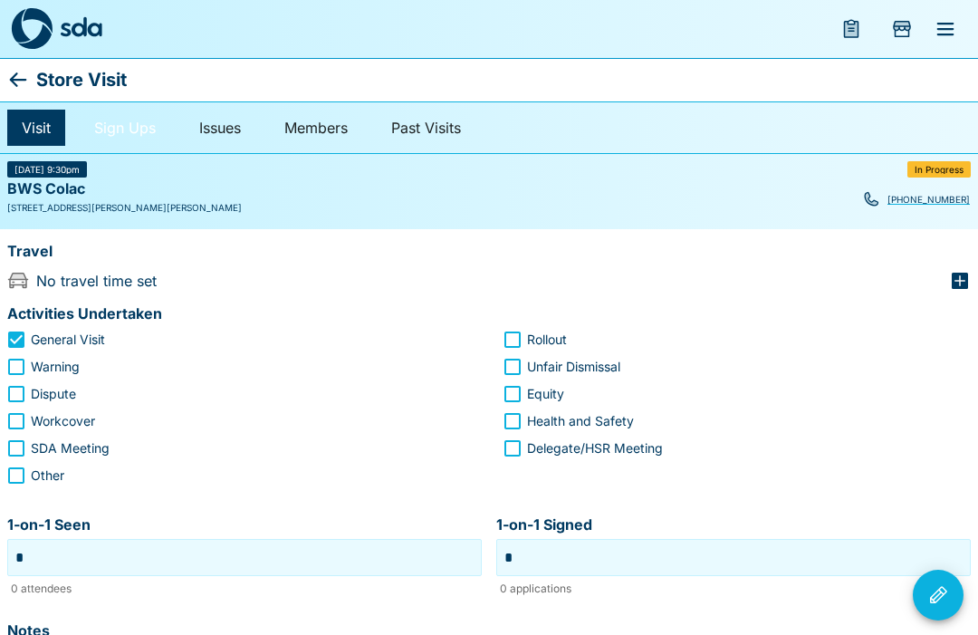
click at [142, 135] on link "Sign Ups" at bounding box center [125, 128] width 91 height 36
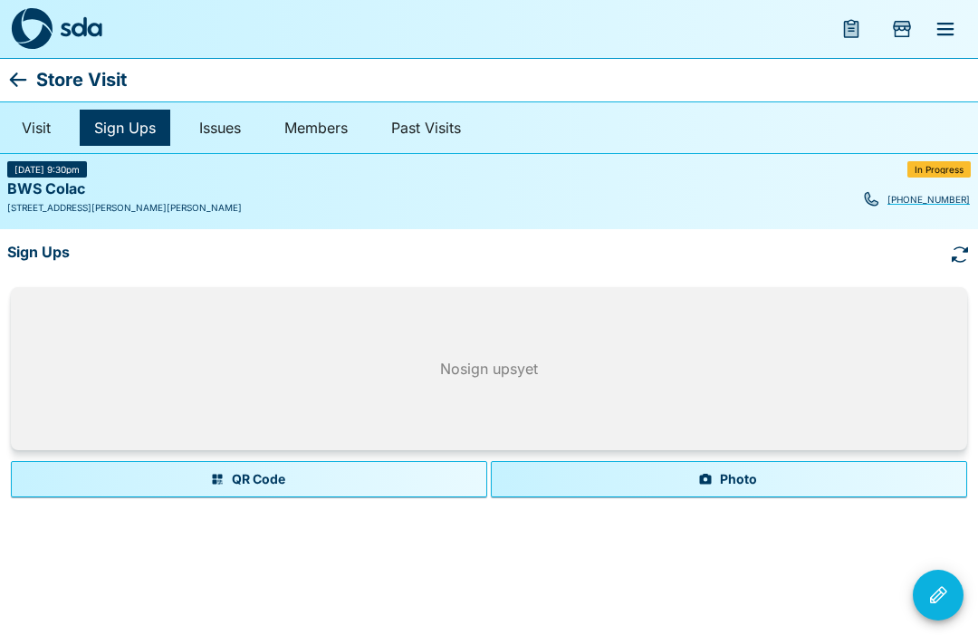
click at [724, 481] on button "Photo" at bounding box center [729, 479] width 476 height 36
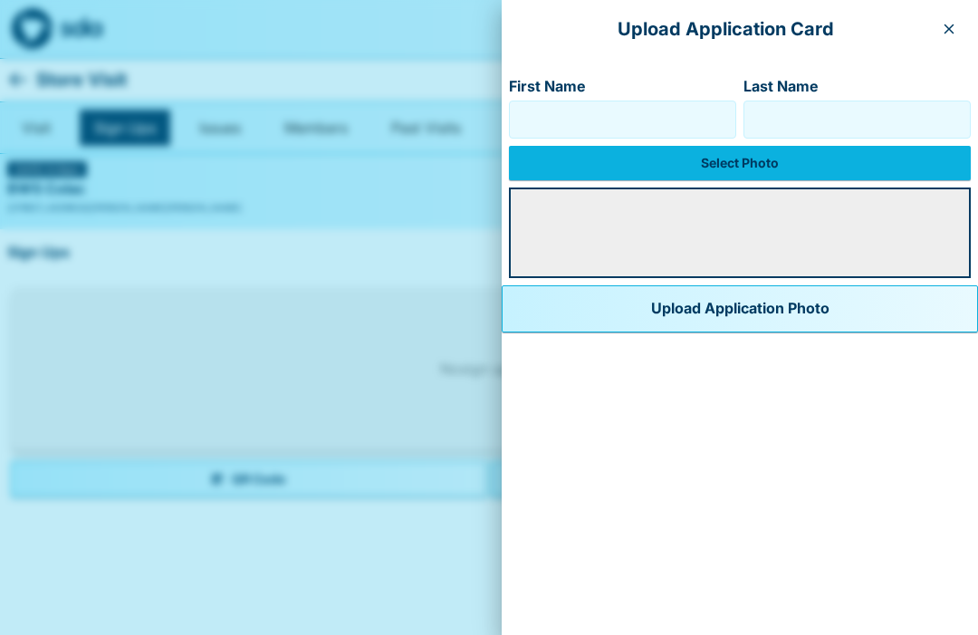
click at [595, 125] on input "First Name" at bounding box center [622, 119] width 211 height 29
type input "******"
click at [871, 130] on input "Last Name" at bounding box center [857, 119] width 211 height 29
type input "*****"
click at [702, 179] on label "Select Photo" at bounding box center [740, 163] width 462 height 34
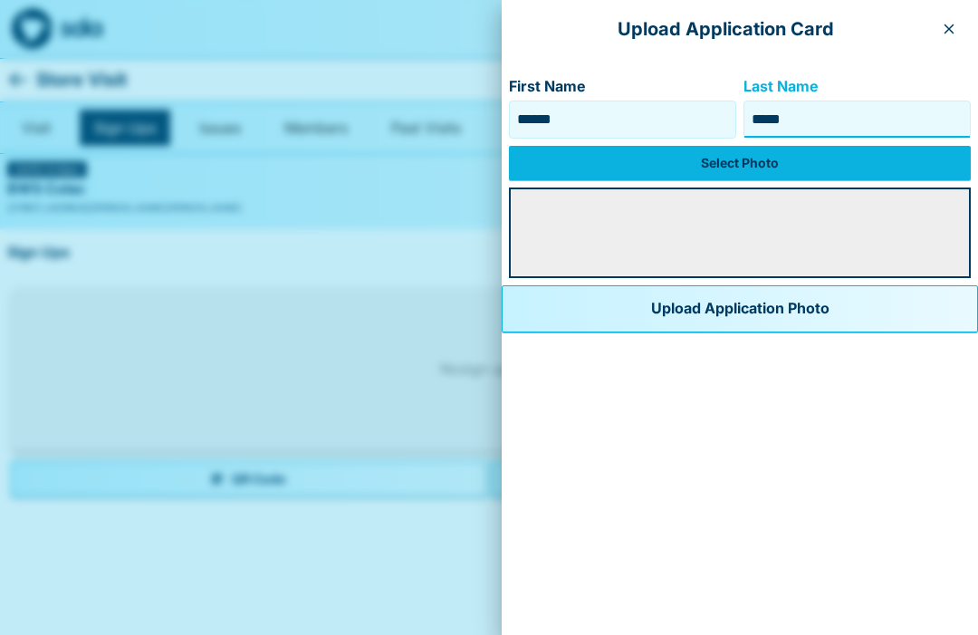
click at [0, 0] on input "Select Photo" at bounding box center [0, 0] width 0 height 0
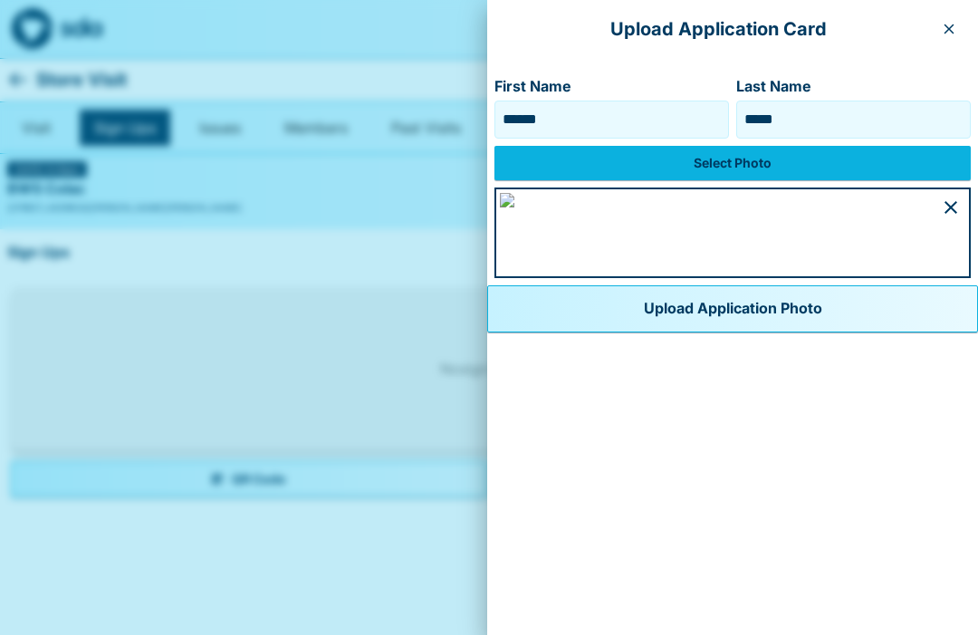
scroll to position [1019, 0]
click at [637, 332] on button "Upload Application Photo" at bounding box center [732, 308] width 491 height 47
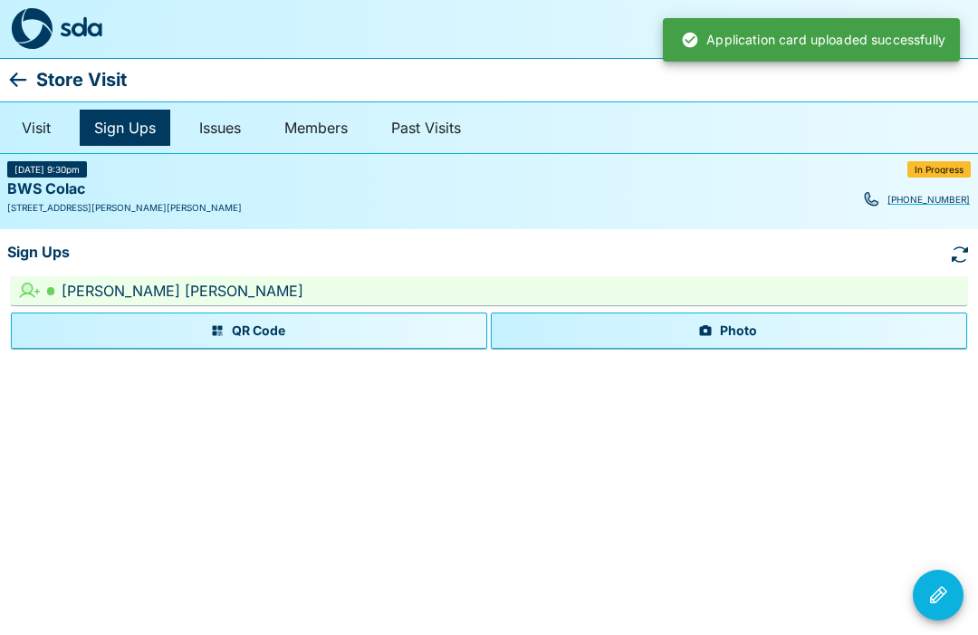
click at [948, 590] on icon "Visit Actions" at bounding box center [938, 595] width 22 height 22
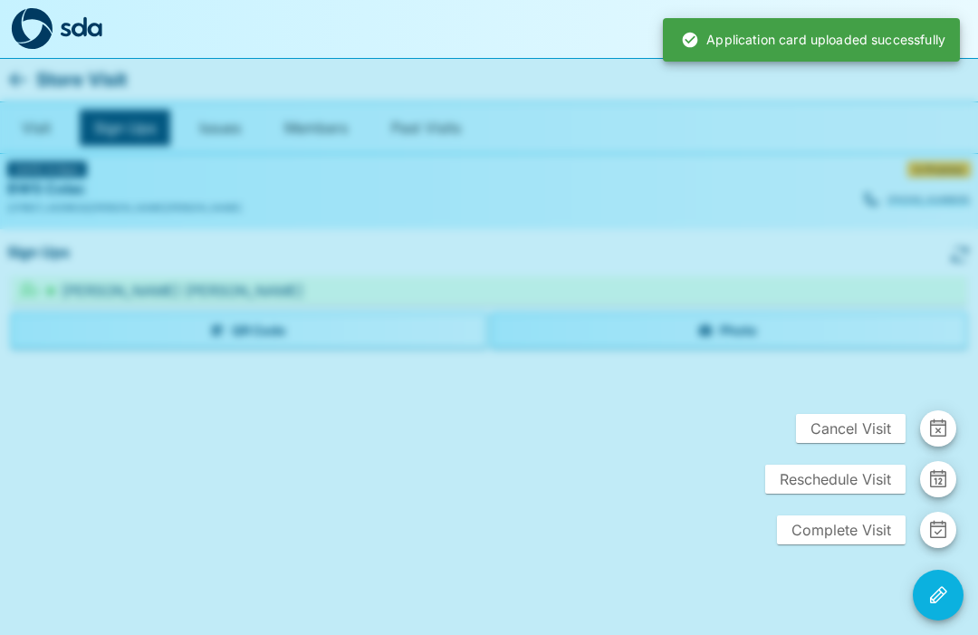
click at [875, 523] on span "Complete Visit" at bounding box center [841, 529] width 129 height 29
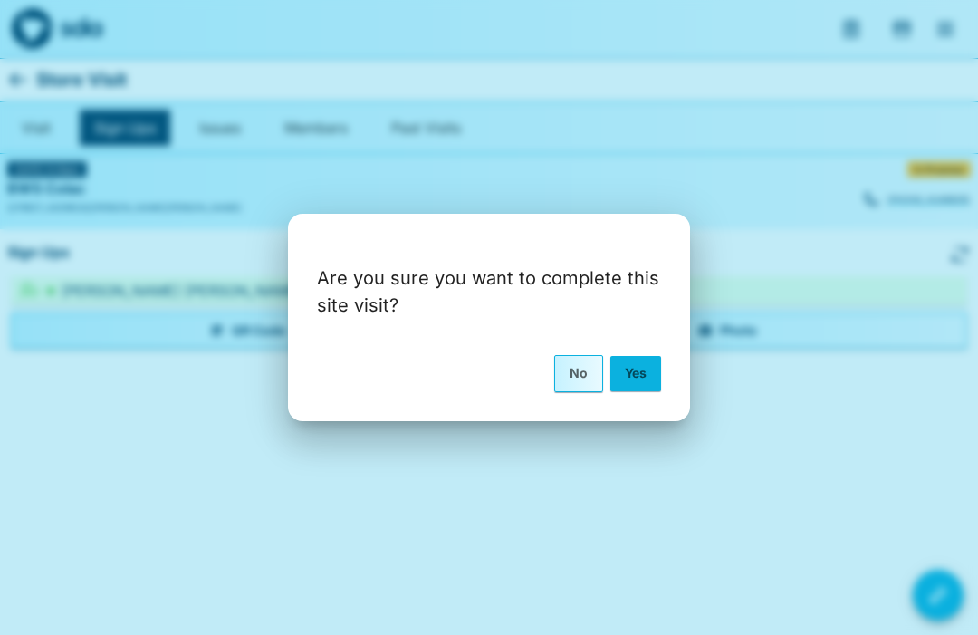
click at [641, 369] on button "Yes" at bounding box center [635, 373] width 51 height 34
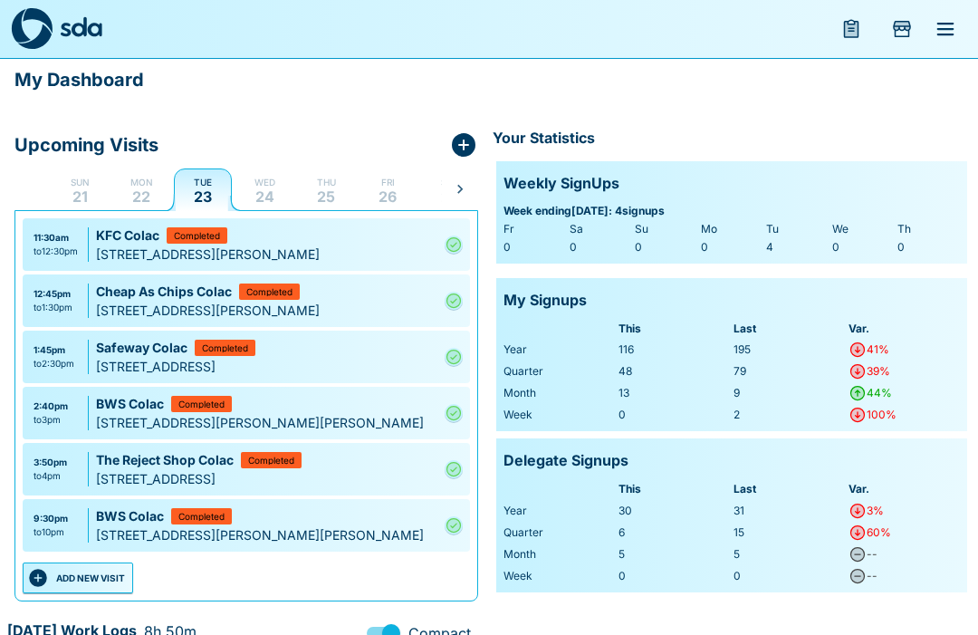
click at [102, 573] on button "ADD NEW VISIT" at bounding box center [78, 577] width 110 height 31
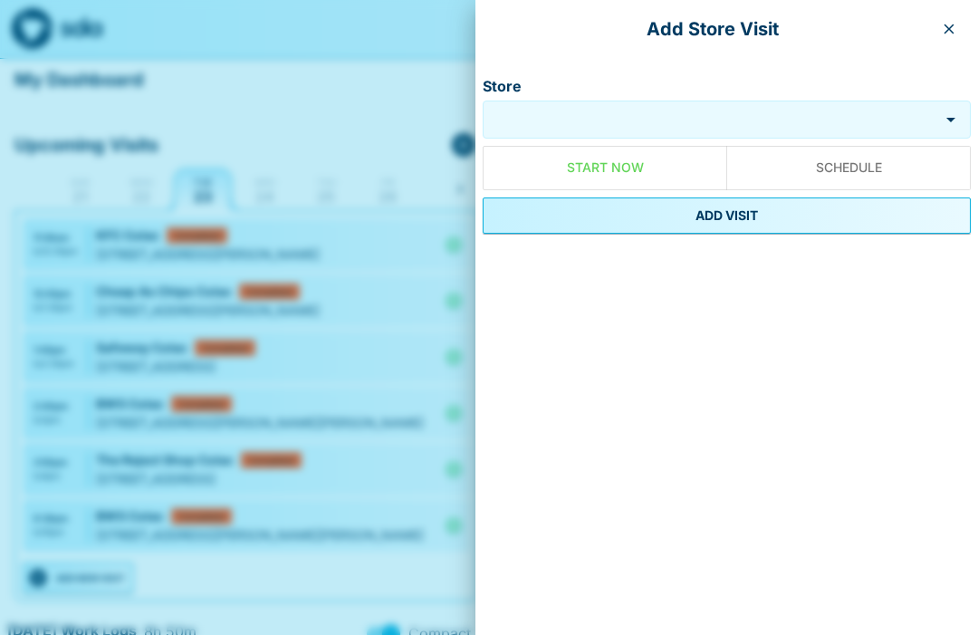
click at [642, 113] on input "Store" at bounding box center [710, 120] width 447 height 21
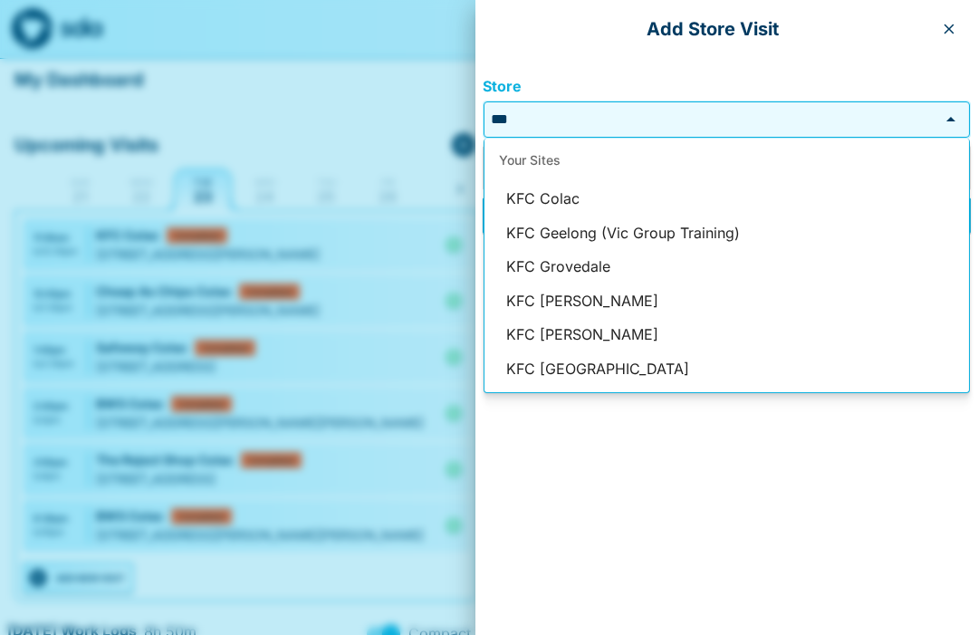
click at [567, 200] on li "KFC Colac" at bounding box center [727, 199] width 485 height 34
type input "*********"
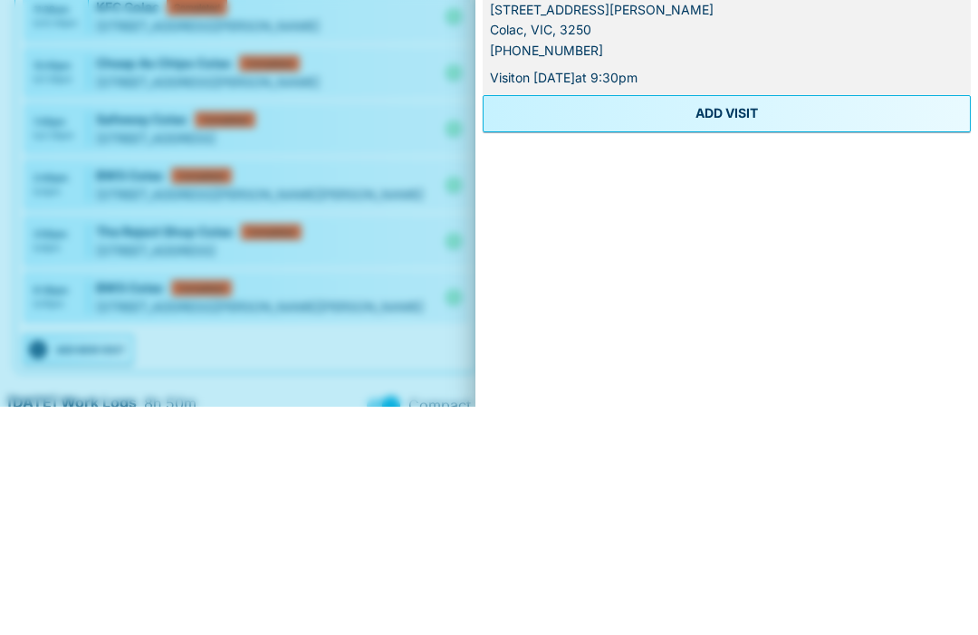
click at [753, 323] on button "ADD VISIT" at bounding box center [727, 341] width 488 height 36
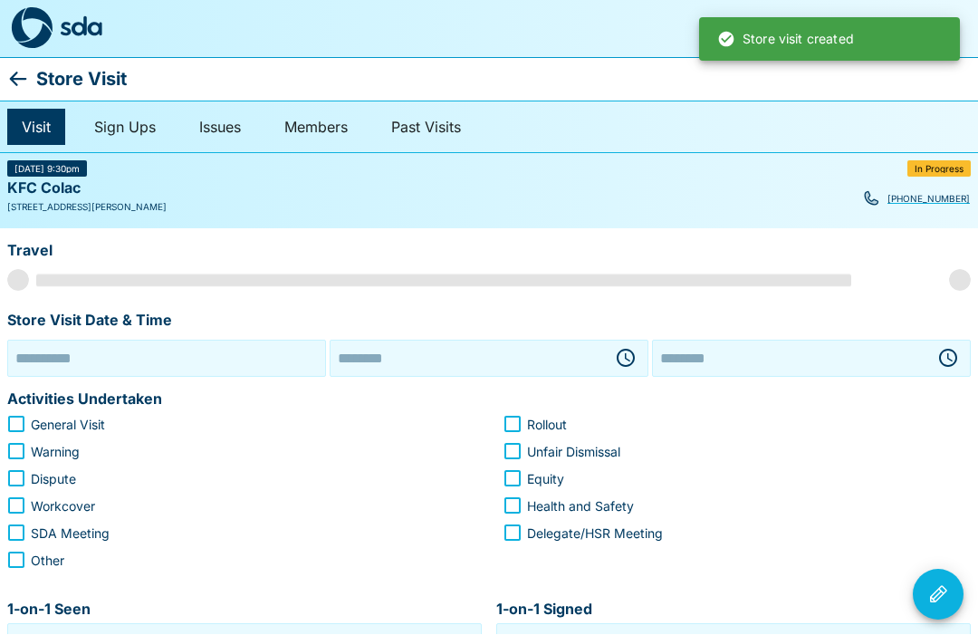
type input "**********"
type input "********"
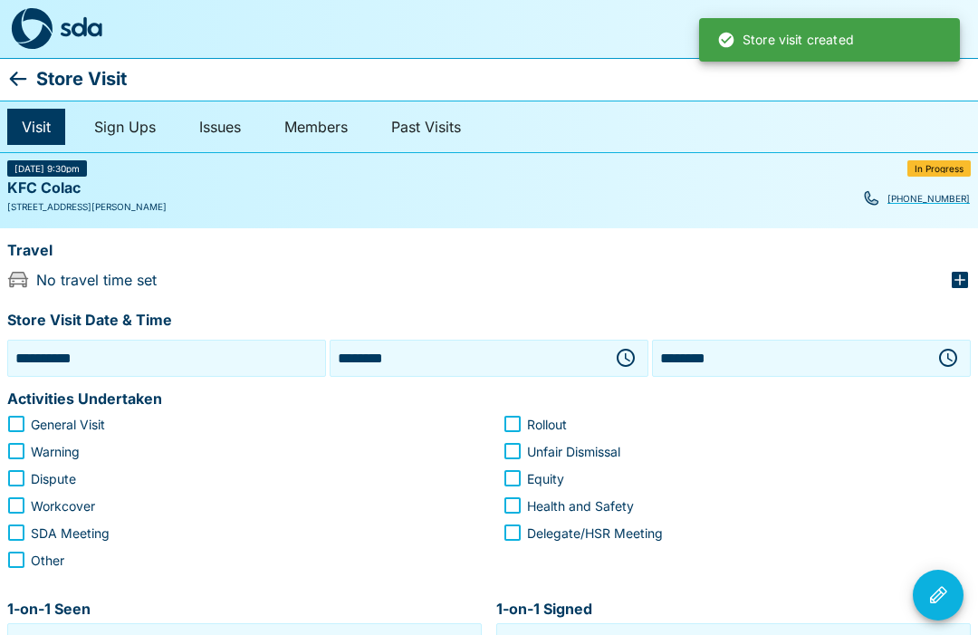
click at [631, 360] on icon "button" at bounding box center [626, 358] width 22 height 22
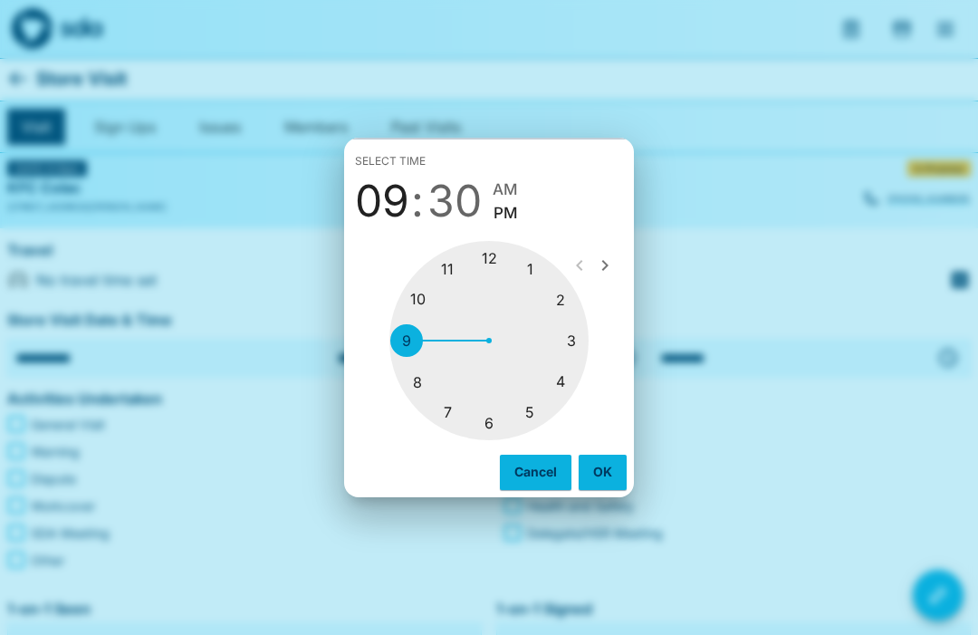
click at [565, 386] on div at bounding box center [488, 340] width 199 height 199
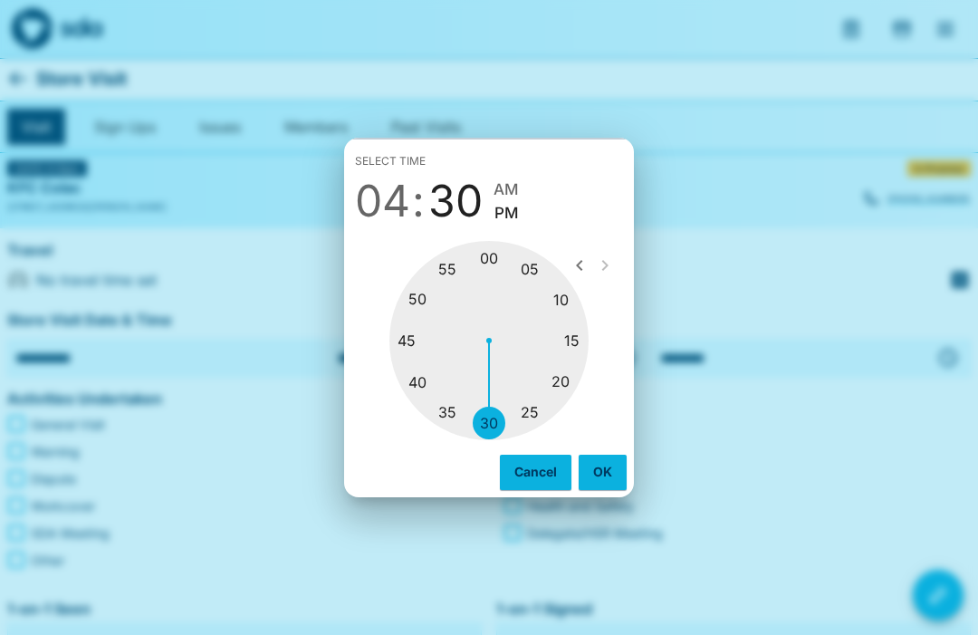
click at [427, 346] on div at bounding box center [488, 340] width 199 height 199
type input "********"
click at [611, 470] on button "OK" at bounding box center [603, 472] width 48 height 34
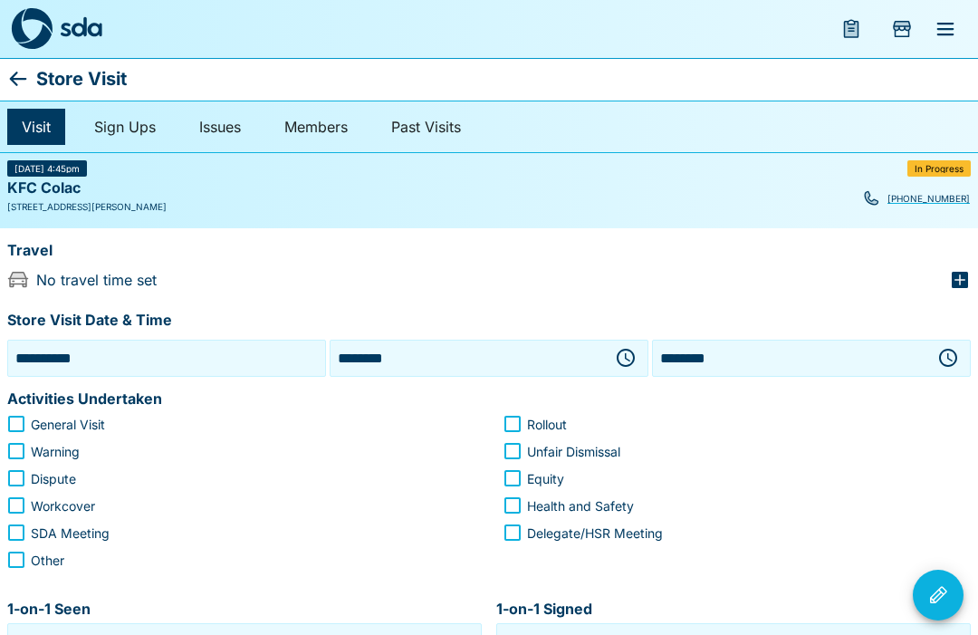
click at [946, 357] on icon "button" at bounding box center [948, 358] width 22 height 22
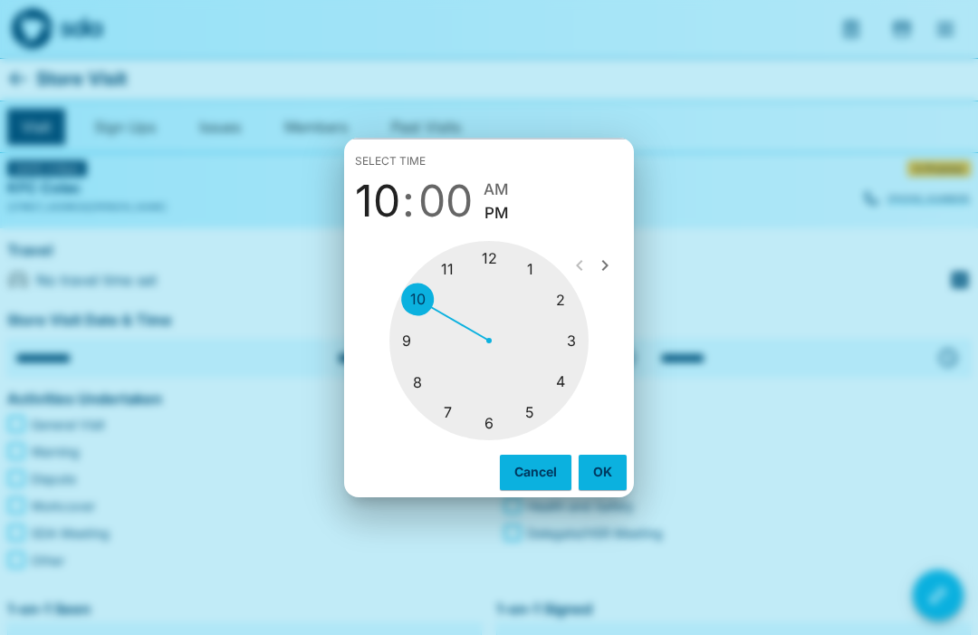
click at [507, 427] on div at bounding box center [488, 340] width 199 height 199
type input "********"
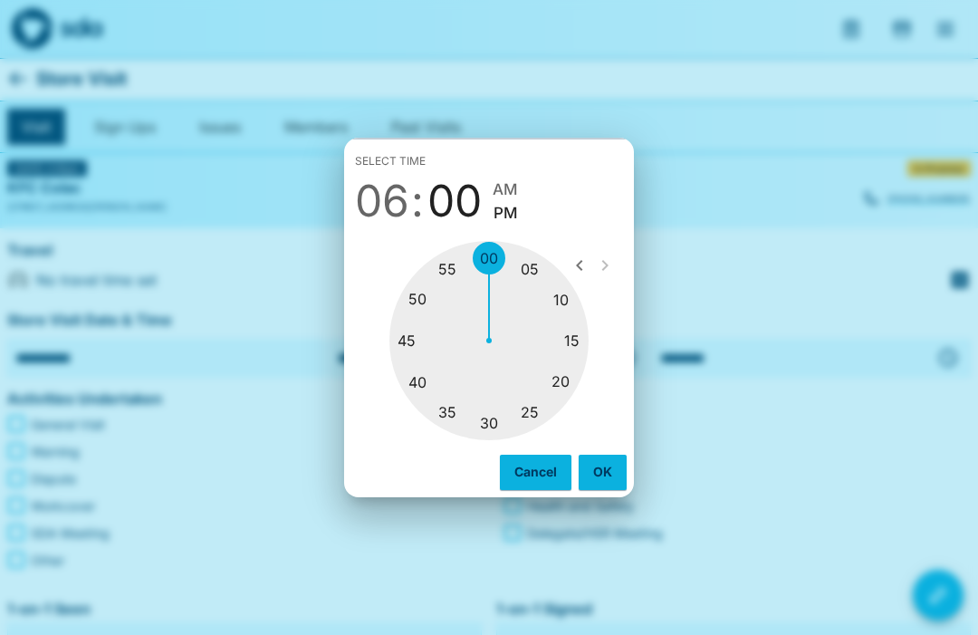
click at [606, 474] on button "OK" at bounding box center [603, 472] width 48 height 34
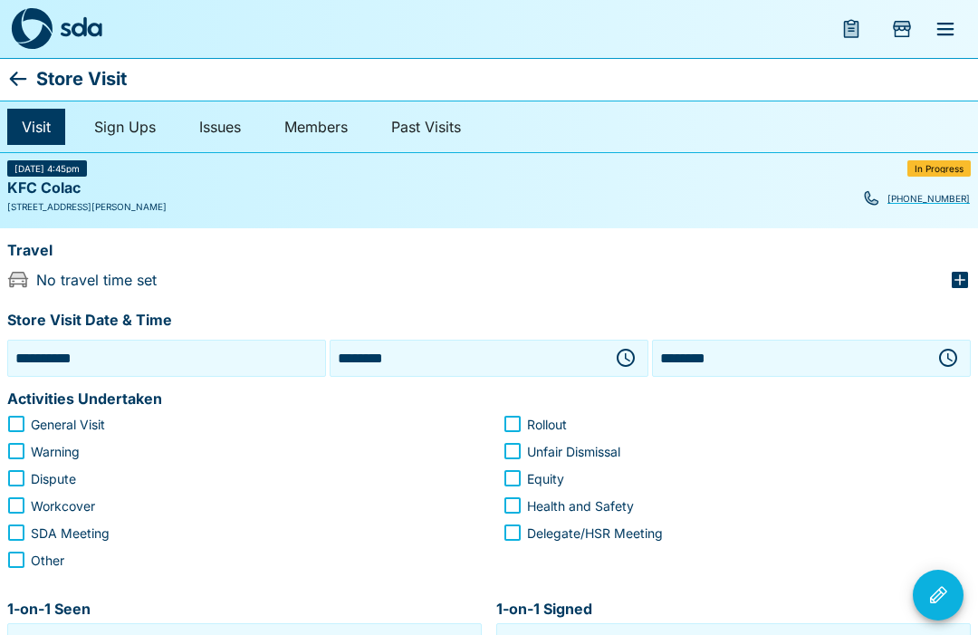
click at [967, 274] on icon "button" at bounding box center [960, 280] width 16 height 16
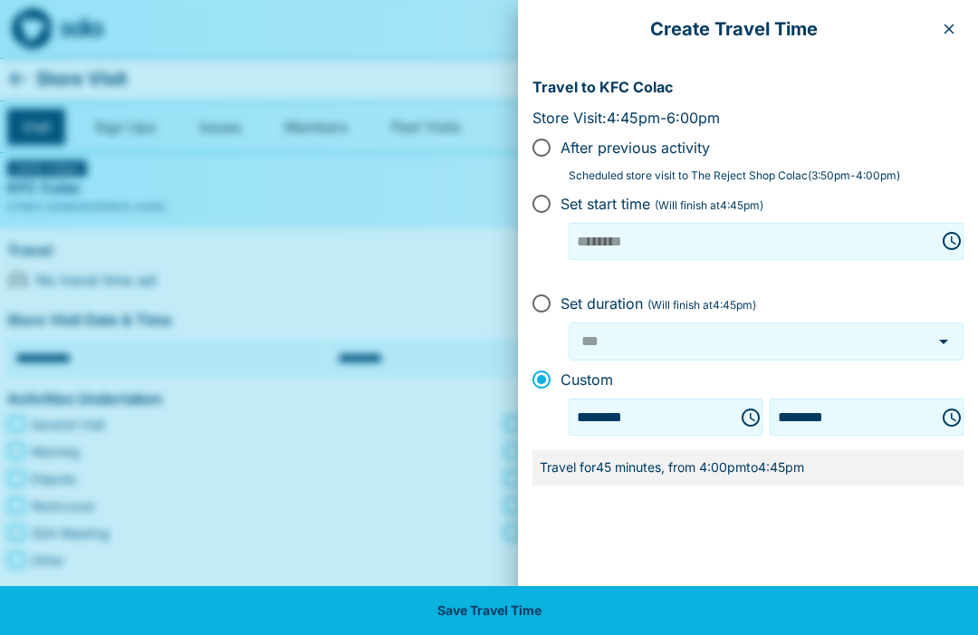
click at [740, 416] on icon "Choose time, selected time is 4:00 PM" at bounding box center [751, 418] width 22 height 22
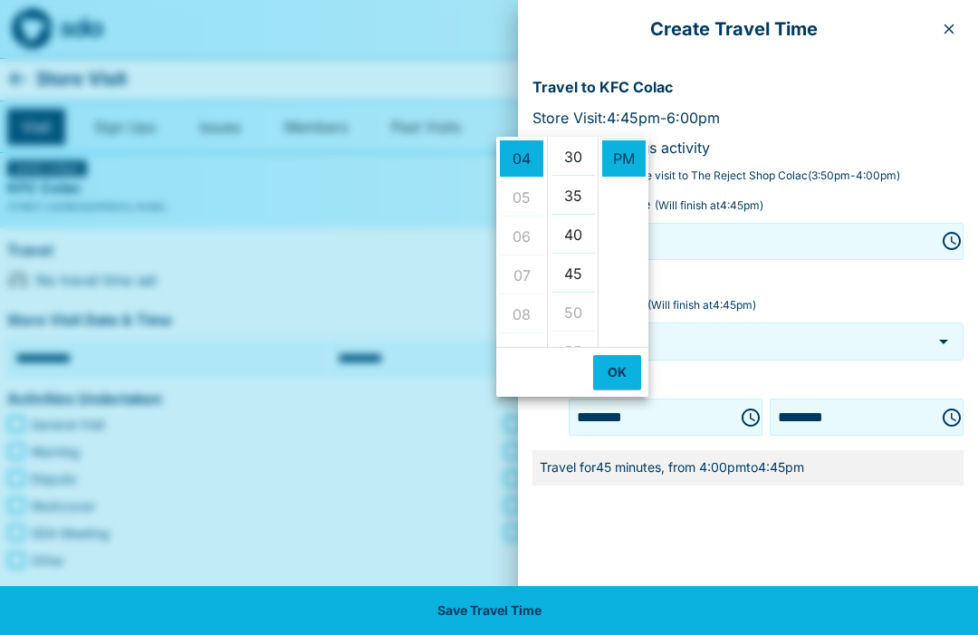
scroll to position [235, 0]
click at [591, 158] on li "30" at bounding box center [573, 157] width 43 height 37
type input "********"
click at [628, 384] on button "OK" at bounding box center [617, 372] width 48 height 34
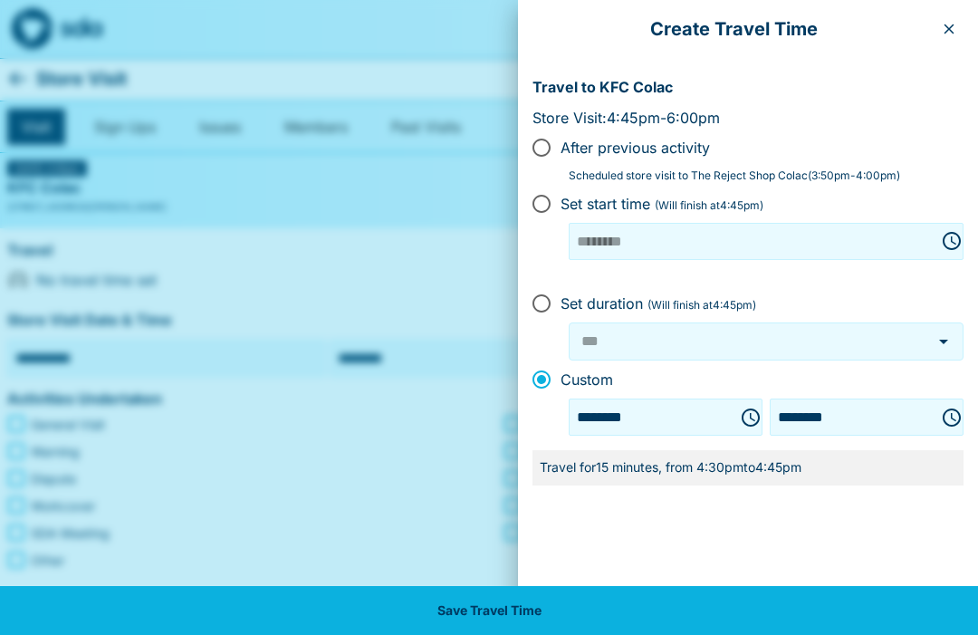
click at [590, 618] on button "Save Travel Time" at bounding box center [489, 610] width 978 height 49
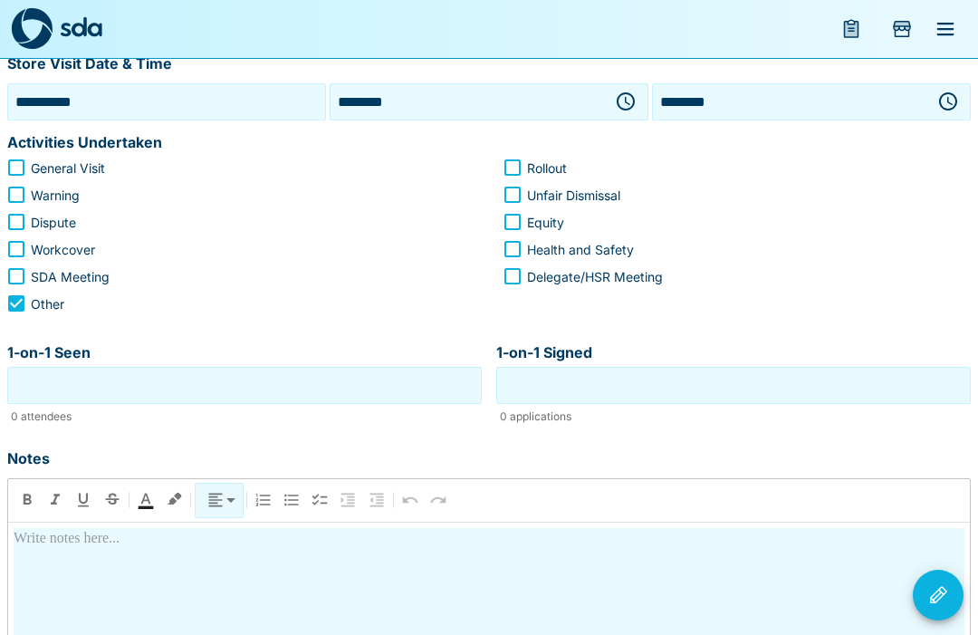
scroll to position [255, 0]
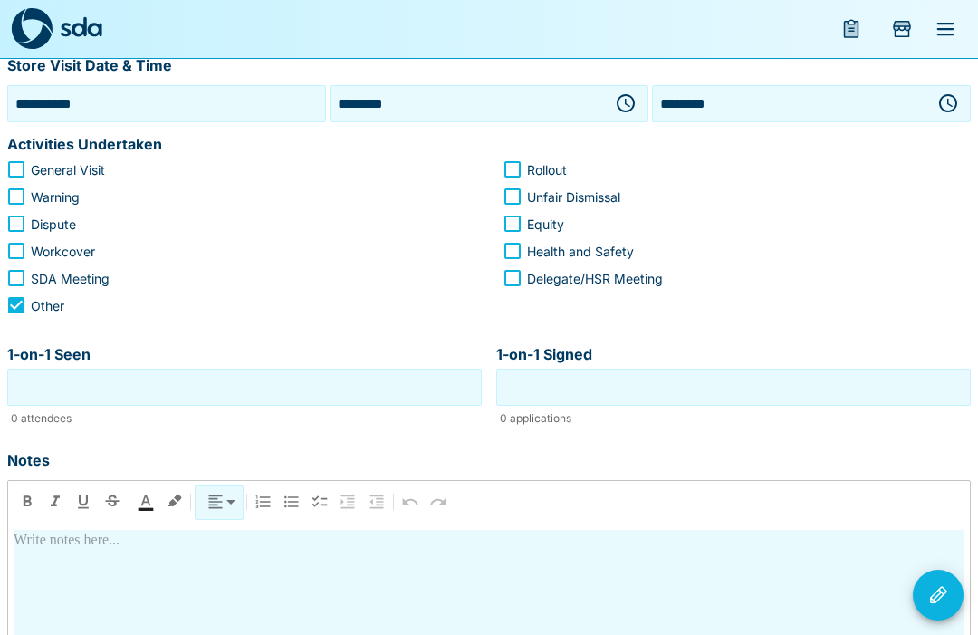
click at [272, 397] on input "1-on-1 Seen" at bounding box center [245, 387] width 466 height 28
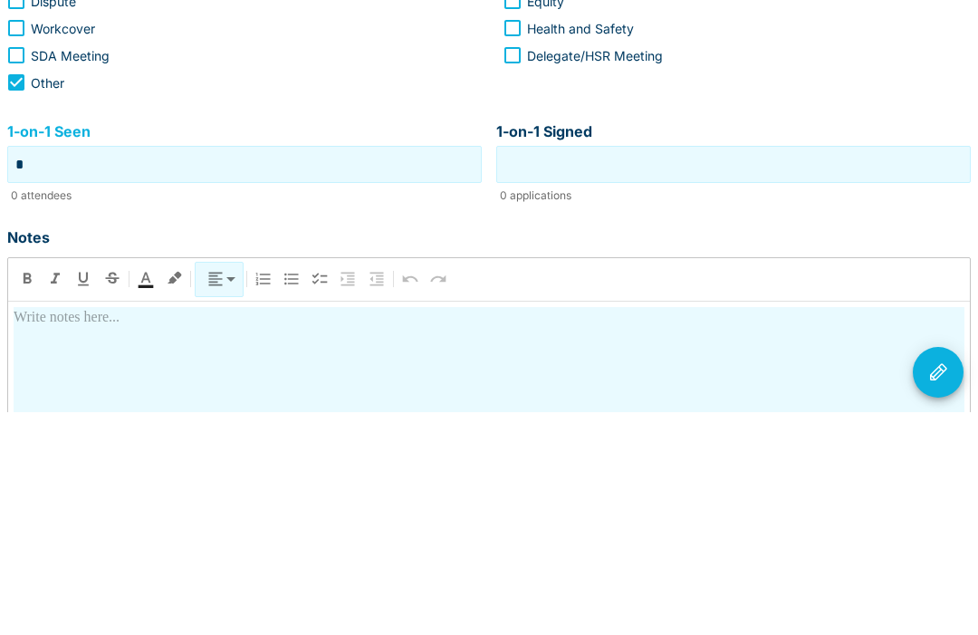
type input "*"
click at [772, 373] on input "1-on-1 Signed" at bounding box center [734, 387] width 466 height 28
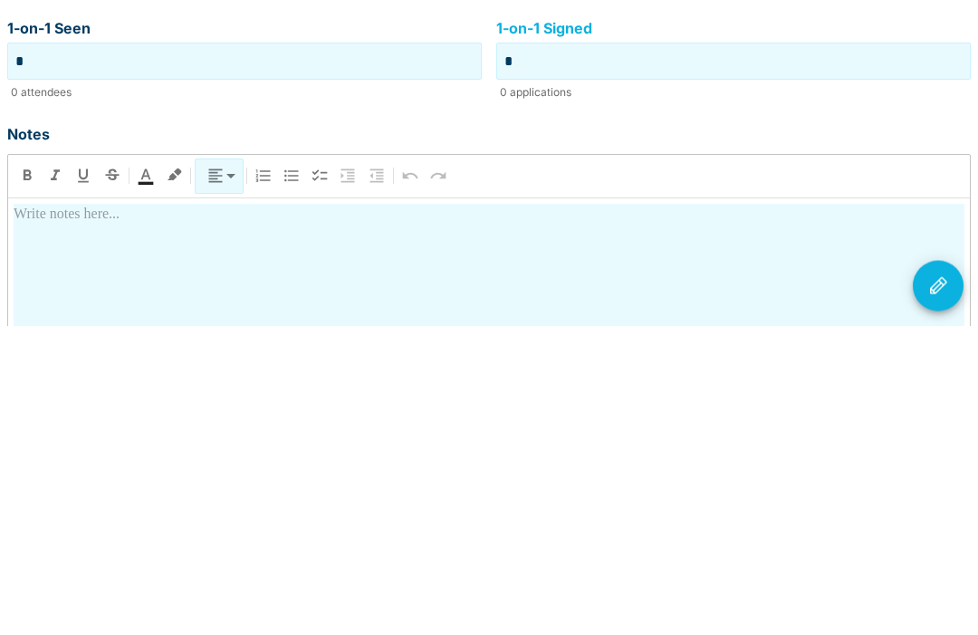
scroll to position [274, 0]
type input "*"
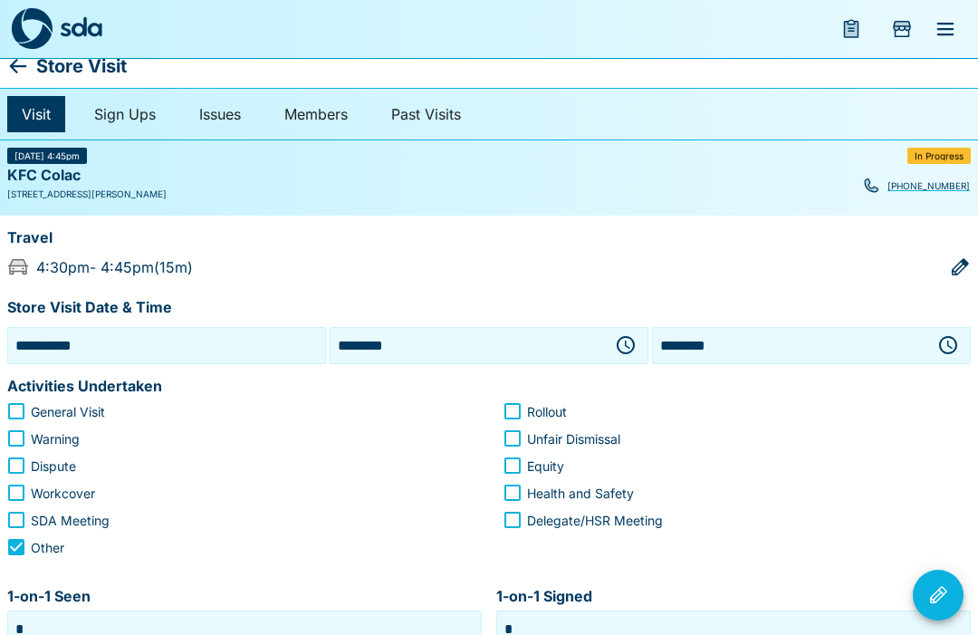
scroll to position [0, 0]
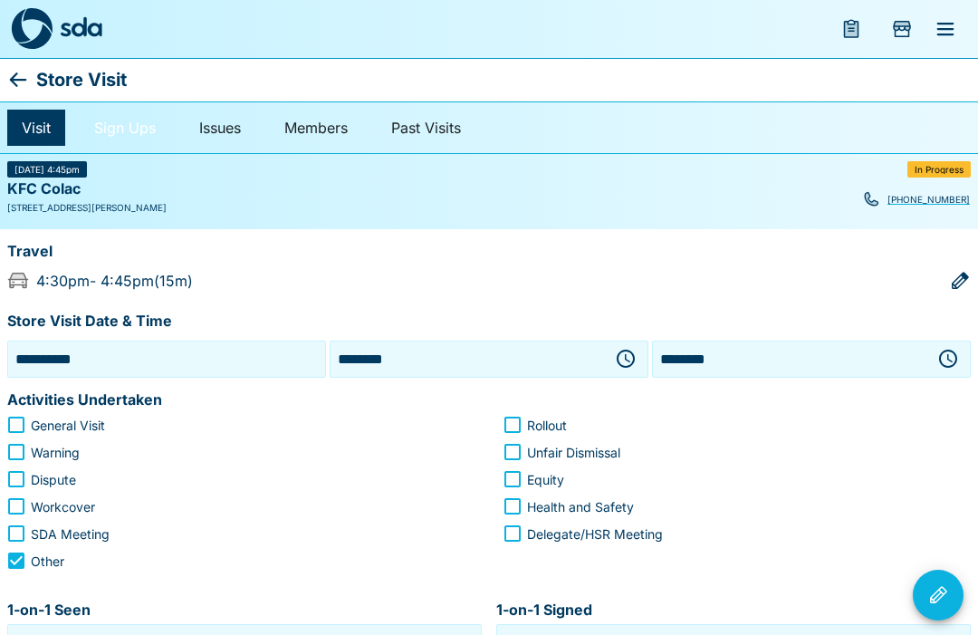
click at [142, 121] on link "Sign Ups" at bounding box center [125, 128] width 91 height 36
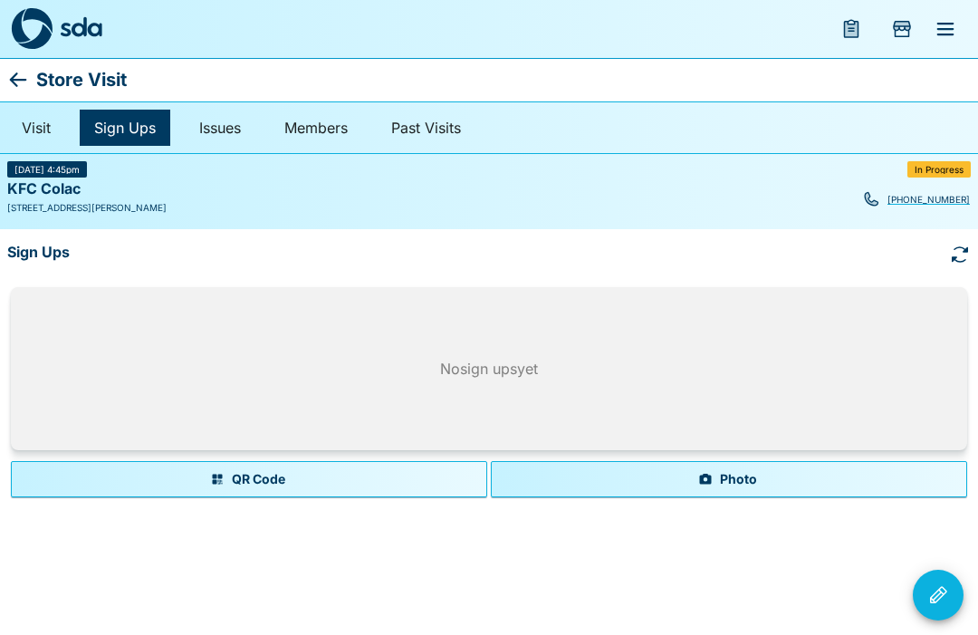
click at [732, 483] on button "Photo" at bounding box center [729, 479] width 476 height 36
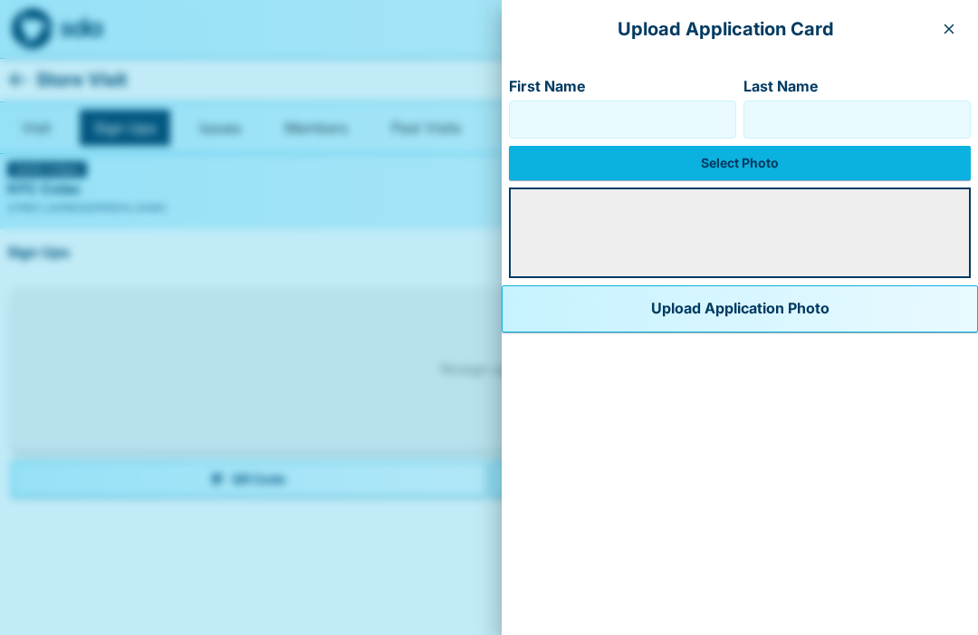
click at [564, 118] on input "First Name" at bounding box center [622, 119] width 211 height 29
type input "****"
click at [835, 132] on input "Last Name" at bounding box center [857, 119] width 211 height 29
type input "*****"
click at [715, 169] on label "Select Photo" at bounding box center [740, 163] width 462 height 34
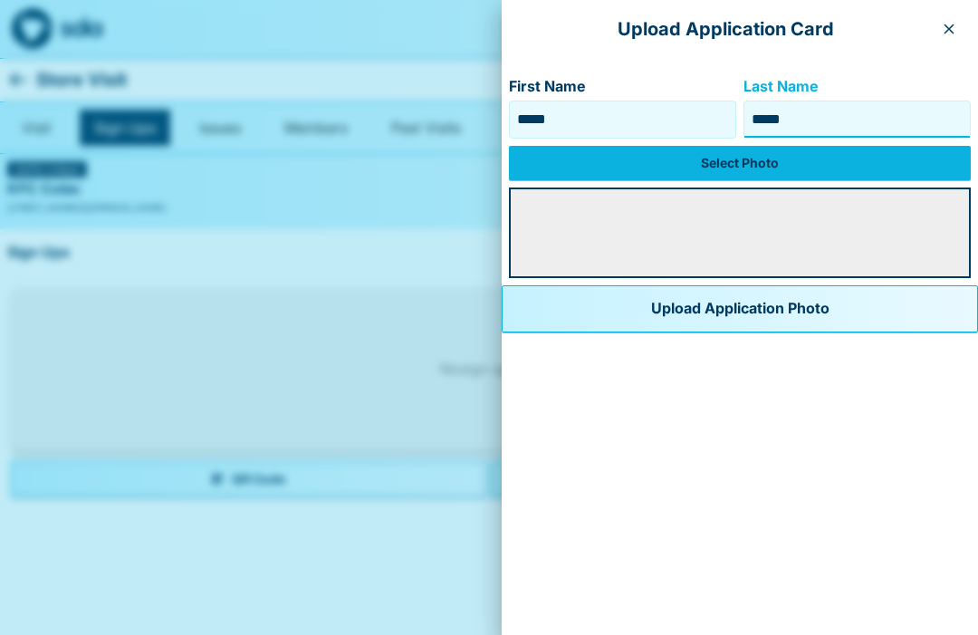
click at [0, 0] on input "Select Photo" at bounding box center [0, 0] width 0 height 0
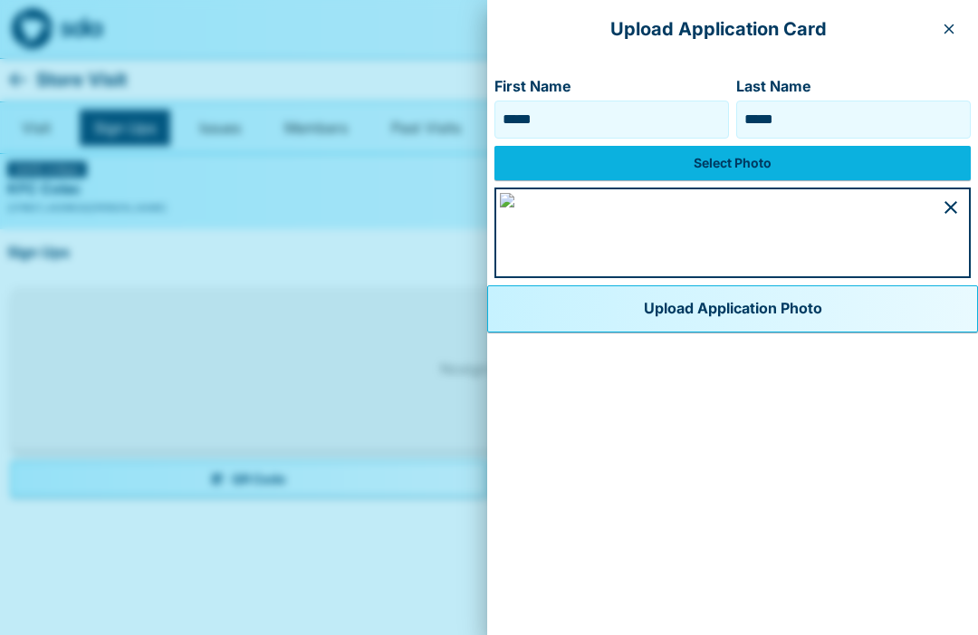
scroll to position [1020, 0]
click at [590, 332] on button "Upload Application Photo" at bounding box center [732, 308] width 491 height 47
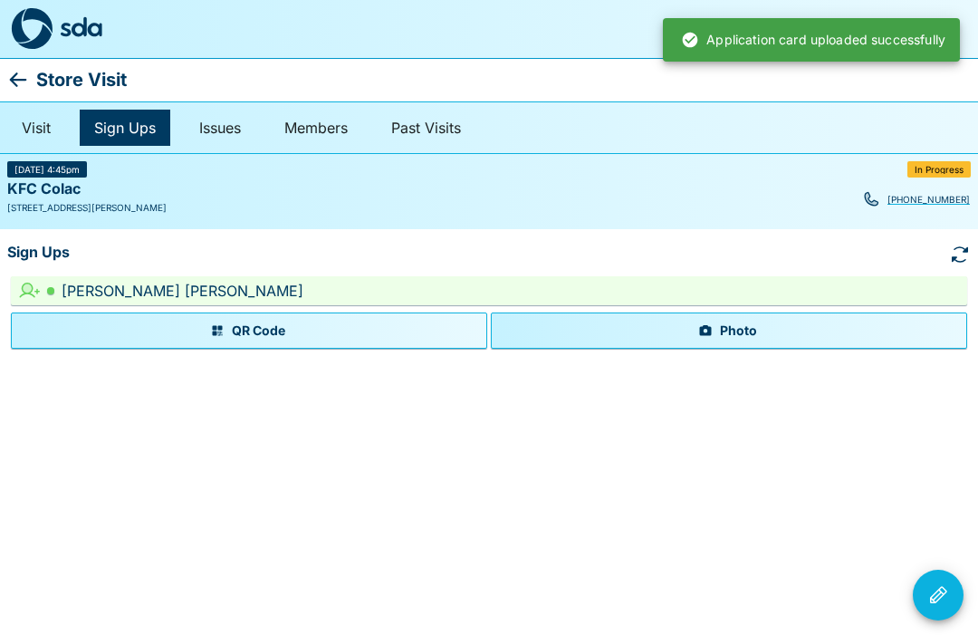
click at [748, 341] on button "Photo" at bounding box center [729, 330] width 476 height 36
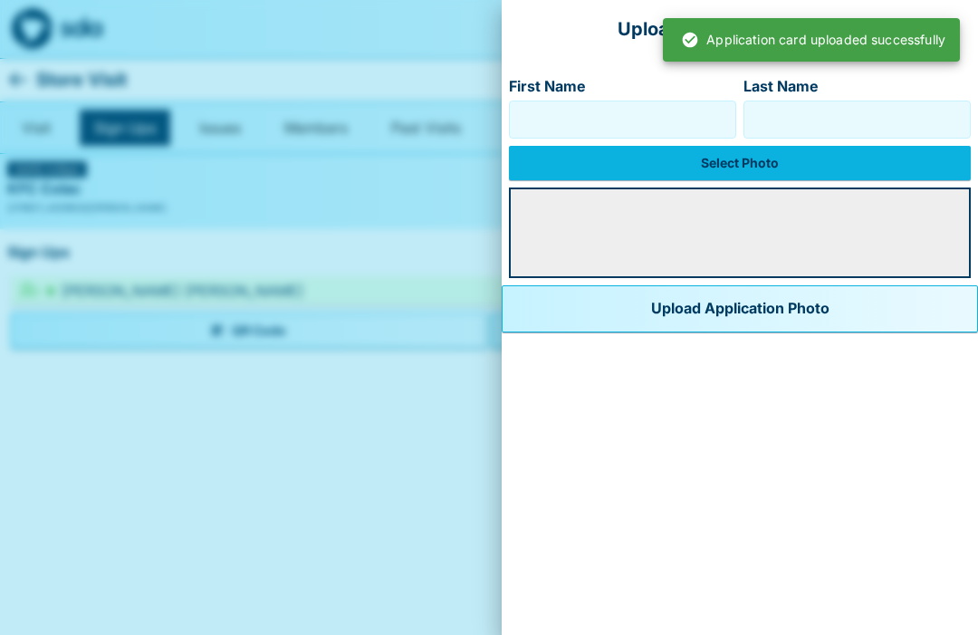
click at [629, 131] on input "First Name" at bounding box center [622, 119] width 211 height 29
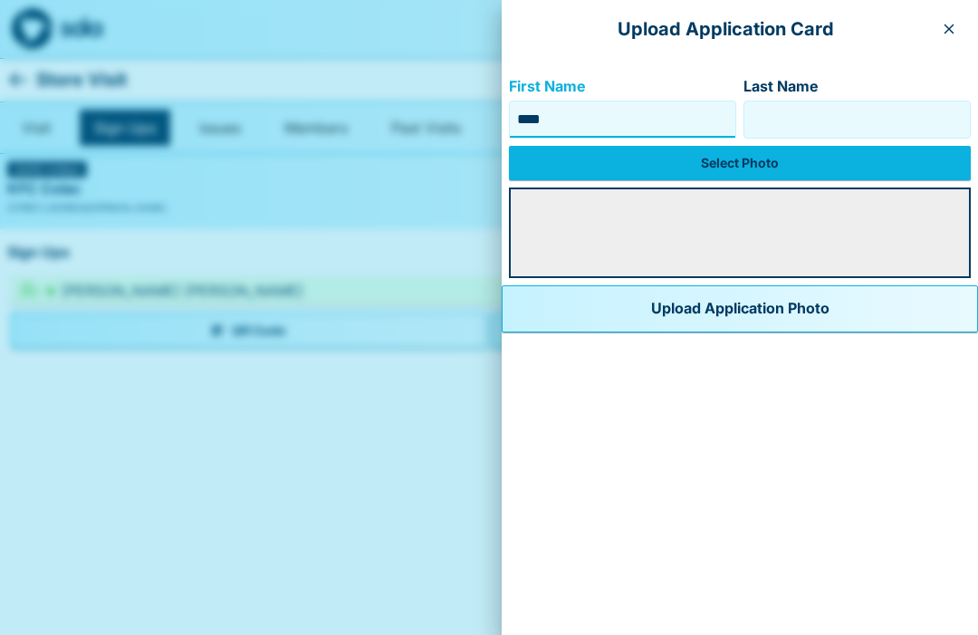
type input "****"
click at [853, 130] on input "Last Name" at bounding box center [857, 119] width 211 height 29
type input "******"
click at [707, 170] on label "Select Photo" at bounding box center [740, 163] width 462 height 34
click at [0, 0] on input "Select Photo" at bounding box center [0, 0] width 0 height 0
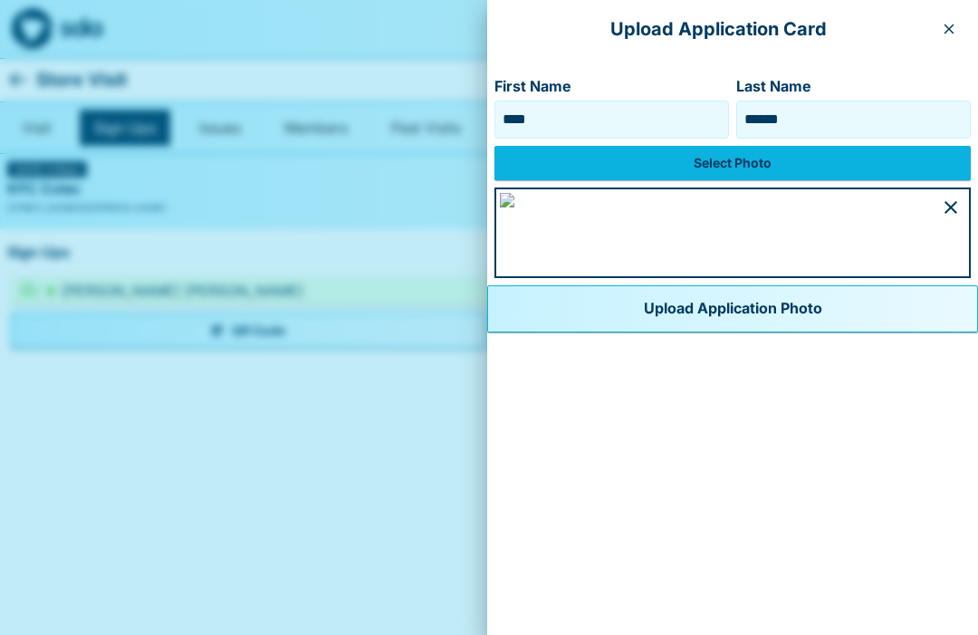
scroll to position [1038, 0]
click at [525, 332] on button "Upload Application Photo" at bounding box center [732, 308] width 491 height 47
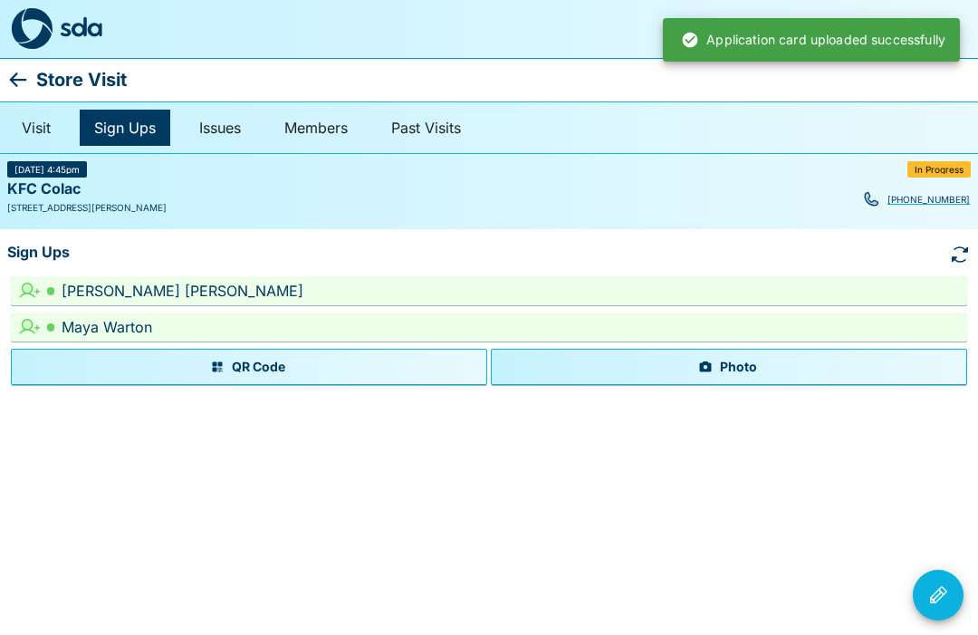
click at [936, 604] on icon "Visit Actions" at bounding box center [938, 595] width 22 height 22
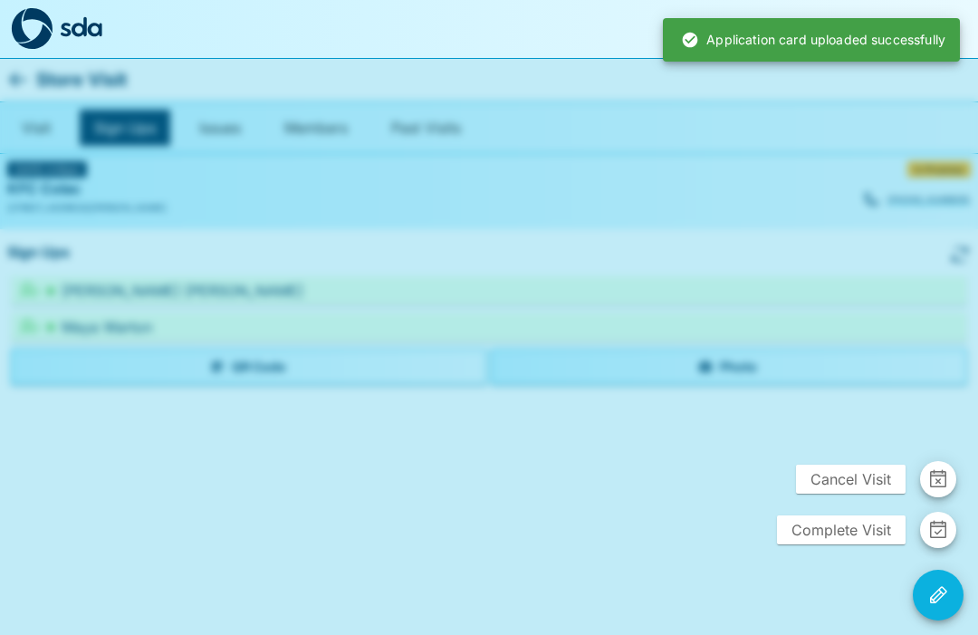
click at [853, 533] on span "Complete Visit" at bounding box center [841, 529] width 129 height 29
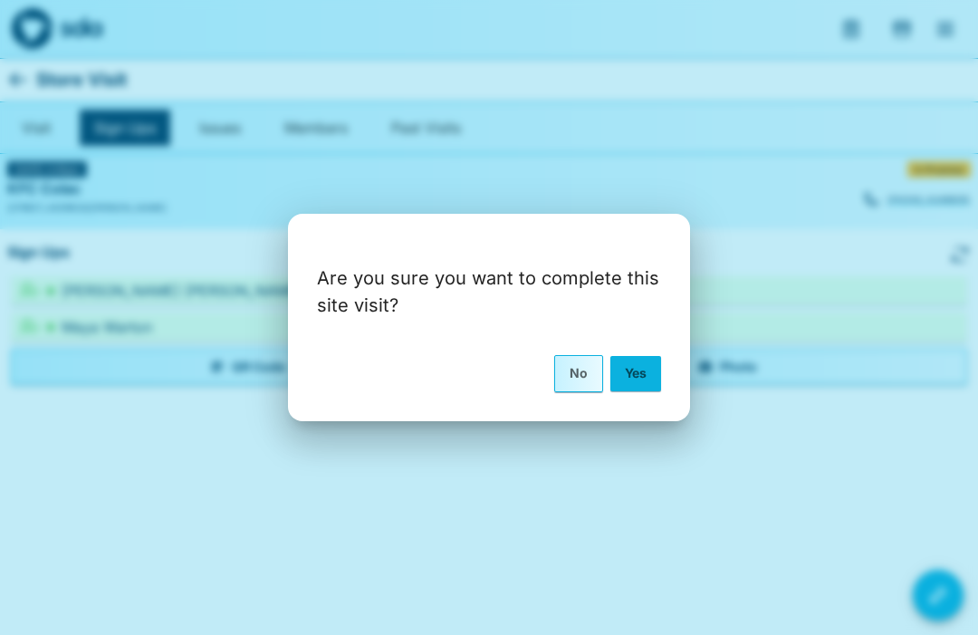
click at [648, 370] on button "Yes" at bounding box center [635, 373] width 51 height 34
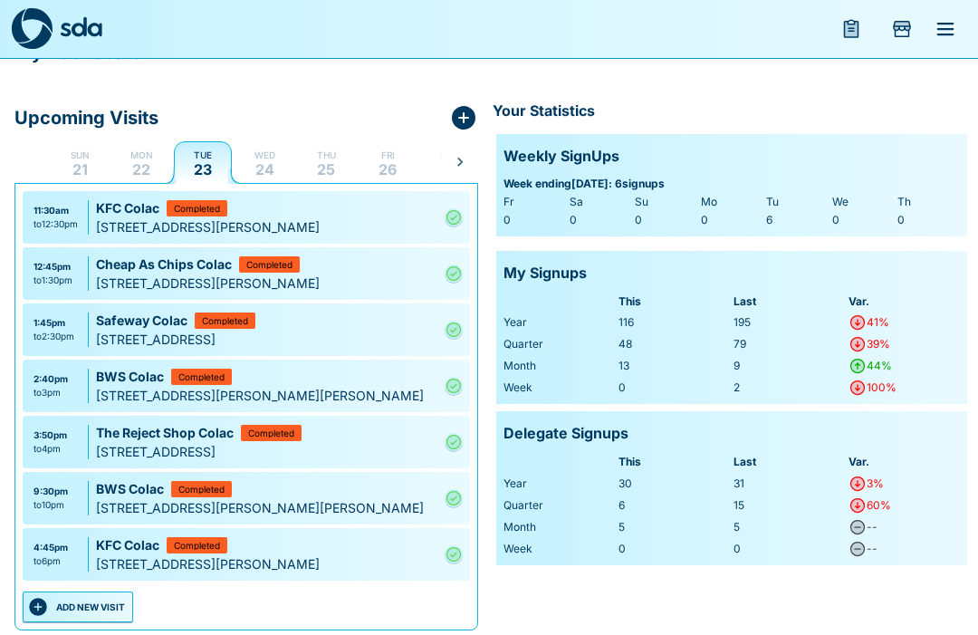
scroll to position [25, 0]
